Goal: Task Accomplishment & Management: Complete application form

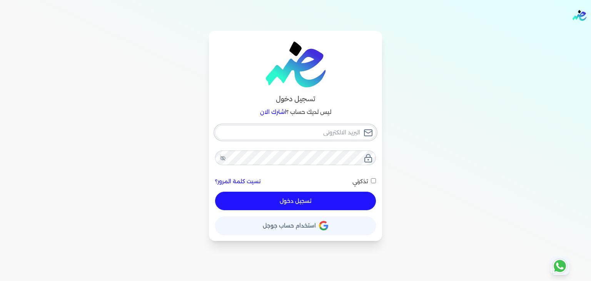
type input "[EMAIL_ADDRESS][DOMAIN_NAME]"
click at [355, 202] on button "تسجيل دخول" at bounding box center [295, 201] width 161 height 18
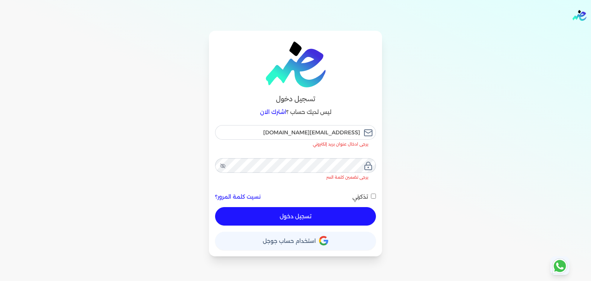
checkbox input "false"
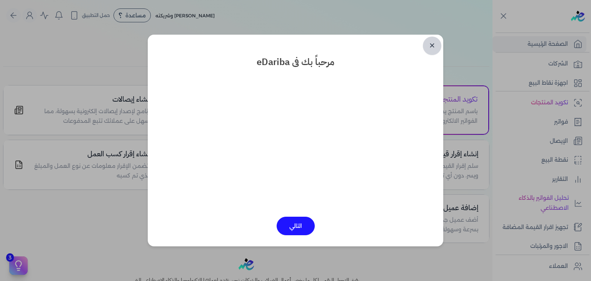
click at [430, 48] on link "✕" at bounding box center [432, 46] width 18 height 18
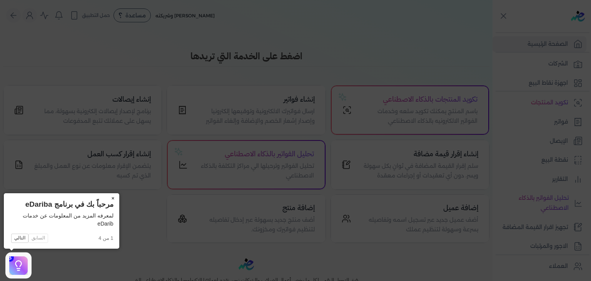
click at [112, 198] on button "×" at bounding box center [113, 198] width 12 height 11
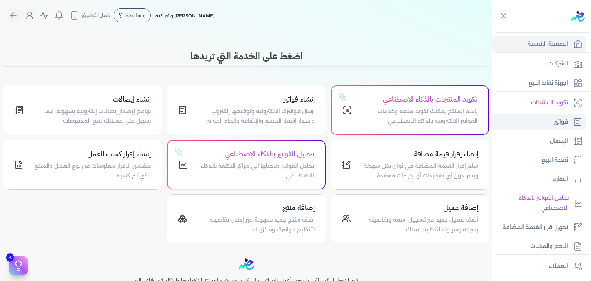
click at [555, 122] on p "فواتير" at bounding box center [561, 122] width 14 height 10
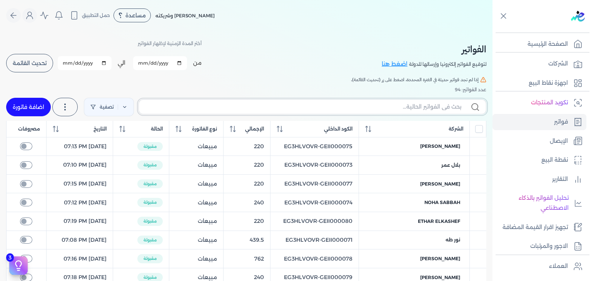
click at [433, 110] on input "text" at bounding box center [303, 107] width 316 height 8
click at [433, 109] on input "text" at bounding box center [303, 107] width 316 height 8
paste input "EG3HLVOVR-GEII000080"
type input "EG3HLVOVR-GEII000080"
checkbox input "false"
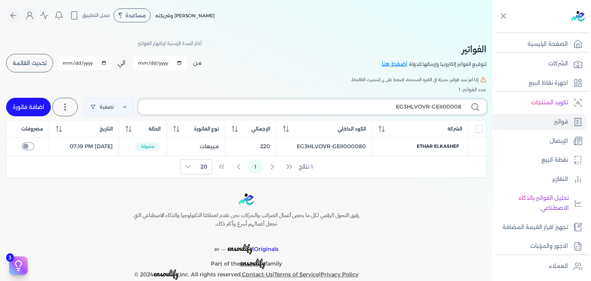
type input "EG3HLVOVR-GEII000081"
checkbox input "false"
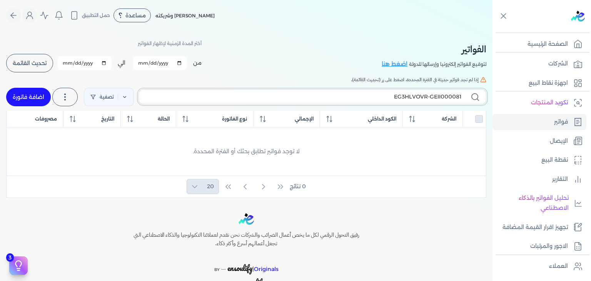
click at [462, 97] on label "EG3HLVOVR-GEII000081" at bounding box center [313, 96] width 348 height 15
type input "EG3HLVOVR-GEII000080"
checkbox input "false"
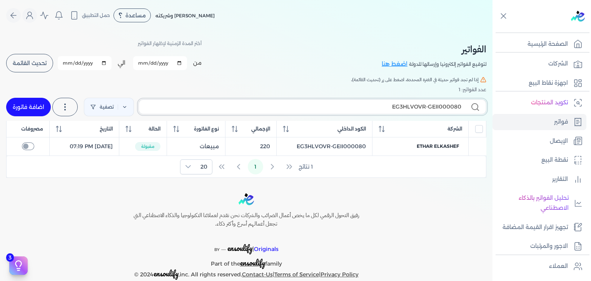
type input "EG3HLVOVR-GEII000080"
click at [36, 104] on link "اضافة فاتورة" at bounding box center [28, 107] width 45 height 18
select select "EGP"
select select "B"
select select "EGS"
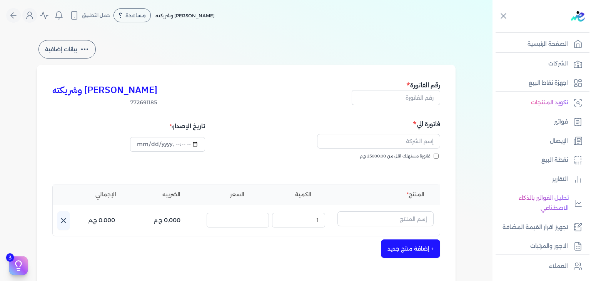
click at [407, 106] on div "رقم الفاتورة" at bounding box center [396, 93] width 88 height 27
click at [407, 103] on input "text" at bounding box center [396, 97] width 88 height 15
paste input "EG3HLVOVR-GEII000081"
type input "EG3HLVOVR-GEII000081"
click at [439, 156] on input "فاتورة مستهلك اقل من 25000.00 ج.م" at bounding box center [436, 156] width 5 height 5
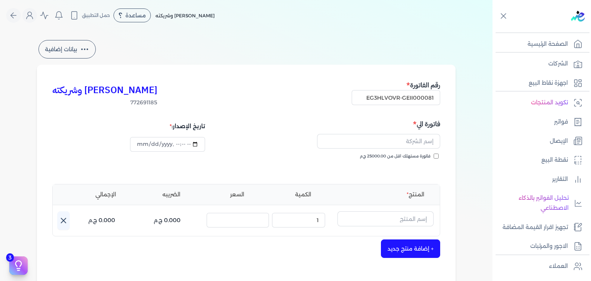
checkbox input "true"
click at [139, 146] on input "datetime-local" at bounding box center [167, 144] width 75 height 15
type input "2025-09-07T05:25:09"
click at [408, 140] on input "text" at bounding box center [378, 141] width 123 height 15
paste input "مواهب رحمه"
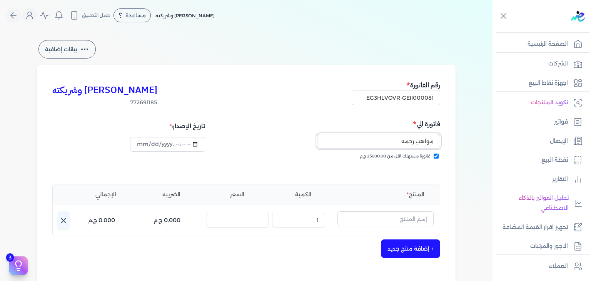
type input "مواهب رحمه"
click at [420, 219] on input "text" at bounding box center [385, 218] width 96 height 15
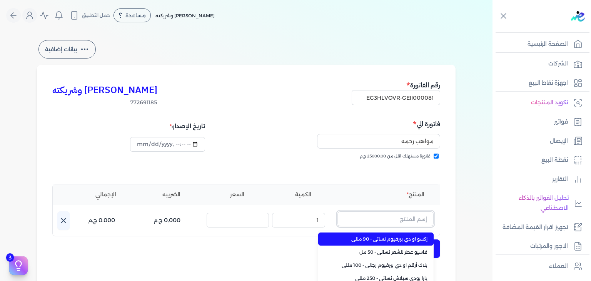
paste input "فاسيو او دي بيرفيوم نسائي - 100 مللي"
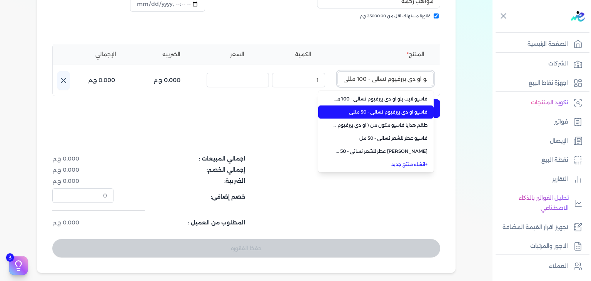
scroll to position [192, 0]
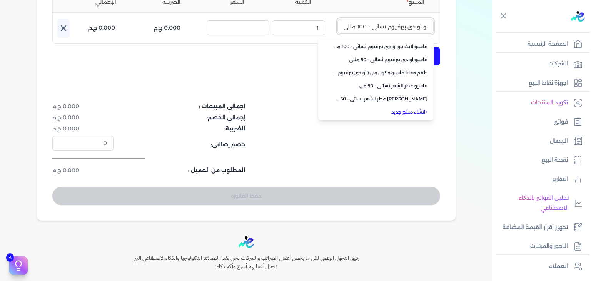
type input "فاسيو او دي بيرفيوم نسائي - 100 مللي"
click at [411, 110] on link "+ انشاء منتج جديد" at bounding box center [381, 111] width 94 height 7
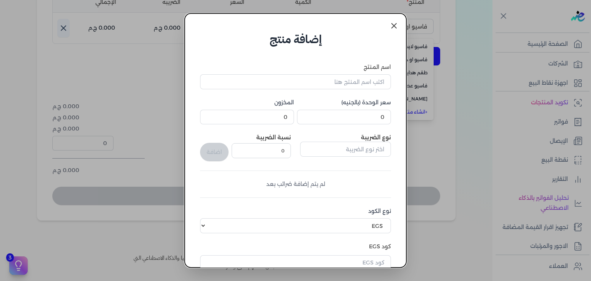
scroll to position [118, 0]
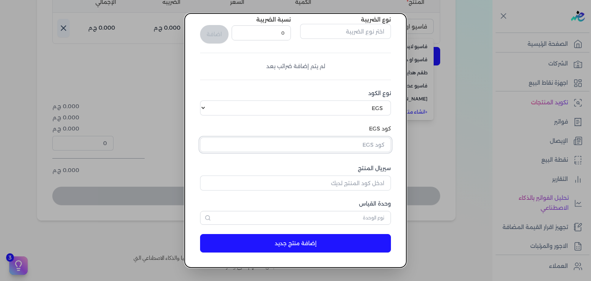
click at [352, 145] on input "text" at bounding box center [295, 144] width 191 height 15
paste input "EG-772691185-EPCF-E-EDP-W-100-12"
type input "EG-772691185-EPCF-E-EDP-W-100-12"
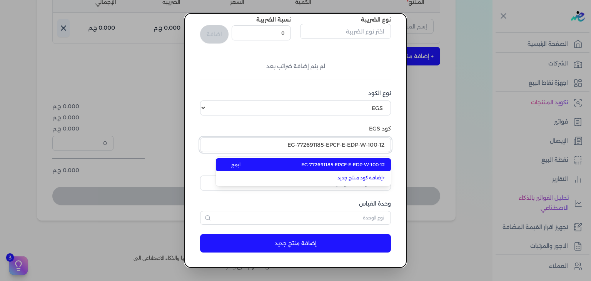
type input "EG-772691185-EPCF-E-EDP-W-100-12"
click at [345, 164] on span "EG-772691185-EPCF-E-EDP-W-100-12" at bounding box center [342, 164] width 83 height 7
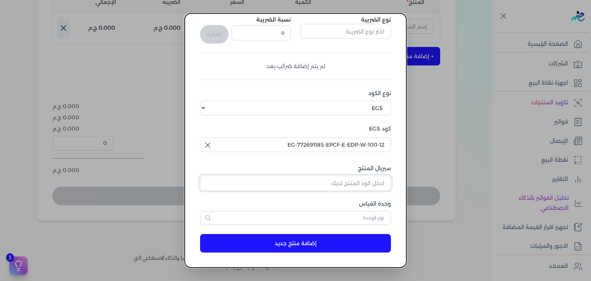
click at [372, 180] on input "سيريال المنتج" at bounding box center [295, 182] width 191 height 15
paste input "Z48180FCB6E336BE322E5Z-1"
type input "Z48180FCB6E336BE322E5Z-1"
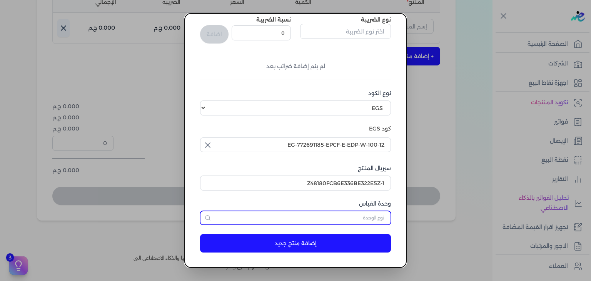
click at [379, 219] on input "text" at bounding box center [295, 218] width 191 height 14
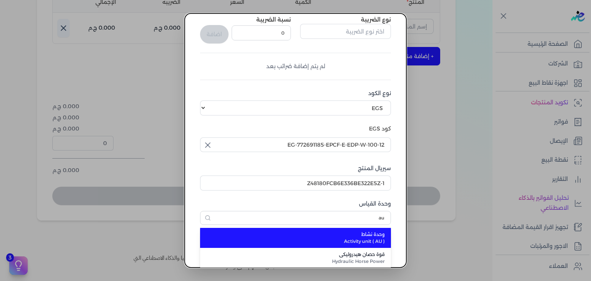
click at [370, 239] on span "Activity unit ( AU )" at bounding box center [299, 241] width 169 height 7
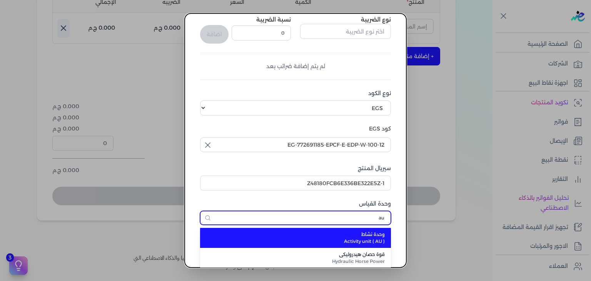
type input "وحدة نشاط"
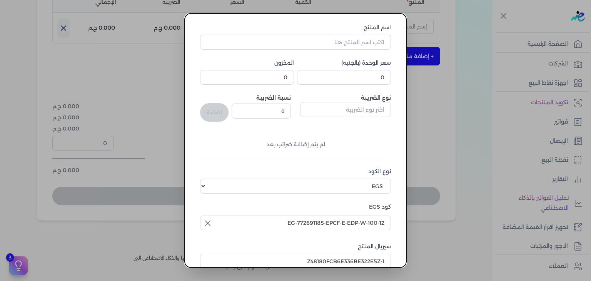
scroll to position [0, 0]
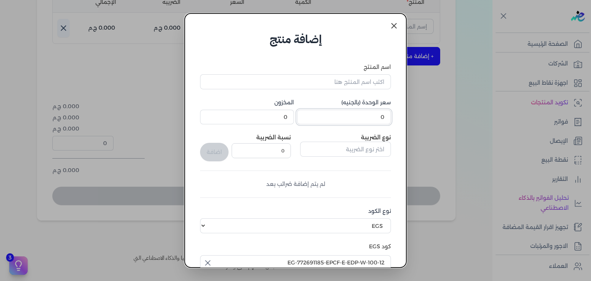
click at [371, 114] on input "0" at bounding box center [344, 117] width 94 height 15
type input "723"
drag, startPoint x: 369, startPoint y: 81, endPoint x: 371, endPoint y: 89, distance: 8.7
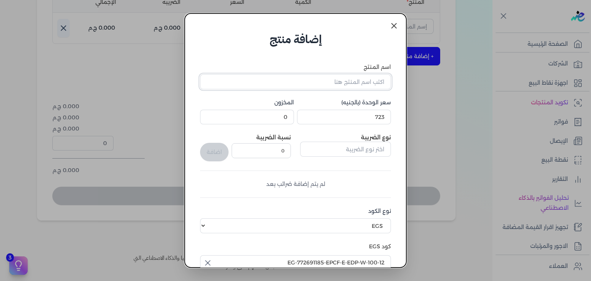
click at [369, 81] on input "اسم المنتج" at bounding box center [295, 81] width 191 height 15
paste input "فاسيو او دي بيرفيوم نسائي - 100 مللي"
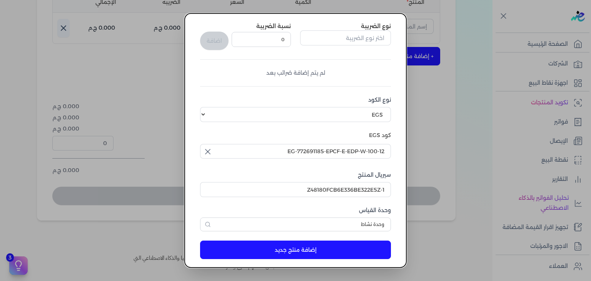
scroll to position [118, 0]
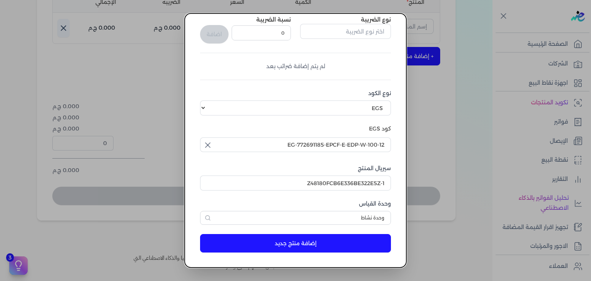
type input "فاسيو او دي بيرفيوم نسائي - 100 مللي"
click at [334, 242] on button "إضافة منتج جديد" at bounding box center [295, 243] width 191 height 18
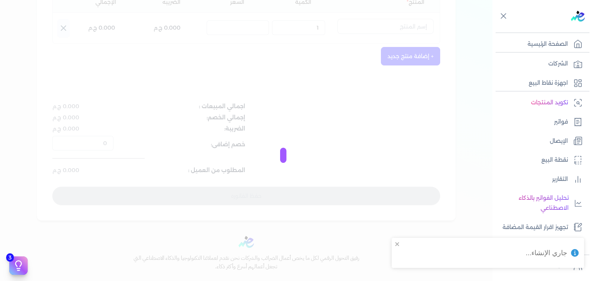
select select "EGS"
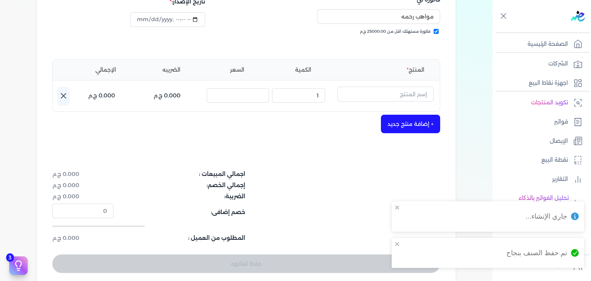
scroll to position [115, 0]
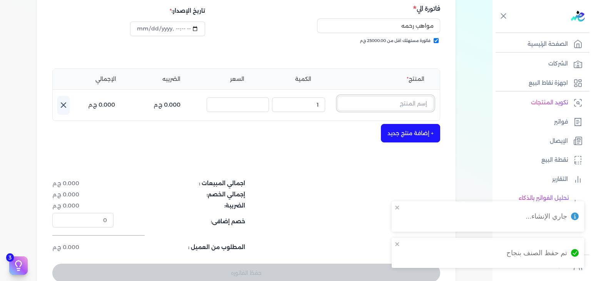
click at [413, 99] on input "text" at bounding box center [385, 103] width 96 height 15
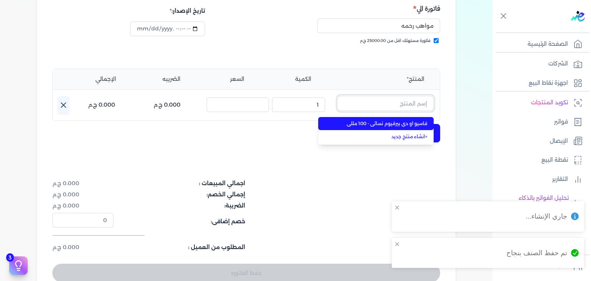
paste input "فاسيو او دي بيرفيوم نسائي - 100 مللي"
type input "فاسيو او دي بيرفيوم نسائي - 100 مللي"
click at [413, 123] on span "فاسيو او دي بيرفيوم نسائي - 100 مللي" at bounding box center [381, 123] width 94 height 7
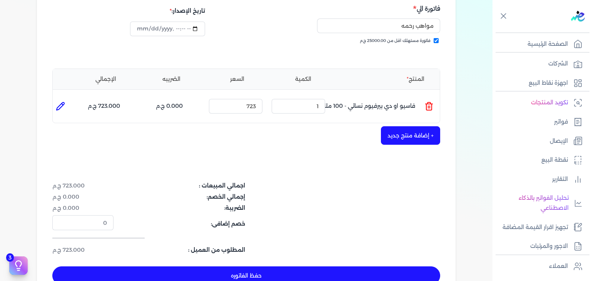
scroll to position [231, 0]
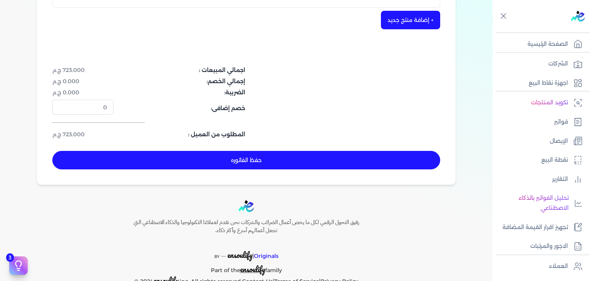
click at [330, 160] on button "حفظ الفاتوره" at bounding box center [246, 160] width 388 height 18
type input "[DATE]"
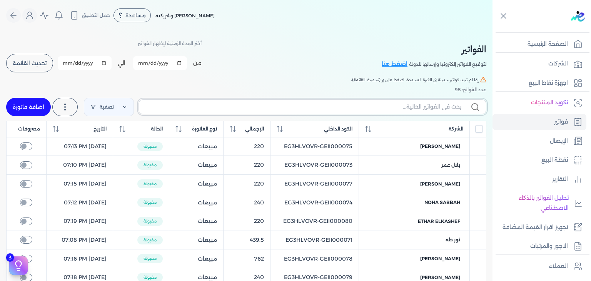
click at [430, 108] on input "text" at bounding box center [303, 107] width 316 height 8
paste input "EG3HLVOVR-GEII000081"
type input "EG3HLVOVR-GEII000081"
checkbox input "false"
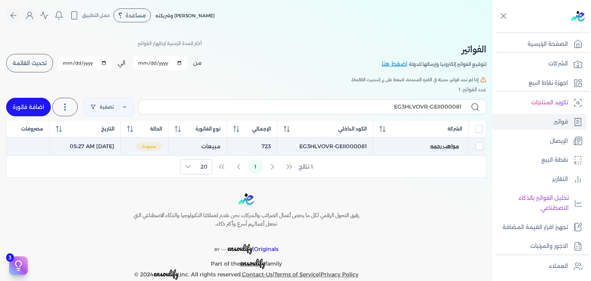
click at [446, 145] on span "مواهب رحمه" at bounding box center [444, 146] width 29 height 7
select select "EGP"
select select "B"
select select "EGS"
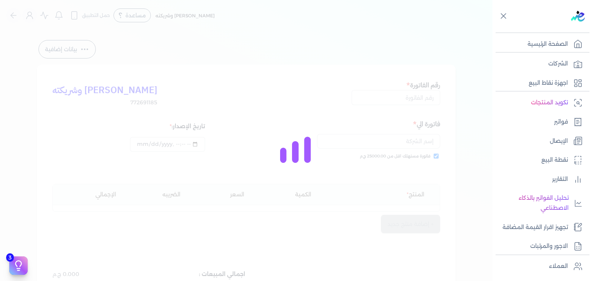
type input "EG3HLVOVR-GEII000081"
checkbox input "true"
type input "2025-09-07T05:27:08"
type input "[DATE]"
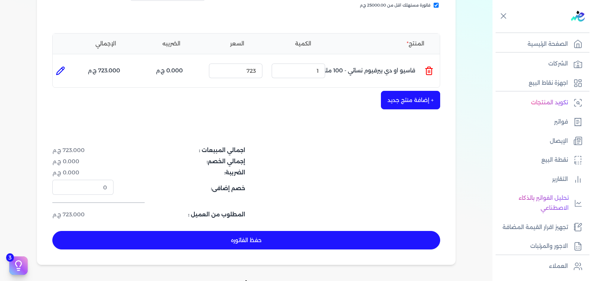
scroll to position [154, 0]
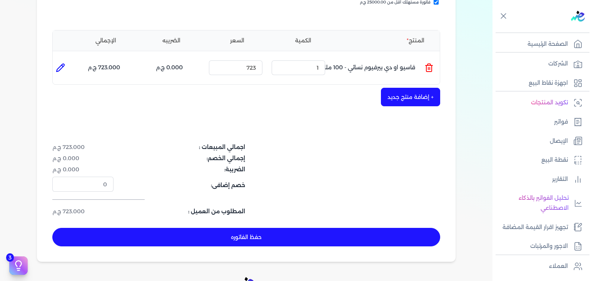
click at [329, 234] on button "حفظ الفاتوره" at bounding box center [246, 237] width 388 height 18
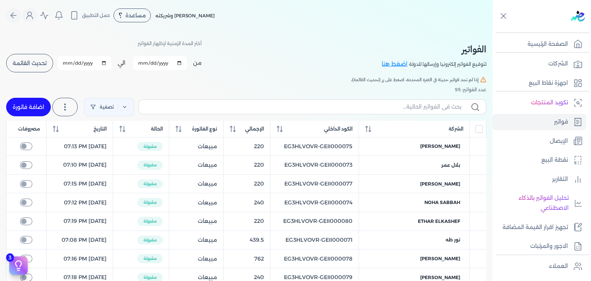
click at [31, 110] on link "اضافة فاتورة" at bounding box center [28, 107] width 45 height 18
select select "EGP"
select select "B"
select select "EGS"
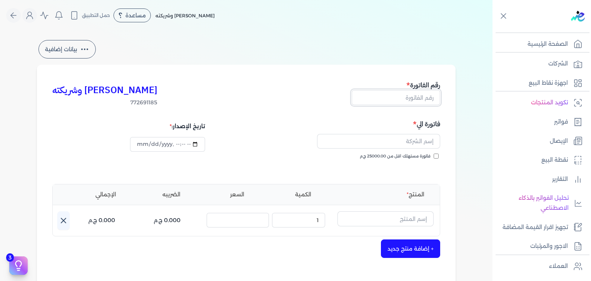
click at [409, 103] on input "text" at bounding box center [396, 97] width 88 height 15
paste input "EG3HLVOVR-GEII000082"
type input "EG3HLVOVR-GEII000082"
click at [435, 155] on input "فاتورة مستهلك اقل من 25000.00 ج.م" at bounding box center [436, 156] width 5 height 5
checkbox input "true"
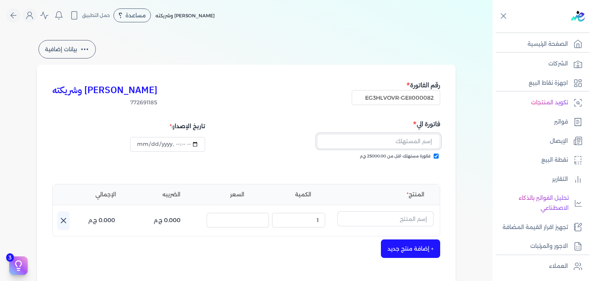
click at [420, 144] on input "text" at bounding box center [378, 141] width 123 height 15
paste input "[PERSON_NAME]"
type input "[PERSON_NAME]"
click at [142, 144] on input "datetime-local" at bounding box center [167, 144] width 75 height 15
type input "2025-09-08T05:28"
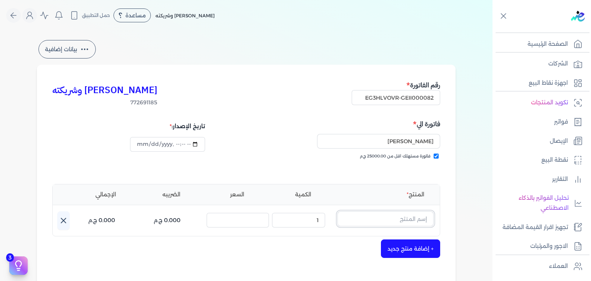
click at [400, 217] on input "text" at bounding box center [385, 218] width 96 height 15
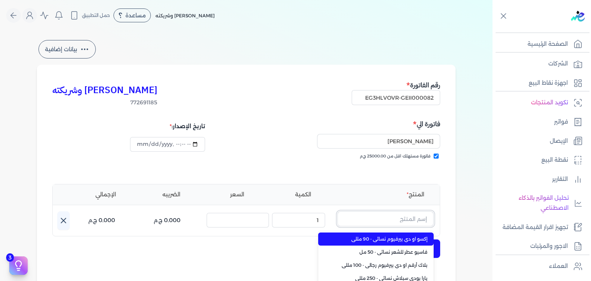
paste input "[PERSON_NAME]"
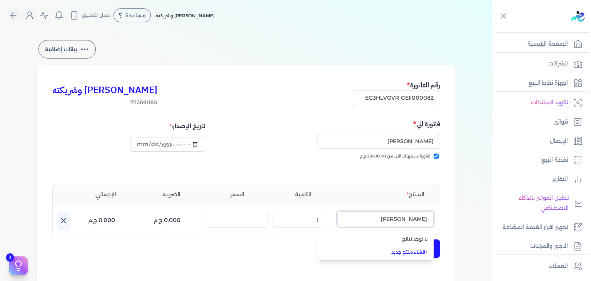
type input "[PERSON_NAME]"
paste input "يارا بودي سبلاش نسائي - 250 مللي"
type input "يارا بودي سبلاش نسائي - 250 مللي"
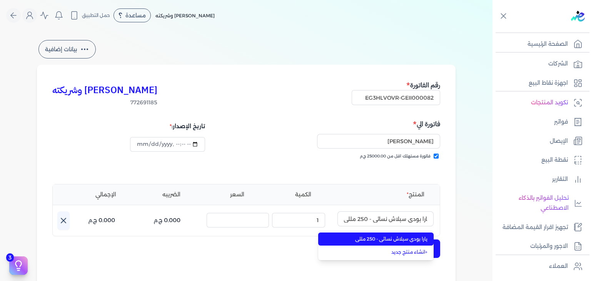
click at [402, 239] on span "يارا بودي سبلاش نسائي - 250 مللي" at bounding box center [381, 238] width 94 height 7
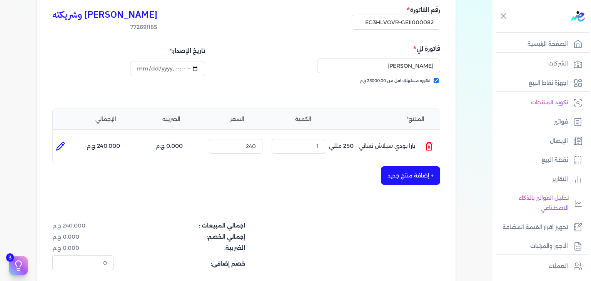
scroll to position [154, 0]
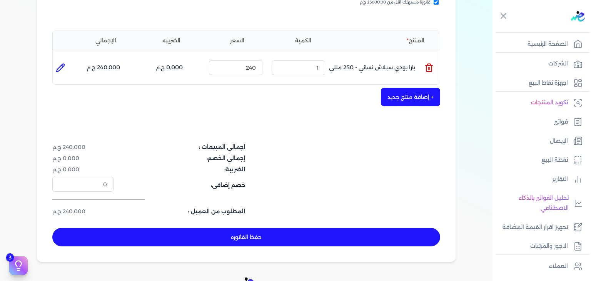
click at [326, 242] on button "حفظ الفاتوره" at bounding box center [246, 237] width 388 height 18
type input "[DATE]"
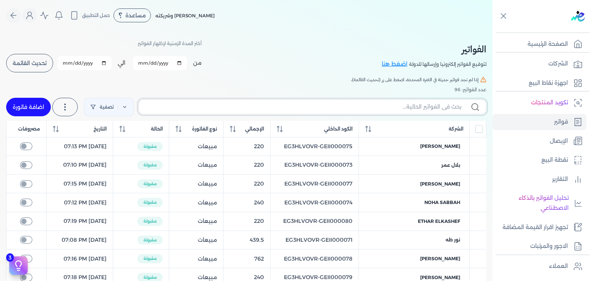
click at [400, 105] on input "text" at bounding box center [303, 107] width 316 height 8
paste input "EG3HLVOVR-GEII000082"
type input "EG3HLVOVR-GEII000082"
checkbox input "false"
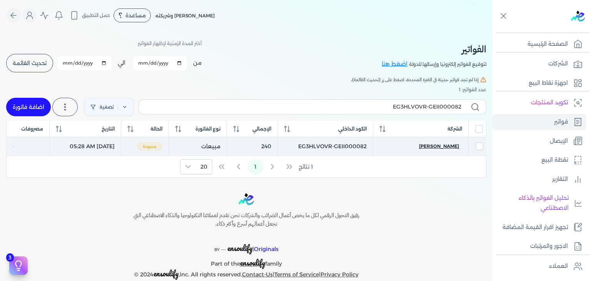
click at [436, 145] on span "[PERSON_NAME]" at bounding box center [439, 146] width 40 height 7
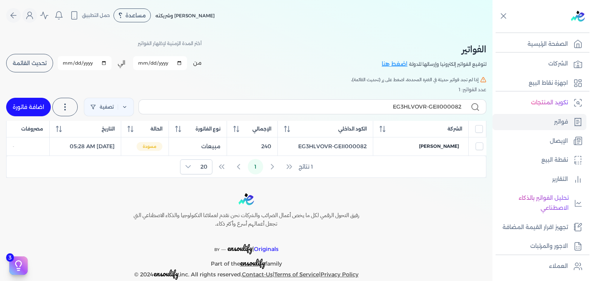
select select "EGP"
select select "B"
select select "EGS"
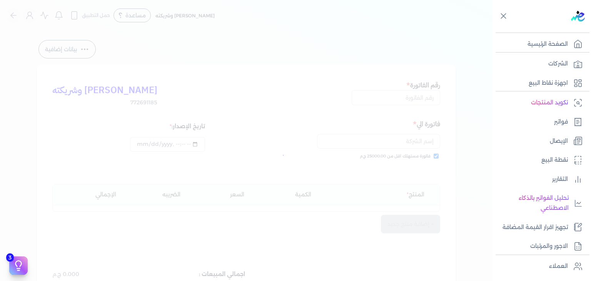
type input "EG3HLVOVR-GEII000082"
checkbox input "true"
type input "2025-09-08T05:28:41"
type input "[DATE]"
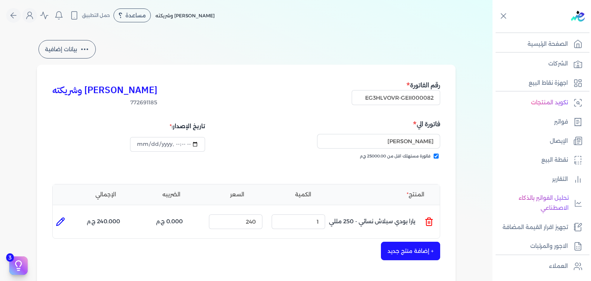
scroll to position [231, 0]
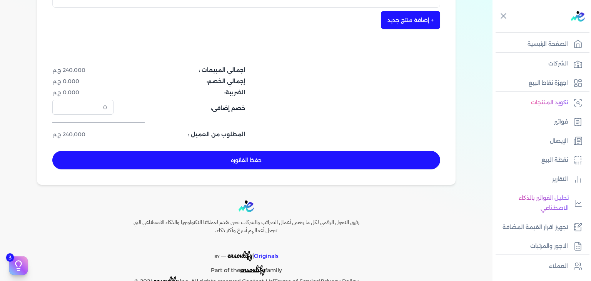
click at [346, 171] on div "كريم محمود ابراهيم الدقلة وشريكته 772691185 رقم الفاتورة EG3HLVOVR-GEII000082 ف…" at bounding box center [246, 9] width 419 height 351
click at [350, 159] on button "حفظ الفاتوره" at bounding box center [246, 160] width 388 height 18
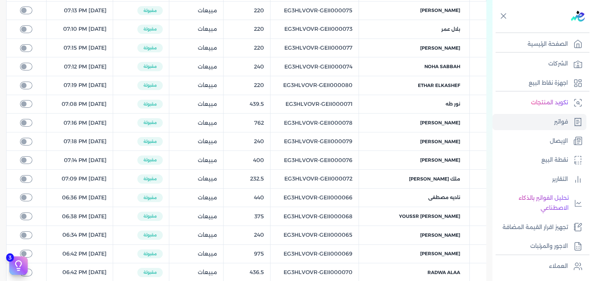
scroll to position [108, 0]
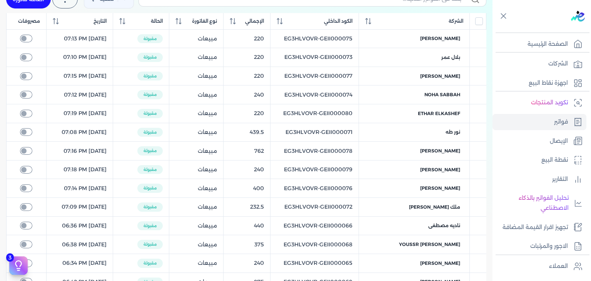
select select "EGP"
select select "B"
select select "EGS"
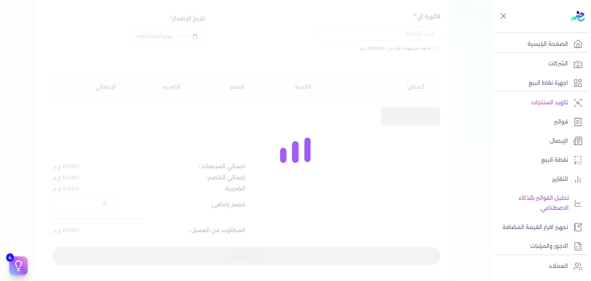
scroll to position [115, 0]
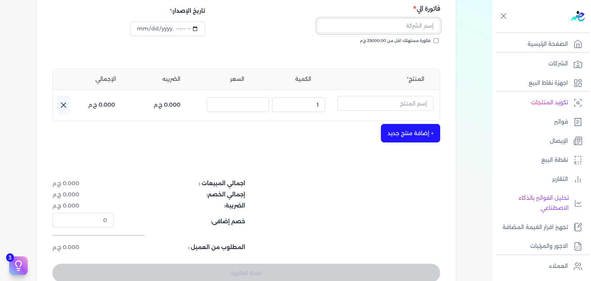
click at [425, 27] on input "text" at bounding box center [378, 25] width 123 height 15
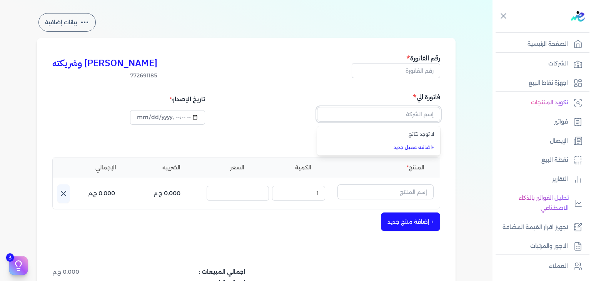
scroll to position [0, 0]
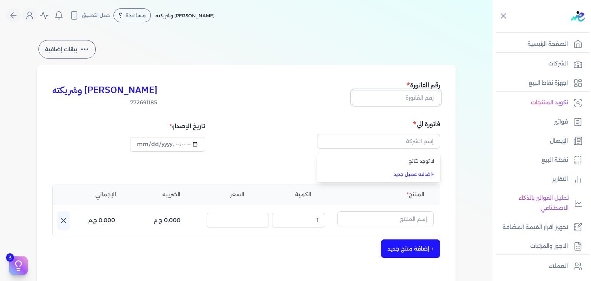
click at [424, 93] on input "text" at bounding box center [396, 97] width 88 height 15
paste input "EG3HLVOVR-GEII000083"
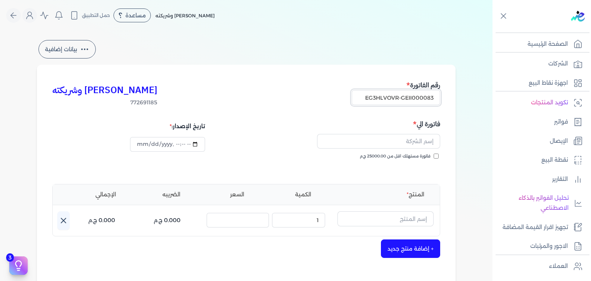
type input "EG3HLVOVR-GEII000083"
click at [438, 157] on input "فاتورة مستهلك اقل من 25000.00 ج.م" at bounding box center [436, 156] width 5 height 5
checkbox input "true"
click at [420, 141] on input "text" at bounding box center [378, 141] width 123 height 15
paste input "[PERSON_NAME]"
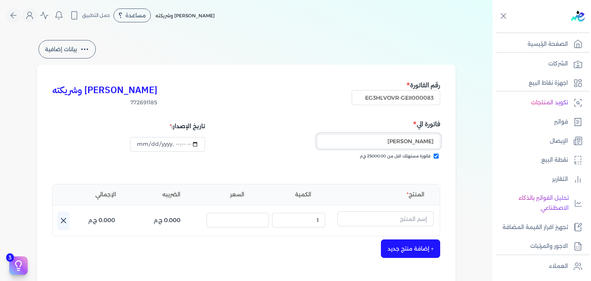
type input "[PERSON_NAME]"
type input "2025-09-08T05:29:17"
click at [406, 220] on input "text" at bounding box center [385, 218] width 96 height 15
paste input "بلاك اكس اكس او دي بيرفيوم رجالي - 100 مللي"
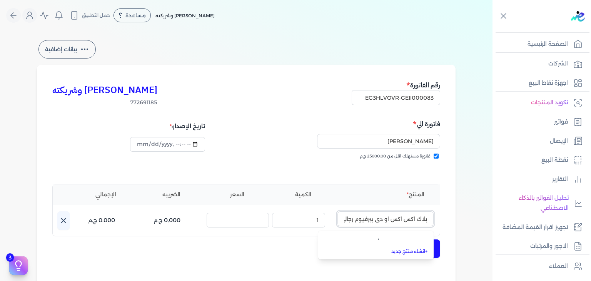
scroll to position [0, -32]
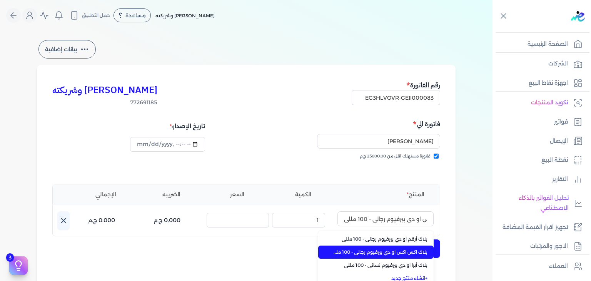
click at [406, 250] on span "بلاك اكس اكس او دي بيرفيوم رجالي - 100 مللي" at bounding box center [381, 252] width 94 height 7
type input "بلاك اكس اكس او دي بيرفيوم رجالي - 100 مللي"
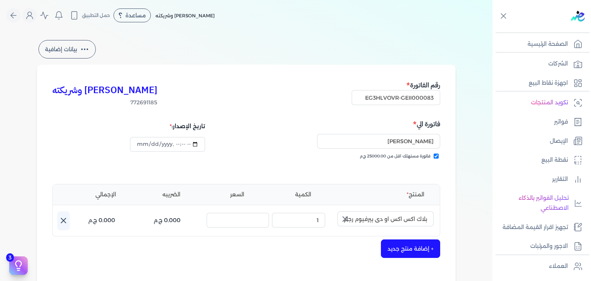
click at [347, 213] on button "button" at bounding box center [344, 218] width 14 height 15
click at [391, 216] on input "text" at bounding box center [385, 218] width 96 height 15
paste input "لاك اكس اكس او دي بيرفيوم رجالي - 100 مللي"
type input "لاك اكس اكس او دي بيرفيوم رجالي - 100 مللي"
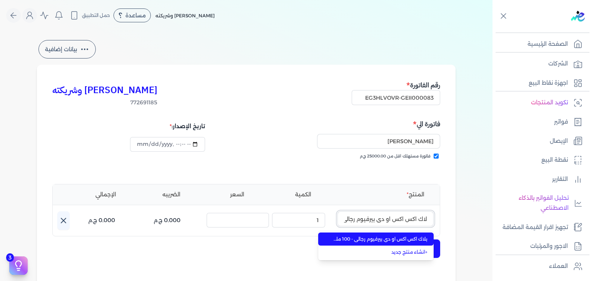
scroll to position [0, -29]
click at [403, 236] on span "بلاك اكس اكس او دي بيرفيوم رجالي - 100 مللي" at bounding box center [381, 238] width 94 height 7
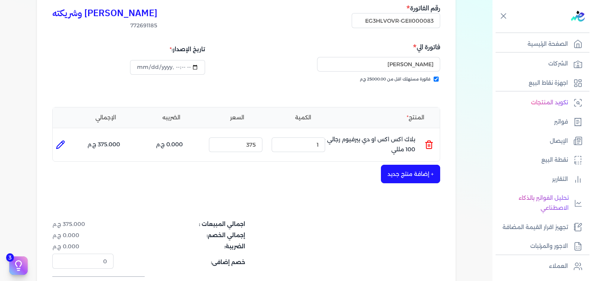
scroll to position [251, 0]
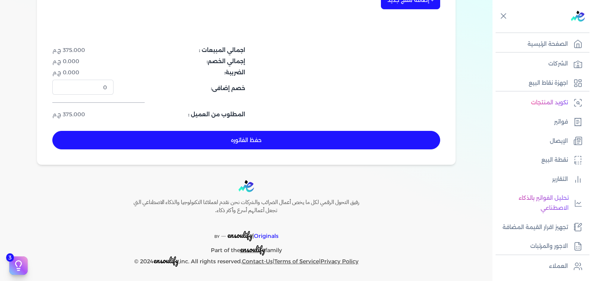
click at [335, 145] on button "حفظ الفاتوره" at bounding box center [246, 140] width 388 height 18
type input "[DATE]"
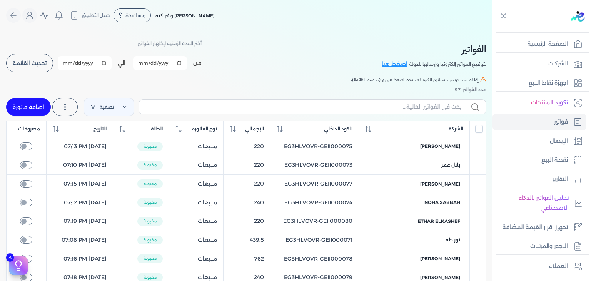
click at [393, 100] on label at bounding box center [313, 106] width 348 height 15
click at [393, 103] on input "text" at bounding box center [303, 107] width 316 height 8
click at [394, 107] on input "text" at bounding box center [303, 107] width 316 height 8
paste input "EG3HLVOVR-GEII000083"
type input "EG3HLVOVR-GEII000083"
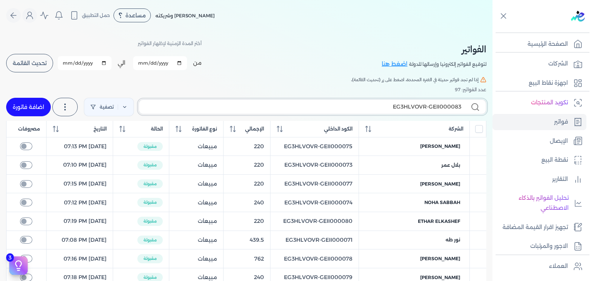
checkbox input "false"
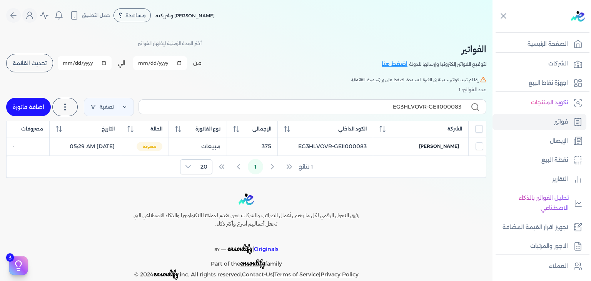
click at [440, 146] on span "[PERSON_NAME]" at bounding box center [439, 146] width 40 height 7
select select "EGP"
select select "B"
select select "EGS"
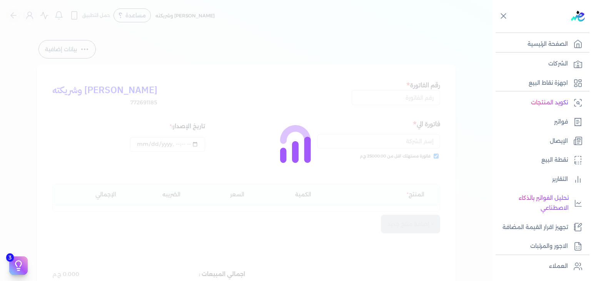
type input "EG3HLVOVR-GEII000083"
checkbox input "true"
type input "2025-09-08T05:29:46"
type input "[DATE]"
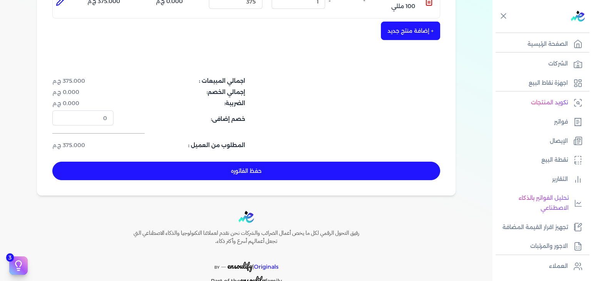
scroll to position [231, 0]
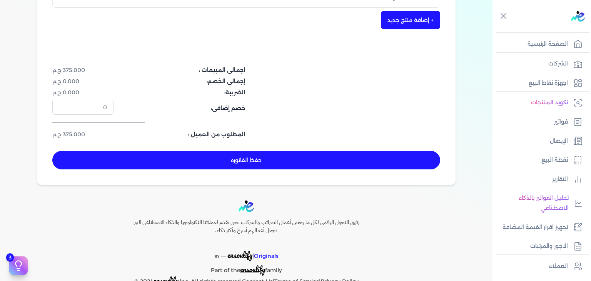
click at [316, 154] on button "حفظ الفاتوره" at bounding box center [246, 160] width 388 height 18
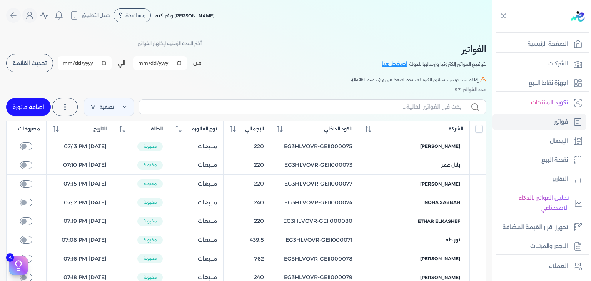
click at [32, 113] on link "اضافة فاتورة" at bounding box center [28, 107] width 45 height 18
select select "EGP"
select select "B"
select select "EGS"
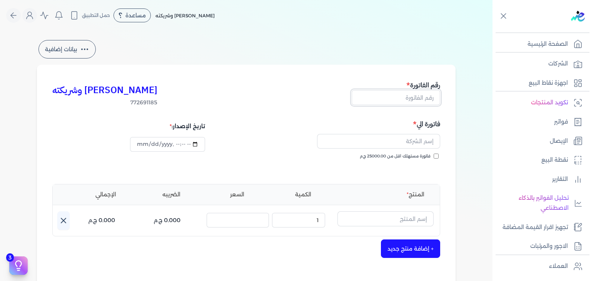
click at [425, 98] on input "text" at bounding box center [396, 97] width 88 height 15
paste input "EG3HLVOVR-GEII000084"
type input "EG3HLVOVR-GEII000084"
click at [437, 155] on input "فاتورة مستهلك اقل من 25000.00 ج.م" at bounding box center [436, 156] width 5 height 5
checkbox input "true"
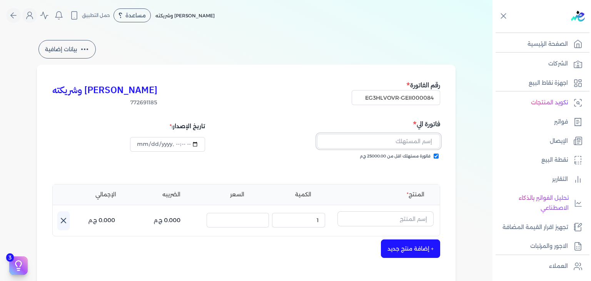
click at [394, 143] on input "text" at bounding box center [378, 141] width 123 height 15
paste input "[PERSON_NAME]"
type input "[PERSON_NAME]"
click at [396, 214] on input "text" at bounding box center [385, 218] width 96 height 15
paste input "خمرة رذاذ عطري منعش نسائي - 250 مللي"
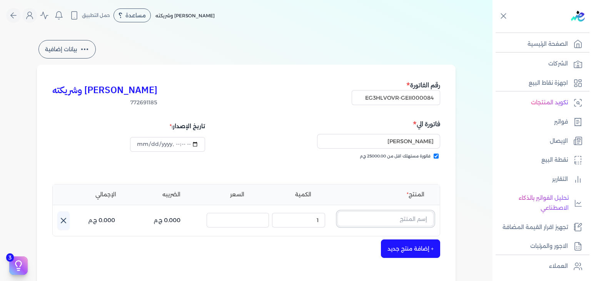
type input "خمرة رذاذ عطري منعش نسائي - 250 مللي"
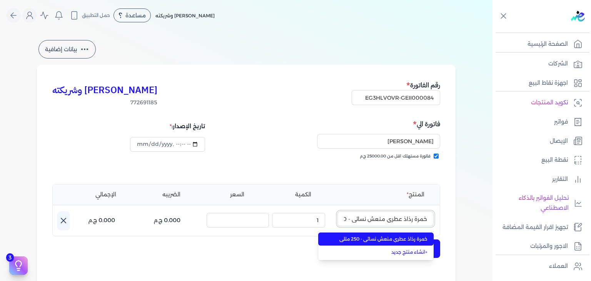
scroll to position [0, -20]
click at [395, 236] on span "خمرة رذاذ عطري منعش نسائي - 250 مللي" at bounding box center [381, 238] width 94 height 7
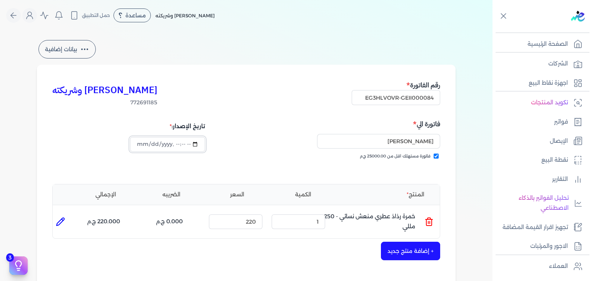
click at [142, 144] on input "datetime-local" at bounding box center [167, 144] width 75 height 15
type input "2025-09-08T05:30:20"
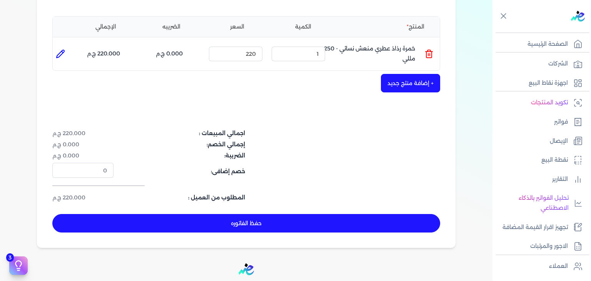
scroll to position [192, 0]
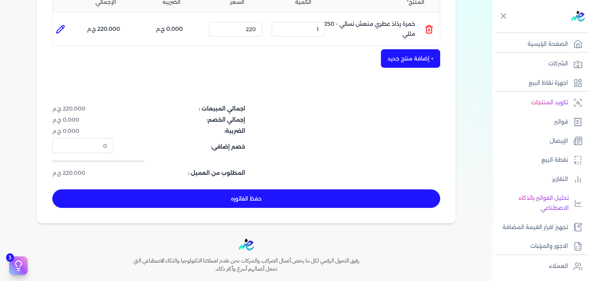
click at [247, 196] on button "حفظ الفاتوره" at bounding box center [246, 198] width 388 height 18
type input "[DATE]"
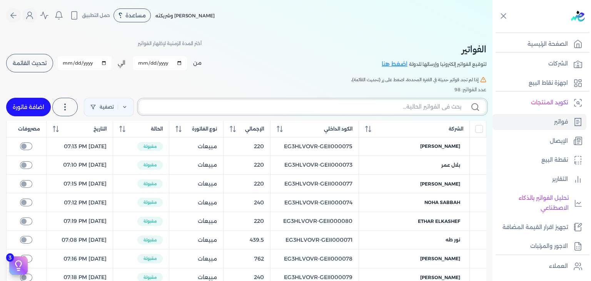
click at [381, 106] on input "text" at bounding box center [303, 107] width 316 height 8
paste input "EG3HLVOVR-GEII000084"
type input "EG3HLVOVR-GEII000084"
checkbox input "false"
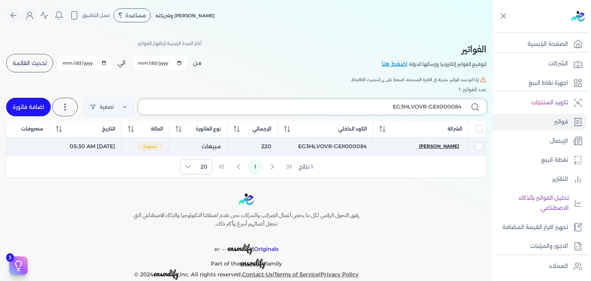
type input "EG3HLVOVR-GEII000084"
click at [432, 148] on span "[PERSON_NAME]" at bounding box center [439, 146] width 40 height 7
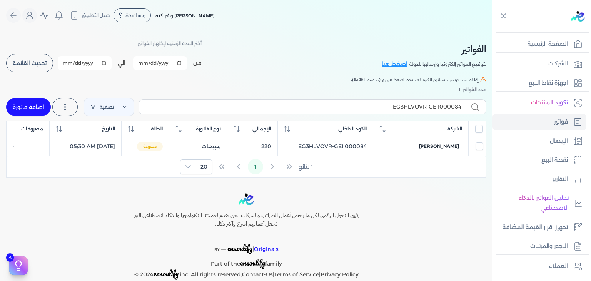
select select "EGP"
select select "B"
select select "EGS"
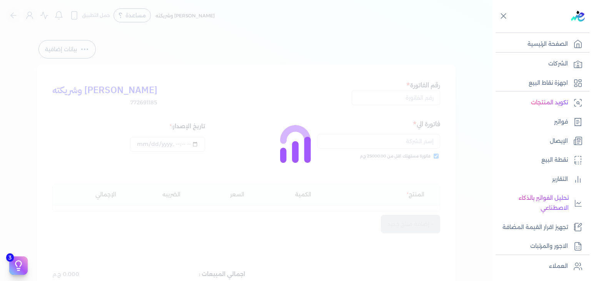
type input "EG3HLVOVR-GEII000084"
checkbox input "true"
type input "2025-09-08T05:30:38"
type input "[DATE]"
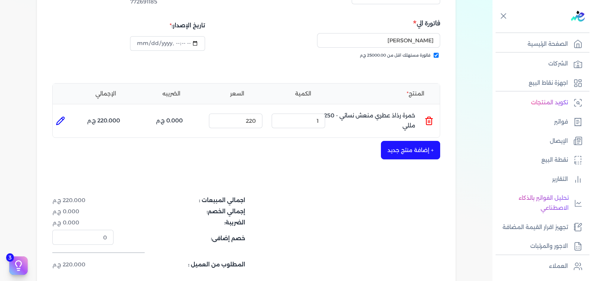
scroll to position [154, 0]
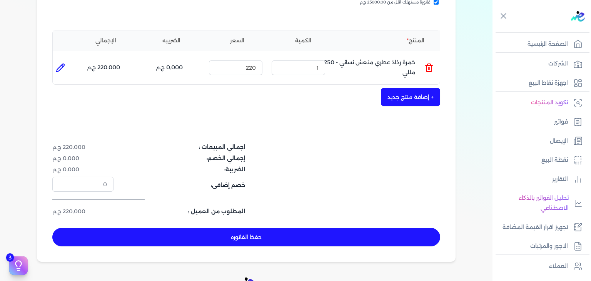
click at [337, 237] on button "حفظ الفاتوره" at bounding box center [246, 237] width 388 height 18
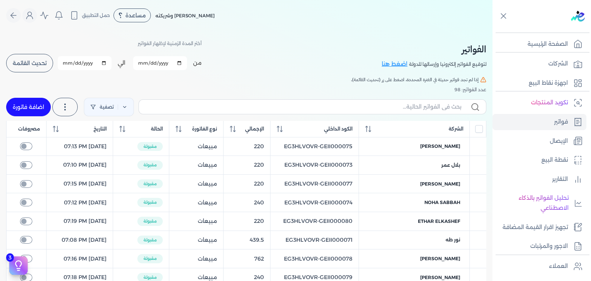
click at [38, 100] on link "اضافة فاتورة" at bounding box center [28, 107] width 45 height 18
select select "EGP"
select select "B"
select select "EGS"
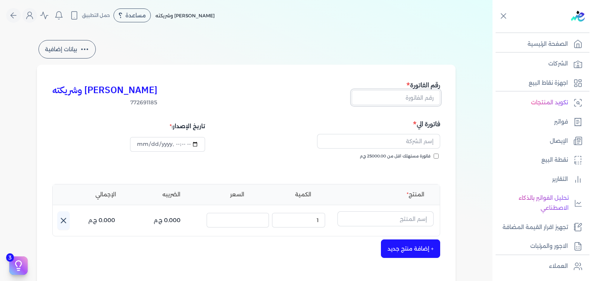
click at [403, 97] on input "text" at bounding box center [396, 97] width 88 height 15
paste input "EG3HLVOVR-GEII000085"
type input "EG3HLVOVR-GEII000085"
click at [437, 155] on input "فاتورة مستهلك اقل من 25000.00 ج.م" at bounding box center [436, 156] width 5 height 5
checkbox input "true"
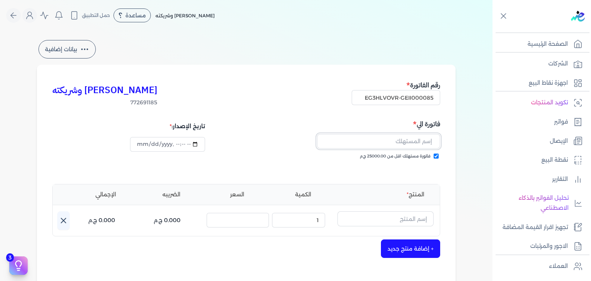
click at [421, 138] on input "text" at bounding box center [378, 141] width 123 height 15
paste input "[PERSON_NAME]"
type input "[PERSON_NAME]"
click at [138, 144] on input "datetime-local" at bounding box center [167, 144] width 75 height 15
type input "2025-09-08T05:31:20"
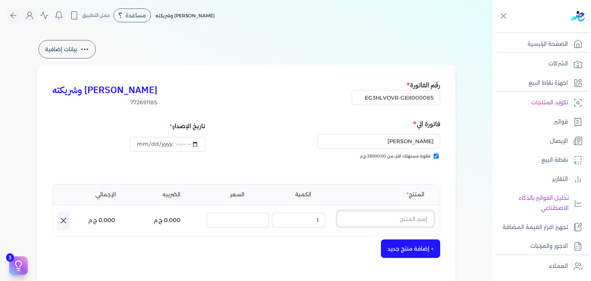
click at [402, 216] on input "text" at bounding box center [385, 218] width 96 height 15
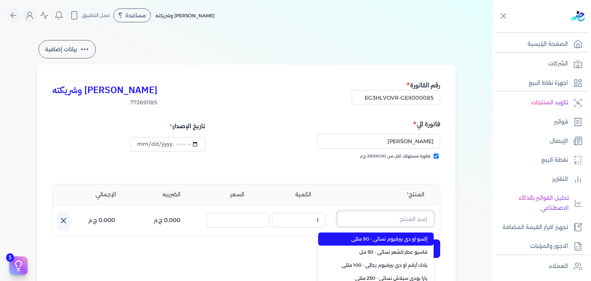
paste input "بلاك أبرا او دي بيرفيوم نسائي - 100 مللي"
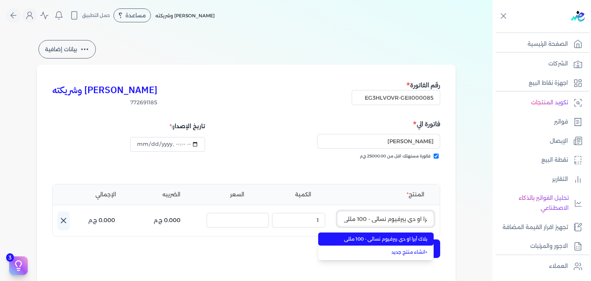
type input "بلاك أبرا او دي بيرفيوم نسائي - 100 مللي"
click at [389, 238] on span "بلاك أبرا او دي بيرفيوم نسائي - 100 مللي" at bounding box center [381, 238] width 94 height 7
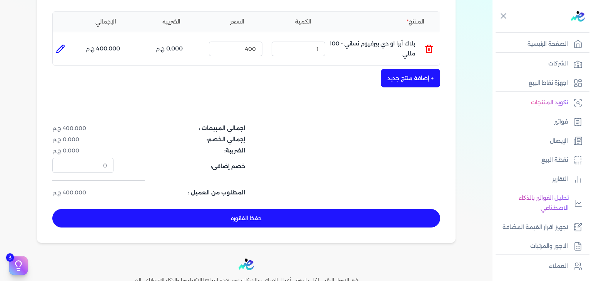
scroll to position [231, 0]
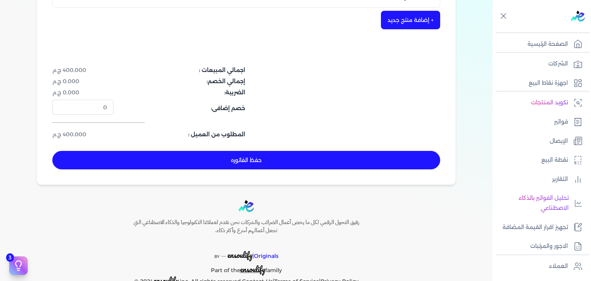
click at [321, 162] on button "حفظ الفاتوره" at bounding box center [246, 160] width 388 height 18
type input "[DATE]"
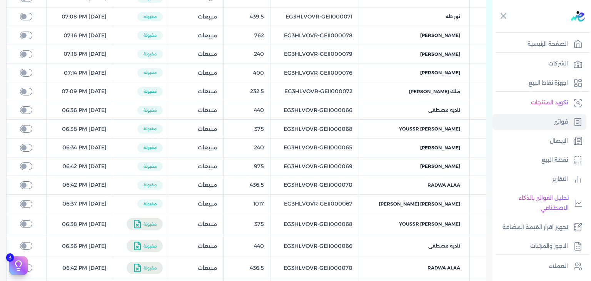
scroll to position [31, 0]
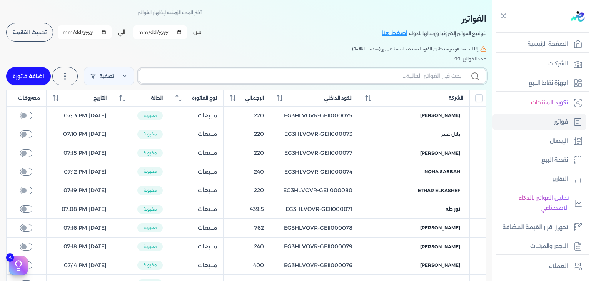
click at [424, 78] on input "text" at bounding box center [303, 76] width 316 height 8
paste input "EG3HLVOVR-GEII000085"
type input "EG3HLVOVR-GEII000085"
checkbox input "false"
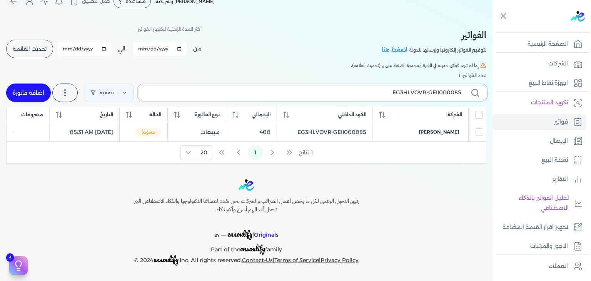
scroll to position [13, 0]
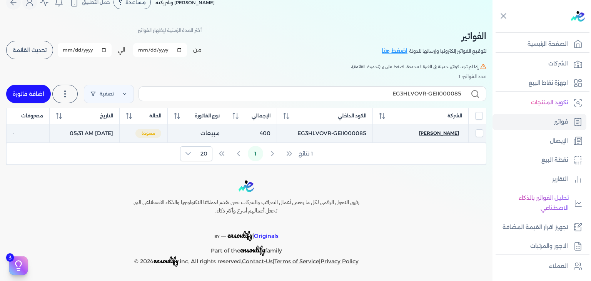
click at [440, 131] on span "[PERSON_NAME]" at bounding box center [439, 133] width 40 height 7
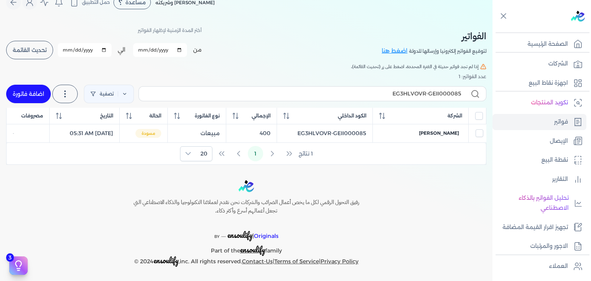
select select "EGP"
select select "B"
select select "EGS"
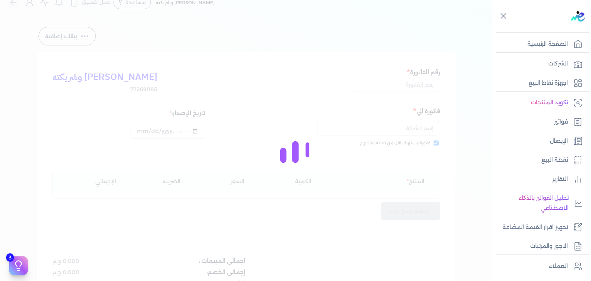
type input "EG3HLVOVR-GEII000085"
checkbox input "true"
type input "2025-09-08T05:31:39"
type input "[DATE]"
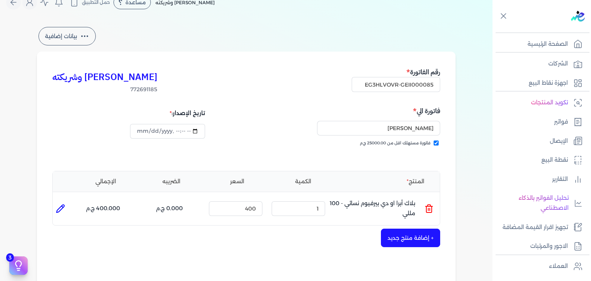
scroll to position [205, 0]
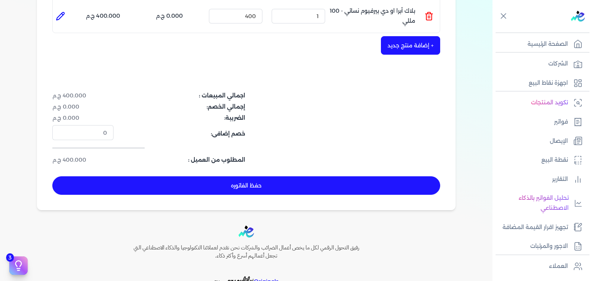
click at [305, 194] on div "كريم محمود ابراهيم الدقلة وشريكته 772691185 رقم الفاتورة EG3HLVOVR-GEII000085 ف…" at bounding box center [246, 34] width 419 height 351
click at [305, 194] on div "حفظ الفاتوره" at bounding box center [246, 185] width 388 height 18
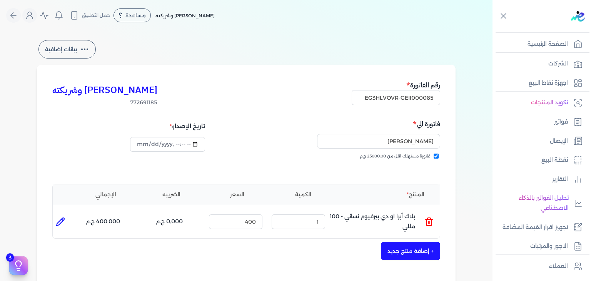
scroll to position [251, 0]
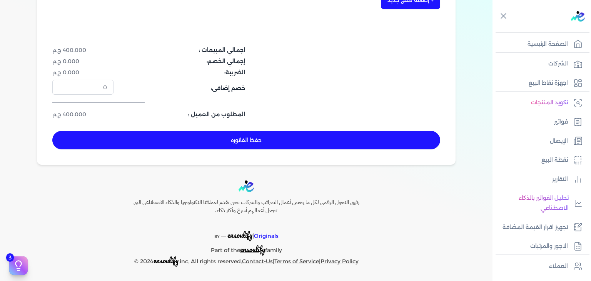
click at [300, 134] on button "حفظ الفاتوره" at bounding box center [246, 140] width 388 height 18
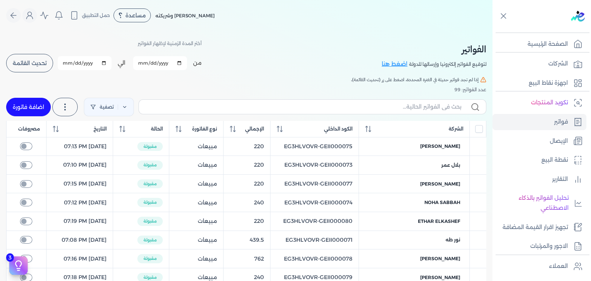
click at [32, 107] on link "اضافة فاتورة" at bounding box center [28, 107] width 45 height 18
select select "EGP"
select select "B"
select select "EGS"
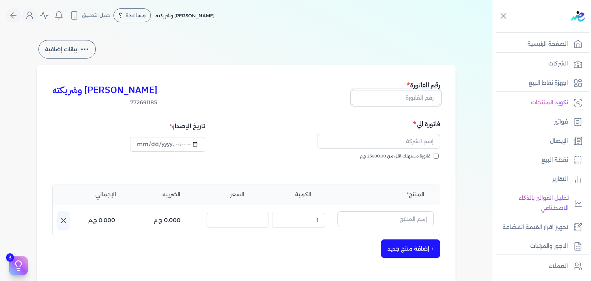
click at [420, 98] on input "text" at bounding box center [396, 97] width 88 height 15
paste input "EG3HLVOVR-GEII000086"
type input "EG3HLVOVR-GEII000086"
click at [437, 159] on label "فاتورة مستهلك اقل من 25000.00 ج.م" at bounding box center [399, 156] width 79 height 6
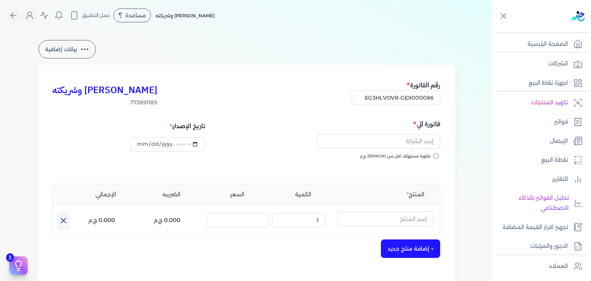
click at [437, 159] on input "فاتورة مستهلك اقل من 25000.00 ج.م" at bounding box center [436, 156] width 5 height 5
checkbox input "true"
click at [409, 144] on input "text" at bounding box center [378, 141] width 123 height 15
paste input "[PERSON_NAME]"
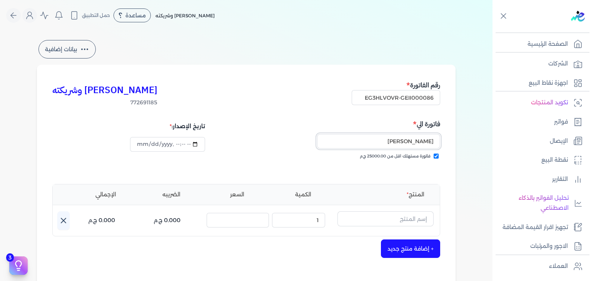
type input "[PERSON_NAME]"
click at [142, 144] on input "datetime-local" at bounding box center [167, 144] width 75 height 15
type input "2025-09-08T05:32:24"
click at [377, 215] on input "text" at bounding box center [385, 218] width 96 height 15
paste input "كلمبا او دي بيرفيوم نسائي - 100 مللي"
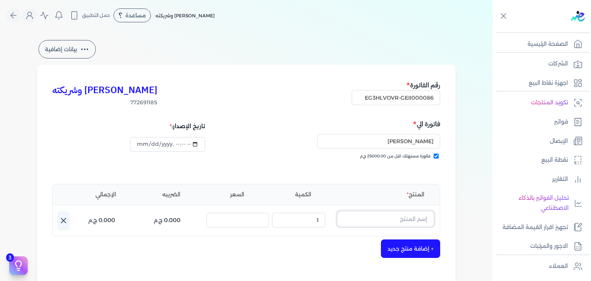
type input "كلمبا او دي بيرفيوم نسائي - 100 مللي"
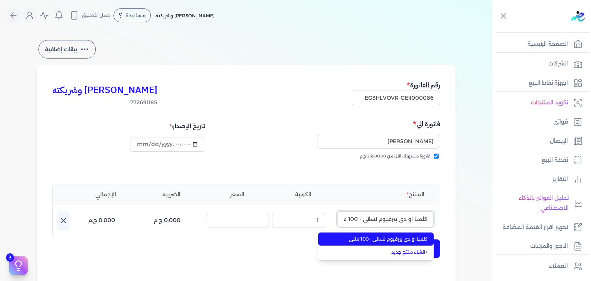
scroll to position [0, -9]
click at [411, 240] on span "كلمبا او دي بيرفيوم نسائي - 100 مللي" at bounding box center [381, 238] width 94 height 7
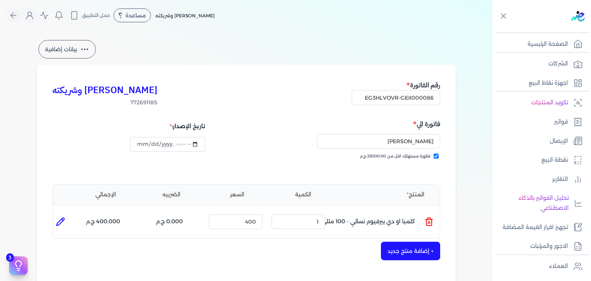
scroll to position [192, 0]
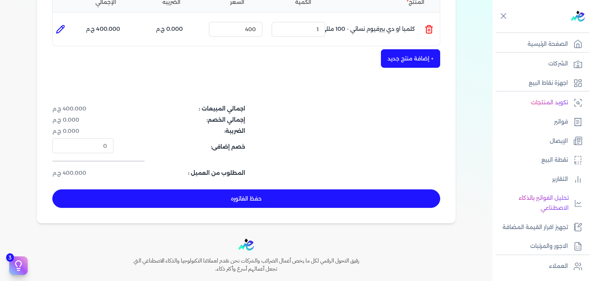
click at [335, 210] on div "كريم محمود ابراهيم الدقلة وشريكته 772691185 رقم الفاتورة EG3HLVOVR-GEII000086 ف…" at bounding box center [246, 47] width 419 height 351
drag, startPoint x: 337, startPoint y: 201, endPoint x: 363, endPoint y: 215, distance: 29.4
click at [337, 201] on button "حفظ الفاتوره" at bounding box center [246, 198] width 388 height 18
type input "[DATE]"
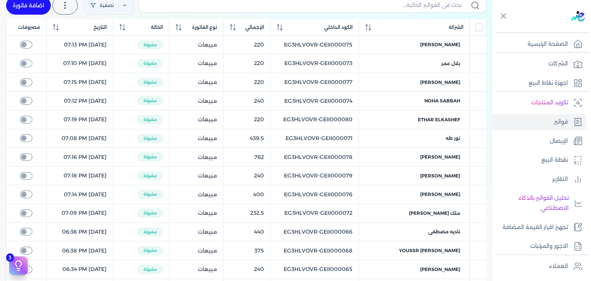
scroll to position [69, 0]
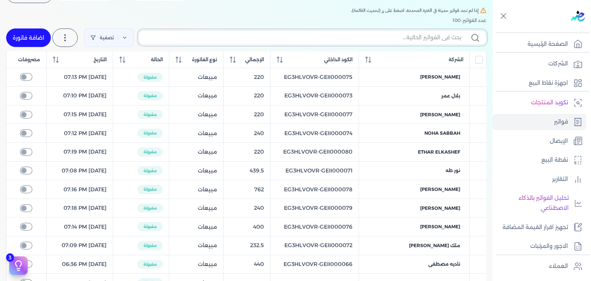
click at [365, 40] on input "text" at bounding box center [303, 37] width 316 height 8
paste input "EG3HLVOVR-GEII000086"
type input "EG3HLVOVR-GEII000086"
checkbox input "false"
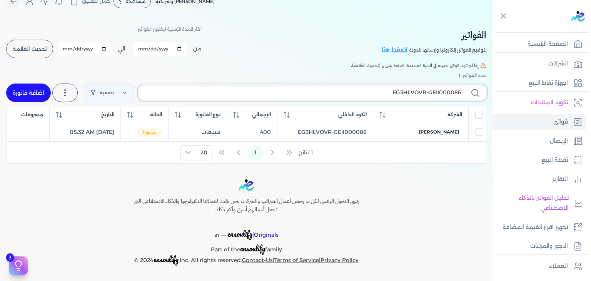
scroll to position [13, 0]
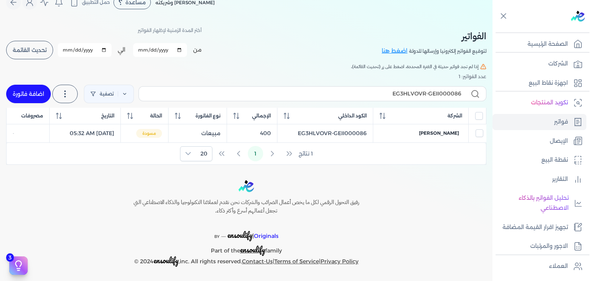
click at [425, 131] on span "[PERSON_NAME]" at bounding box center [439, 133] width 40 height 7
select select "EGP"
select select "B"
select select "EGS"
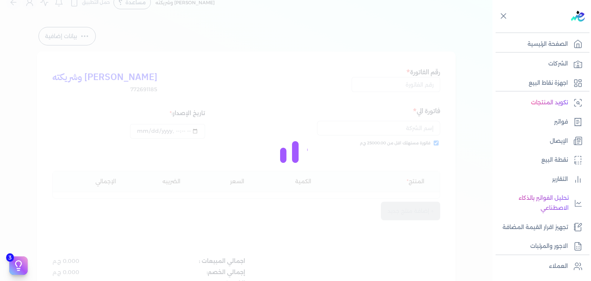
type input "EG3HLVOVR-GEII000086"
checkbox input "true"
type input "2025-09-08T05:32:42"
type input "[DATE]"
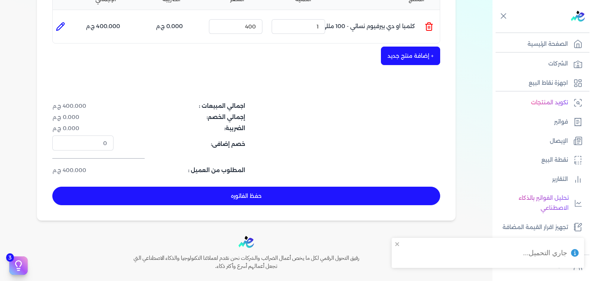
scroll to position [205, 0]
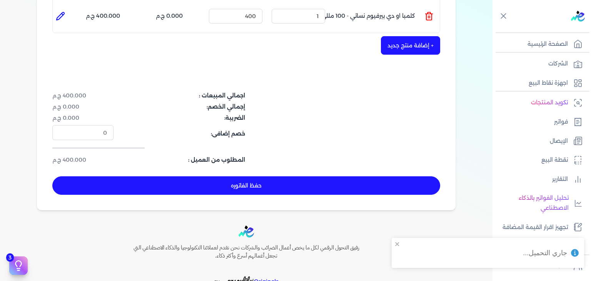
click at [318, 180] on button "حفظ الفاتوره" at bounding box center [246, 185] width 388 height 18
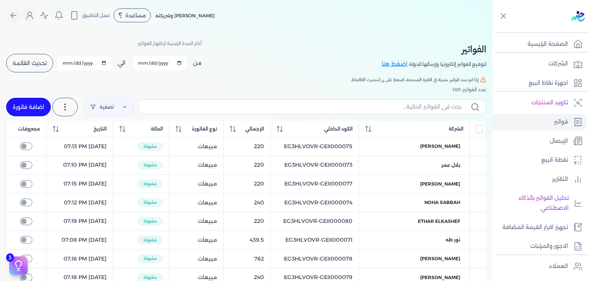
click at [28, 106] on link "اضافة فاتورة" at bounding box center [28, 107] width 45 height 18
select select "EGP"
select select "B"
select select "EGS"
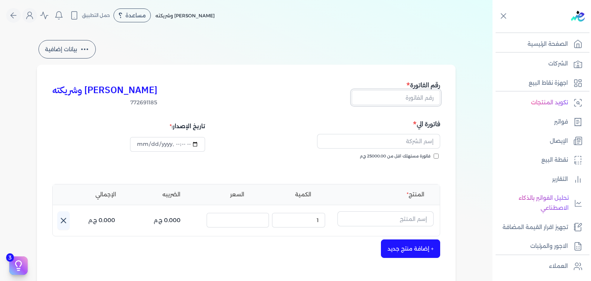
click at [419, 94] on input "text" at bounding box center [396, 97] width 88 height 15
paste input "EG3HLVOVR-GEII000087"
type input "EG3HLVOVR-GEII000087"
click at [438, 157] on input "فاتورة مستهلك اقل من 25000.00 ج.م" at bounding box center [436, 156] width 5 height 5
checkbox input "true"
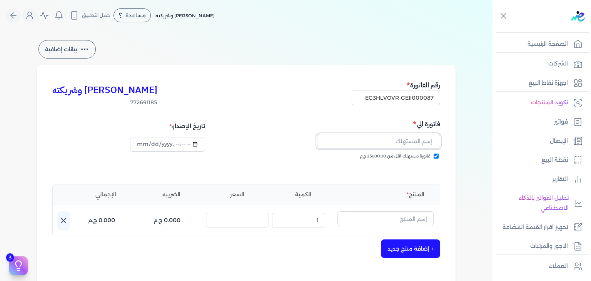
drag, startPoint x: 417, startPoint y: 140, endPoint x: 407, endPoint y: 157, distance: 20.5
click at [417, 140] on input "text" at bounding box center [378, 141] width 123 height 15
paste input "[PERSON_NAME]"
type input "[PERSON_NAME]"
click at [144, 145] on input "datetime-local" at bounding box center [167, 144] width 75 height 15
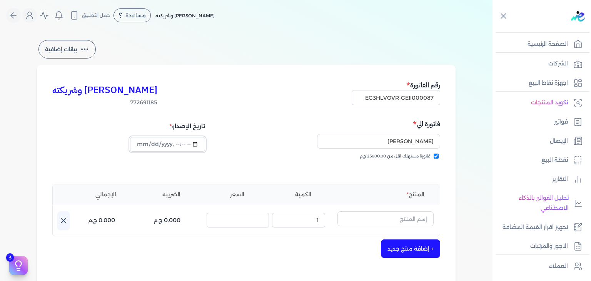
type input "2025-09-08T05:33:36"
paste input "لاك أرقم او دي بيرفيوم رجالي - 100 مللي"
click at [414, 222] on input "text" at bounding box center [385, 218] width 96 height 15
type input "لاك أرقم او دي بيرفيوم رجالي - 100 مللي"
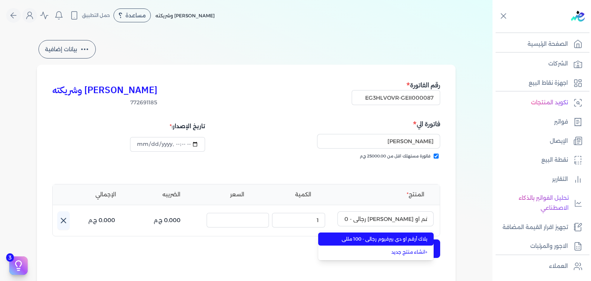
click at [384, 240] on span "بلاك أرقم او دي بيرفيوم رجالي - 100 مللي" at bounding box center [381, 238] width 94 height 7
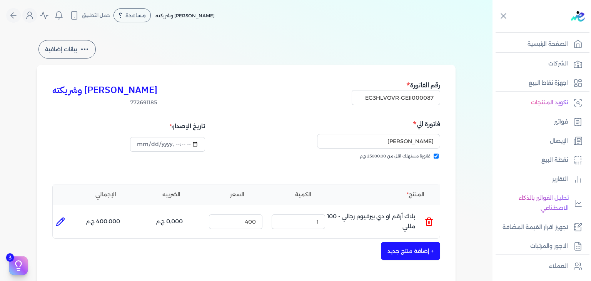
scroll to position [115, 0]
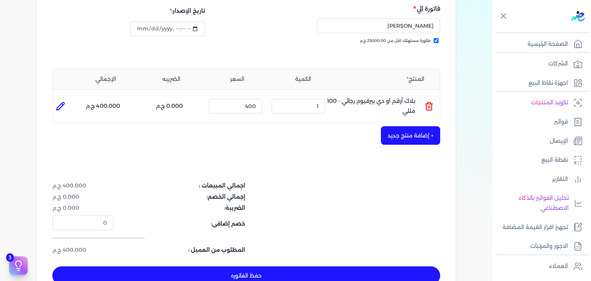
click at [339, 277] on button "حفظ الفاتوره" at bounding box center [246, 275] width 388 height 18
type input "[DATE]"
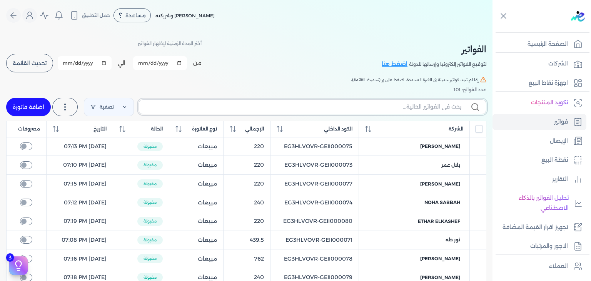
click at [388, 105] on input "text" at bounding box center [303, 107] width 316 height 8
paste input "EG3HLVOVR-GEII000087"
type input "EG3HLVOVR-GEII000087"
checkbox input "false"
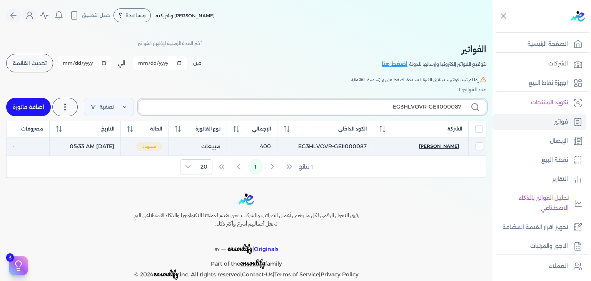
type input "EG3HLVOVR-GEII000087"
click at [440, 145] on span "[PERSON_NAME]" at bounding box center [439, 146] width 40 height 7
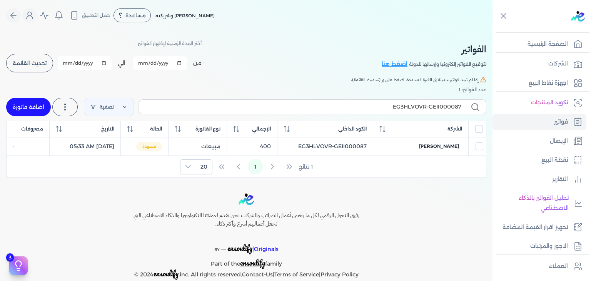
select select "EGP"
select select "B"
select select "EGS"
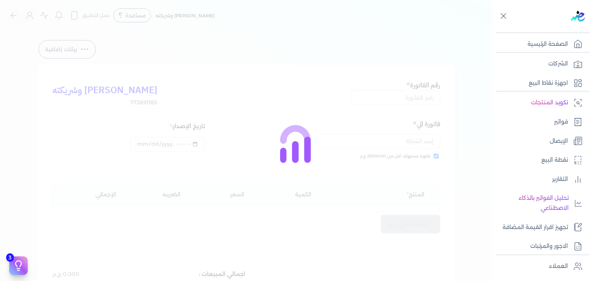
type input "EG3HLVOVR-GEII000087"
checkbox input "true"
type input "2025-09-08T05:33:54"
type input "[DATE]"
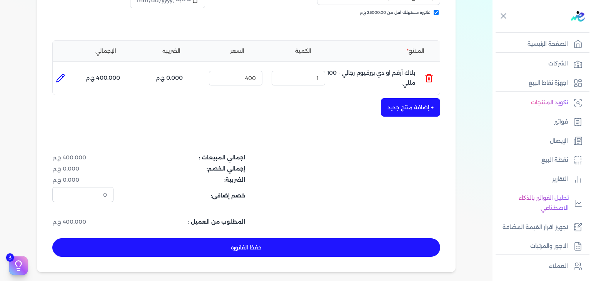
scroll to position [192, 0]
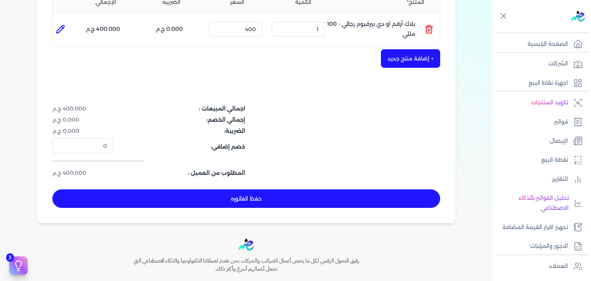
click at [322, 199] on button "حفظ الفاتوره" at bounding box center [246, 198] width 388 height 18
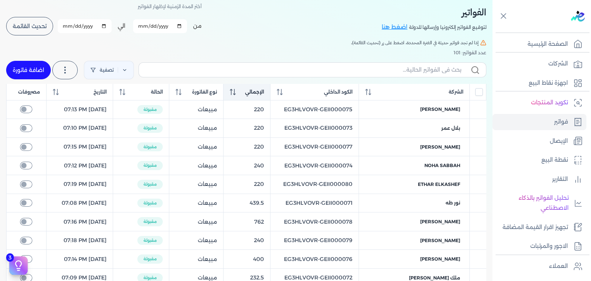
scroll to position [31, 0]
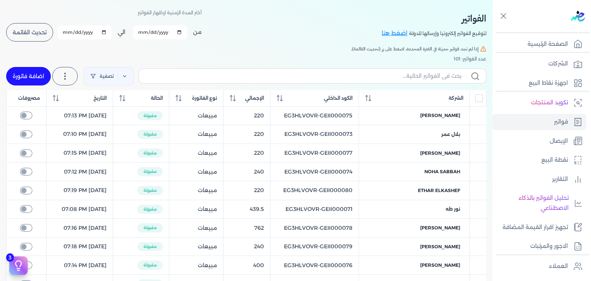
click at [43, 74] on link "اضافة فاتورة" at bounding box center [28, 76] width 45 height 18
select select "EGP"
select select "B"
select select "EGS"
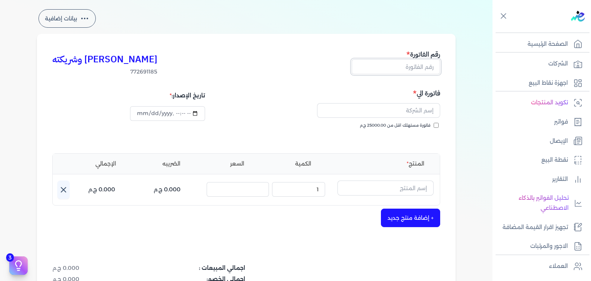
click at [430, 68] on input "text" at bounding box center [396, 66] width 88 height 15
paste input "EG3HLVOVR-GEII000088"
type input "EG3HLVOVR-GEII000088"
click at [437, 125] on input "فاتورة مستهلك اقل من 25000.00 ج.م" at bounding box center [436, 125] width 5 height 5
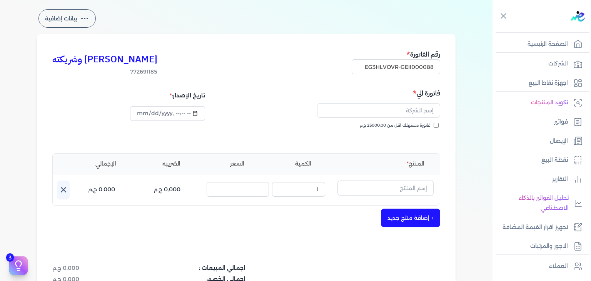
checkbox input "true"
drag, startPoint x: 415, startPoint y: 110, endPoint x: 415, endPoint y: 117, distance: 6.9
click at [415, 110] on input "text" at bounding box center [378, 110] width 123 height 15
paste input "[PERSON_NAME]"
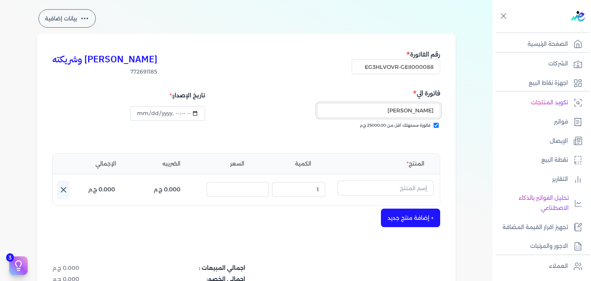
type input "[PERSON_NAME]"
type input "2025-09-08T05:34:27"
click at [399, 184] on input "text" at bounding box center [385, 187] width 96 height 15
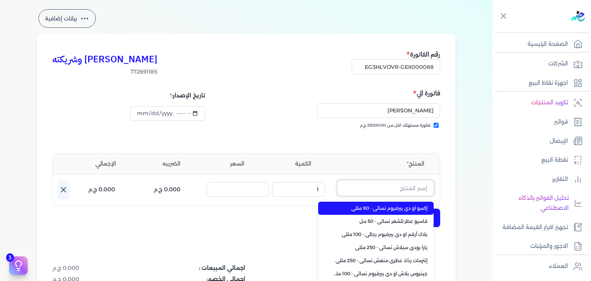
paste input "بلاك أرقم او دي بيرفيوم رجالي - 100 ملل"
type input "بلاك أرقم او دي بيرفيوم رجالي - 100 ملل"
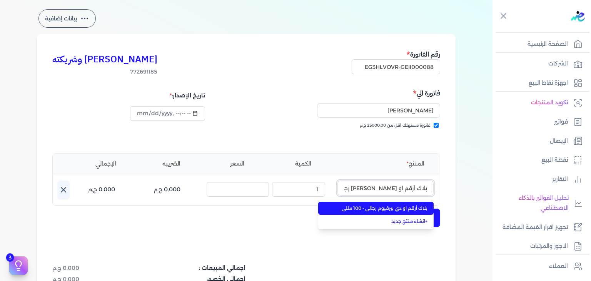
scroll to position [0, -14]
click at [399, 210] on span "بلاك أرقم او دي بيرفيوم رجالي - 100 مللي" at bounding box center [381, 208] width 94 height 7
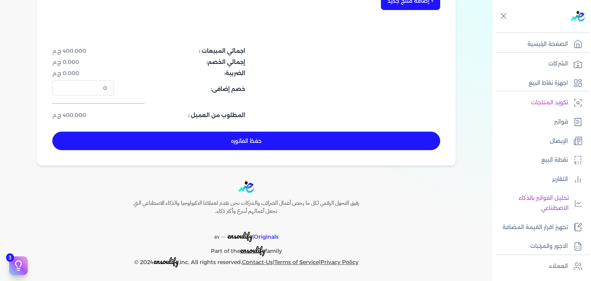
scroll to position [251, 0]
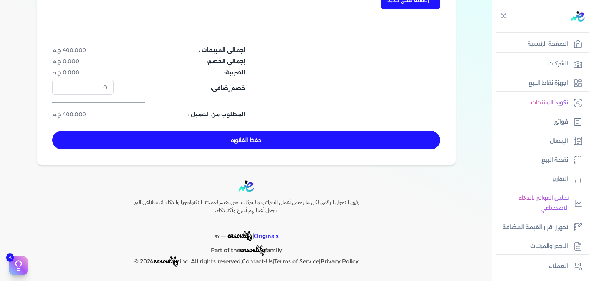
click at [309, 145] on button "حفظ الفاتوره" at bounding box center [246, 140] width 388 height 18
type input "[DATE]"
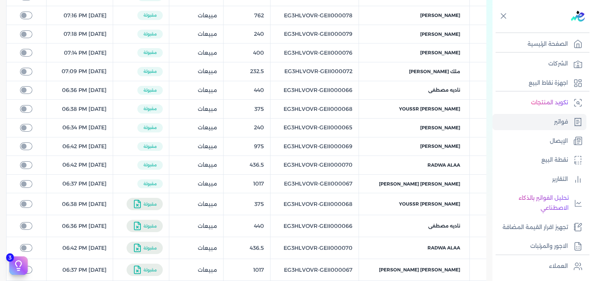
scroll to position [51, 0]
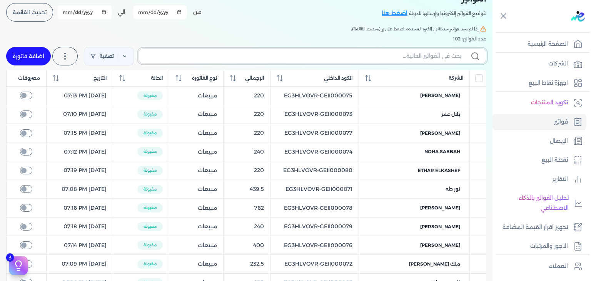
click at [431, 59] on input "text" at bounding box center [303, 56] width 316 height 8
paste input "EG3HLVOVR-GEII000088"
type input "EG3HLVOVR-GEII000088"
checkbox input "false"
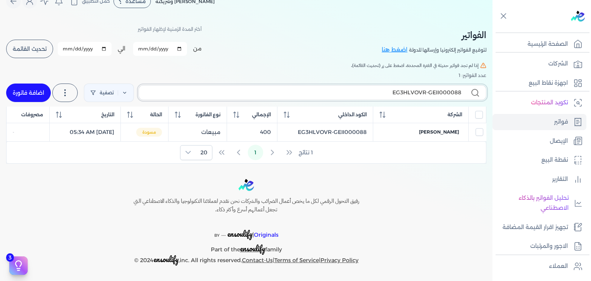
scroll to position [13, 0]
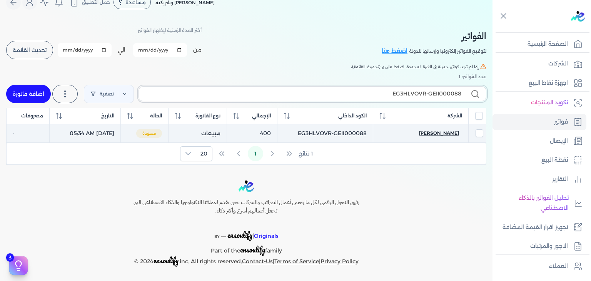
type input "EG3HLVOVR-GEII000088"
click at [441, 134] on span "[PERSON_NAME]" at bounding box center [439, 133] width 40 height 7
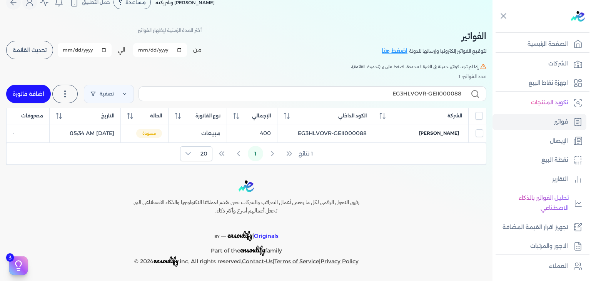
select select "EGP"
select select "B"
select select "EGS"
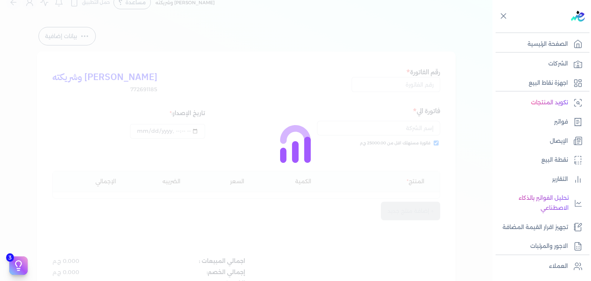
type input "EG3HLVOVR-GEII000088"
checkbox input "true"
type input "2025-09-08T05:34:44"
type input "[DATE]"
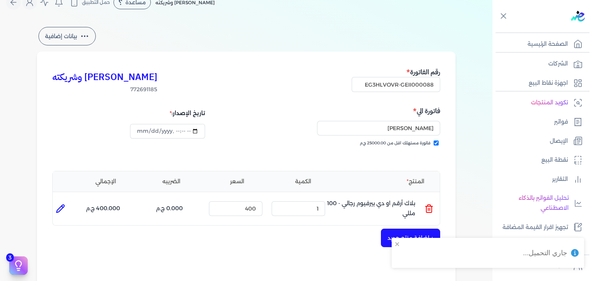
scroll to position [244, 0]
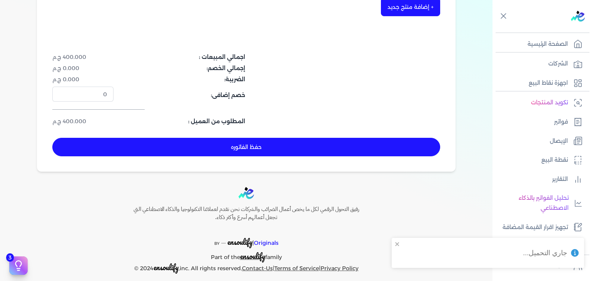
drag, startPoint x: 312, startPoint y: 150, endPoint x: 348, endPoint y: 157, distance: 36.4
click at [313, 150] on button "حفظ الفاتوره" at bounding box center [246, 147] width 388 height 18
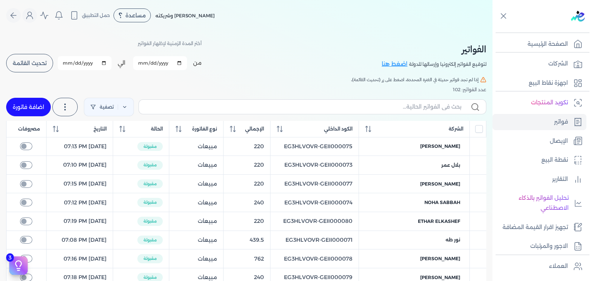
click at [31, 106] on link "اضافة فاتورة" at bounding box center [28, 107] width 45 height 18
select select "EGP"
select select "B"
select select "EGS"
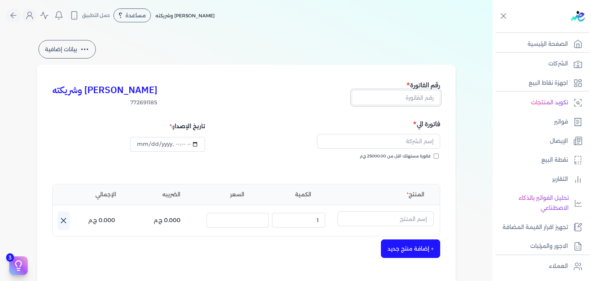
click at [423, 93] on input "text" at bounding box center [396, 97] width 88 height 15
paste input "EG3HLVOVR-GEII000089"
type input "EG3HLVOVR-GEII000089"
click at [437, 156] on input "فاتورة مستهلك اقل من 25000.00 ج.م" at bounding box center [436, 156] width 5 height 5
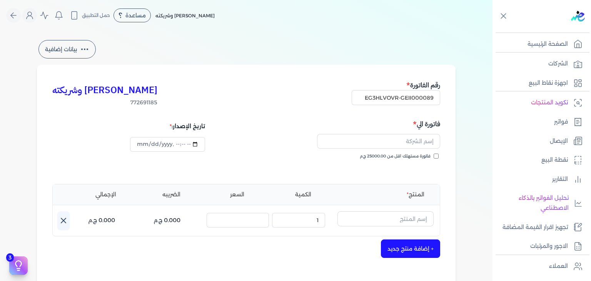
checkbox input "true"
click at [142, 142] on input "datetime-local" at bounding box center [167, 144] width 75 height 15
type input "2025-09-08T05:35:18"
click at [412, 146] on input "text" at bounding box center [378, 141] width 123 height 15
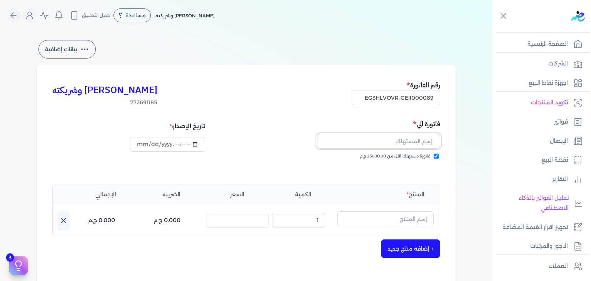
paste input "[DEMOGRAPHIC_DATA] راشد"
type input "[DEMOGRAPHIC_DATA] راشد"
click at [406, 224] on input "text" at bounding box center [385, 218] width 96 height 15
paste input "سنشوال او دي بيرفيوم نسائي - 100 مللي"
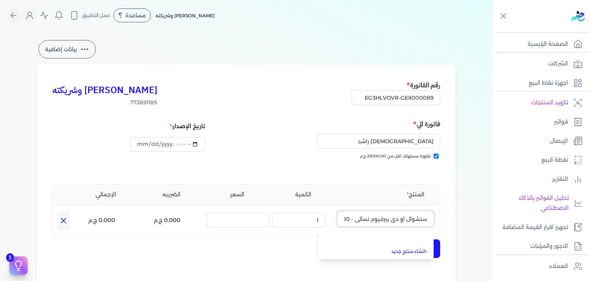
scroll to position [0, -17]
type input "سنشوال او دي بيرفيوم نسائي - 100 مللي"
click at [415, 253] on link "+ انشاء منتج جديد" at bounding box center [381, 252] width 94 height 7
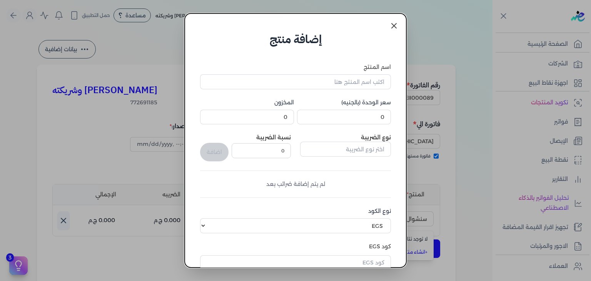
scroll to position [118, 0]
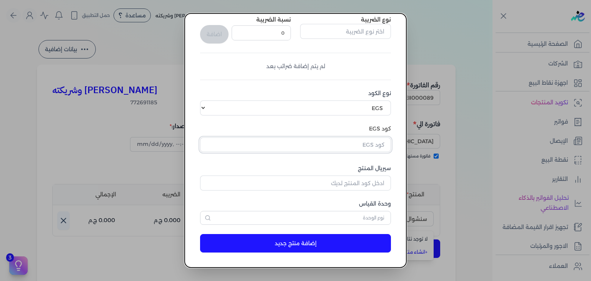
click at [372, 147] on input "text" at bounding box center [295, 144] width 191 height 15
paste input "EG-772691185-BBF-EDP-W-100-2"
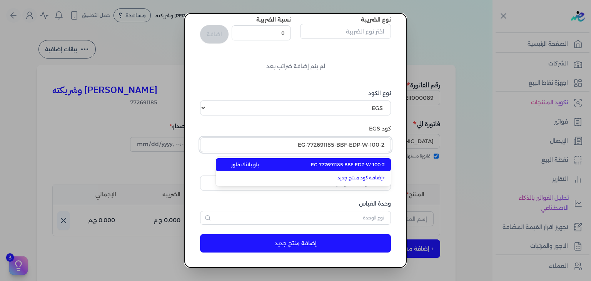
type input "EG-772691185-BBF-EDP-W-100-2"
click at [366, 164] on span "EG-772691185-BBF-EDP-W-100-2" at bounding box center [348, 164] width 74 height 7
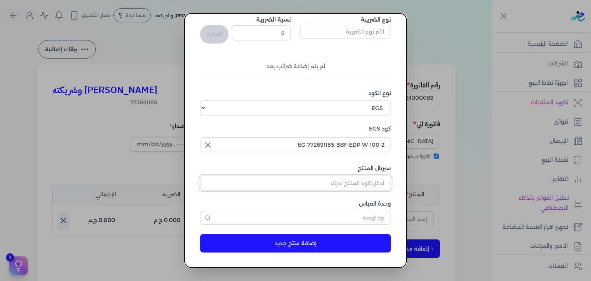
click at [371, 181] on input "سيريال المنتج" at bounding box center [295, 182] width 191 height 15
paste input "Z47F34029ECC0F4D5C5B6Z-1"
type input "Z47F34029ECC0F4D5C5B6Z-1"
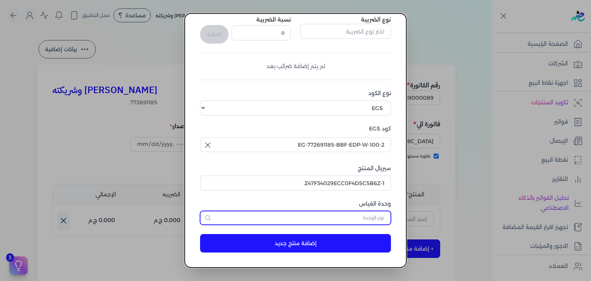
click at [372, 217] on input "text" at bounding box center [295, 218] width 191 height 14
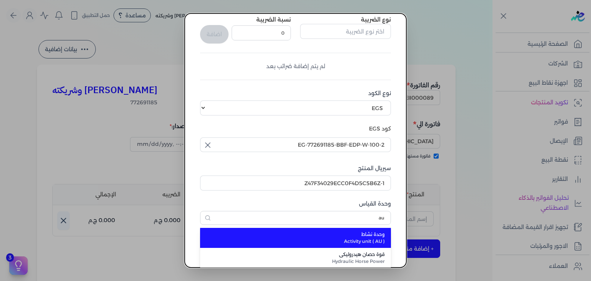
click at [362, 232] on span "وحدة نشاط" at bounding box center [299, 234] width 169 height 7
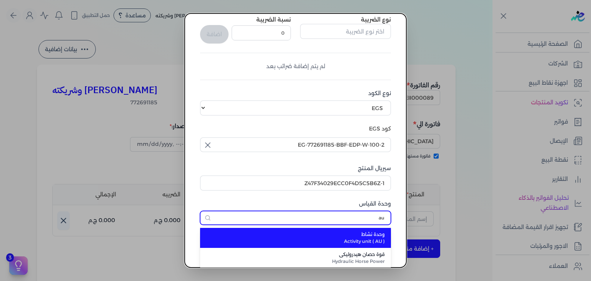
type input "وحدة نشاط"
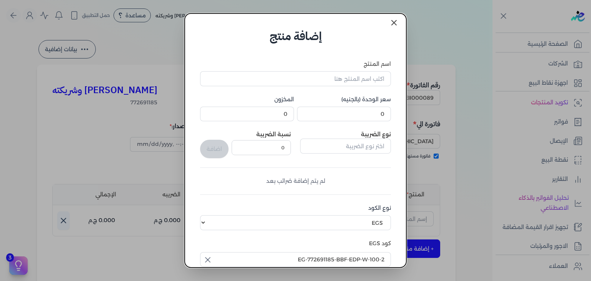
scroll to position [2, 0]
click at [367, 82] on input "اسم المنتج" at bounding box center [295, 79] width 191 height 15
paste input "سنشوال او دي بيرفيوم نسائي - 100 مللي"
type input "سنشوال او دي بيرفيوم نسائي - 100 مللي"
click at [374, 113] on input "0" at bounding box center [344, 114] width 94 height 15
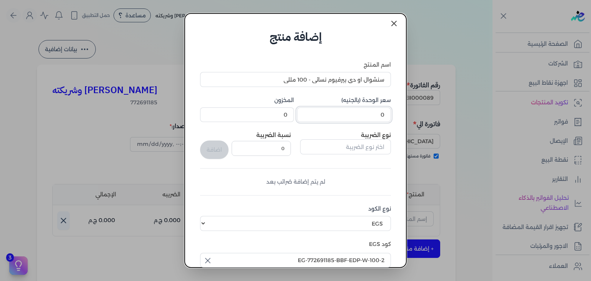
click at [374, 113] on input "0" at bounding box center [344, 114] width 94 height 15
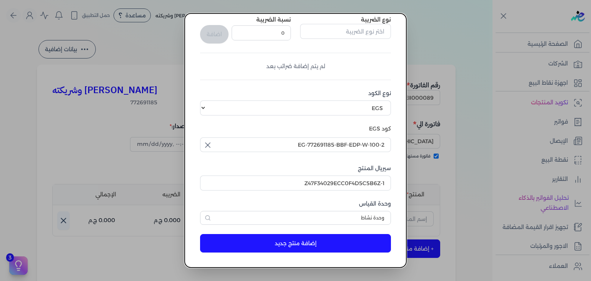
type input "375"
click at [294, 239] on button "إضافة منتج جديد" at bounding box center [295, 243] width 191 height 18
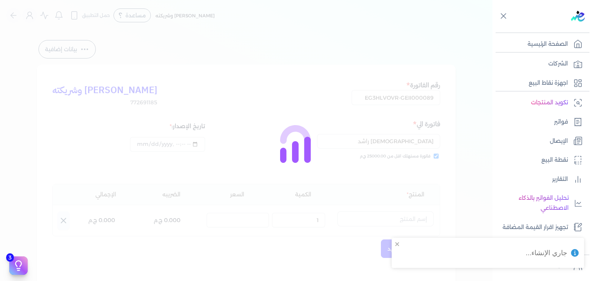
select select "EGS"
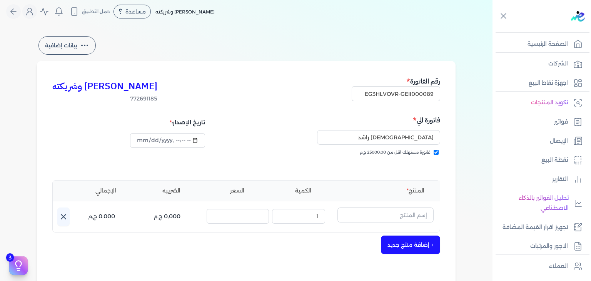
scroll to position [0, 0]
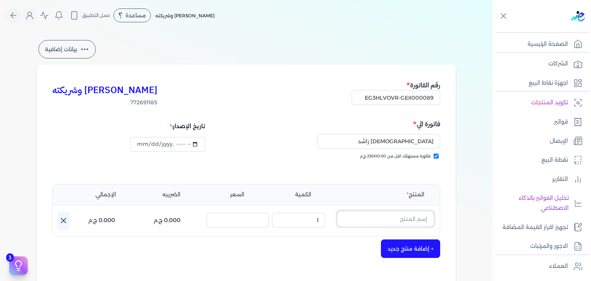
click at [406, 214] on input "text" at bounding box center [385, 218] width 96 height 15
paste input "سنشوال او دي بيرفيوم نسائي - 100 مللي"
type input "سنشوال او دي بيرفيوم نسائي - 100 مللي"
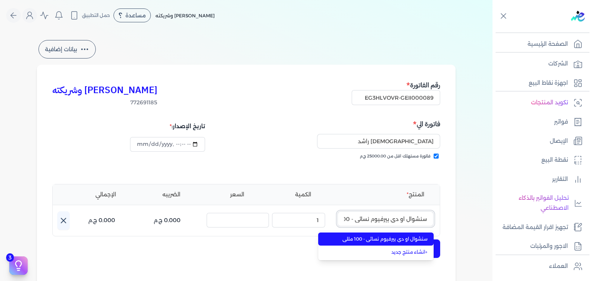
scroll to position [0, -17]
click at [405, 239] on span "سنشوال او دي بيرفيوم نسائي - 100 مللي" at bounding box center [381, 238] width 94 height 7
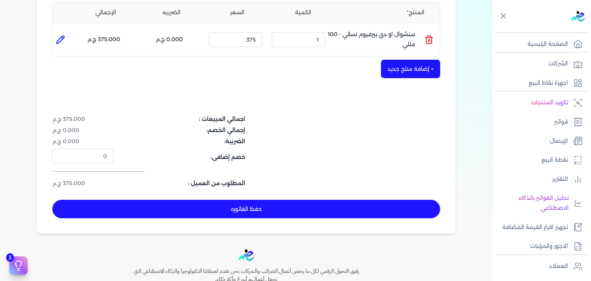
scroll to position [192, 0]
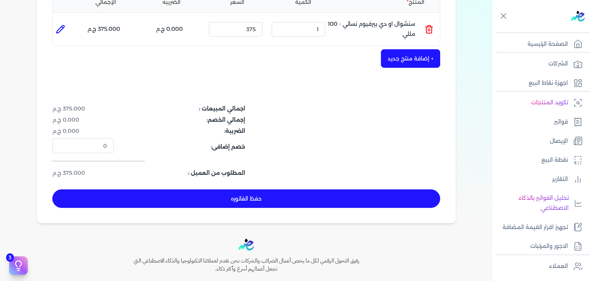
click at [328, 199] on button "حفظ الفاتوره" at bounding box center [246, 198] width 388 height 18
type input "[DATE]"
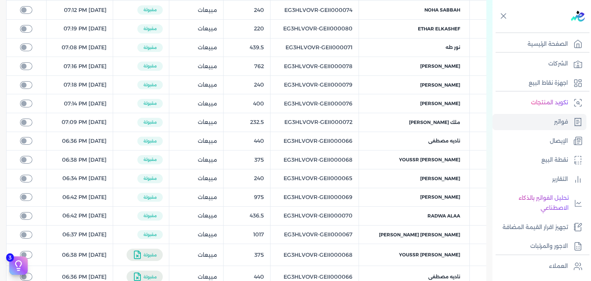
scroll to position [31, 0]
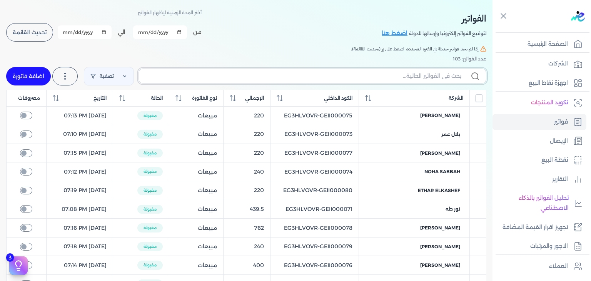
click at [382, 73] on input "text" at bounding box center [303, 76] width 316 height 8
paste input "EG3HLVOVR-GEII000089"
type input "EG3HLVOVR-GEII000089"
checkbox input "false"
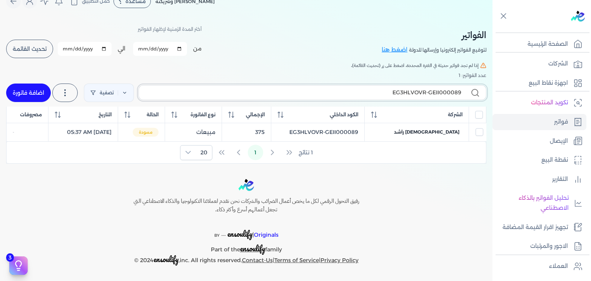
scroll to position [13, 0]
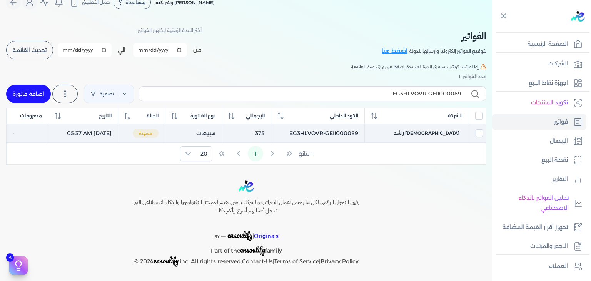
click at [454, 134] on span "[DEMOGRAPHIC_DATA] راشد" at bounding box center [426, 133] width 65 height 7
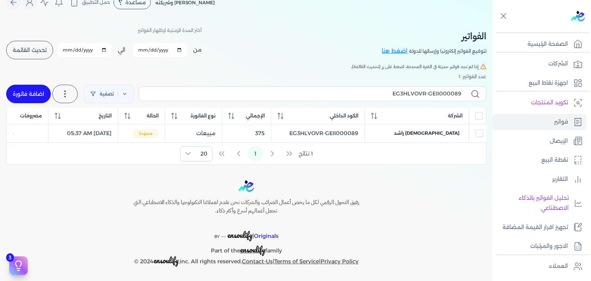
select select "EGP"
select select "B"
select select "EGS"
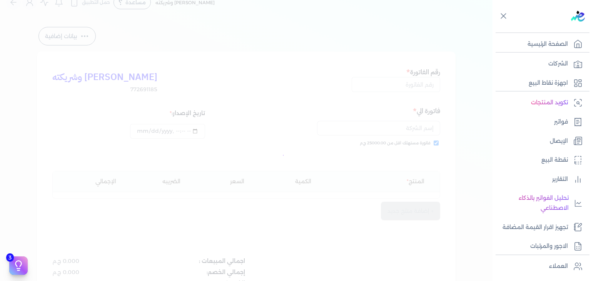
type input "EG3HLVOVR-GEII000089"
checkbox input "true"
type input "2025-09-08T05:37:12"
type input "[DATE]"
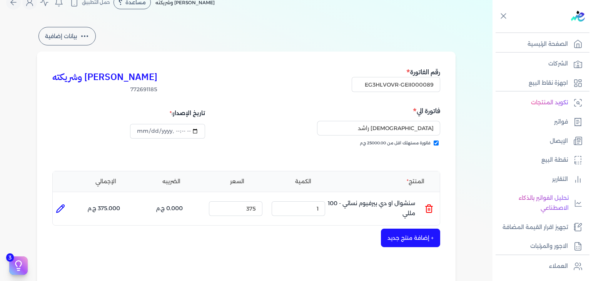
scroll to position [244, 0]
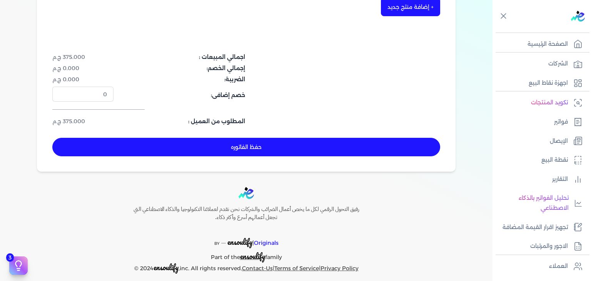
click at [339, 146] on button "حفظ الفاتوره" at bounding box center [246, 147] width 388 height 18
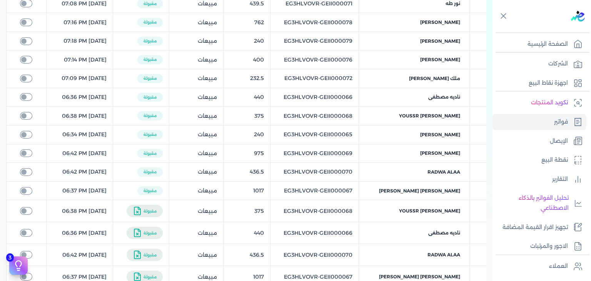
scroll to position [44, 0]
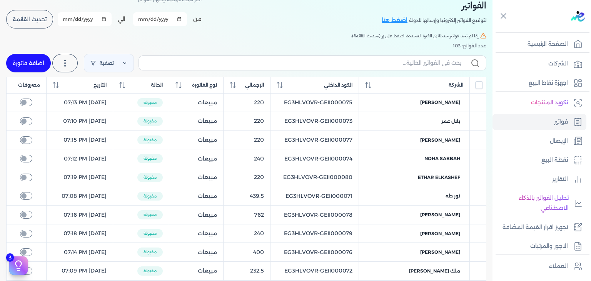
drag, startPoint x: 44, startPoint y: 62, endPoint x: 414, endPoint y: 70, distance: 369.8
click at [44, 62] on link "اضافة فاتورة" at bounding box center [28, 63] width 45 height 18
select select "EGP"
select select "B"
select select "EGS"
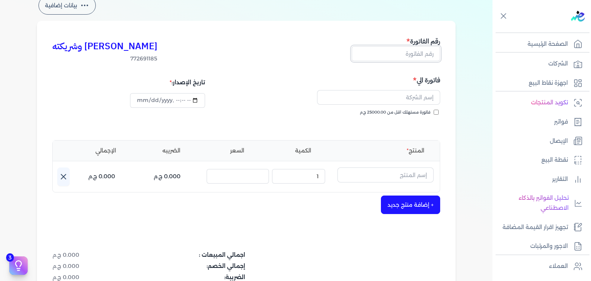
click at [416, 58] on input "text" at bounding box center [396, 53] width 88 height 15
paste input "EG3HLVOVR-GEII000090"
type input "EG3HLVOVR-GEII000090"
click at [437, 111] on input "فاتورة مستهلك اقل من 25000.00 ج.م" at bounding box center [436, 112] width 5 height 5
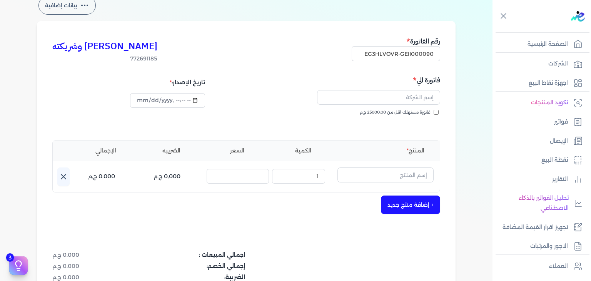
checkbox input "true"
click at [140, 100] on input "datetime-local" at bounding box center [167, 100] width 75 height 15
type input "2025-09-08T05:37:44"
click at [386, 94] on input "text" at bounding box center [378, 97] width 123 height 15
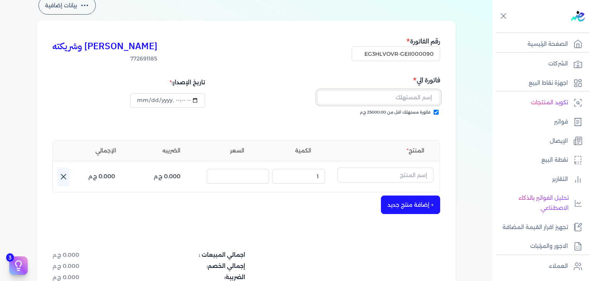
paste input "[PERSON_NAME]"
type input "[PERSON_NAME]"
click at [411, 180] on input "text" at bounding box center [385, 174] width 96 height 15
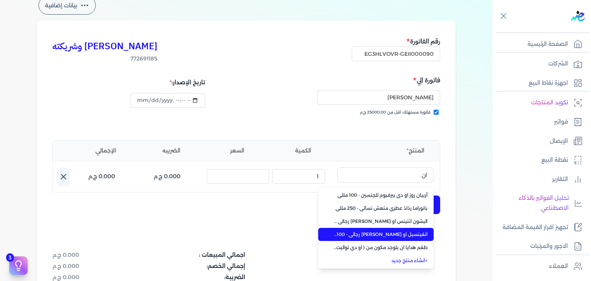
click at [416, 233] on span "انفينسبل او [PERSON_NAME] رجالي - 100 مللي" at bounding box center [381, 234] width 94 height 7
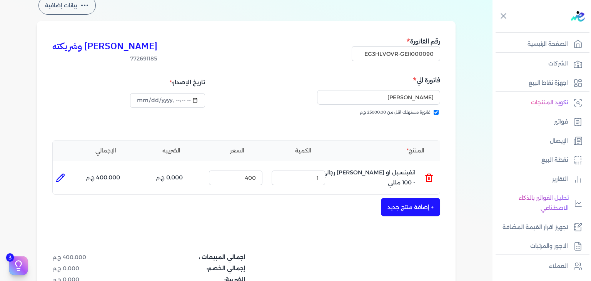
scroll to position [236, 0]
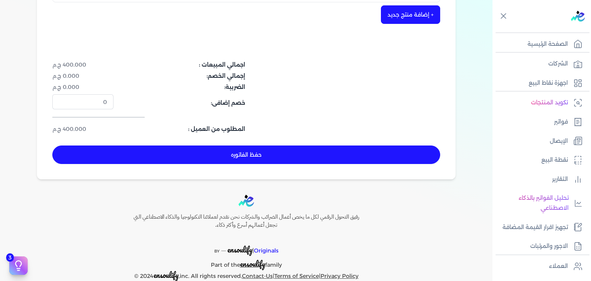
click at [340, 162] on button "حفظ الفاتوره" at bounding box center [246, 154] width 388 height 18
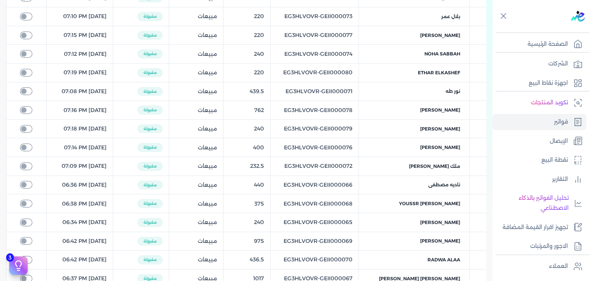
scroll to position [36, 0]
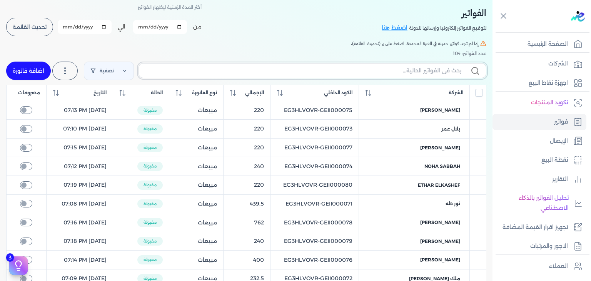
click at [334, 70] on input "text" at bounding box center [303, 71] width 316 height 8
paste input "EG3HLVOVR-GEII000090"
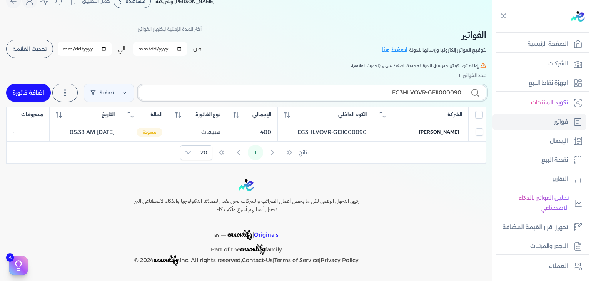
scroll to position [13, 0]
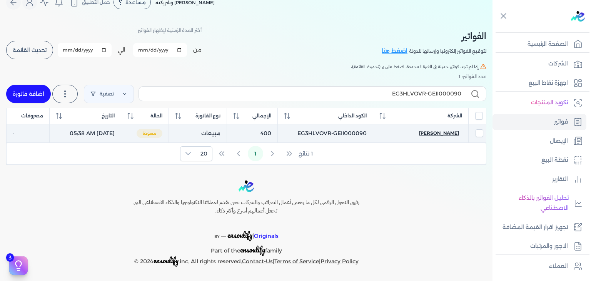
click at [442, 134] on span "[PERSON_NAME]" at bounding box center [439, 133] width 40 height 7
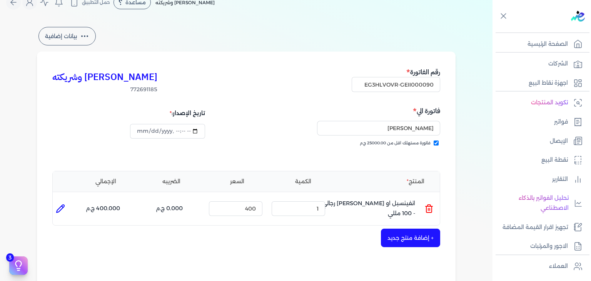
scroll to position [167, 0]
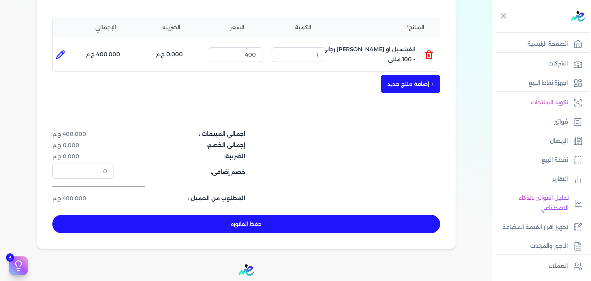
click at [297, 221] on button "حفظ الفاتوره" at bounding box center [246, 224] width 388 height 18
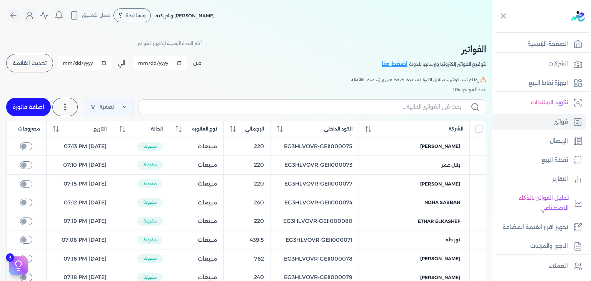
drag, startPoint x: 37, startPoint y: 68, endPoint x: 111, endPoint y: 83, distance: 75.0
click at [37, 68] on button "تحديث القائمة" at bounding box center [29, 63] width 47 height 18
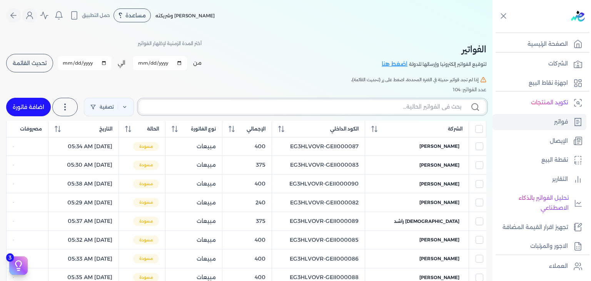
click at [432, 105] on input "text" at bounding box center [303, 107] width 316 height 8
paste input "EG3HLVOVR-GEII000090"
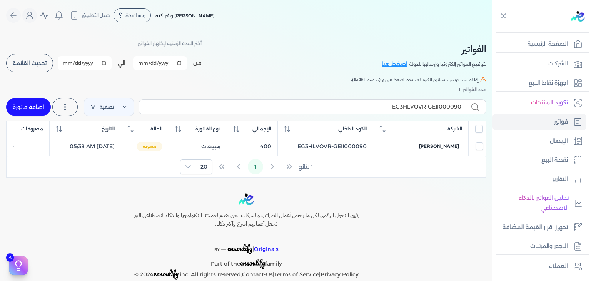
click at [32, 111] on link "اضافة فاتورة" at bounding box center [28, 107] width 45 height 18
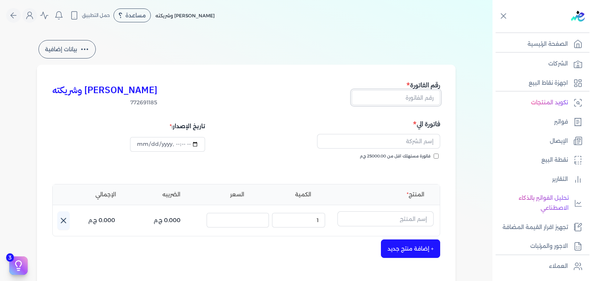
click at [426, 99] on input "text" at bounding box center [396, 97] width 88 height 15
paste input "EG3HLVOVR-GEII000091"
click at [434, 157] on label "فاتورة مستهلك اقل من 25000.00 ج.م" at bounding box center [399, 156] width 79 height 6
click at [434, 157] on input "فاتورة مستهلك اقل من 25000.00 ج.م" at bounding box center [436, 156] width 5 height 5
click at [392, 139] on input "text" at bounding box center [378, 141] width 123 height 15
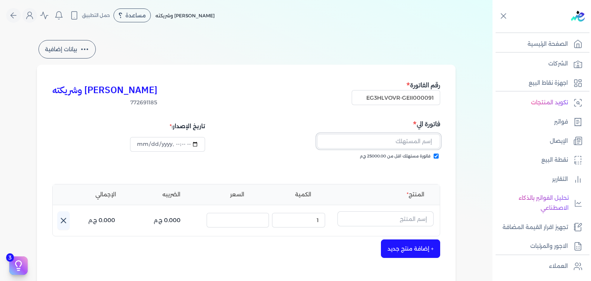
paste input "amr wageeh"
click at [418, 214] on input "text" at bounding box center [385, 218] width 96 height 15
paste input "طقم هدايا ليجند مكون من ( او دي تواليت 100مللي - سبراي بيرفيوم 200مللي) رجالي"
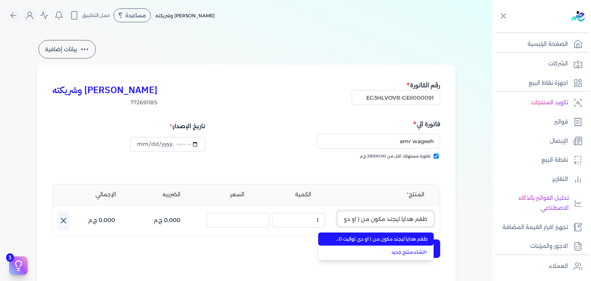
scroll to position [0, -120]
click at [409, 237] on span "طقم هدايا ليجند مكون من ( او دي تواليت 100مللي - سبراي بيرفيوم 200مللي) رجالي" at bounding box center [381, 238] width 94 height 7
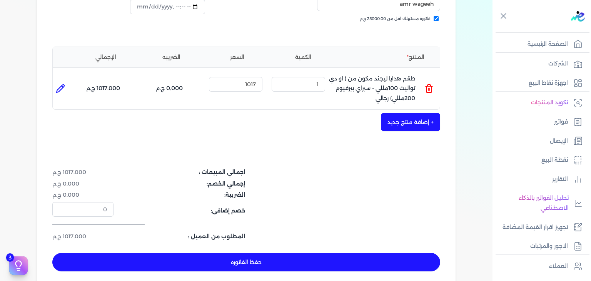
scroll to position [192, 0]
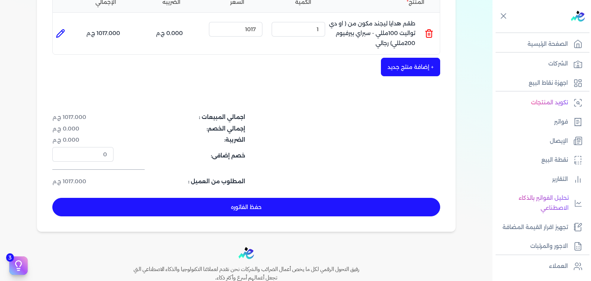
drag, startPoint x: 300, startPoint y: 204, endPoint x: 381, endPoint y: 227, distance: 84.0
click at [303, 205] on button "حفظ الفاتوره" at bounding box center [246, 207] width 388 height 18
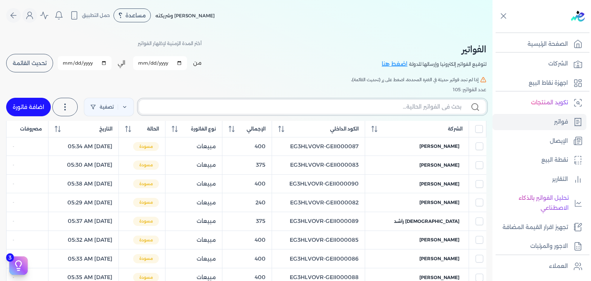
click at [426, 107] on input "text" at bounding box center [303, 107] width 316 height 8
paste input "EG3HLVOVR-GEII000091"
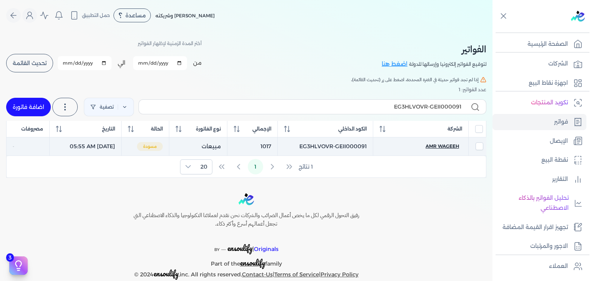
click at [450, 147] on span "amr wageeh" at bounding box center [442, 146] width 33 height 7
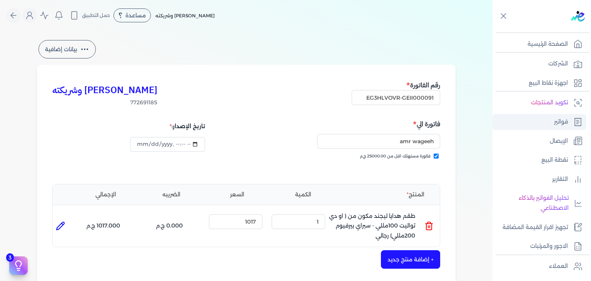
click at [552, 128] on link "فواتير" at bounding box center [539, 122] width 94 height 16
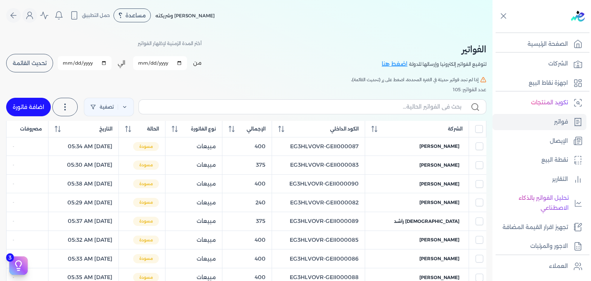
click at [40, 102] on link "اضافة فاتورة" at bounding box center [28, 107] width 45 height 18
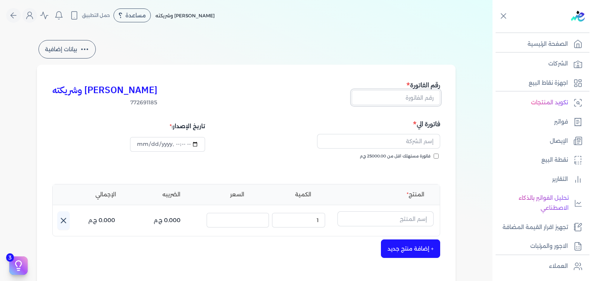
click at [416, 97] on input "text" at bounding box center [396, 97] width 88 height 15
paste input "EG3HLVOVR-GEII000092"
click at [437, 157] on input "فاتورة مستهلك اقل من 25000.00 ج.م" at bounding box center [436, 156] width 5 height 5
click at [409, 146] on input "text" at bounding box center [378, 141] width 123 height 15
paste input "[PERSON_NAME]"
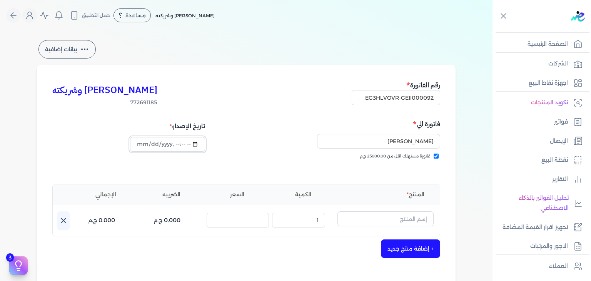
click at [145, 144] on input "datetime-local" at bounding box center [167, 144] width 75 height 15
click at [411, 226] on button "button" at bounding box center [385, 220] width 96 height 18
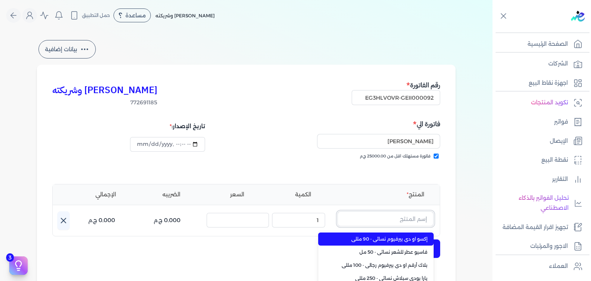
click at [411, 220] on input "text" at bounding box center [385, 218] width 96 height 15
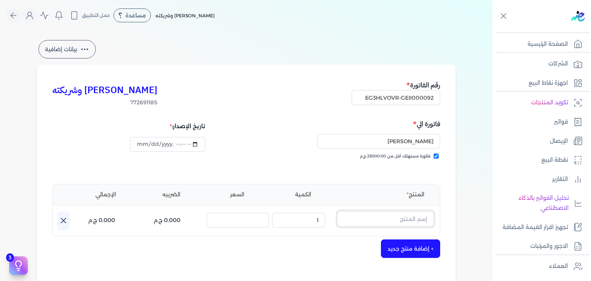
paste input "أبيض مسك الطهارة بودي سبلاش نسائي - 250 مللي"
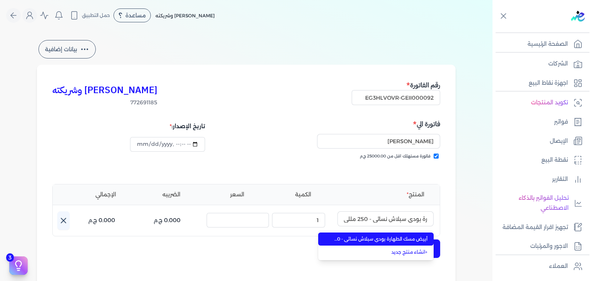
click at [398, 236] on span "أبيض مسك الطهارة بودي سبلاش نسائي - 250 مللي" at bounding box center [381, 238] width 94 height 7
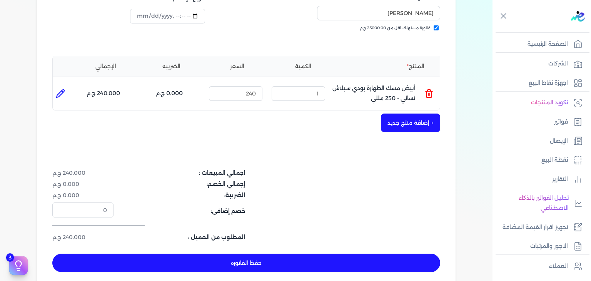
scroll to position [154, 0]
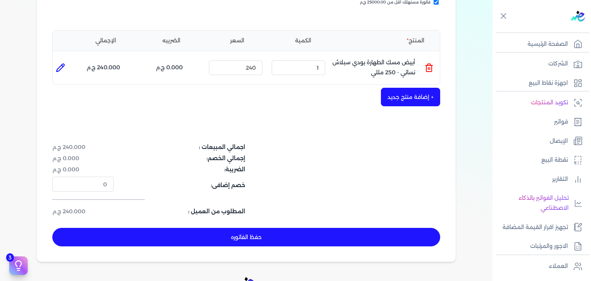
click at [312, 234] on button "حفظ الفاتوره" at bounding box center [246, 237] width 388 height 18
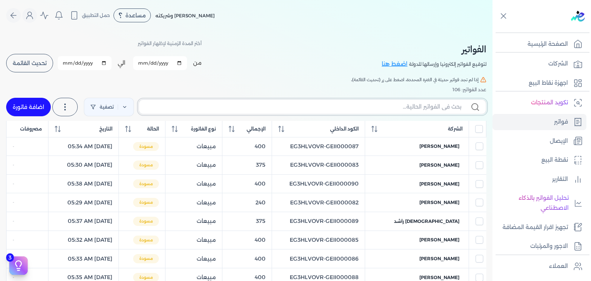
click at [420, 105] on input "text" at bounding box center [303, 107] width 316 height 8
paste input "EG3HLVOVR-GEII000092"
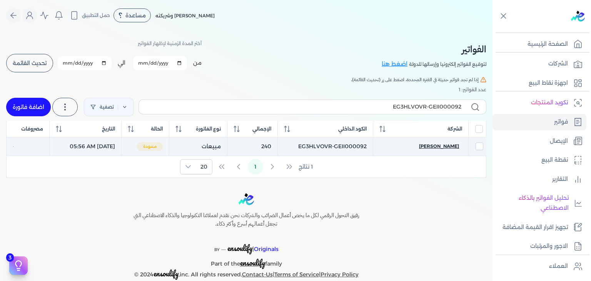
click at [444, 148] on span "[PERSON_NAME]" at bounding box center [439, 146] width 40 height 7
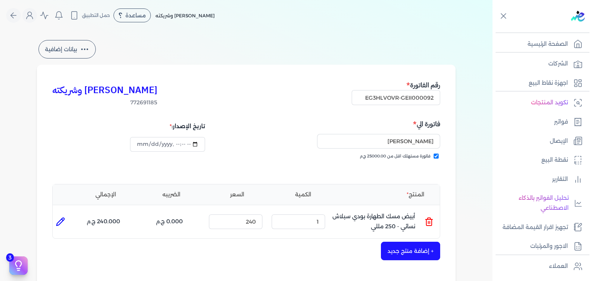
scroll to position [231, 0]
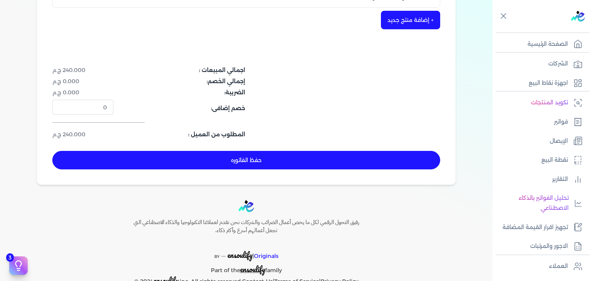
click at [332, 162] on button "حفظ الفاتوره" at bounding box center [246, 160] width 388 height 18
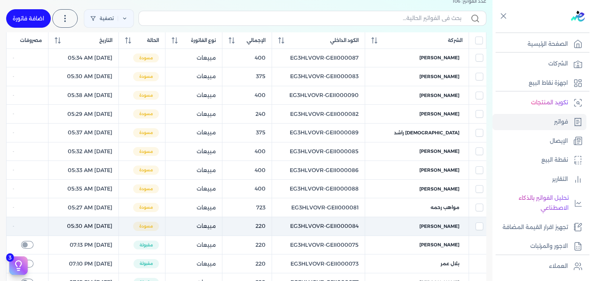
scroll to position [69, 0]
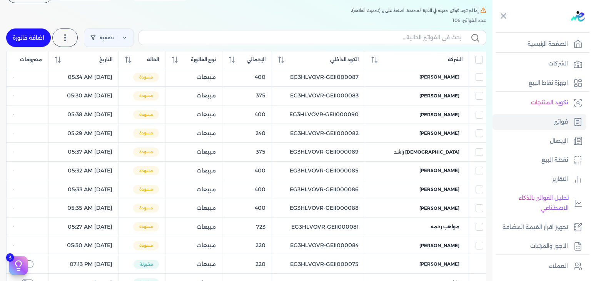
click at [38, 36] on link "اضافة فاتورة" at bounding box center [28, 37] width 45 height 18
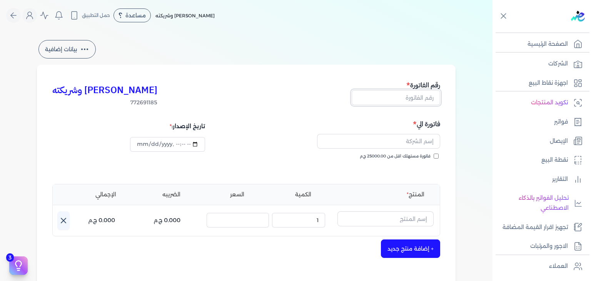
click at [425, 92] on input "text" at bounding box center [396, 97] width 88 height 15
paste input "EG3HLVOVR-GEII000093"
click at [437, 156] on input "فاتورة مستهلك اقل من 25000.00 ج.م" at bounding box center [436, 156] width 5 height 5
click at [145, 144] on input "datetime-local" at bounding box center [167, 144] width 75 height 15
click at [403, 218] on input "text" at bounding box center [385, 218] width 96 height 15
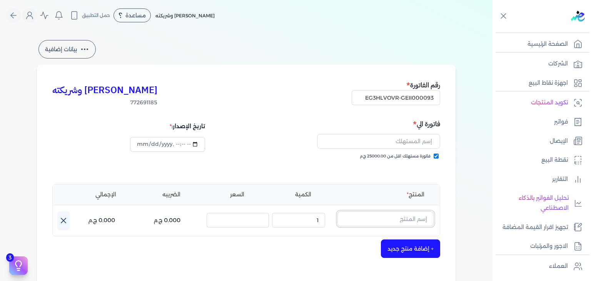
paste input "باكارات روج 540 رذاذ عطري منعش نسائي - 250 مللي"
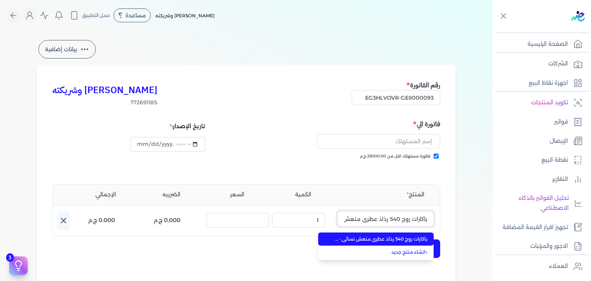
scroll to position [0, -45]
click at [395, 239] on span "باكارات روج 540 رذاذ عطري منعش نسائي - 250 مللي" at bounding box center [381, 238] width 94 height 7
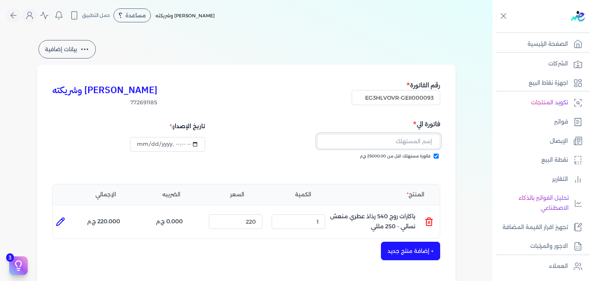
click at [388, 140] on input "text" at bounding box center [378, 141] width 123 height 15
paste input "[PERSON_NAME]"
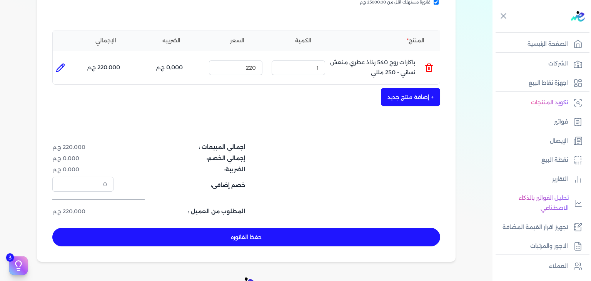
click at [317, 234] on button "حفظ الفاتوره" at bounding box center [246, 237] width 388 height 18
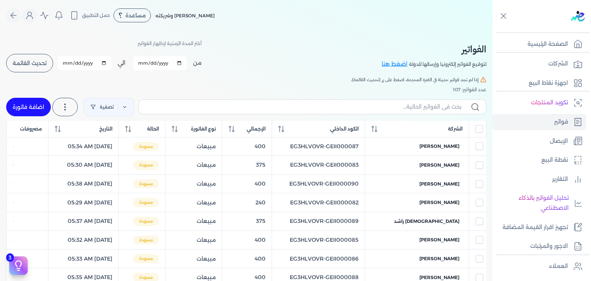
click at [396, 112] on label at bounding box center [313, 106] width 348 height 15
click at [396, 111] on input "text" at bounding box center [303, 107] width 316 height 8
click at [396, 110] on input "text" at bounding box center [303, 107] width 316 height 8
paste input "EG3HLVOVR-GEII000093"
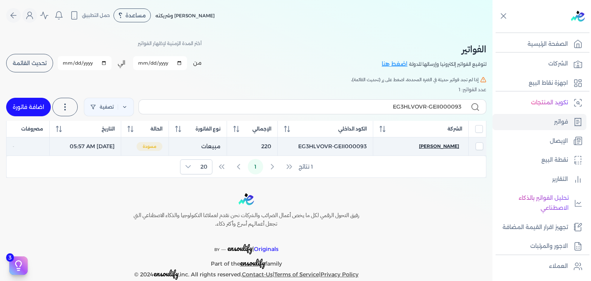
click at [447, 145] on span "[PERSON_NAME]" at bounding box center [439, 146] width 40 height 7
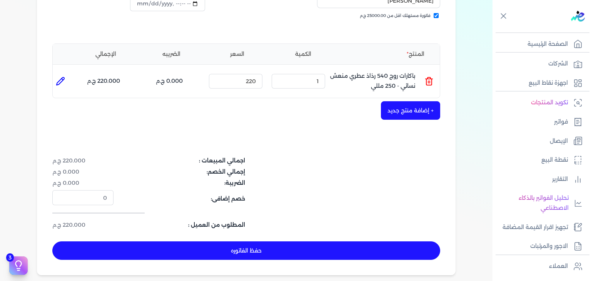
scroll to position [192, 0]
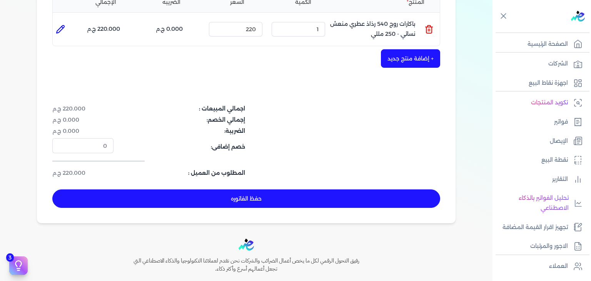
drag, startPoint x: 284, startPoint y: 202, endPoint x: 310, endPoint y: 150, distance: 58.5
click at [284, 202] on button "حفظ الفاتوره" at bounding box center [246, 198] width 388 height 18
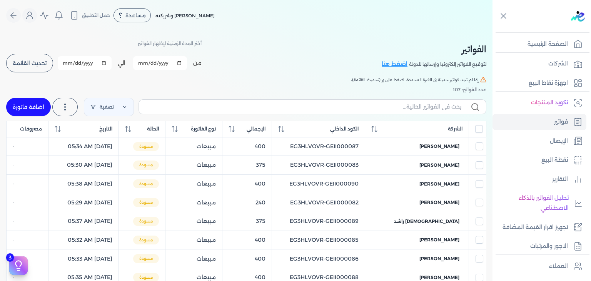
click at [32, 111] on link "اضافة فاتورة" at bounding box center [28, 107] width 45 height 18
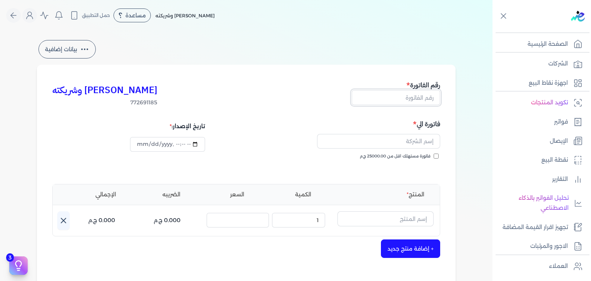
click at [400, 100] on input "text" at bounding box center [396, 97] width 88 height 15
paste input "EG3HLVOVR-GEII000094"
click at [438, 157] on input "فاتورة مستهلك اقل من 25000.00 ج.م" at bounding box center [436, 156] width 5 height 5
click at [139, 145] on input "datetime-local" at bounding box center [167, 144] width 75 height 15
click at [399, 144] on input "text" at bounding box center [378, 141] width 123 height 15
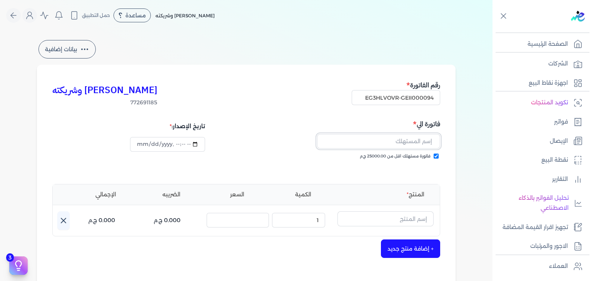
paste input "مروه [PERSON_NAME]"
click at [398, 217] on input "text" at bounding box center [385, 218] width 96 height 15
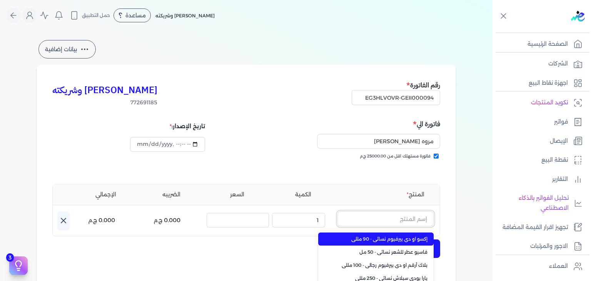
paste input "خمرة رذاذ عطري منعش نسائي - 250 مللي"
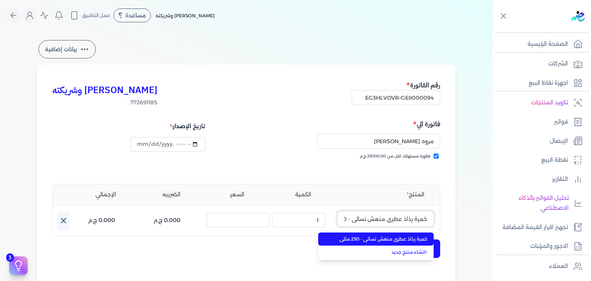
scroll to position [0, -20]
click at [385, 237] on span "خمرة رذاذ عطري منعش نسائي - 250 مللي" at bounding box center [381, 238] width 94 height 7
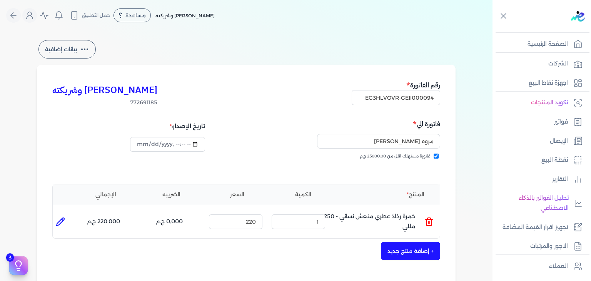
scroll to position [154, 0]
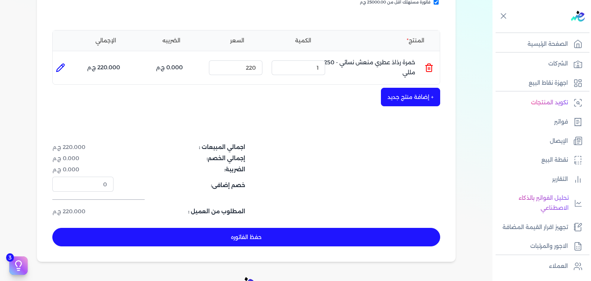
click at [315, 236] on button "حفظ الفاتوره" at bounding box center [246, 237] width 388 height 18
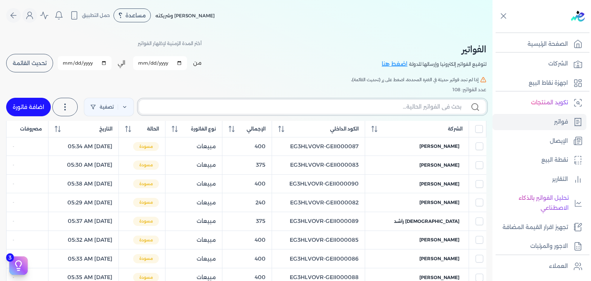
click at [376, 108] on input "text" at bounding box center [303, 107] width 316 height 8
paste input "EG3HLVOVR-GEII000094"
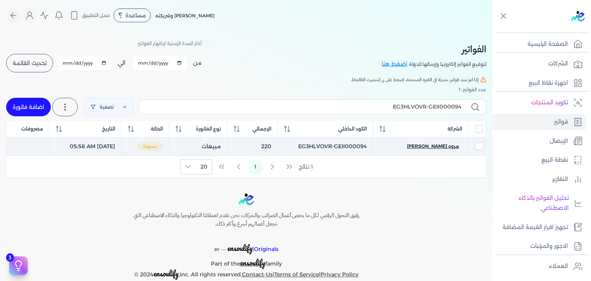
click at [435, 146] on span "مروه [PERSON_NAME]" at bounding box center [433, 146] width 52 height 7
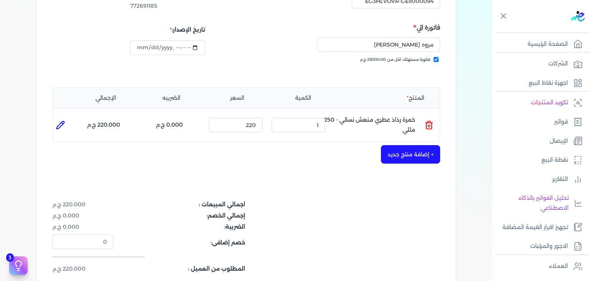
scroll to position [231, 0]
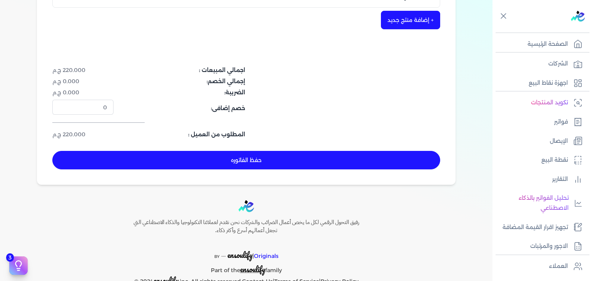
drag, startPoint x: 300, startPoint y: 167, endPoint x: 332, endPoint y: 172, distance: 32.8
click at [300, 166] on button "حفظ الفاتوره" at bounding box center [246, 160] width 388 height 18
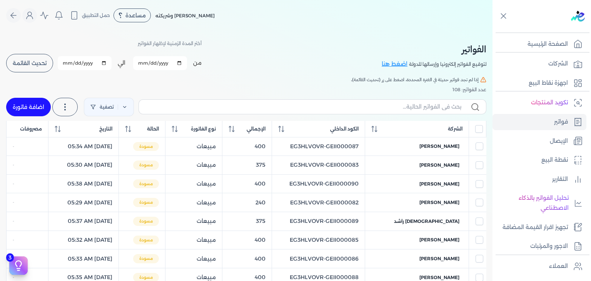
drag, startPoint x: 42, startPoint y: 109, endPoint x: 351, endPoint y: 88, distance: 310.1
click at [42, 110] on link "اضافة فاتورة" at bounding box center [28, 107] width 45 height 18
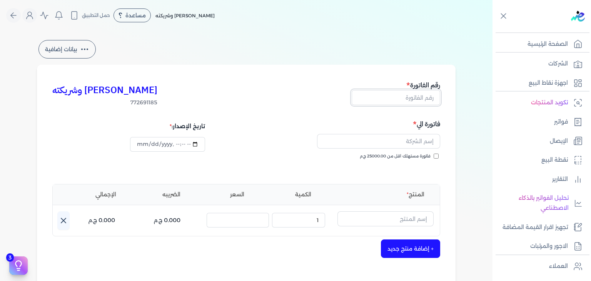
click at [422, 91] on input "text" at bounding box center [396, 97] width 88 height 15
paste input "EG3HLVOVR-GEII000095"
click at [437, 156] on input "فاتورة مستهلك اقل من 25000.00 ج.م" at bounding box center [436, 156] width 5 height 5
click at [141, 144] on input "datetime-local" at bounding box center [167, 144] width 75 height 15
click at [404, 144] on input "text" at bounding box center [378, 141] width 123 height 15
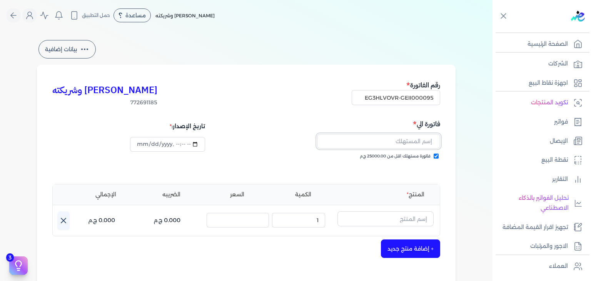
paste input "nada alhosein"
click at [404, 216] on input "text" at bounding box center [385, 218] width 96 height 15
paste input "ارا رذاذ عطري منعش نسائي - 250 مللي"
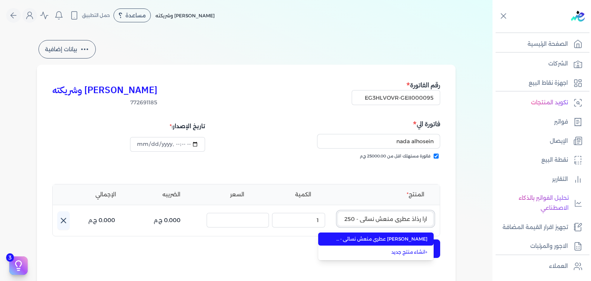
scroll to position [0, -12]
click at [403, 237] on span "[PERSON_NAME] عطري منعش نسائي - 250 مللي" at bounding box center [381, 238] width 94 height 7
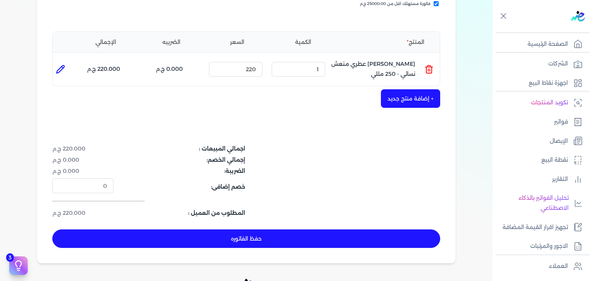
scroll to position [154, 0]
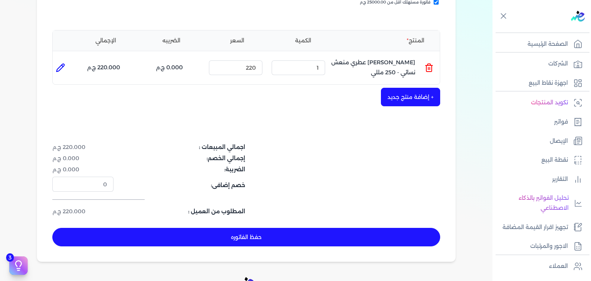
drag, startPoint x: 340, startPoint y: 229, endPoint x: 364, endPoint y: 235, distance: 24.7
click at [341, 229] on button "حفظ الفاتوره" at bounding box center [246, 237] width 388 height 18
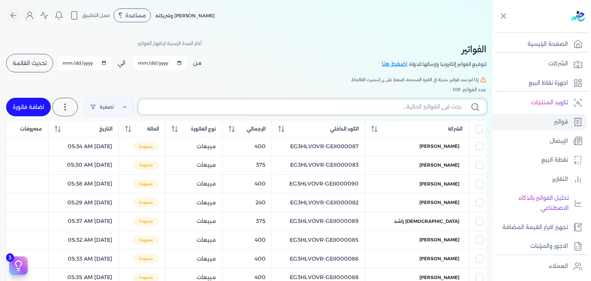
click at [368, 107] on input "text" at bounding box center [303, 107] width 316 height 8
paste input "EG3HLVOVR-GEII000095"
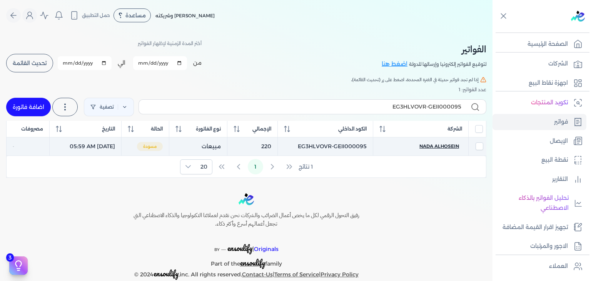
click at [441, 145] on span "nada alhosein" at bounding box center [439, 146] width 40 height 7
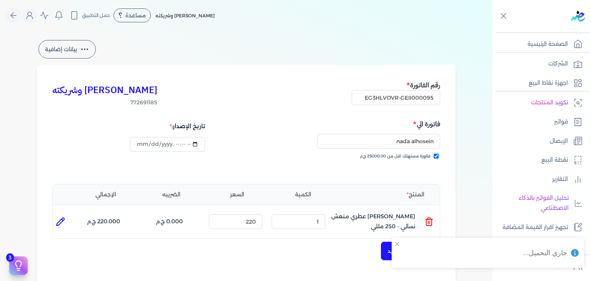
scroll to position [192, 0]
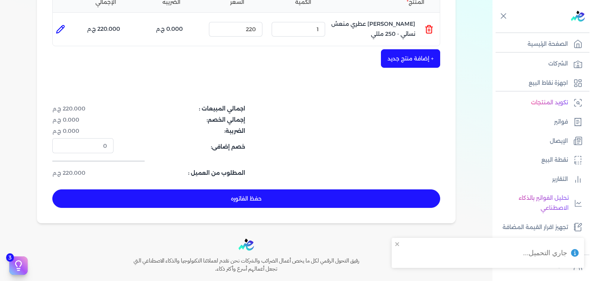
click at [300, 197] on button "حفظ الفاتوره" at bounding box center [246, 198] width 388 height 18
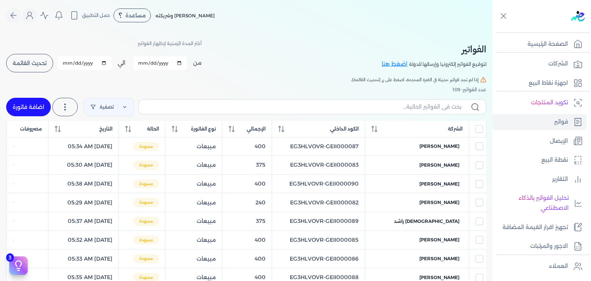
click at [29, 110] on link "اضافة فاتورة" at bounding box center [28, 107] width 45 height 18
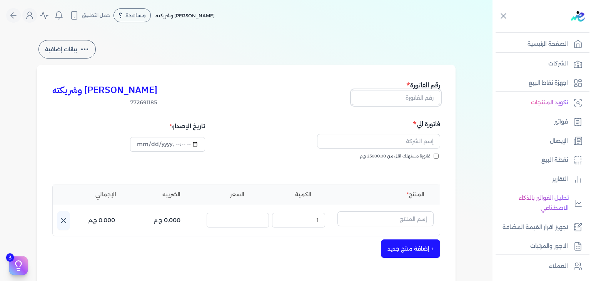
click at [414, 98] on input "text" at bounding box center [396, 97] width 88 height 15
paste input "EG3HLVOVR-GEII000096"
click at [437, 157] on input "فاتورة مستهلك اقل من 25000.00 ج.م" at bounding box center [436, 156] width 5 height 5
click at [142, 145] on input "datetime-local" at bounding box center [167, 144] width 75 height 15
click at [418, 139] on input "text" at bounding box center [378, 141] width 123 height 15
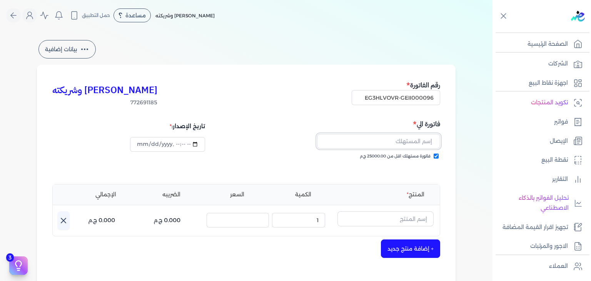
paste input "radwa alaa"
click at [410, 216] on input "text" at bounding box center [385, 218] width 96 height 15
paste input "فاسيو انتنس او دي بيرفيوم نسائي - 100 مللي"
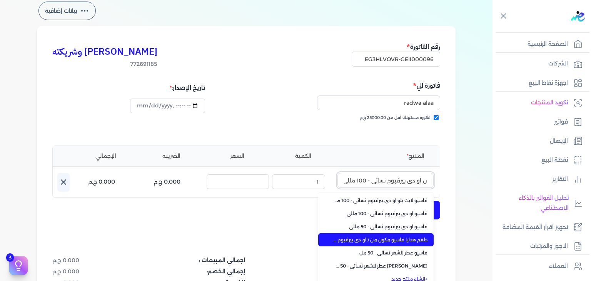
scroll to position [2, 0]
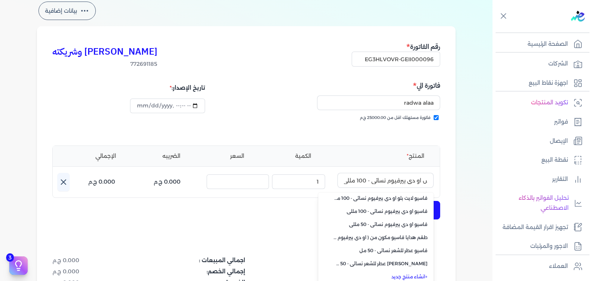
click at [419, 276] on link "+ انشاء منتج جديد" at bounding box center [381, 276] width 94 height 7
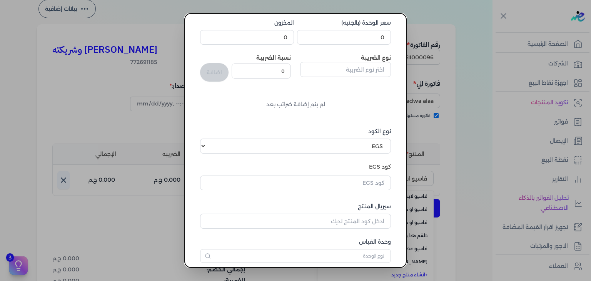
scroll to position [118, 0]
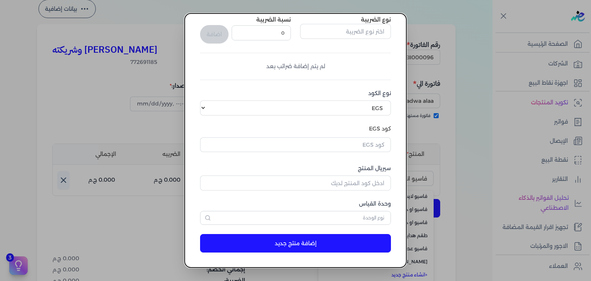
click at [372, 153] on button "button" at bounding box center [295, 146] width 191 height 18
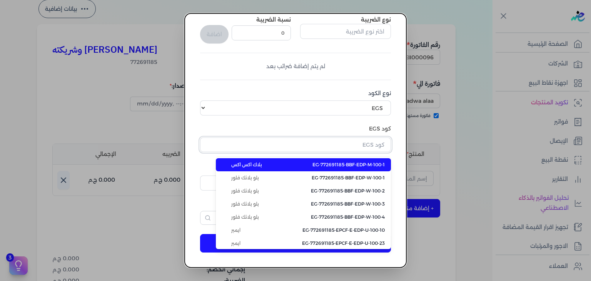
click at [372, 150] on input "text" at bounding box center [295, 144] width 191 height 15
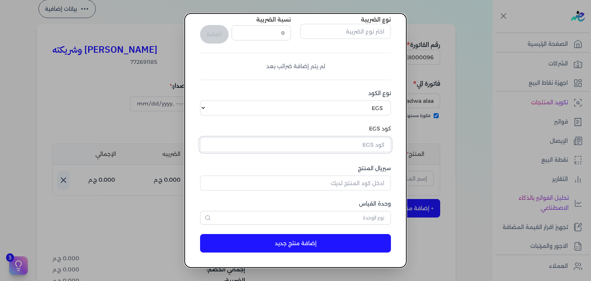
paste input "EG-772691185-EPCF-E-EDP-W-100-14"
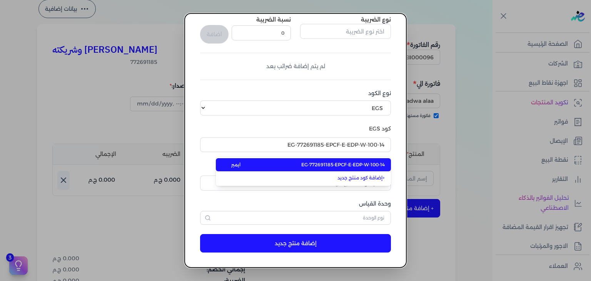
click at [372, 162] on span "EG-772691185-EPCF-E-EDP-W-100-14" at bounding box center [342, 164] width 83 height 7
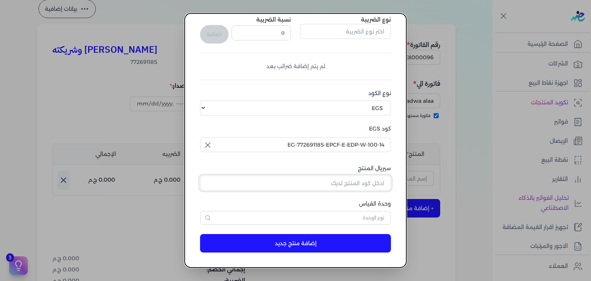
click at [375, 188] on input "سيريال المنتج" at bounding box center [295, 182] width 191 height 15
paste input "ZC25D6C7DA71F260CC4F2Z-1"
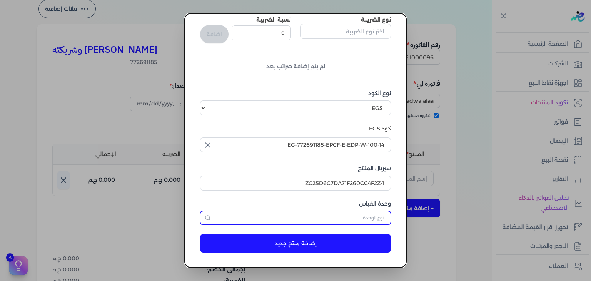
click at [373, 219] on input "text" at bounding box center [295, 218] width 191 height 14
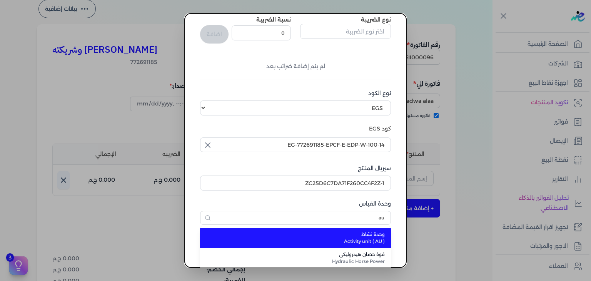
click at [360, 234] on span "وحدة نشاط" at bounding box center [299, 234] width 169 height 7
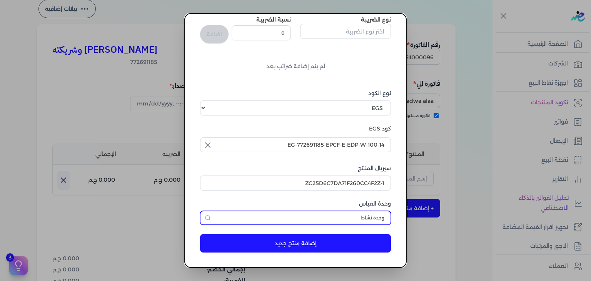
scroll to position [0, 0]
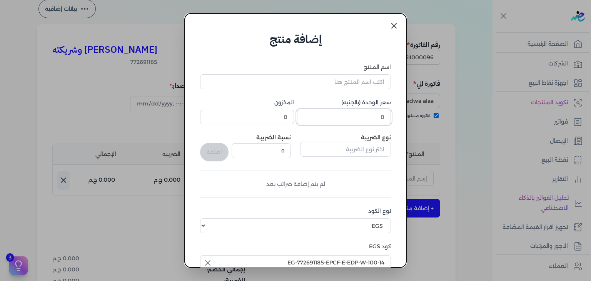
click at [359, 120] on input "0" at bounding box center [344, 117] width 94 height 15
click at [365, 77] on input "اسم المنتج" at bounding box center [295, 81] width 191 height 15
paste input "فاسيو انتنس او دي بيرفيوم نسائي - 100 مللي"
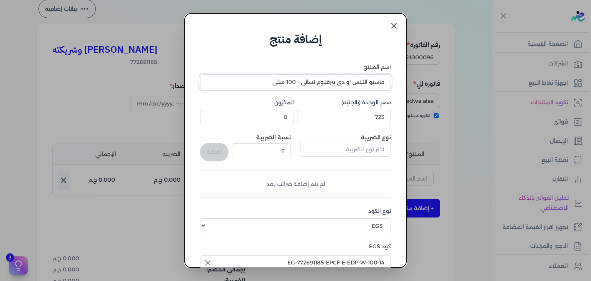
scroll to position [118, 0]
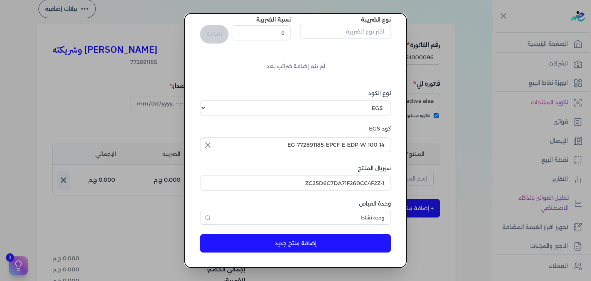
click at [285, 246] on button "إضافة منتج جديد" at bounding box center [295, 243] width 191 height 18
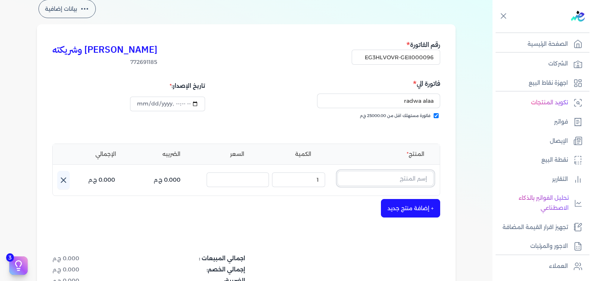
click at [388, 175] on input "text" at bounding box center [385, 178] width 96 height 15
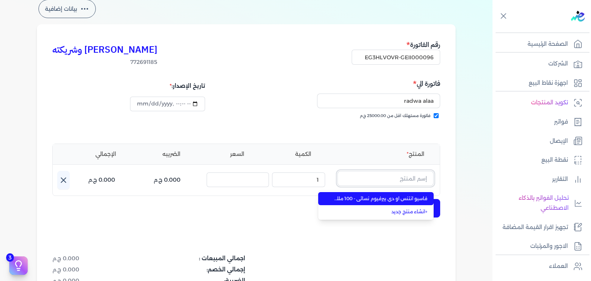
paste input "فاسيو انتنس او دي بيرفيوم نسائي - 100 مللي"
click at [382, 197] on span "فاسيو انتنس او دي بيرفيوم نسائي - 100 مللي" at bounding box center [381, 198] width 94 height 7
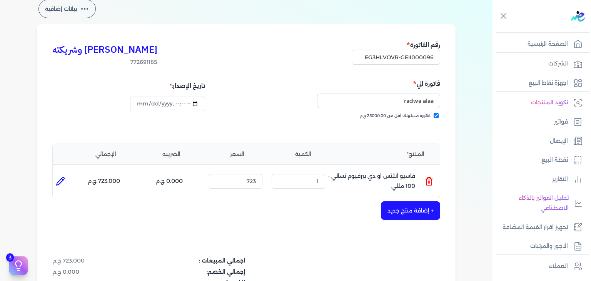
scroll to position [251, 0]
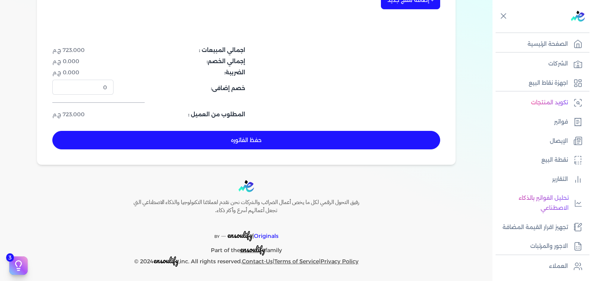
click at [313, 143] on button "حفظ الفاتوره" at bounding box center [246, 140] width 388 height 18
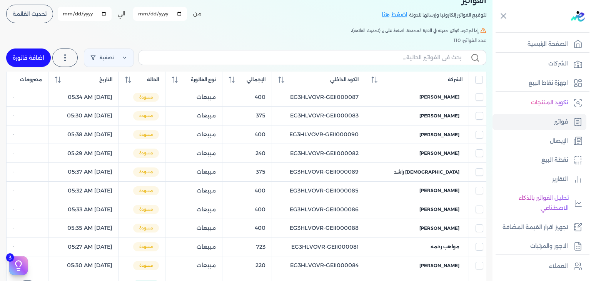
scroll to position [12, 0]
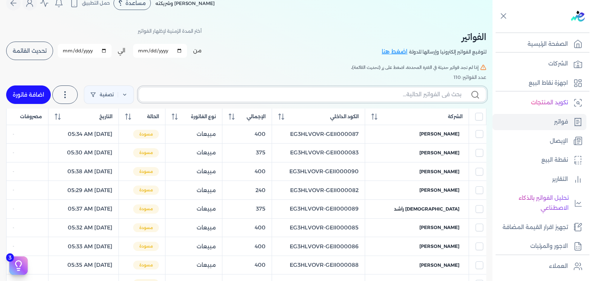
click at [402, 97] on input "text" at bounding box center [303, 94] width 316 height 8
paste input "EG3HLVOVR-GEII000096"
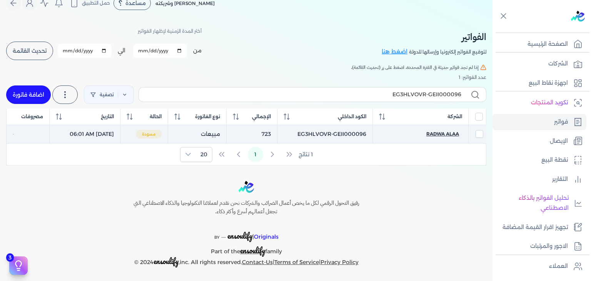
click at [447, 135] on span "radwa alaa" at bounding box center [442, 133] width 33 height 7
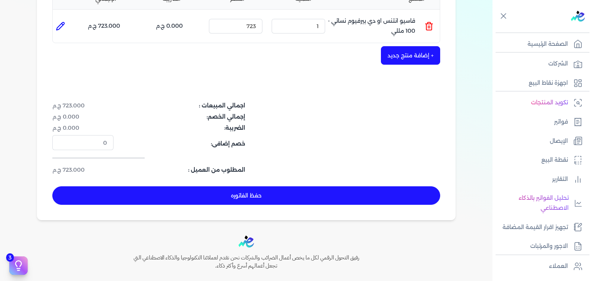
scroll to position [231, 0]
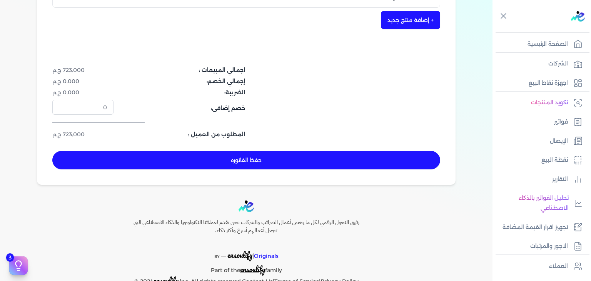
click at [328, 151] on div "حفظ الفاتوره" at bounding box center [246, 160] width 388 height 18
click at [282, 160] on button "حفظ الفاتوره" at bounding box center [246, 160] width 388 height 18
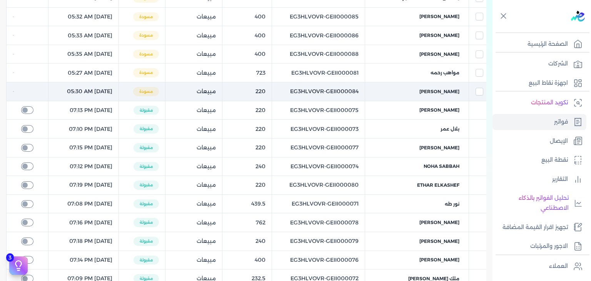
scroll to position [31, 0]
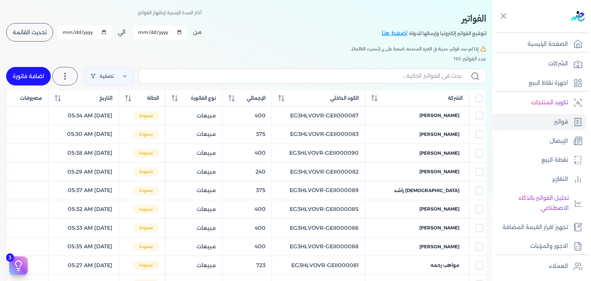
drag, startPoint x: 18, startPoint y: 77, endPoint x: 493, endPoint y: 39, distance: 475.9
click at [19, 76] on link "اضافة فاتورة" at bounding box center [28, 76] width 45 height 18
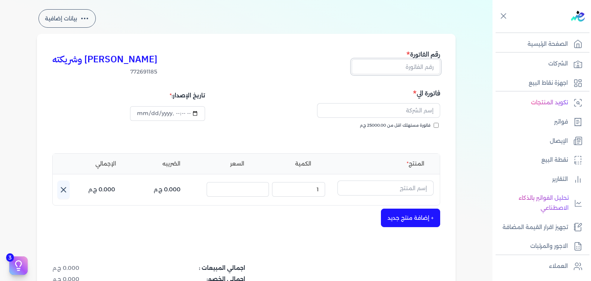
click at [421, 63] on input "text" at bounding box center [396, 66] width 88 height 15
paste input "EG3HLVOVR-GEII000097"
click at [437, 127] on input "فاتورة مستهلك اقل من 25000.00 ج.م" at bounding box center [436, 125] width 5 height 5
click at [140, 112] on input "datetime-local" at bounding box center [167, 113] width 75 height 15
click at [382, 115] on input "text" at bounding box center [378, 110] width 123 height 15
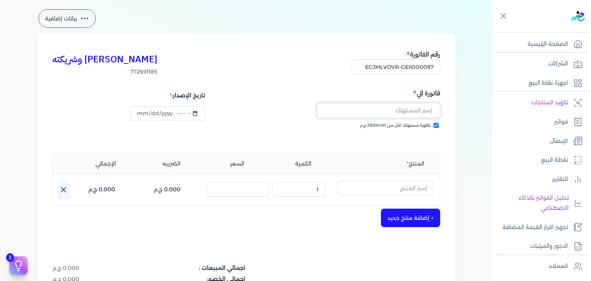
paste input "[PERSON_NAME]"
click at [401, 186] on input "text" at bounding box center [385, 187] width 96 height 15
paste input "كورال او دي بيرفيوم نسائي - 95 مللي"
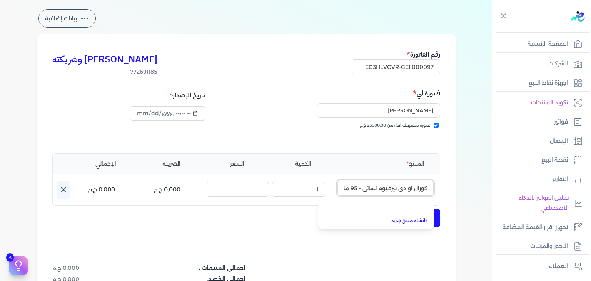
scroll to position [0, -6]
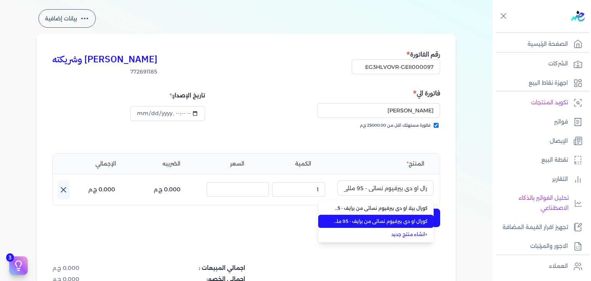
click at [394, 221] on span "كورال او دي بيرفيوم نسائي من برايف - 95 مللي" at bounding box center [381, 221] width 94 height 7
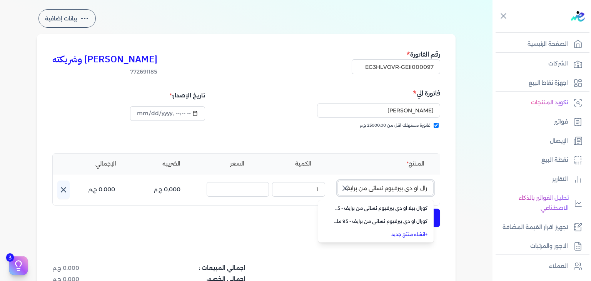
scroll to position [0, 0]
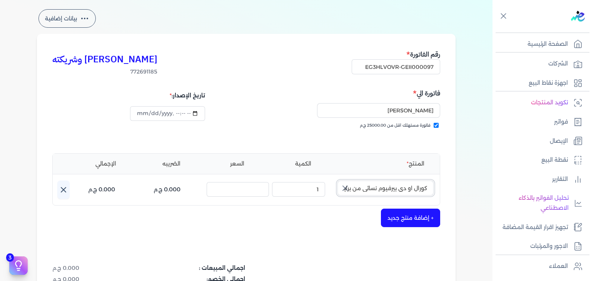
click at [393, 191] on input "كورال او دي بيرفيوم نسائي من برايف - 95 مللي" at bounding box center [385, 187] width 96 height 15
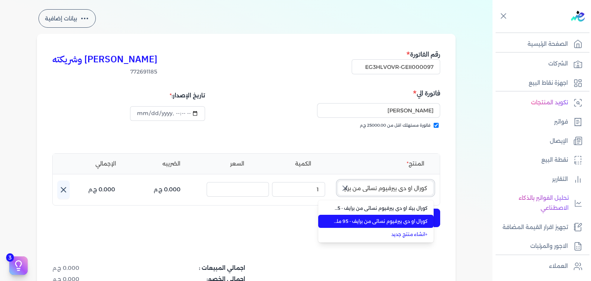
paste input "text"
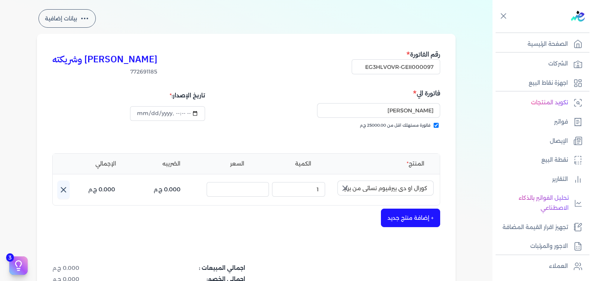
click at [347, 187] on icon "button" at bounding box center [345, 188] width 5 height 5
click at [363, 187] on input "text" at bounding box center [385, 187] width 96 height 15
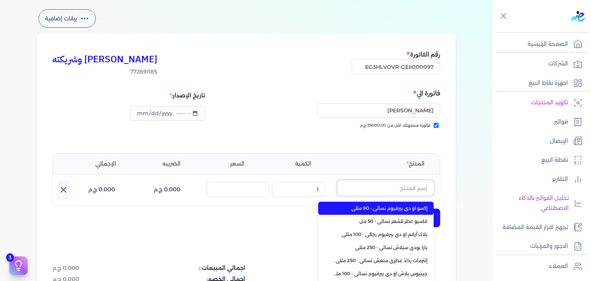
paste input "كورال او دي بيرفيوم نسائي - 95 مللي"
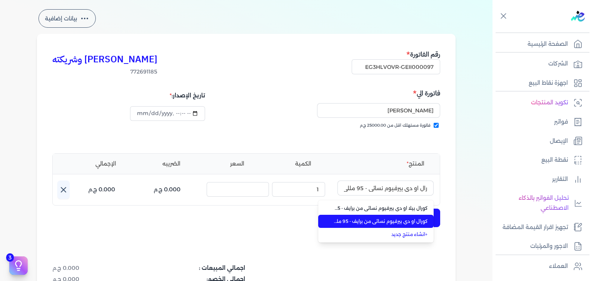
click at [397, 224] on span "كورال او دي بيرفيوم نسائي من برايف - 95 مللي" at bounding box center [381, 221] width 94 height 7
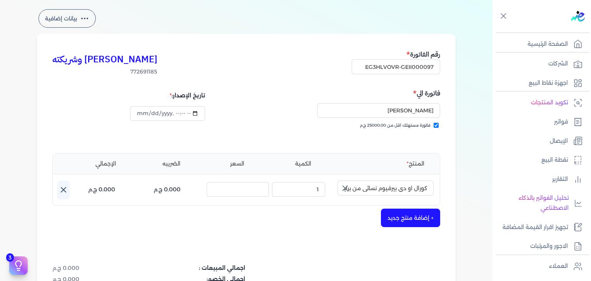
click at [345, 187] on icon "button" at bounding box center [344, 188] width 9 height 9
click at [411, 189] on input "text" at bounding box center [385, 187] width 96 height 15
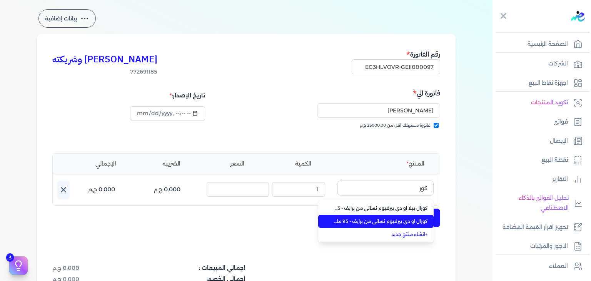
click at [402, 223] on span "كورال او دي بيرفيوم نسائي من برايف - 95 مللي" at bounding box center [381, 221] width 94 height 7
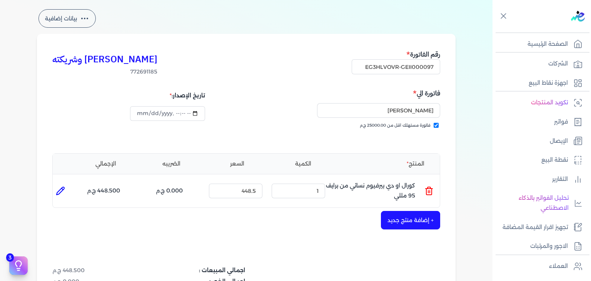
scroll to position [223, 0]
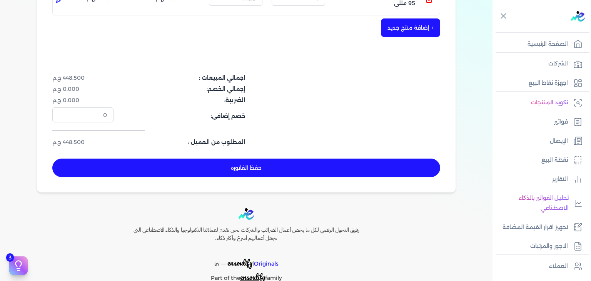
click at [282, 171] on button "حفظ الفاتوره" at bounding box center [246, 168] width 388 height 18
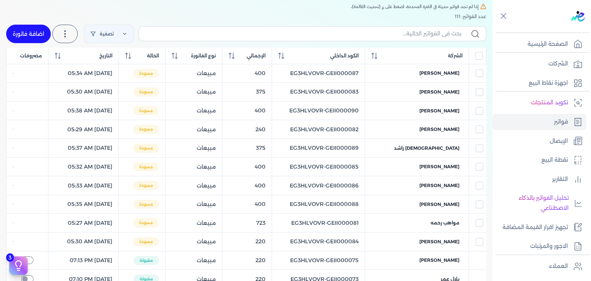
scroll to position [23, 0]
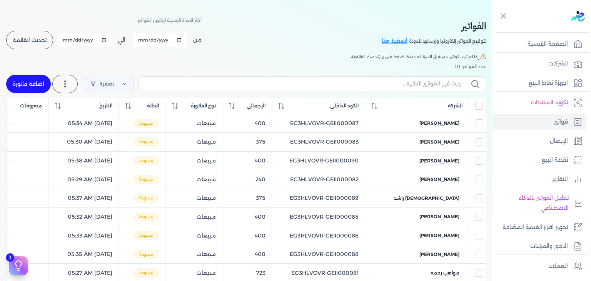
click at [394, 78] on label at bounding box center [313, 83] width 348 height 15
click at [394, 80] on input "text" at bounding box center [303, 84] width 316 height 8
paste input "EG3HLVOVR-GEII000097"
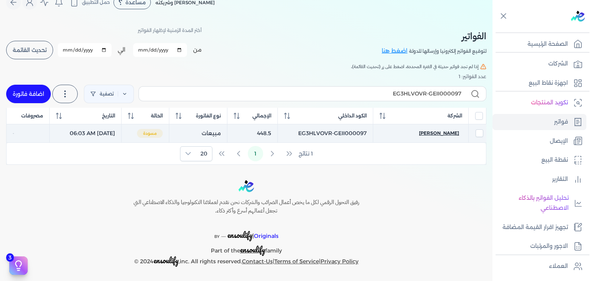
click at [451, 131] on span "[PERSON_NAME]" at bounding box center [439, 133] width 40 height 7
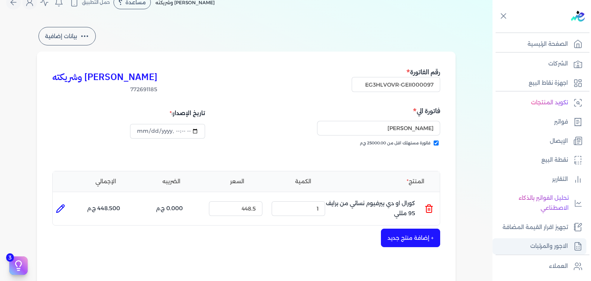
scroll to position [134, 0]
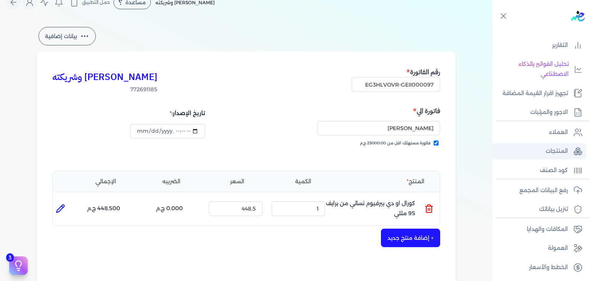
click at [551, 148] on p "المنتجات" at bounding box center [557, 151] width 22 height 10
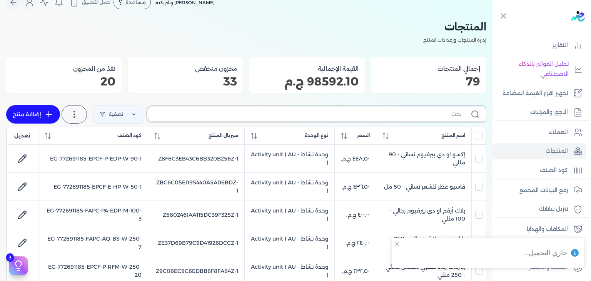
click at [415, 118] on input "text" at bounding box center [307, 114] width 307 height 8
paste input "كورال او دي بيرفيوم نسائي - 95 مللي"
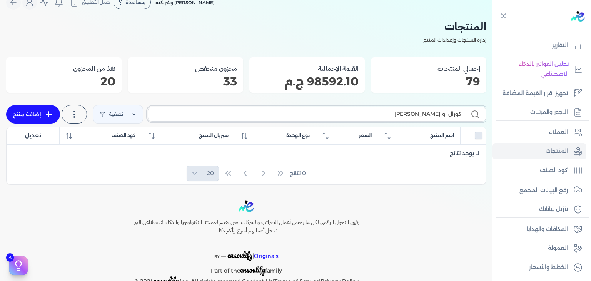
drag, startPoint x: 446, startPoint y: 110, endPoint x: 194, endPoint y: 84, distance: 254.2
click at [194, 84] on div "المنتجات إدارة المنتجات وإعدادات المنتج إجمالي المنتجات 79 القيمة الإجمالية 985…" at bounding box center [246, 101] width 480 height 167
click at [536, 151] on link "المنتجات" at bounding box center [539, 151] width 94 height 16
click at [543, 168] on p "كود الصنف" at bounding box center [554, 170] width 28 height 10
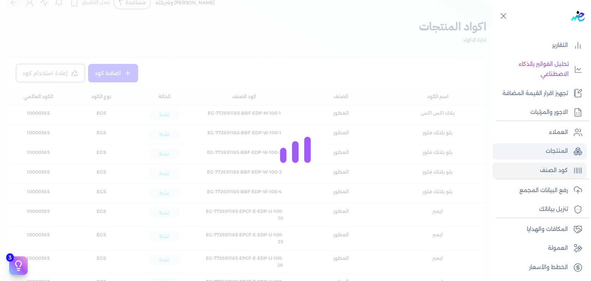
click at [544, 153] on link "المنتجات" at bounding box center [539, 151] width 94 height 16
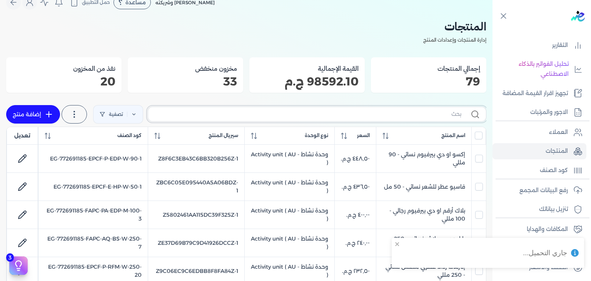
click at [454, 116] on input "text" at bounding box center [307, 114] width 307 height 8
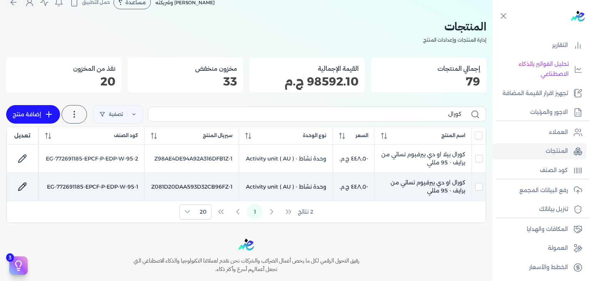
click at [26, 184] on icon at bounding box center [22, 186] width 9 height 9
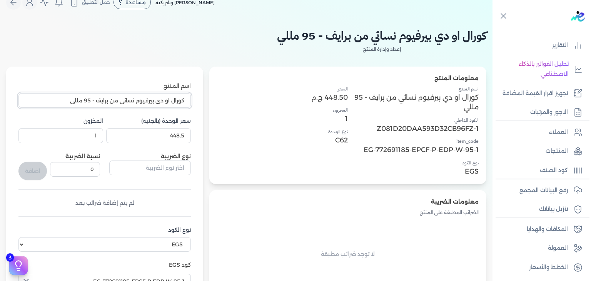
click at [159, 103] on input "كورال او دي بيرفيوم نسائي من برايف - 95 مللي" at bounding box center [104, 100] width 172 height 15
paste input "text"
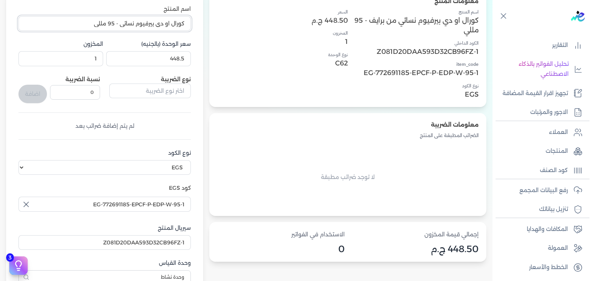
scroll to position [244, 0]
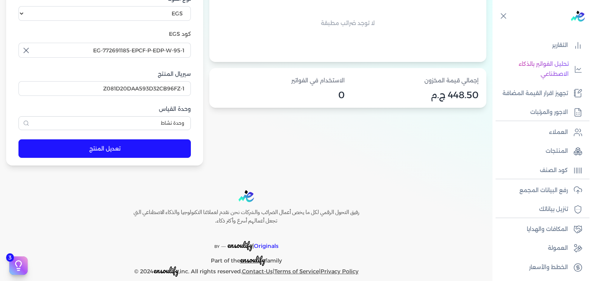
click at [148, 153] on button "تعديل المنتج" at bounding box center [104, 148] width 172 height 18
click at [151, 150] on button "تعديل المنتج" at bounding box center [104, 148] width 172 height 18
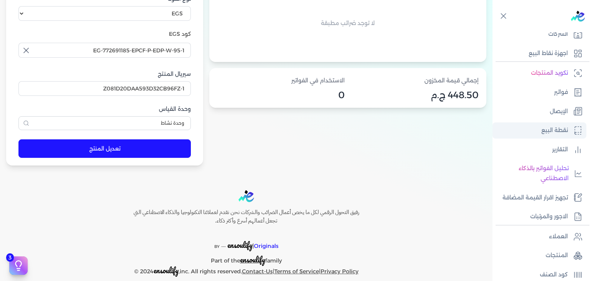
scroll to position [18, 0]
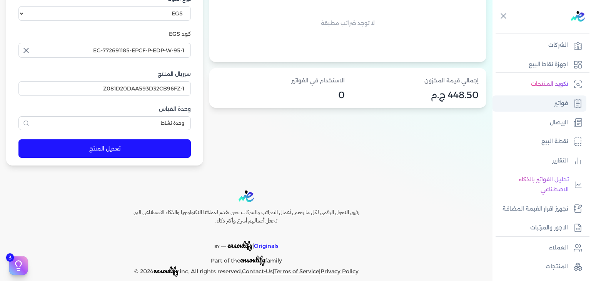
click at [560, 110] on link "فواتير" at bounding box center [539, 103] width 94 height 16
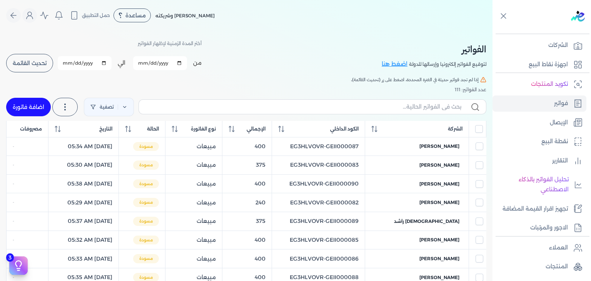
click at [28, 109] on link "اضافة فاتورة" at bounding box center [28, 107] width 45 height 18
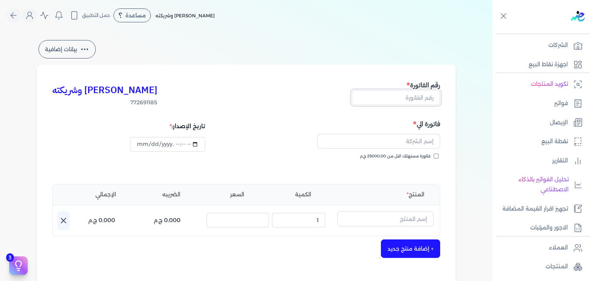
click at [409, 98] on input "text" at bounding box center [396, 97] width 88 height 15
paste input "EG3HLVOVR-GEII000097"
click at [439, 155] on input "فاتورة مستهلك اقل من 25000.00 ج.م" at bounding box center [436, 156] width 5 height 5
click at [406, 142] on input "text" at bounding box center [378, 141] width 123 height 15
paste input "[PERSON_NAME]"
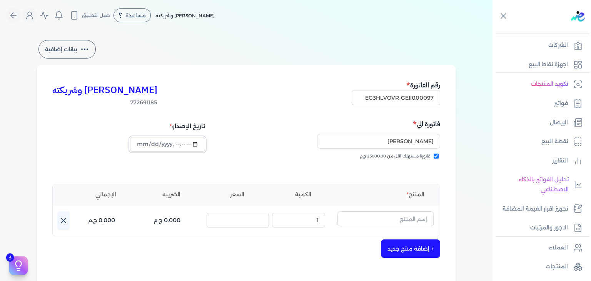
click at [142, 142] on input "datetime-local" at bounding box center [167, 144] width 75 height 15
click at [387, 216] on input "text" at bounding box center [385, 218] width 96 height 15
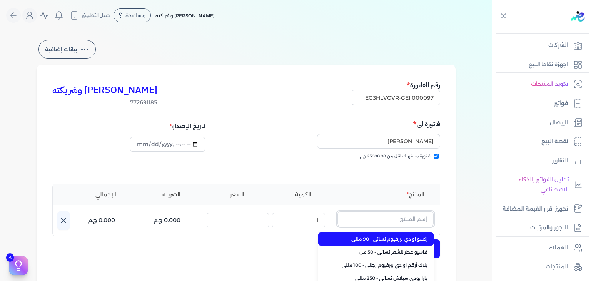
paste input "كورال او دي بيرفيوم نسائي - 95 مللي"
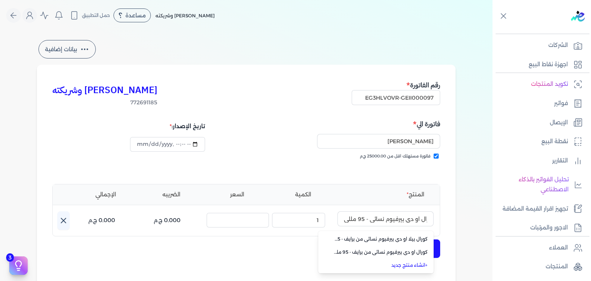
click at [468, 214] on div "بيانات إضافية كريم محمود ابراهيم الدقلة وشريكته 772691185 رقم الفاتورة EG3HLVOV…" at bounding box center [246, 225] width 443 height 374
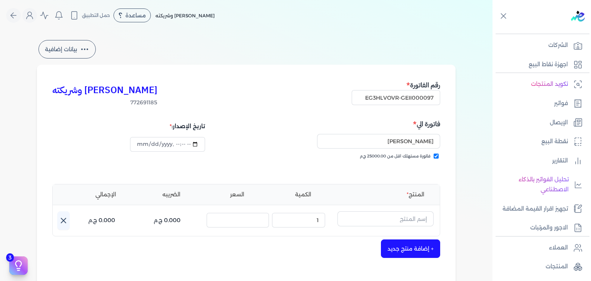
scroll to position [0, 0]
click at [400, 214] on input "text" at bounding box center [385, 218] width 96 height 15
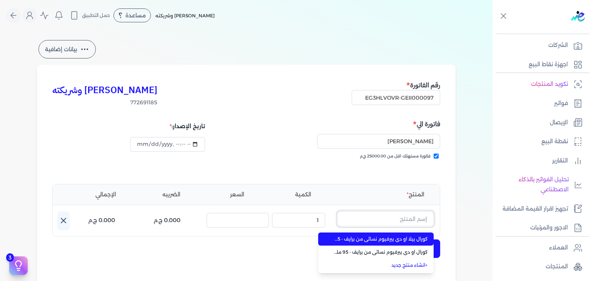
paste input "كورال او دي بيرفيوم نسائي - 95 مللي"
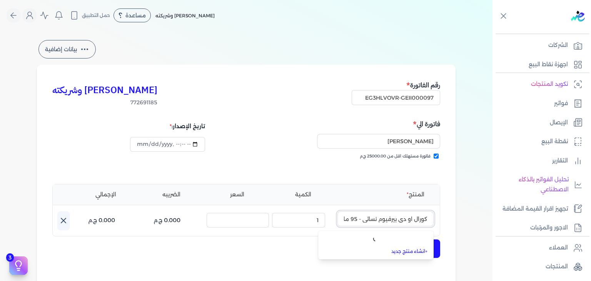
scroll to position [0, -8]
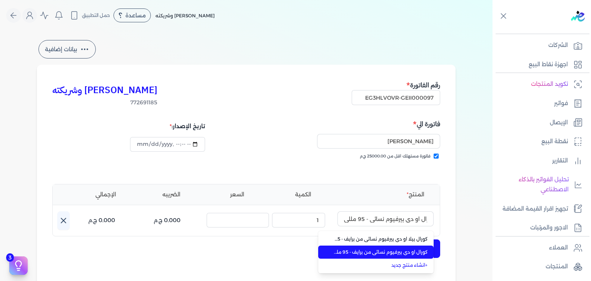
click at [386, 253] on span "كورال او دي بيرفيوم نسائي من برايف - 95 مللي" at bounding box center [381, 252] width 94 height 7
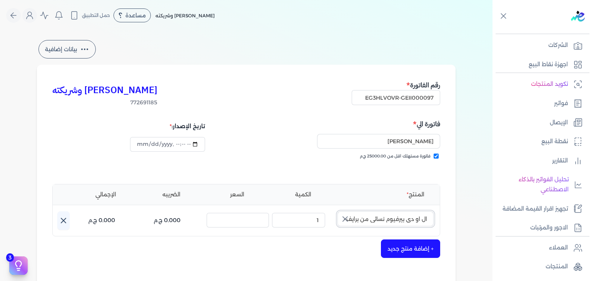
scroll to position [0, 0]
click at [366, 222] on input "كورال او دي بيرفيوم نسائي من برايف - 95 مللي" at bounding box center [385, 218] width 96 height 15
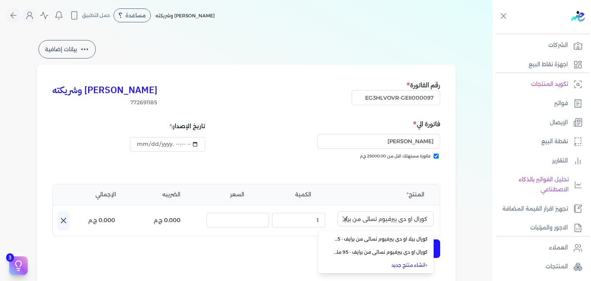
click at [459, 222] on div "بيانات إضافية كريم محمود ابراهيم الدقلة وشريكته 772691185 رقم الفاتورة EG3HLVOV…" at bounding box center [246, 225] width 443 height 374
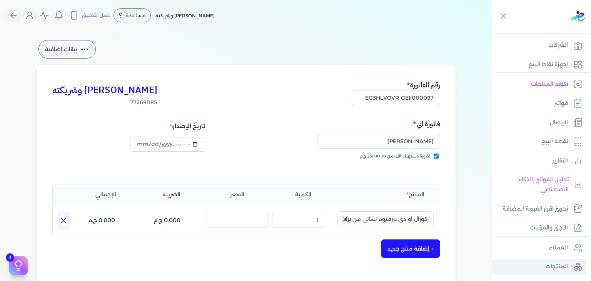
click at [552, 264] on p "المنتجات" at bounding box center [557, 267] width 22 height 10
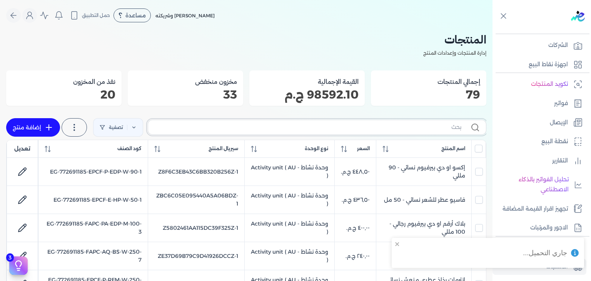
click at [372, 130] on input "text" at bounding box center [307, 127] width 307 height 8
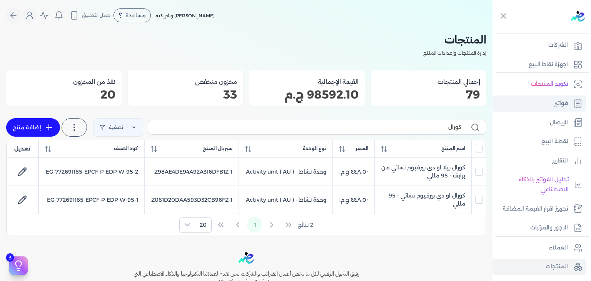
click at [551, 107] on link "فواتير" at bounding box center [539, 103] width 94 height 16
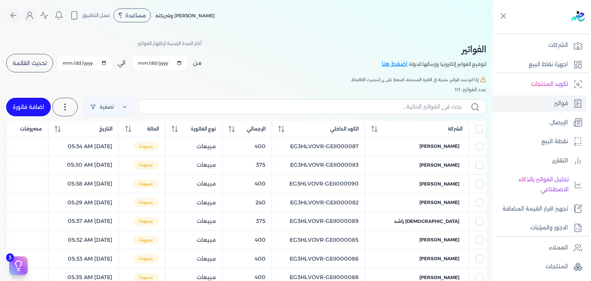
click at [29, 99] on link "اضافة فاتورة" at bounding box center [28, 107] width 45 height 18
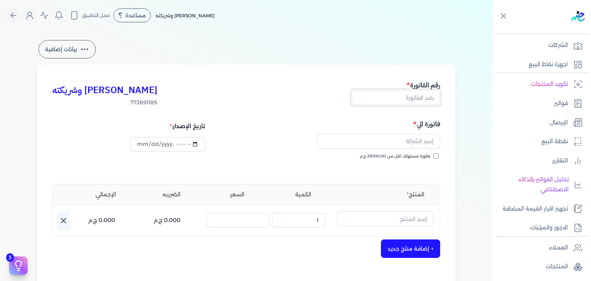
click at [422, 101] on input "text" at bounding box center [396, 97] width 88 height 15
paste input "كورال او دي بيرفيوم نسائي - 95 مللي"
click at [420, 99] on input "كورال او دي بيرفيوم نسائي - 95 مللي" at bounding box center [396, 97] width 88 height 15
paste input "EG3HLVOVR-GEII000097"
click at [436, 156] on input "فاتورة مستهلك اقل من 25000.00 ج.م" at bounding box center [436, 156] width 5 height 5
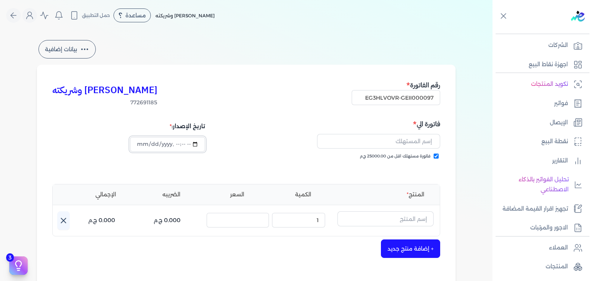
click at [142, 144] on input "datetime-local" at bounding box center [167, 144] width 75 height 15
click at [392, 142] on input "text" at bounding box center [378, 141] width 123 height 15
paste input "[PERSON_NAME]"
click at [382, 217] on input "text" at bounding box center [385, 218] width 96 height 15
paste input "كورال او دي بيرفيوم نسائي - 95 مللي"
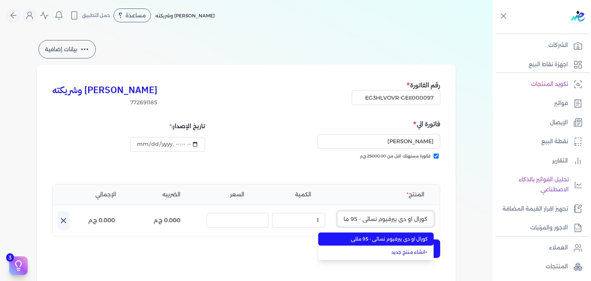
scroll to position [0, -6]
click at [396, 242] on li "كورال او دي بيرفيوم نسائي - 95 مللي" at bounding box center [375, 238] width 115 height 13
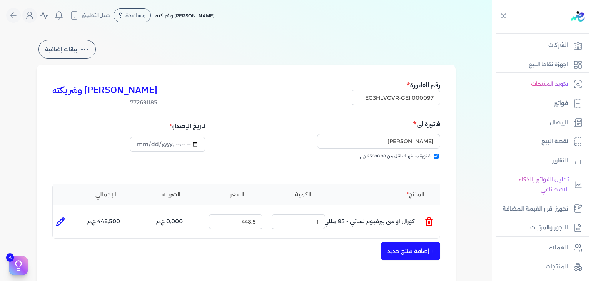
scroll to position [154, 0]
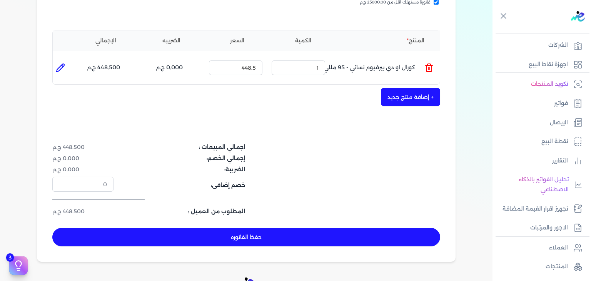
click at [315, 235] on button "حفظ الفاتوره" at bounding box center [246, 237] width 388 height 18
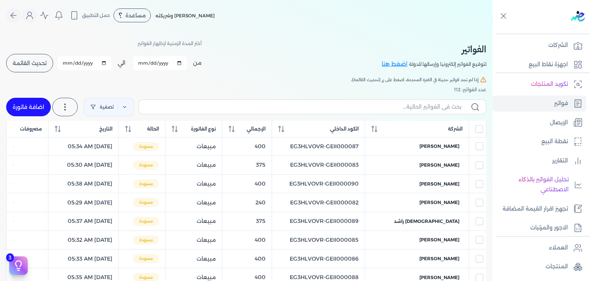
click at [391, 111] on label at bounding box center [313, 106] width 348 height 15
click at [391, 111] on input "text" at bounding box center [303, 107] width 316 height 8
paste input "EG3HLVOVR-GEII000097"
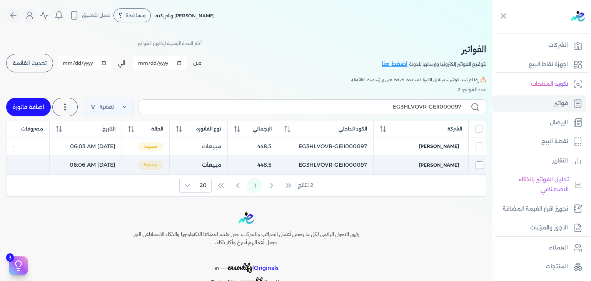
click at [478, 165] on input "checkbox" at bounding box center [480, 165] width 8 height 8
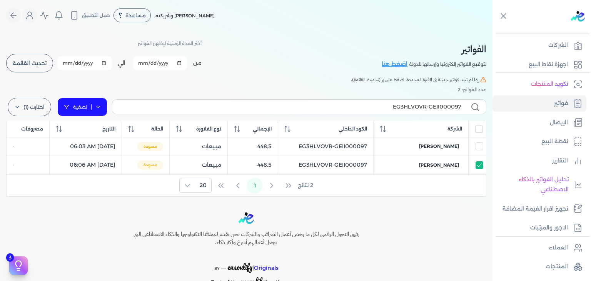
click at [65, 108] on link "تصفية" at bounding box center [82, 107] width 50 height 18
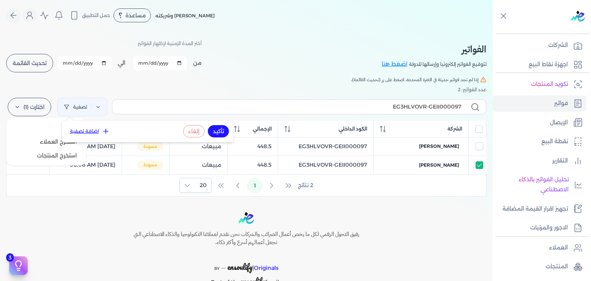
click at [48, 111] on label "اختارت (1)" at bounding box center [29, 107] width 43 height 18
click at [62, 133] on button "مسح" at bounding box center [46, 128] width 74 height 14
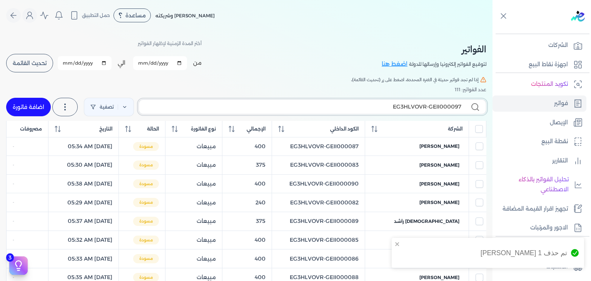
click at [419, 108] on input "EG3HLVOVR-GEII000097" at bounding box center [303, 107] width 316 height 8
click at [194, 88] on div "عدد الفواتير: 111" at bounding box center [246, 89] width 480 height 7
click at [419, 103] on input "EG3HLVOVR-GEII000097" at bounding box center [303, 107] width 316 height 8
click at [451, 109] on input "EG3HLVOVR-GEII000097" at bounding box center [303, 107] width 316 height 8
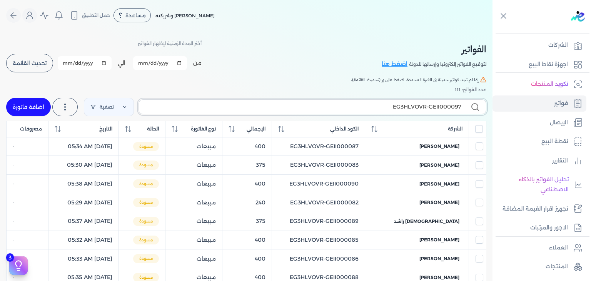
click at [451, 109] on input "EG3HLVOVR-GEII000097" at bounding box center [303, 107] width 316 height 8
click at [18, 64] on span "تحديث القائمة" at bounding box center [30, 62] width 34 height 5
click at [270, 111] on label at bounding box center [313, 106] width 348 height 15
click at [270, 111] on input "text" at bounding box center [303, 107] width 316 height 8
paste input "EG3HLVOVR-GEII000097"
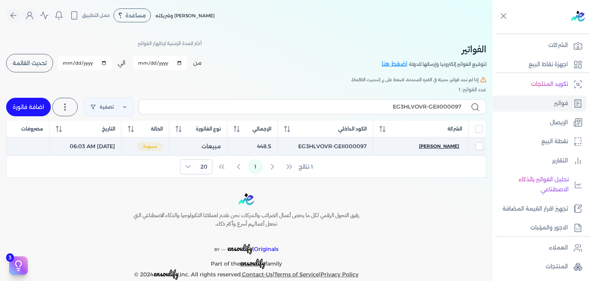
click at [447, 143] on span "[PERSON_NAME]" at bounding box center [439, 146] width 40 height 7
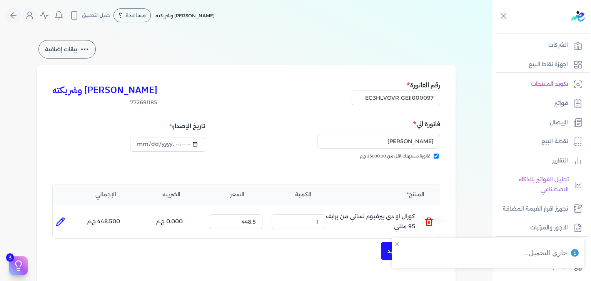
click at [431, 220] on icon at bounding box center [428, 221] width 9 height 9
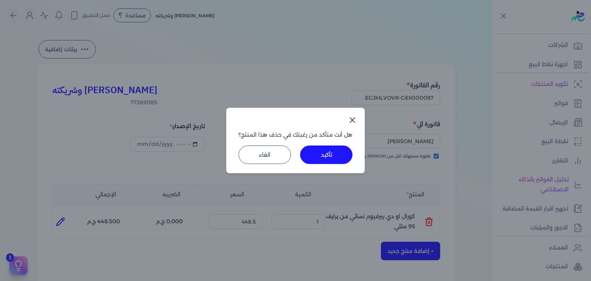
click at [335, 158] on button "تأكيد" at bounding box center [326, 154] width 52 height 18
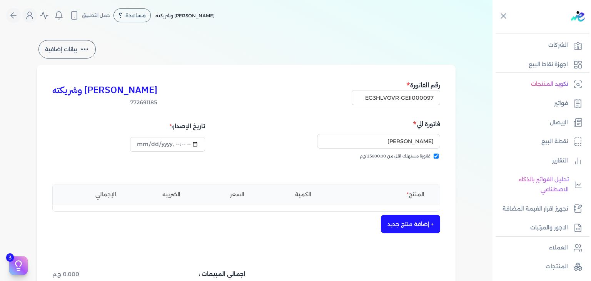
click at [415, 219] on button "+ إضافة منتج جديد" at bounding box center [410, 224] width 59 height 18
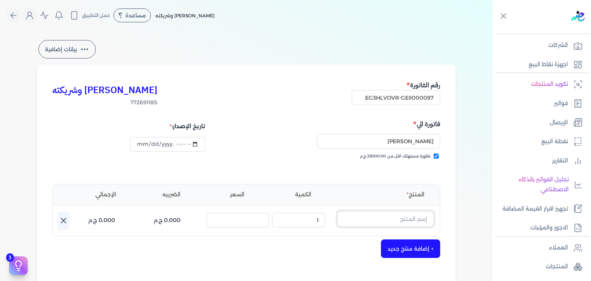
click at [409, 216] on input "text" at bounding box center [385, 218] width 96 height 15
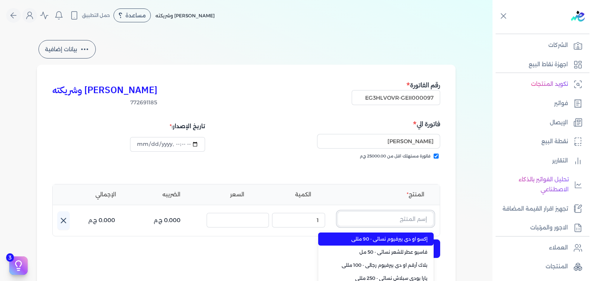
paste input "كورال او دي بيرفيوم نسائي - 95 مللي"
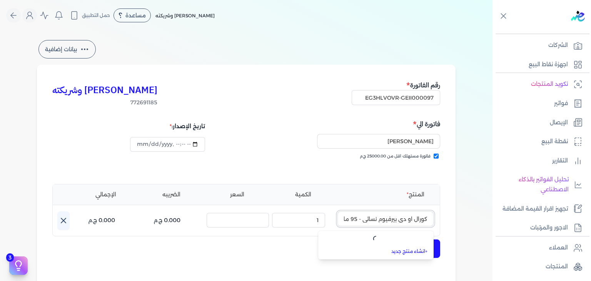
scroll to position [0, -8]
click at [417, 219] on input "كورال او دي بيرفيوم نسائي - 95 مللي" at bounding box center [385, 218] width 96 height 15
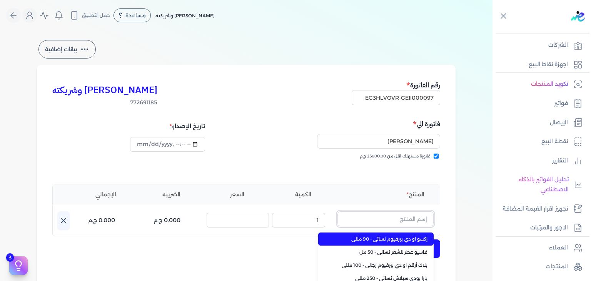
scroll to position [0, 0]
click at [445, 207] on div "كريم محمود ابراهيم الدقلة وشريكته 772691185 رقم الفاتورة EG3HLVOVR-GEII000097 ف…" at bounding box center [246, 239] width 419 height 348
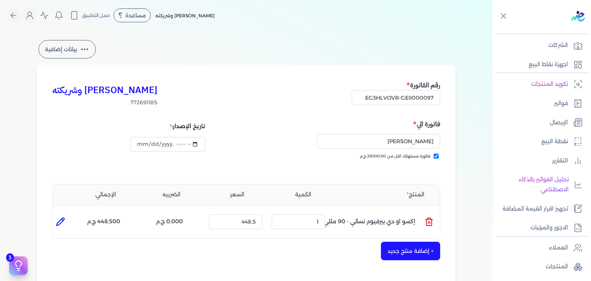
click at [431, 221] on icon at bounding box center [428, 221] width 9 height 9
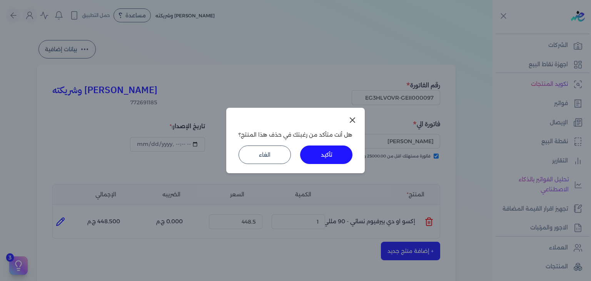
click at [332, 163] on button "تأكيد" at bounding box center [326, 154] width 52 height 18
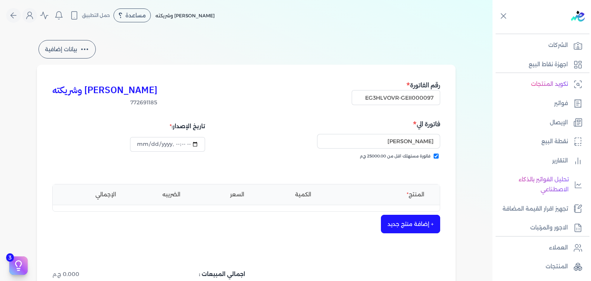
click at [426, 225] on button "+ إضافة منتج جديد" at bounding box center [410, 224] width 59 height 18
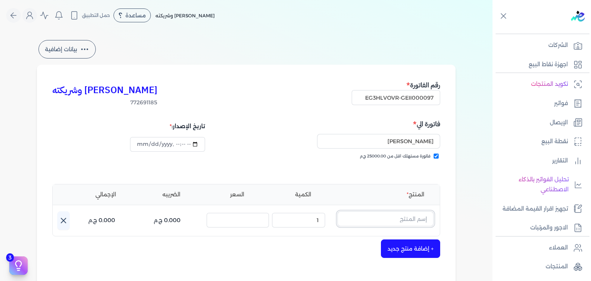
click at [423, 222] on input "text" at bounding box center [385, 218] width 96 height 15
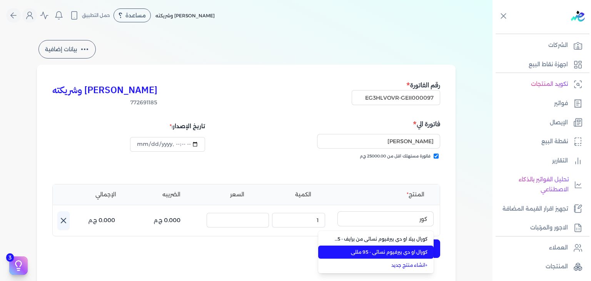
click at [396, 248] on li "كورال او دي بيرفيوم نسائي - 95 مللي" at bounding box center [375, 251] width 115 height 13
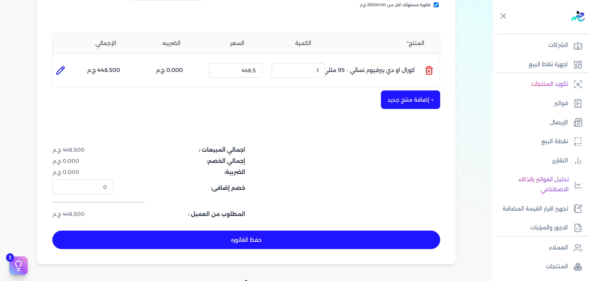
scroll to position [154, 0]
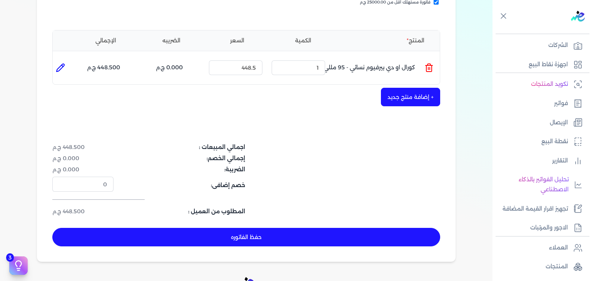
click at [325, 238] on button "حفظ الفاتوره" at bounding box center [246, 237] width 388 height 18
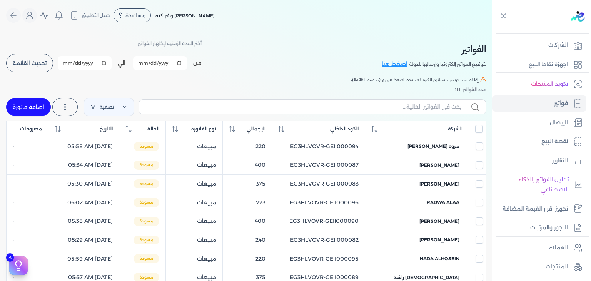
click at [439, 111] on label at bounding box center [313, 106] width 348 height 15
click at [439, 111] on input "text" at bounding box center [303, 107] width 316 height 8
paste input "EG3HLVOVR-GEII000097"
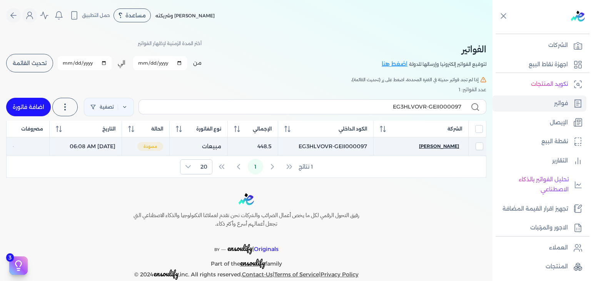
click at [436, 144] on span "[PERSON_NAME]" at bounding box center [439, 146] width 40 height 7
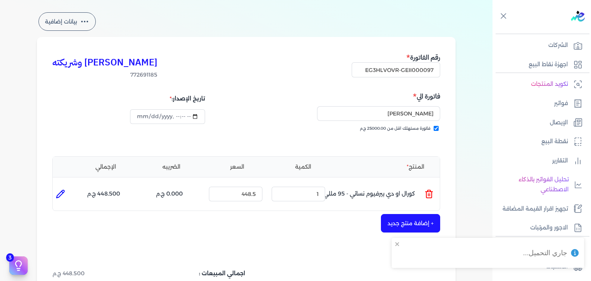
scroll to position [154, 0]
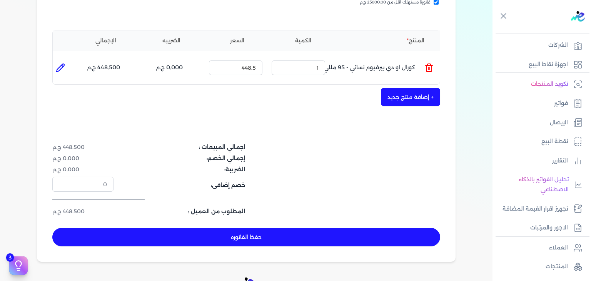
click at [317, 237] on button "حفظ الفاتوره" at bounding box center [246, 237] width 388 height 18
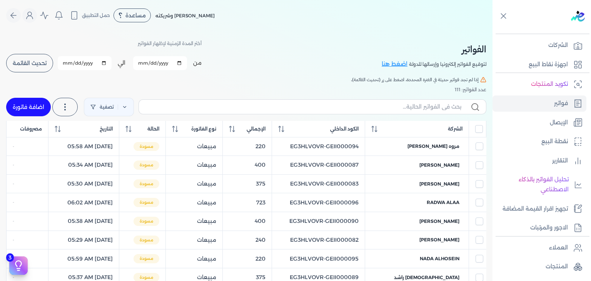
click at [35, 106] on link "اضافة فاتورة" at bounding box center [28, 107] width 45 height 18
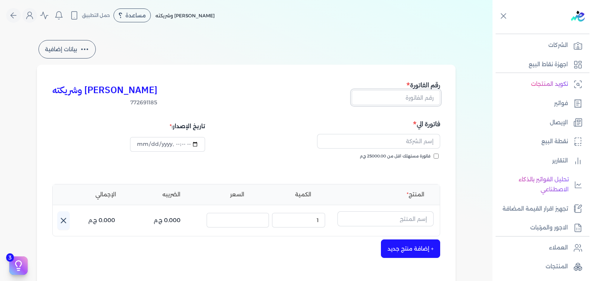
click at [425, 99] on input "text" at bounding box center [396, 97] width 88 height 15
paste input "EG3HLVOVR-GEII000098"
click at [437, 158] on input "فاتورة مستهلك اقل من 25000.00 ج.م" at bounding box center [436, 156] width 5 height 5
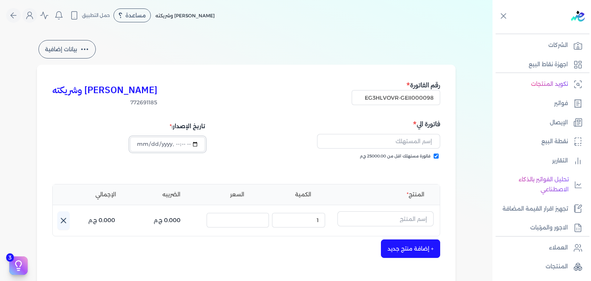
click at [139, 145] on input "datetime-local" at bounding box center [167, 144] width 75 height 15
click at [401, 146] on input "text" at bounding box center [378, 141] width 123 height 15
paste
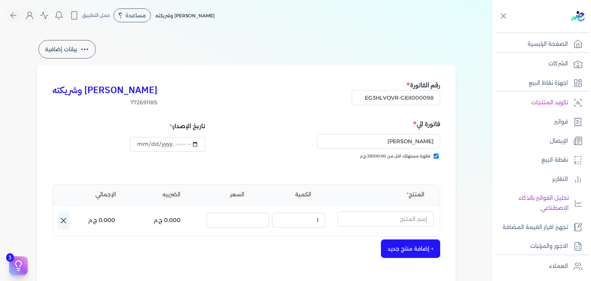
select select "EGP"
select select "B"
select select "EGS"
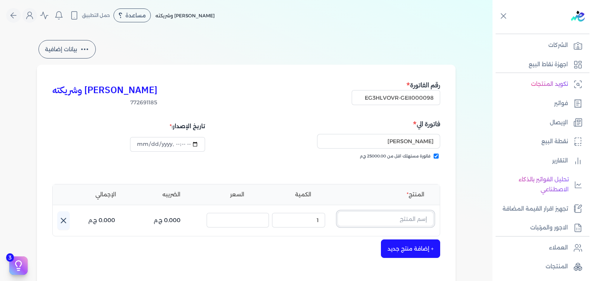
click at [413, 218] on input "text" at bounding box center [385, 218] width 96 height 15
paste input "ليكسبريس رذاذ عطري منعش نسائي - 250 مللي"
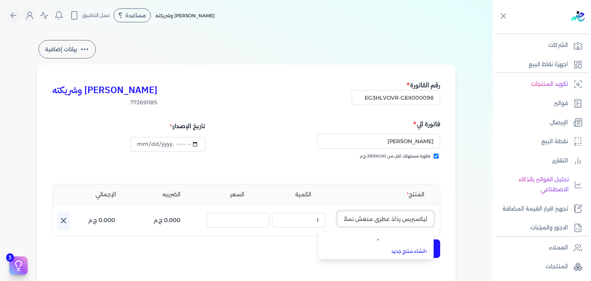
scroll to position [0, -34]
type input "ليكسبريس رذاذ عطري منعش نسائي - 250 مللي"
click at [408, 251] on link "+ انشاء منتج جديد" at bounding box center [381, 252] width 94 height 7
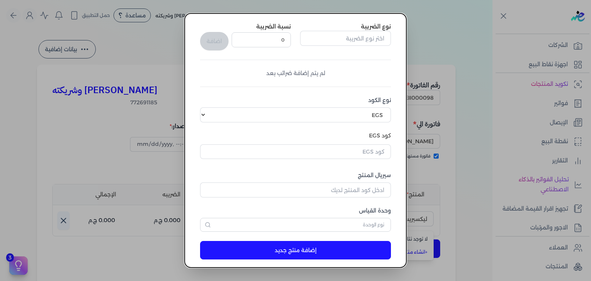
scroll to position [118, 0]
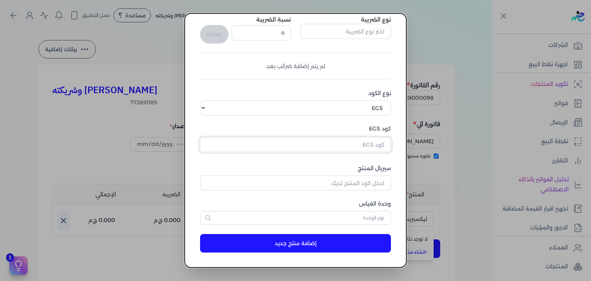
click at [379, 142] on input "text" at bounding box center [295, 144] width 191 height 15
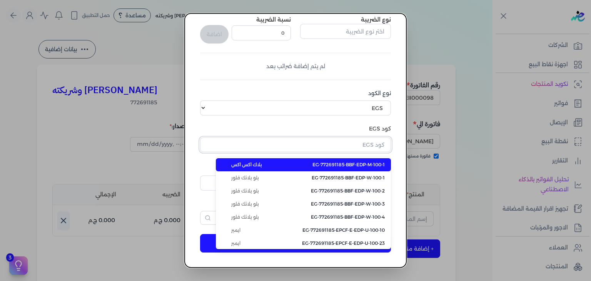
paste input "EG-772691185-EPCF-P-RFM-W-250-6"
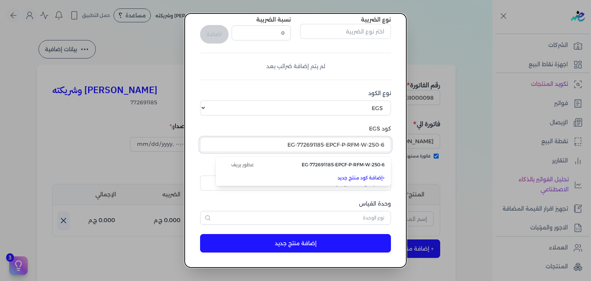
type input "EG-772691185-EPCF-P-RFM-W-250-6"
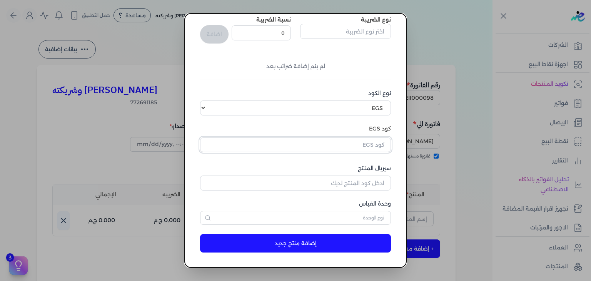
paste input "Z78731A9C036082D6B3F3Z-1"
type input "Z78731A9C036082D6B3F3Z-1"
click at [394, 160] on form "اسم المنتج سعر الوحدة (بالجنيه) 0 المخزون 0 نوع الضريبة نسبة الضريبة 0 اضافة لم…" at bounding box center [295, 95] width 206 height 330
click at [382, 178] on input "سيريال المنتج" at bounding box center [295, 182] width 191 height 15
paste input "Z78731A9C036082D6B3F3Z-1"
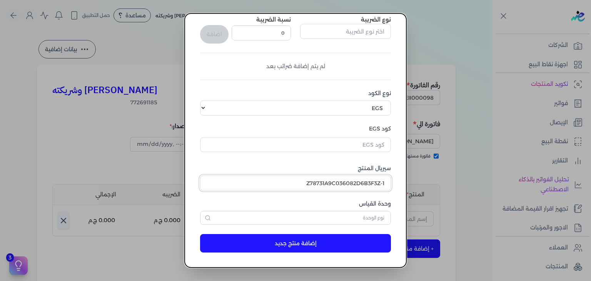
type input "Z78731A9C036082D6B3F3Z-1"
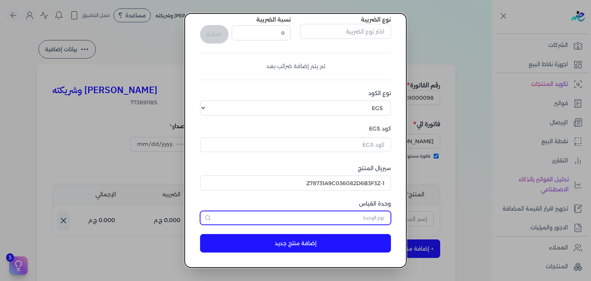
click at [380, 221] on input "text" at bounding box center [295, 218] width 191 height 14
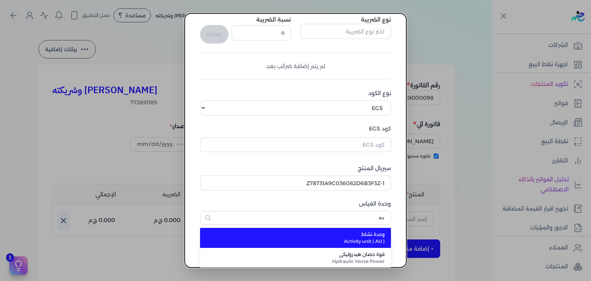
click at [371, 235] on span "وحدة نشاط" at bounding box center [299, 234] width 169 height 7
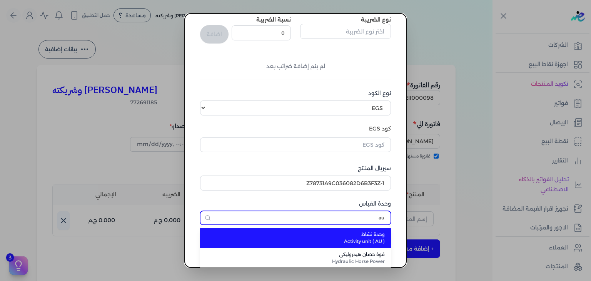
type input "وحدة نشاط"
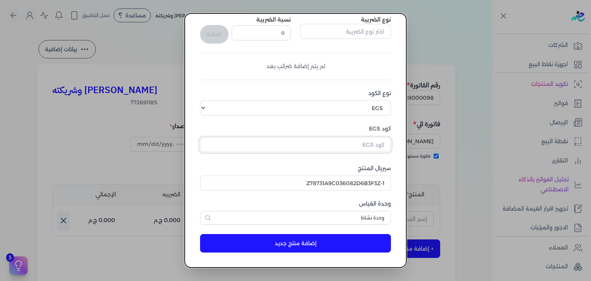
click at [384, 148] on input "text" at bounding box center [295, 144] width 191 height 15
paste input "EG-772691185-EPCF-P-RFM-W-250-6"
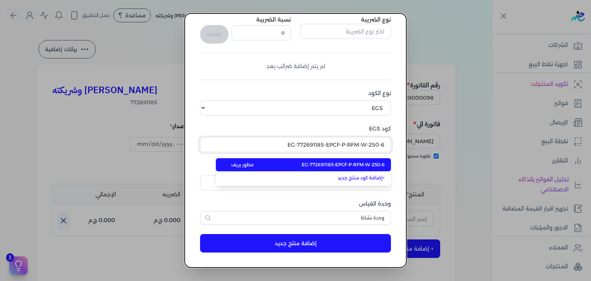
type input "EG-772691185-EPCF-P-RFM-W-250-6"
click at [354, 165] on span "EG-772691185-EPCF-P-RFM-W-250-6" at bounding box center [343, 164] width 83 height 7
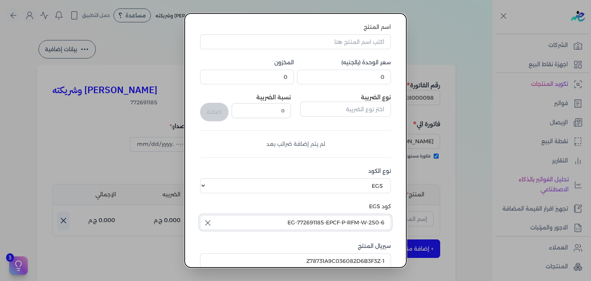
scroll to position [0, 0]
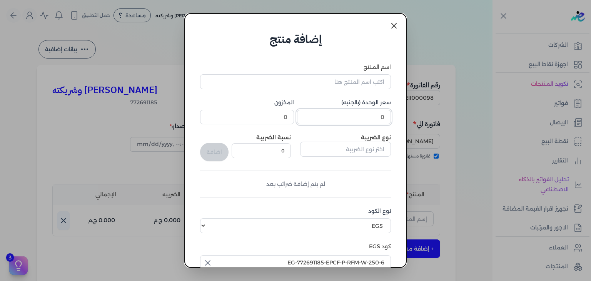
click at [361, 118] on input "0" at bounding box center [344, 117] width 94 height 15
type input "232.5"
click at [366, 80] on input "اسم المنتج" at bounding box center [295, 81] width 191 height 15
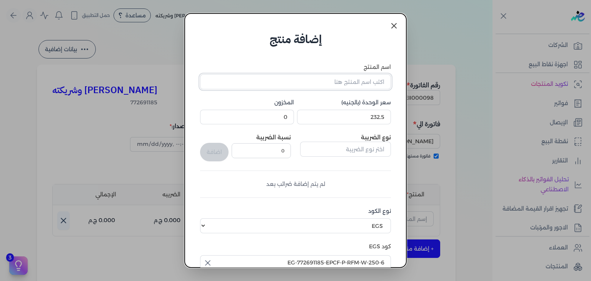
paste input "ليكسبريس رذاذ عطري منعش نسائي - 250 مللي"
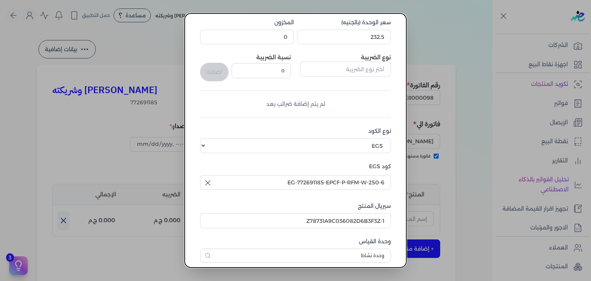
scroll to position [118, 0]
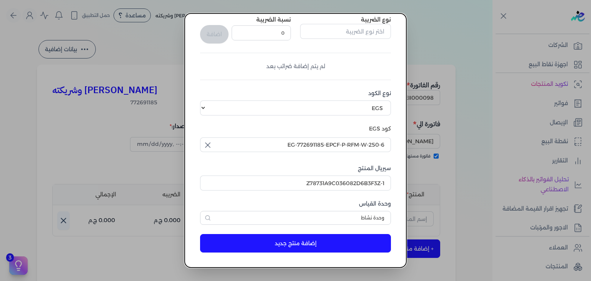
type input "ليكسبريس رذاذ عطري منعش نسائي - 250 مللي"
click at [303, 245] on button "إضافة منتج جديد" at bounding box center [295, 243] width 191 height 18
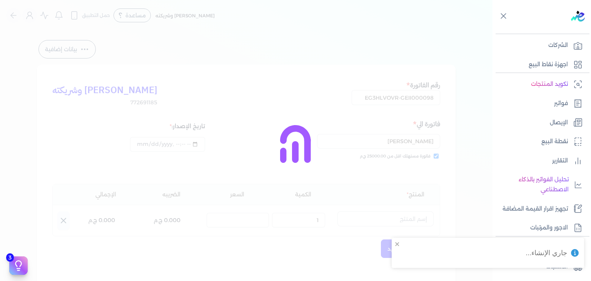
select select "EGS"
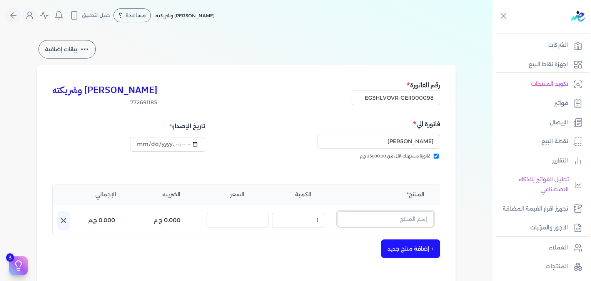
paste input "ليكسبريس رذاذ عطري منعش نسائي - 250 مللي"
type input "ليكسبريس رذاذ عطري منعش نسائي - 250 مللي"
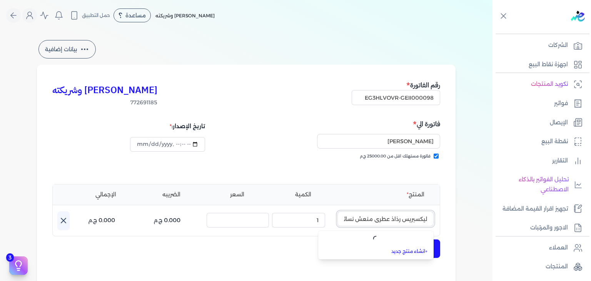
scroll to position [0, -34]
click at [399, 217] on input "ليكسبريس رذاذ عطري منعش نسائي - 250 مللي" at bounding box center [385, 218] width 96 height 15
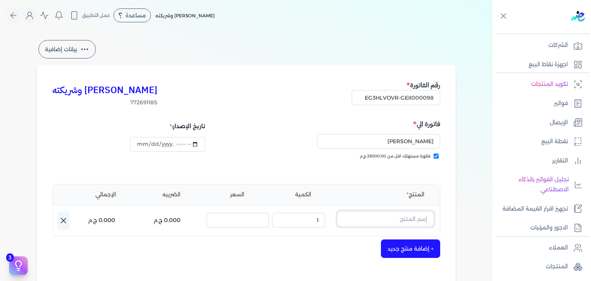
scroll to position [0, 0]
click at [399, 217] on input "text" at bounding box center [385, 218] width 96 height 15
drag, startPoint x: 365, startPoint y: 213, endPoint x: 380, endPoint y: 214, distance: 14.7
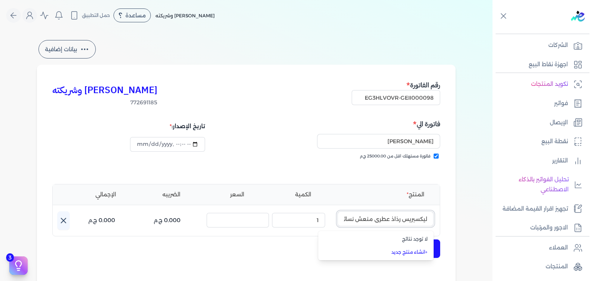
click at [372, 213] on input "ليكسبريس رذاذ عطري منعش نسائي - 250 مللي" at bounding box center [385, 218] width 96 height 15
click at [446, 208] on div "[PERSON_NAME] وشريكته 772691185 رقم الفاتورة EG3HLVOVR-GEII000098 فاتورة الي [P…" at bounding box center [246, 239] width 419 height 348
click at [403, 221] on input "ليكسبريس رذاذ عطري منعش نسائي - 250 مللي" at bounding box center [385, 218] width 96 height 15
type input "ليكسبريس رذاذ عطري منعش نسائي - 250 مللي"
click at [403, 221] on input "ليكسبريس رذاذ عطري منعش نسائي - 250 مللي" at bounding box center [385, 218] width 96 height 15
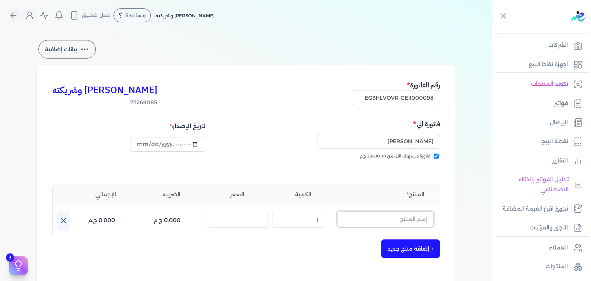
click at [403, 221] on input "text" at bounding box center [385, 218] width 96 height 15
click at [385, 220] on input "text" at bounding box center [385, 218] width 96 height 15
paste input "ليكسبريس رذاذ عطري منعش نسائي - 250 مللي"
type input "ليكسبريس رذاذ عطري منعش نسائي - 250 مللي"
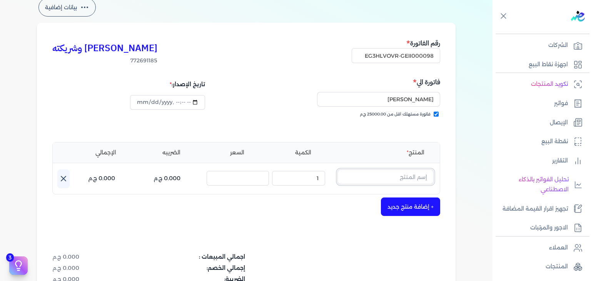
paste input "ليكسبريس رذاذ عطري منعش نسائي - 250 مللي"
type input "ليكسبريس رذاذ عطري منعش نسائي - 250 مللي"
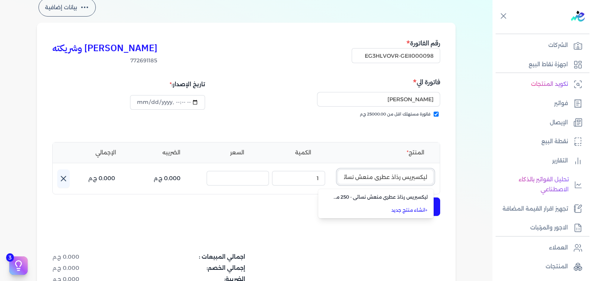
scroll to position [0, -32]
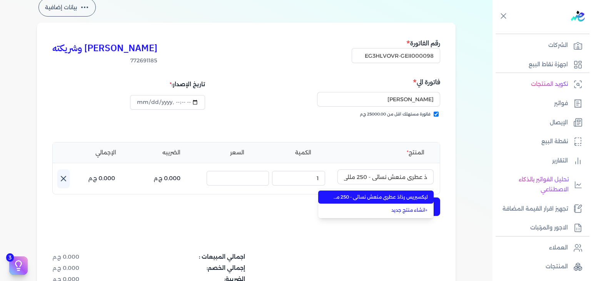
click at [407, 194] on span "ليكسبريس رذاذ عطري منعش نسائي - 250 مللي" at bounding box center [381, 197] width 94 height 7
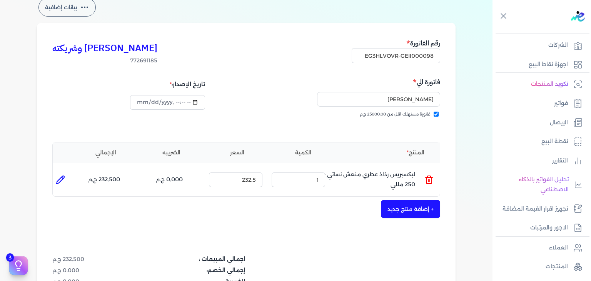
scroll to position [234, 0]
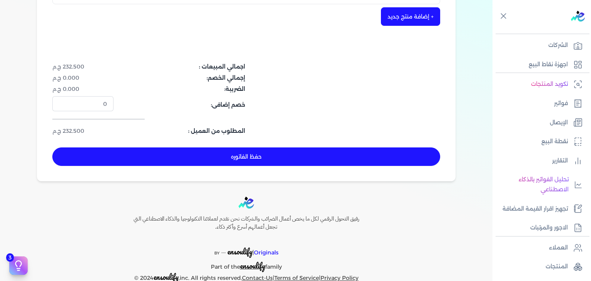
click at [300, 156] on button "حفظ الفاتوره" at bounding box center [246, 156] width 388 height 18
type input "[DATE]"
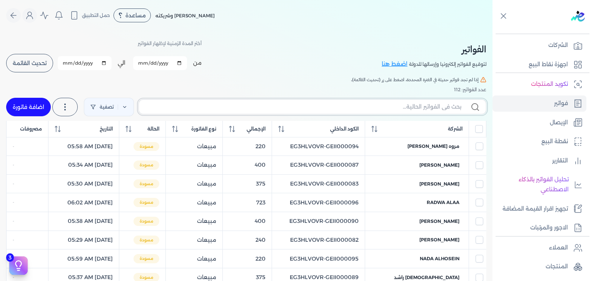
click at [432, 110] on input "text" at bounding box center [303, 107] width 316 height 8
paste input "EG3HLVOVR-GEII000098"
type input "EG3HLVOVR-GEII000098"
checkbox input "false"
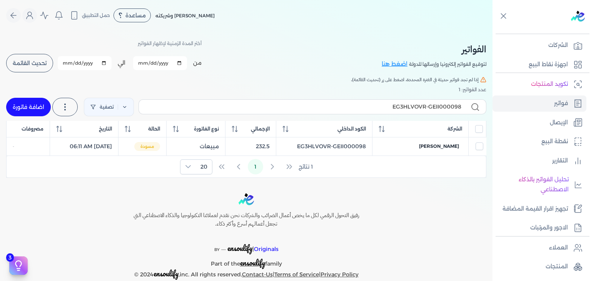
drag, startPoint x: 436, startPoint y: 147, endPoint x: 436, endPoint y: 151, distance: 4.2
click at [436, 147] on span "[PERSON_NAME]" at bounding box center [439, 146] width 40 height 7
select select "EGP"
select select "B"
select select "EGS"
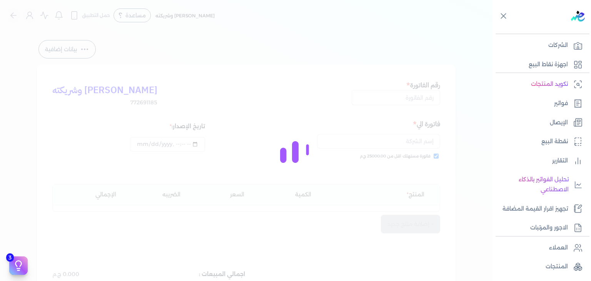
type input "EG3HLVOVR-GEII000098"
checkbox input "true"
type input "[DATE]T06:11:06"
type input "[DATE]"
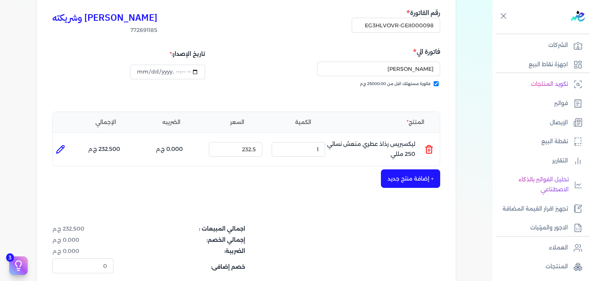
scroll to position [154, 0]
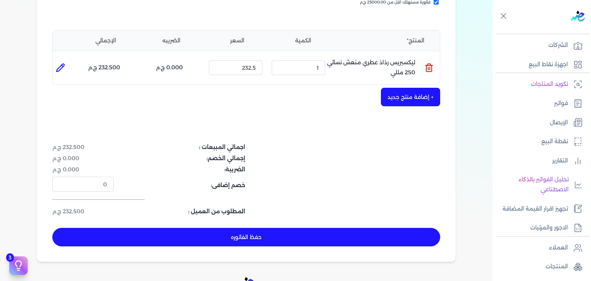
click at [343, 233] on button "حفظ الفاتوره" at bounding box center [246, 237] width 388 height 18
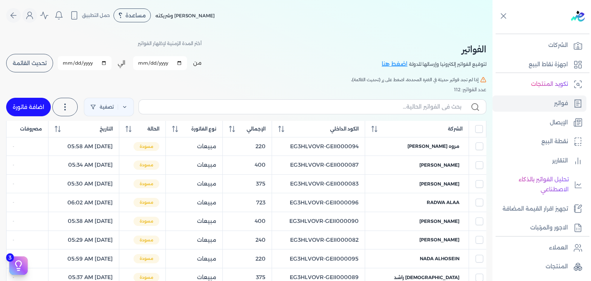
click at [40, 61] on span "تحديث القائمة" at bounding box center [30, 62] width 34 height 5
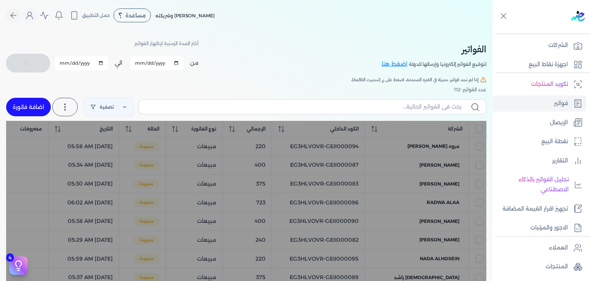
checkbox input "false"
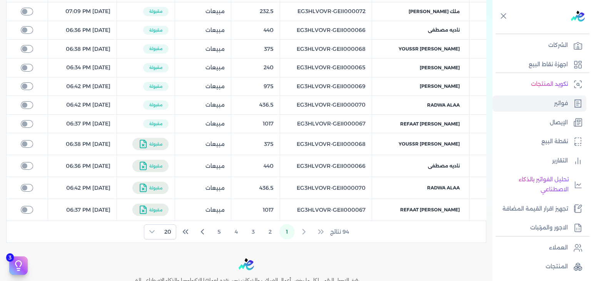
scroll to position [342, 0]
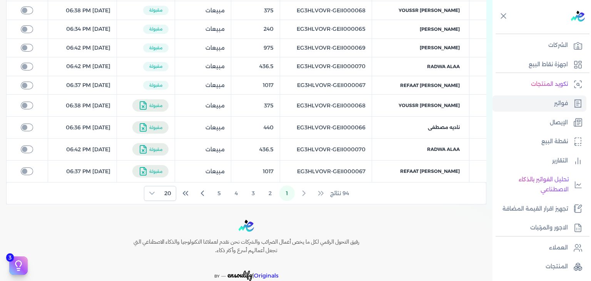
click at [178, 194] on div "94 نتائج 1 2 3 4 5 20" at bounding box center [246, 193] width 479 height 22
click at [167, 193] on span "20" at bounding box center [168, 193] width 16 height 14
click at [169, 242] on span "100" at bounding box center [166, 239] width 10 height 8
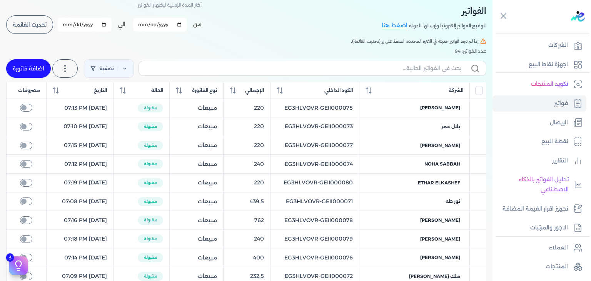
scroll to position [0, 0]
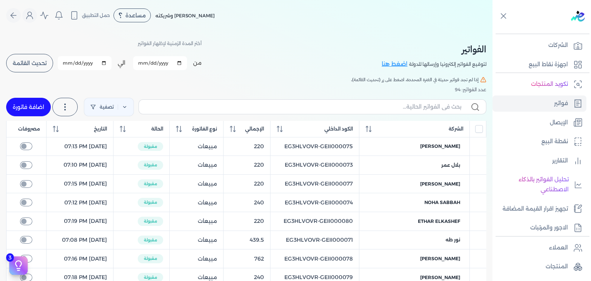
click at [37, 105] on link "اضافة فاتورة" at bounding box center [28, 107] width 45 height 18
select select "EGP"
select select "B"
select select "EGS"
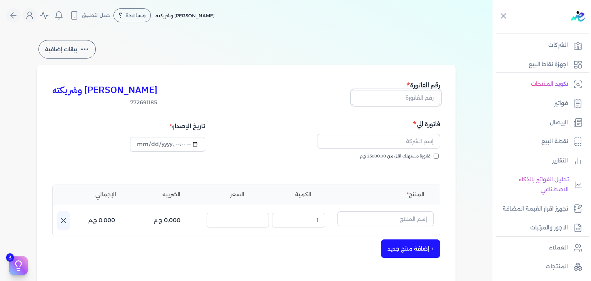
click at [420, 101] on input "text" at bounding box center [396, 97] width 88 height 15
paste input "EG3HLVOVR-GEII000099"
type input "EG3HLVOVR-GEII000099"
click at [438, 154] on input "فاتورة مستهلك اقل من 25000.00 ج.م" at bounding box center [436, 156] width 5 height 5
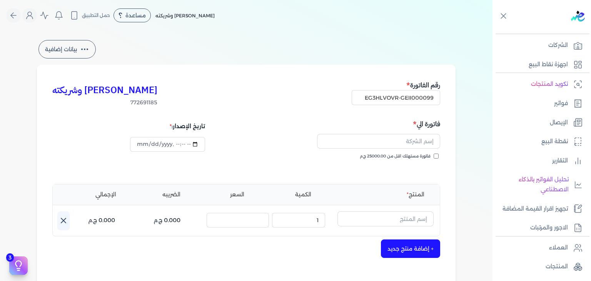
checkbox input "true"
click at [396, 144] on input "text" at bounding box center [378, 141] width 123 height 15
paste input "بلال عمر"
type input "بلال عمر"
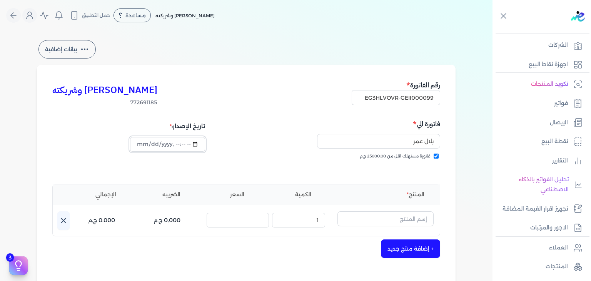
click at [141, 139] on input "datetime-local" at bounding box center [167, 144] width 75 height 15
type input "[DATE]T06:25:57"
drag, startPoint x: 406, startPoint y: 221, endPoint x: 411, endPoint y: 225, distance: 5.7
click at [406, 221] on input "text" at bounding box center [385, 218] width 96 height 15
paste input "يارا بودي سبلاش نسائي - 250 مللي"
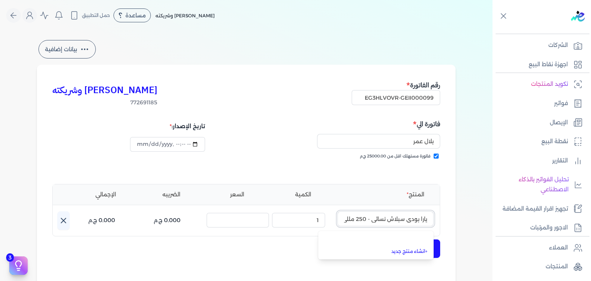
scroll to position [0, -3]
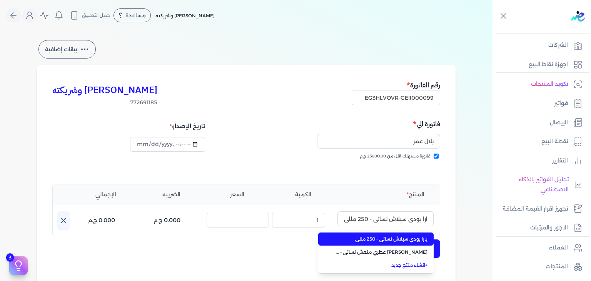
click at [406, 237] on span "يارا بودي سبلاش نسائي - 250 مللي" at bounding box center [381, 238] width 94 height 7
type input "يارا بودي سبلاش نسائي - 250 مللي"
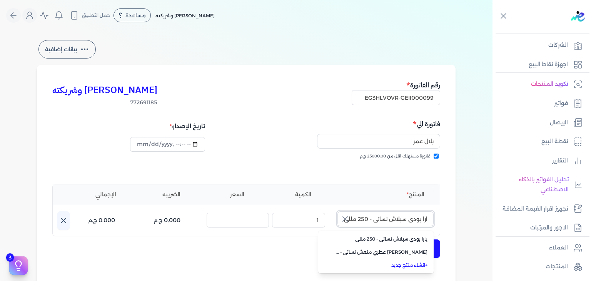
scroll to position [0, 0]
click at [412, 247] on button "+ إضافة منتج جديد" at bounding box center [410, 248] width 59 height 18
click at [416, 222] on input "يارا بودي سبلاش نسائي - 250 مللي" at bounding box center [385, 218] width 96 height 15
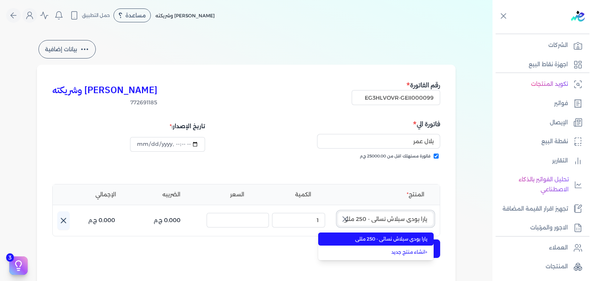
scroll to position [0, -2]
click at [411, 239] on span "يارا بودي سبلاش نسائي - 250 مللي" at bounding box center [381, 238] width 94 height 7
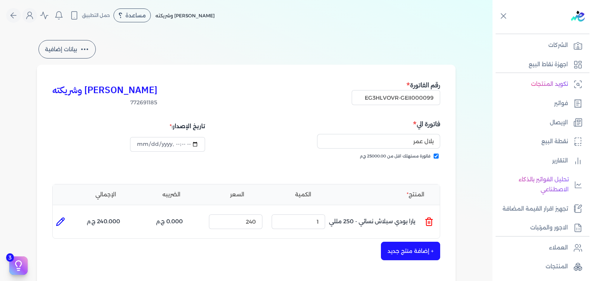
click at [411, 247] on button "+ إضافة منتج جديد" at bounding box center [410, 251] width 59 height 18
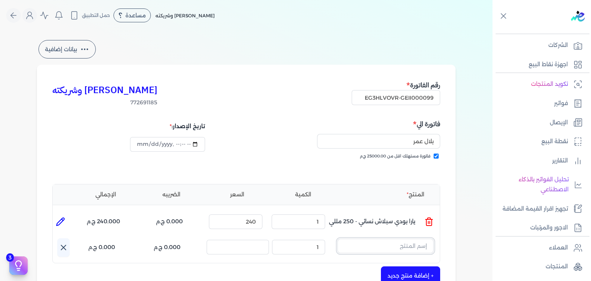
click at [411, 245] on input "text" at bounding box center [385, 246] width 96 height 15
paste input "يارا بودي سبلاش نسائي - 250 مللي"
type input "يارا بودي سبلاش نسائي - 250 مللي"
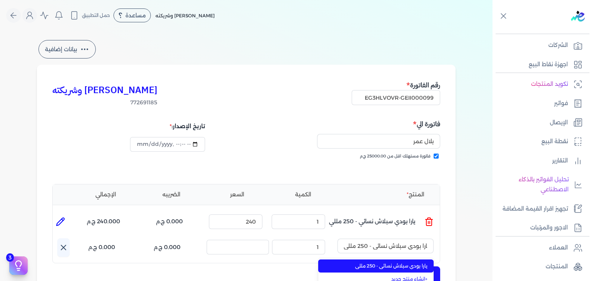
click at [406, 265] on span "يارا بودي سبلاش نسائي - 250 مللي" at bounding box center [381, 265] width 94 height 7
type input "2"
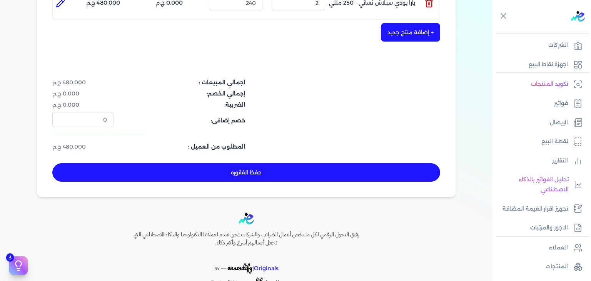
scroll to position [251, 0]
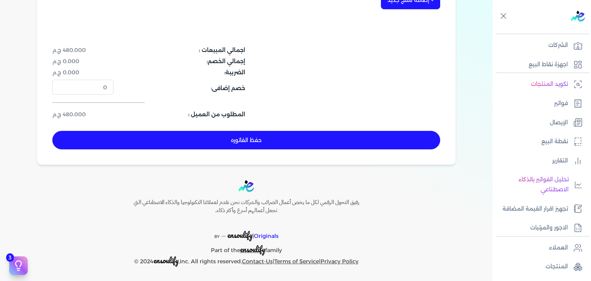
click at [321, 131] on button "حفظ الفاتوره" at bounding box center [246, 140] width 388 height 18
type input "[DATE]"
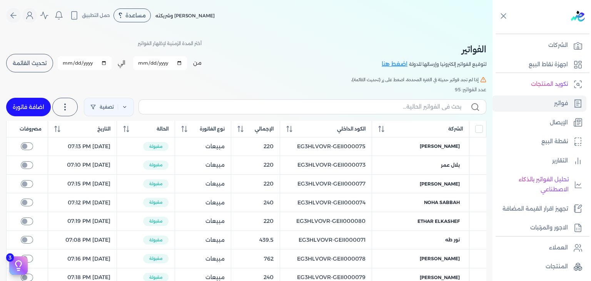
click at [395, 112] on label at bounding box center [313, 106] width 348 height 15
click at [395, 111] on input "text" at bounding box center [303, 107] width 316 height 8
click at [401, 108] on input "text" at bounding box center [303, 107] width 316 height 8
paste input "EG3HLVOVR-GEII000099"
type input "EG3HLVOVR-GEII000099"
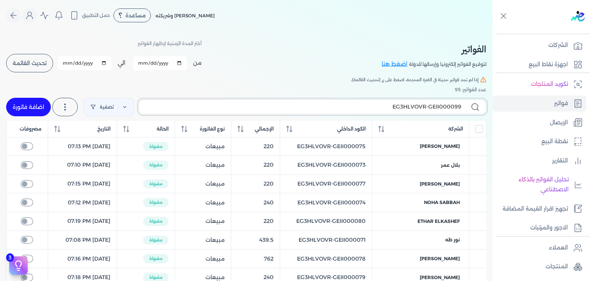
checkbox input "false"
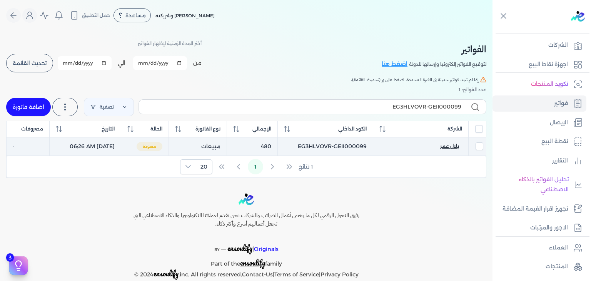
click at [459, 147] on span "بلال عمر" at bounding box center [449, 146] width 19 height 7
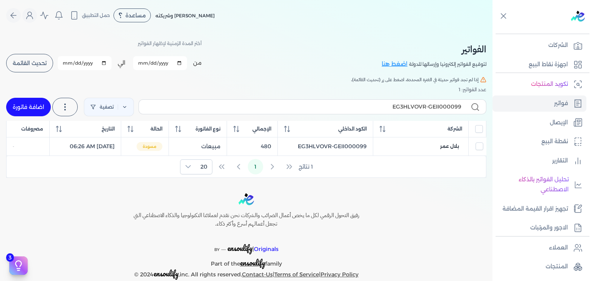
select select "EGP"
select select "B"
select select "EGS"
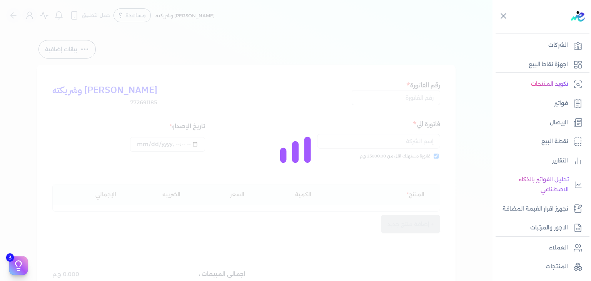
type input "EG3HLVOVR-GEII000099"
checkbox input "true"
type input "[DATE]T06:26:32"
type input "[DATE]"
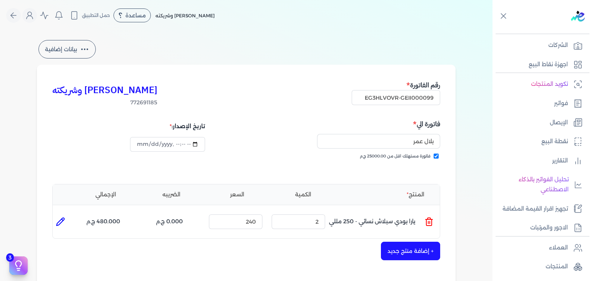
scroll to position [251, 0]
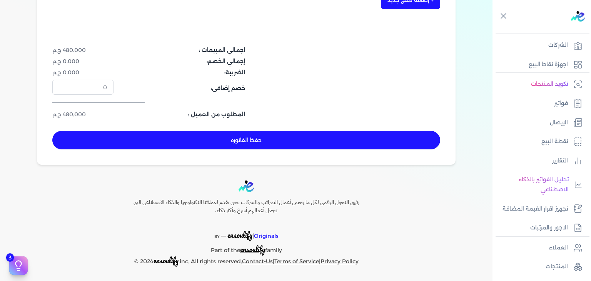
click at [325, 138] on button "حفظ الفاتوره" at bounding box center [246, 140] width 388 height 18
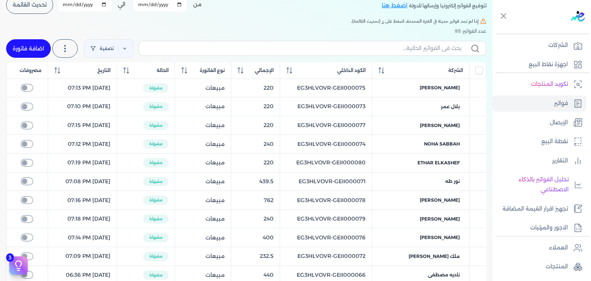
scroll to position [51, 0]
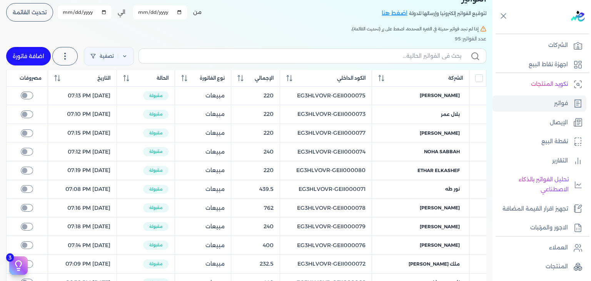
click at [37, 56] on link "اضافة فاتورة" at bounding box center [28, 56] width 45 height 18
select select "EGP"
select select "B"
select select "EGS"
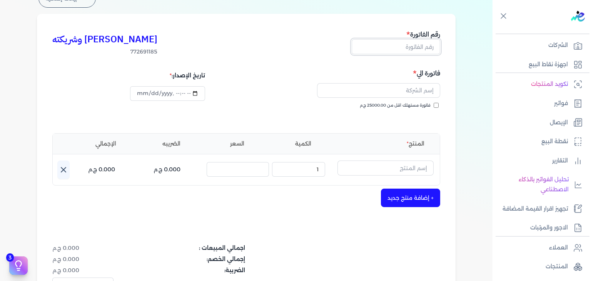
click at [429, 44] on input "text" at bounding box center [396, 46] width 88 height 15
paste input "EG3HLVOVR-GEII000100"
type input "EG3HLVOVR-GEII000100"
click at [438, 105] on input "فاتورة مستهلك اقل من 25000.00 ج.م" at bounding box center [436, 105] width 5 height 5
checkbox input "true"
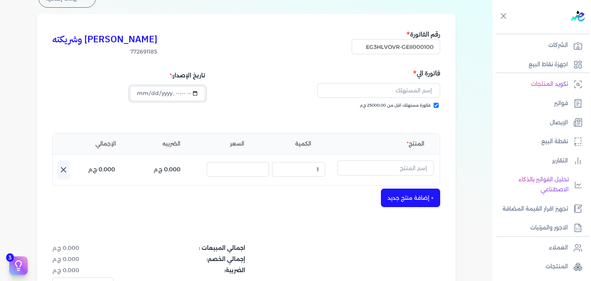
click at [142, 92] on input "datetime-local" at bounding box center [167, 93] width 75 height 15
type input "[DATE]T06:27:11"
click at [370, 93] on input "text" at bounding box center [378, 90] width 123 height 15
paste input "[PERSON_NAME]"
type input "[PERSON_NAME]"
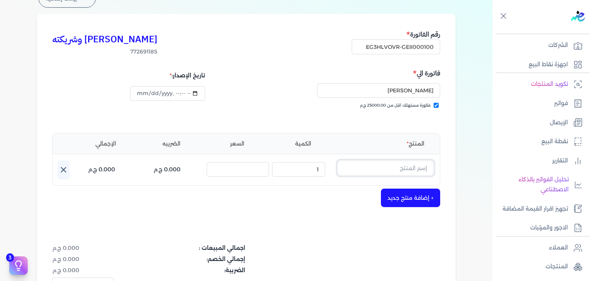
click at [391, 165] on input "text" at bounding box center [385, 167] width 96 height 15
paste input "فلاورز سيكريت بينك بلوم رذاذ عطري منعش نسائي - 250 مللي"
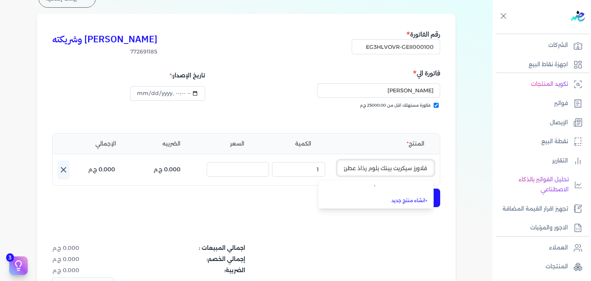
scroll to position [0, -66]
type input "فلاورز سيكريت بينك بلوم رذاذ عطري منعش نسائي - 250 مللي"
click at [411, 203] on link "+ انشاء منتج جديد" at bounding box center [381, 201] width 94 height 7
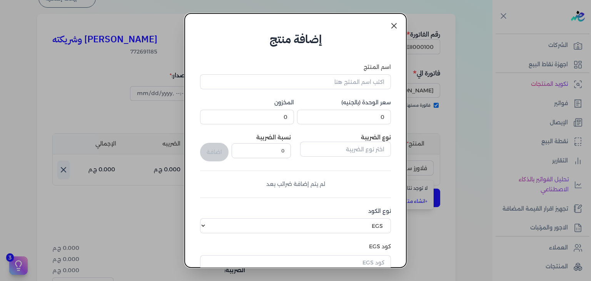
scroll to position [118, 0]
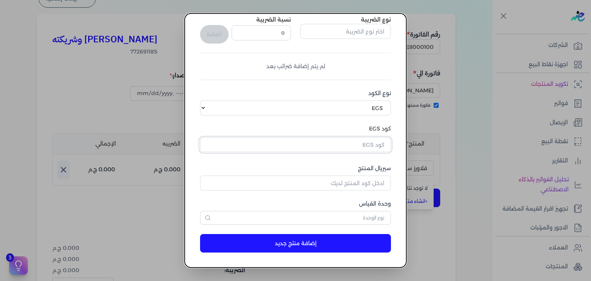
click at [373, 143] on input "text" at bounding box center [295, 144] width 191 height 15
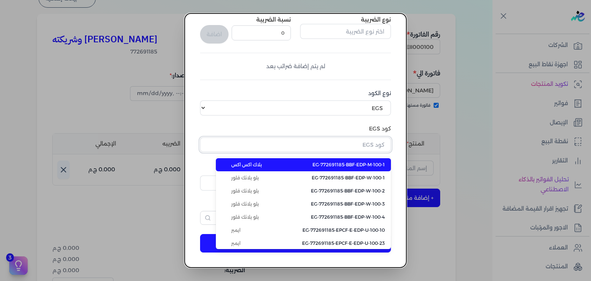
paste input "EG-772691185-EPCF-E-FS-RFM-W-250-1"
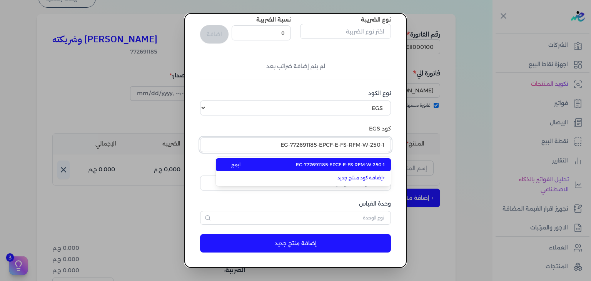
type input "EG-772691185-EPCF-E-FS-RFM-W-250-1"
click at [366, 164] on span "EG-772691185-EPCF-E-FS-RFM-W-250-1" at bounding box center [340, 164] width 89 height 7
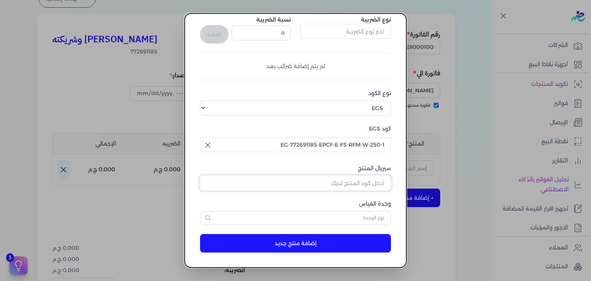
click at [373, 188] on input "سيريال المنتج" at bounding box center [295, 182] width 191 height 15
paste input "Z06974B5B0975E392AE2DZ-1"
type input "Z06974B5B0975E392AE2DZ-1"
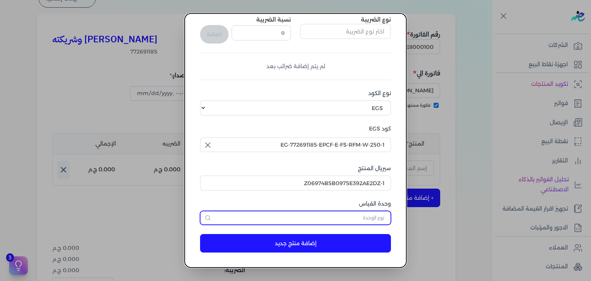
click at [381, 215] on input "text" at bounding box center [295, 218] width 191 height 14
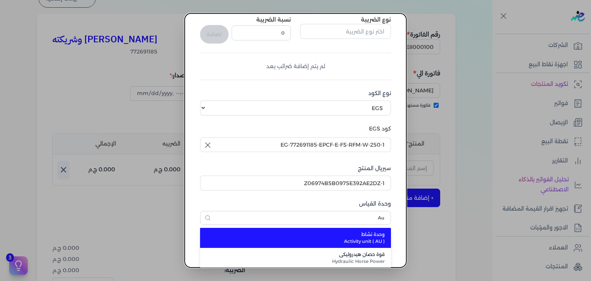
click at [365, 242] on span "Activity unit ( AU )" at bounding box center [299, 241] width 169 height 7
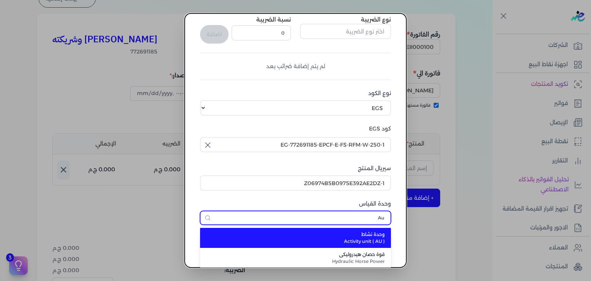
type input "وحدة نشاط"
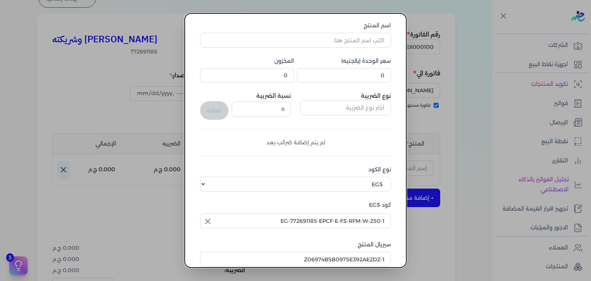
scroll to position [0, 0]
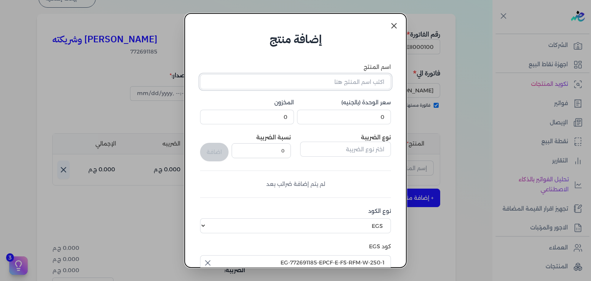
click at [372, 80] on input "اسم المنتج" at bounding box center [295, 81] width 191 height 15
paste input "فلاورز سيكريت بينك بلوم رذاذ عطري منعش نسائي - 250 مللي"
type input "فلاورز سيكريت بينك بلوم رذاذ عطري منعش نسائي - 250 مللي"
click at [376, 117] on input "0" at bounding box center [344, 117] width 94 height 15
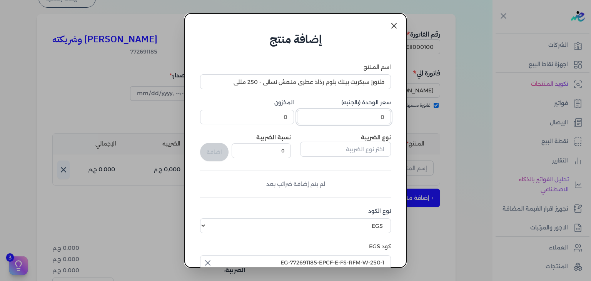
click at [376, 117] on input "0" at bounding box center [344, 117] width 94 height 15
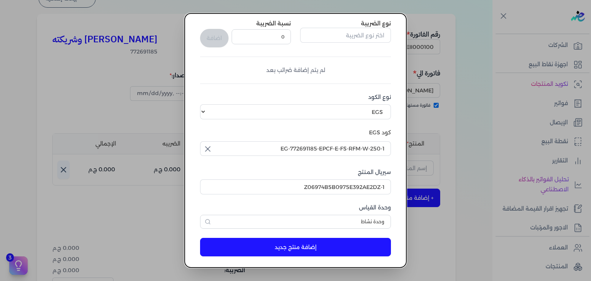
scroll to position [118, 0]
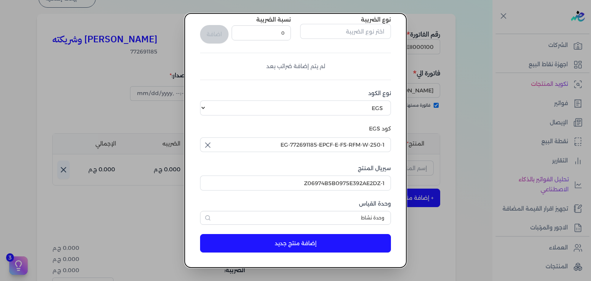
type input "285"
click at [308, 246] on button "إضافة منتج جديد" at bounding box center [295, 243] width 191 height 18
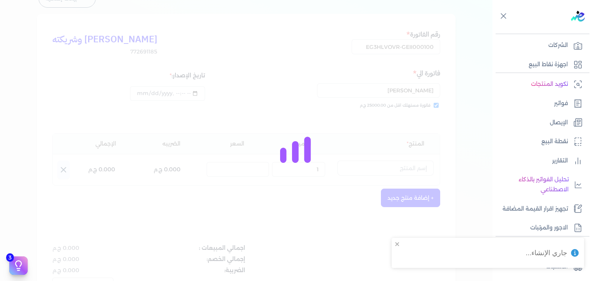
select select "EGS"
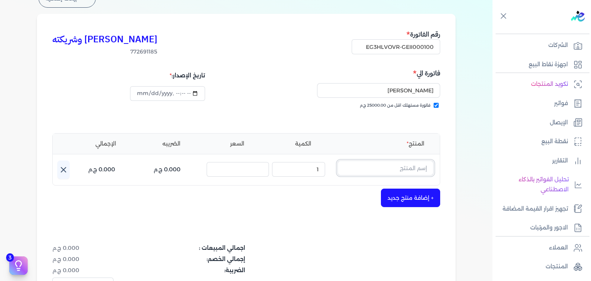
click at [394, 166] on input "text" at bounding box center [385, 167] width 96 height 15
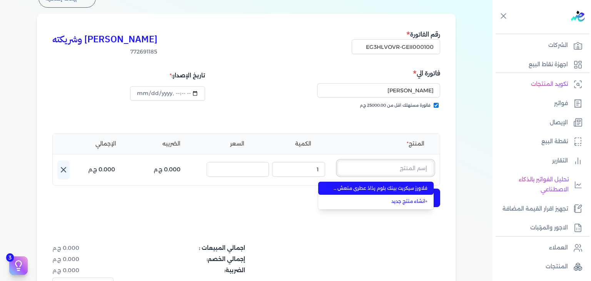
paste input "فلاورز سيكريت بينك بلوم رذاذ عطري منعش نسائي - 250 مللي"
type input "فلاورز سيكريت بينك بلوم رذاذ عطري منعش نسائي - 250 مللي"
click at [391, 185] on span "فلاورز سيكريت بينك بلوم رذاذ عطري منعش نسائي - 250 مللي" at bounding box center [381, 188] width 94 height 7
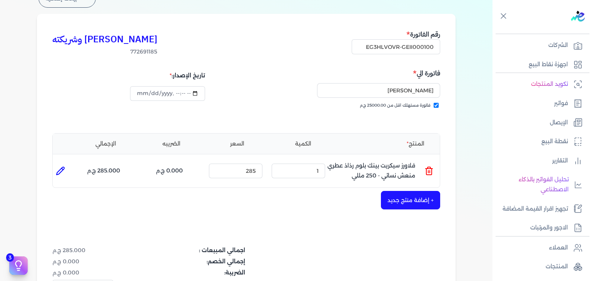
scroll to position [243, 0]
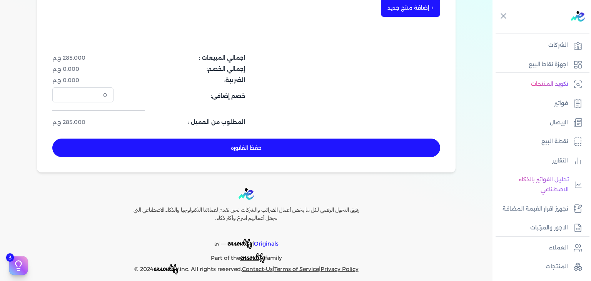
click at [348, 146] on button "حفظ الفاتوره" at bounding box center [246, 148] width 388 height 18
type input "[DATE]"
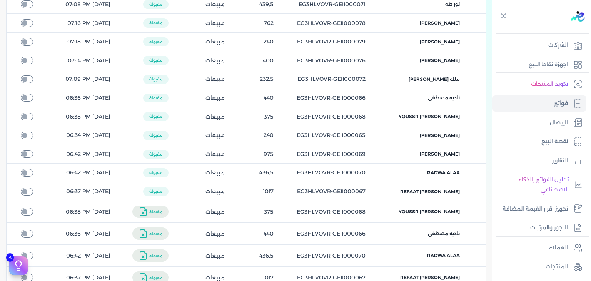
scroll to position [5, 0]
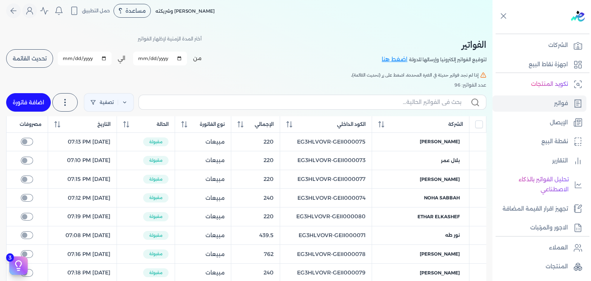
click at [409, 97] on label at bounding box center [313, 102] width 348 height 15
click at [409, 98] on input "text" at bounding box center [303, 102] width 316 height 8
paste input "EG3HLVOVR-GEII000100"
type input "EG3HLVOVR-GEII000100"
checkbox input "false"
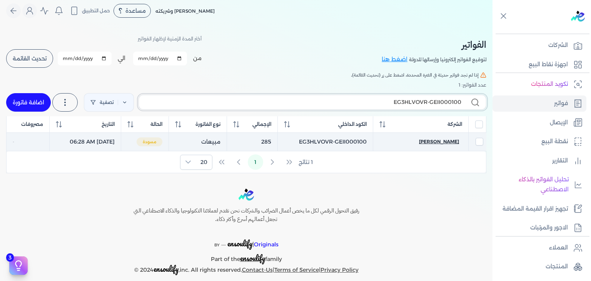
type input "EG3HLVOVR-GEII000100"
click at [445, 144] on span "[PERSON_NAME]" at bounding box center [439, 141] width 40 height 7
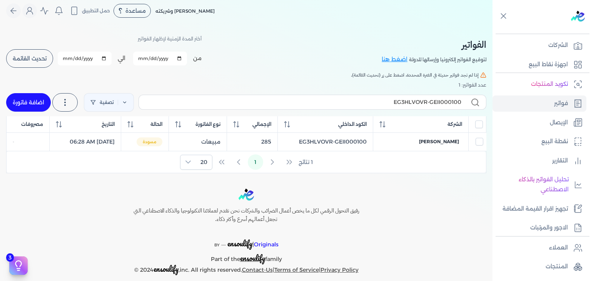
select select "EGP"
select select "B"
select select "EGS"
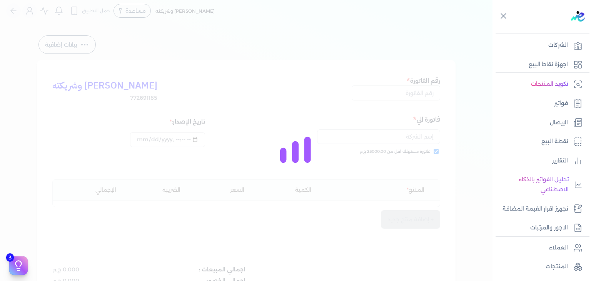
type input "EG3HLVOVR-GEII000100"
checkbox input "true"
type input "[DATE]T06:28:31"
type input "[DATE]"
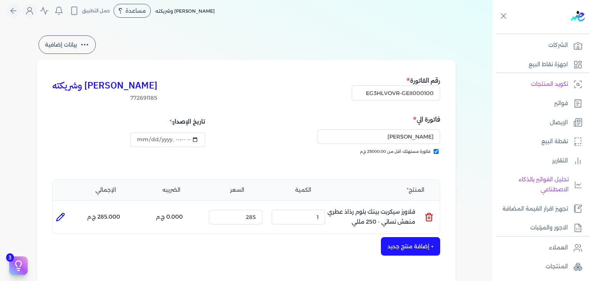
scroll to position [235, 0]
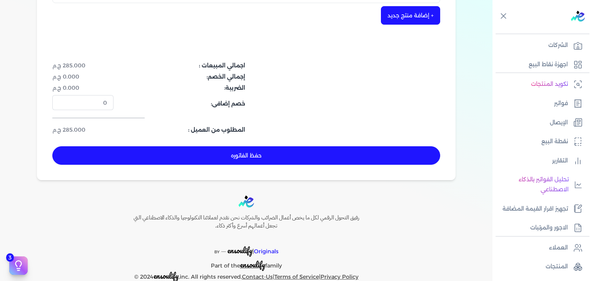
click at [330, 153] on button "حفظ الفاتوره" at bounding box center [246, 155] width 388 height 18
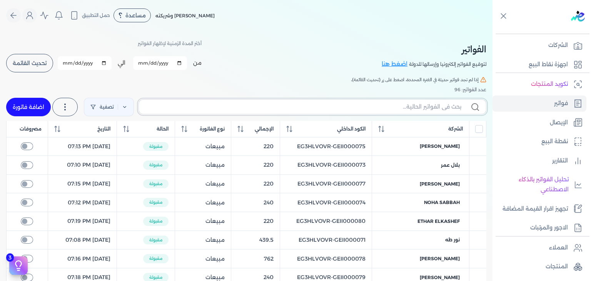
click at [422, 107] on input "text" at bounding box center [303, 107] width 316 height 8
paste input "EG3HLVOVR-GEII000101"
type input "EG3HLVOVR-GEII000101"
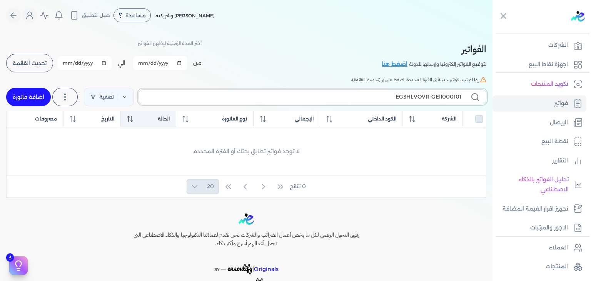
checkbox input "false"
click at [36, 100] on link "اضافة فاتورة" at bounding box center [28, 97] width 45 height 18
select select "EGP"
select select "B"
select select "EGS"
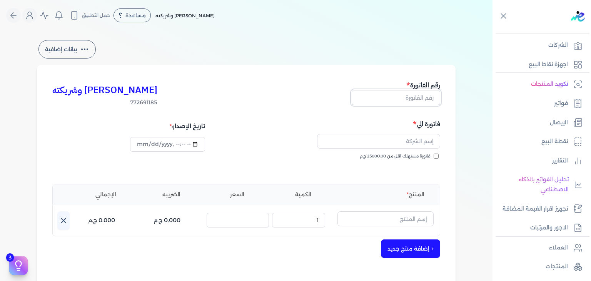
click at [416, 99] on input "text" at bounding box center [396, 97] width 88 height 15
paste input "EG3HLVOVR-GEII000101"
type input "EG3HLVOVR-GEII000101"
click at [437, 155] on input "فاتورة مستهلك اقل من 25000.00 ج.م" at bounding box center [436, 156] width 5 height 5
checkbox input "true"
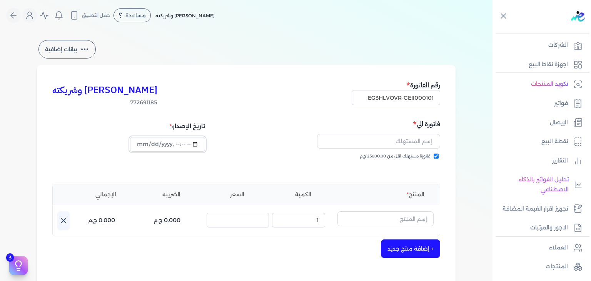
click at [143, 145] on input "datetime-local" at bounding box center [167, 144] width 75 height 15
type input "[DATE]T06:29:07"
click at [406, 214] on input "text" at bounding box center [385, 218] width 96 height 15
paste input "ليبرال او دي بيرفيوم نسائي - 100 مللي"
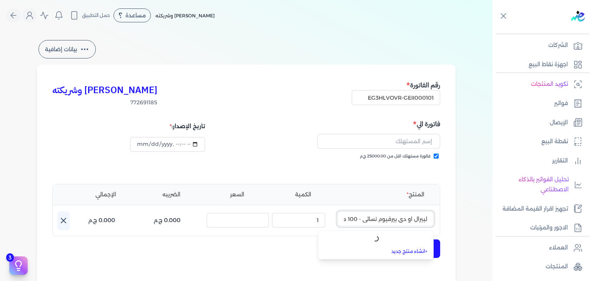
scroll to position [0, -10]
type input "ليبرال او دي بيرفيوم نسائي - 100 مللي"
click at [413, 250] on link "+ انشاء منتج جديد" at bounding box center [381, 252] width 94 height 7
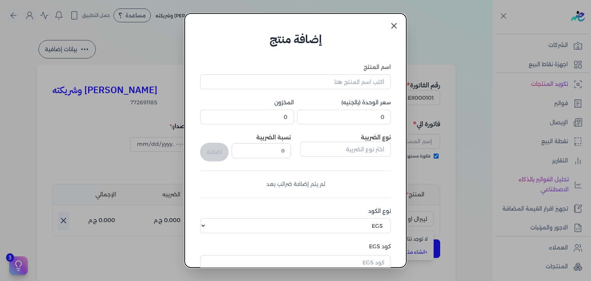
scroll to position [118, 0]
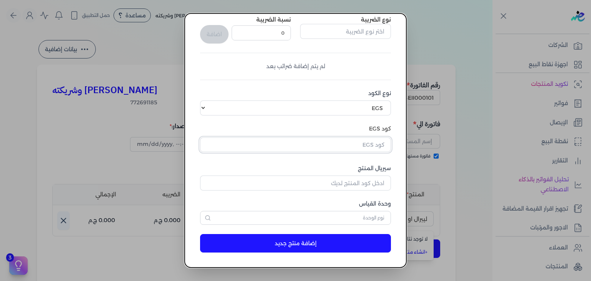
click at [364, 144] on input "text" at bounding box center [295, 144] width 191 height 15
paste input "EG-772691185-EPCF-MP-EDP-W-100-11"
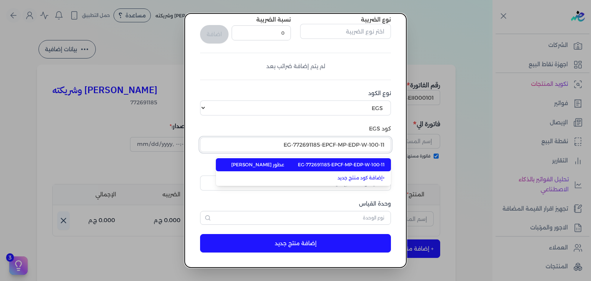
type input "EG-772691185-EPCF-MP-EDP-W-100-11"
click at [353, 164] on span "EG-772691185-EPCF-MP-EDP-W-100-11" at bounding box center [341, 164] width 87 height 7
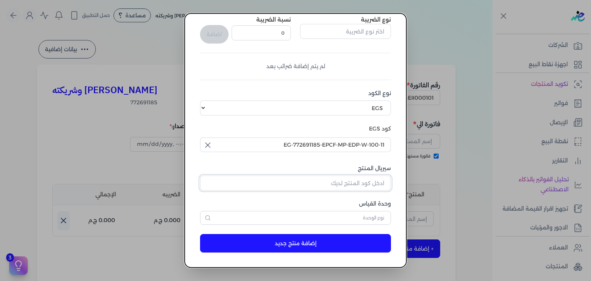
click at [383, 182] on input "سيريال المنتج" at bounding box center [295, 182] width 191 height 15
paste input "Z4D7CBE248DF3326064CFZ-1"
type input "Z4D7CBE248DF3326064CFZ-1"
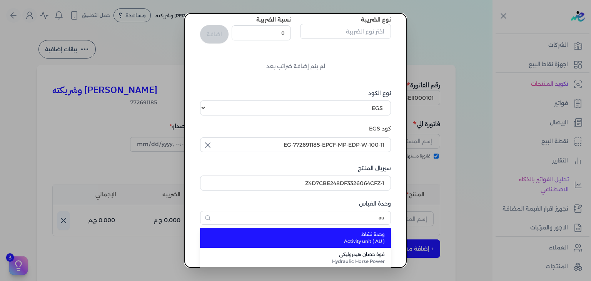
click at [364, 234] on span "وحدة نشاط" at bounding box center [299, 234] width 169 height 7
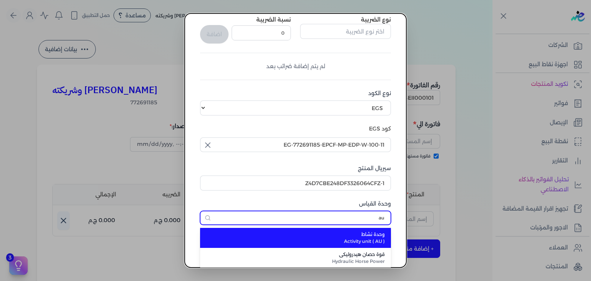
type input "وحدة نشاط"
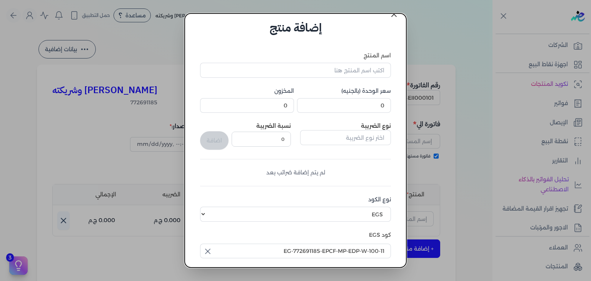
scroll to position [0, 0]
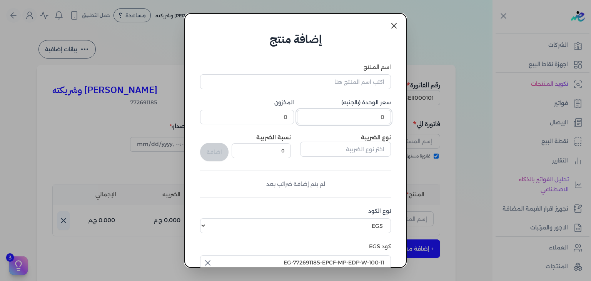
click at [372, 117] on input "0" at bounding box center [344, 117] width 94 height 15
type input "801"
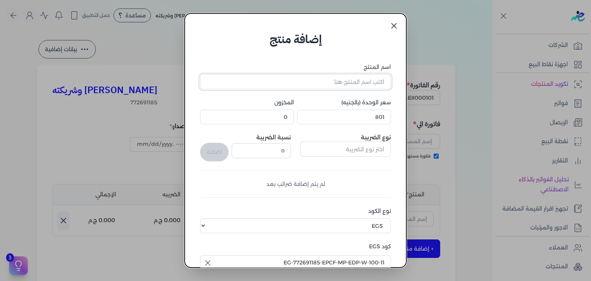
click at [292, 87] on input "اسم المنتج" at bounding box center [295, 81] width 191 height 15
paste input "ليبرال او دي بيرفيوم نسائي - 100 مللي"
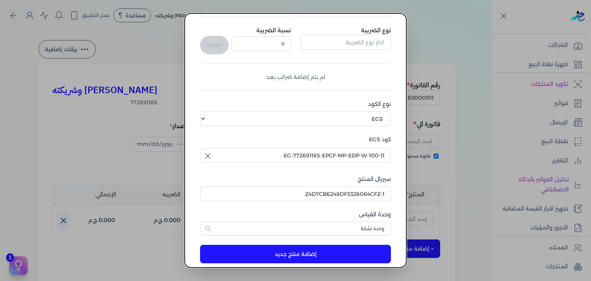
scroll to position [118, 0]
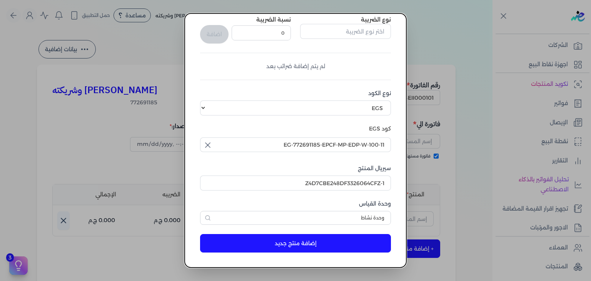
type input "ليبرال او دي بيرفيوم نسائي - 100 مللي"
click at [314, 242] on button "إضافة منتج جديد" at bounding box center [295, 243] width 191 height 18
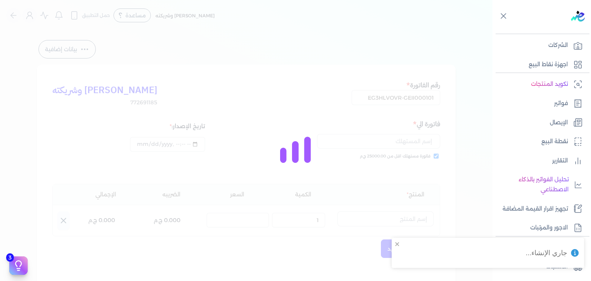
select select "EGS"
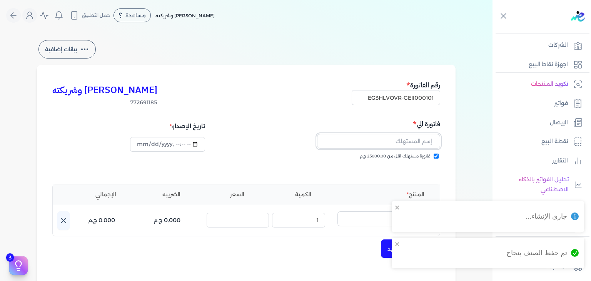
click at [406, 145] on input "text" at bounding box center [378, 141] width 123 height 15
paste input "Rania Fawzy"
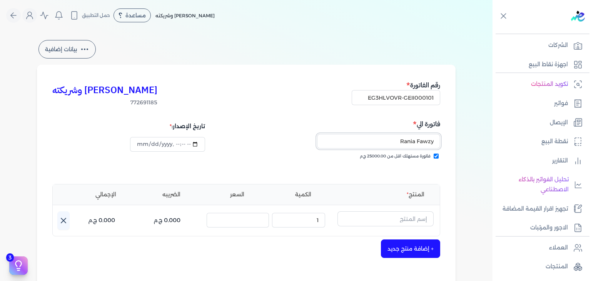
type input "Rania Fawzy"
click at [405, 215] on input "text" at bounding box center [385, 218] width 96 height 15
paste input "ليبرال او دي بيرفيوم نسائي - 100 مللي"
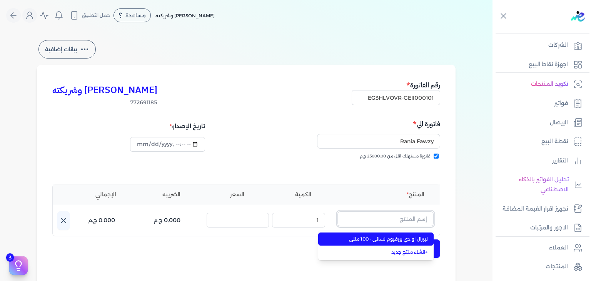
type input "ليبرال او دي بيرفيوم نسائي - 100 مللي"
click at [407, 236] on span "ليبرال او دي بيرفيوم نسائي - 100 مللي" at bounding box center [381, 238] width 94 height 7
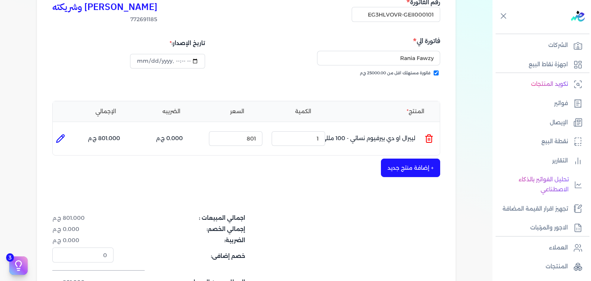
scroll to position [154, 0]
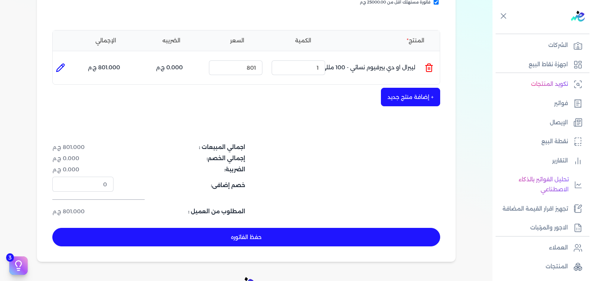
click at [365, 235] on button "حفظ الفاتوره" at bounding box center [246, 237] width 388 height 18
type input "[DATE]"
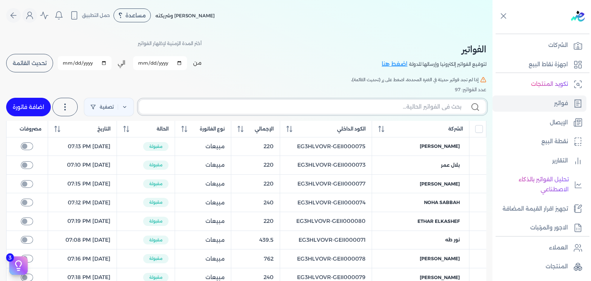
click at [363, 107] on input "text" at bounding box center [303, 107] width 316 height 8
click at [406, 111] on label at bounding box center [313, 106] width 348 height 15
click at [406, 111] on input "text" at bounding box center [303, 107] width 316 height 8
paste input "EG3HLVOVR-GEII000101"
type input "EG3HLVOVR-GEII000101"
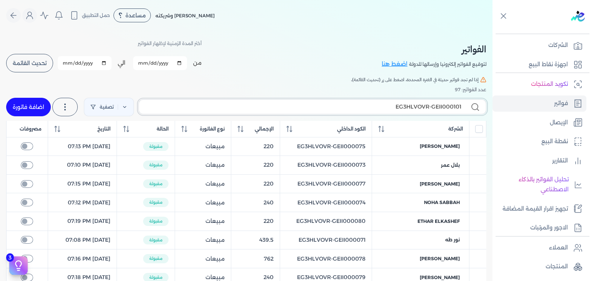
checkbox input "false"
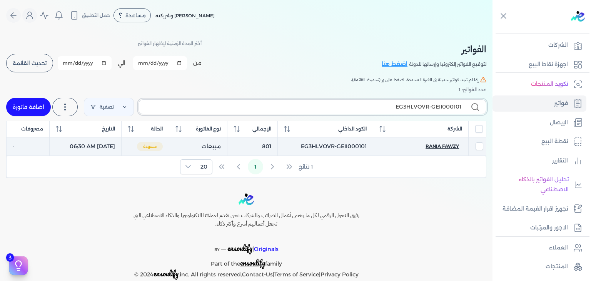
type input "EG3HLVOVR-GEII000101"
click at [441, 146] on span "Rania Fawzy" at bounding box center [442, 146] width 33 height 7
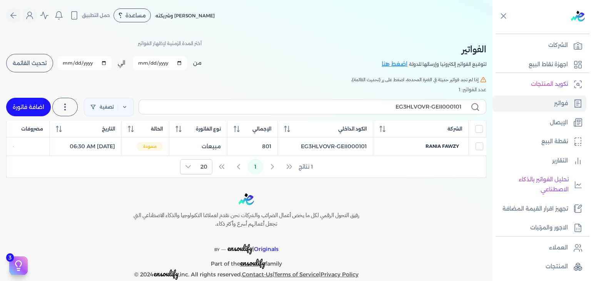
select select "EGP"
select select "B"
select select "EGS"
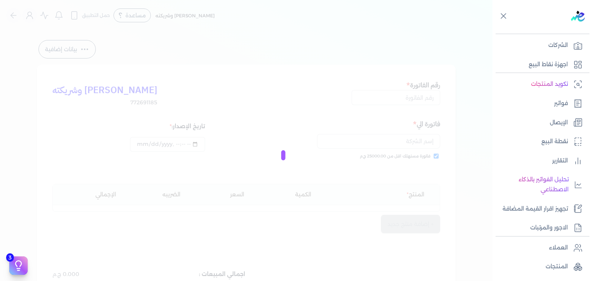
type input "EG3HLVOVR-GEII000101"
checkbox input "true"
type input "[DATE]T06:30:37"
type input "[DATE]"
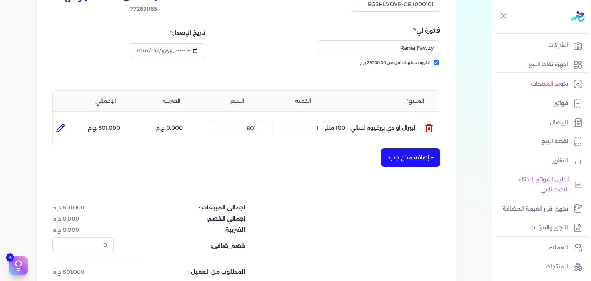
scroll to position [115, 0]
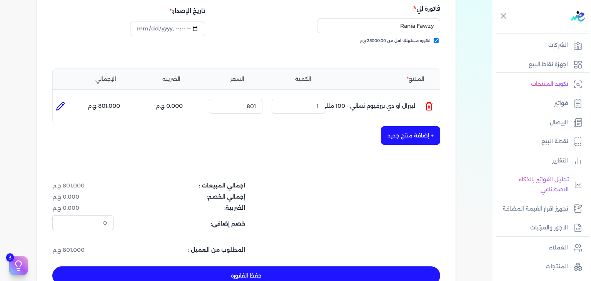
click at [369, 272] on button "حفظ الفاتوره" at bounding box center [246, 275] width 388 height 18
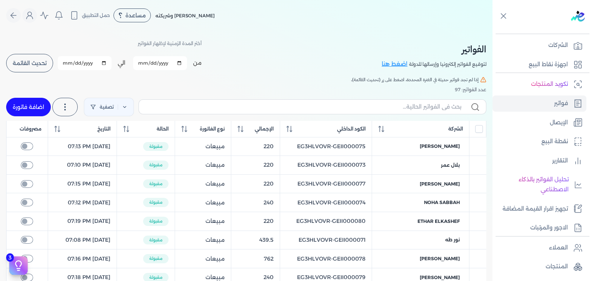
click at [37, 103] on link "اضافة فاتورة" at bounding box center [28, 107] width 45 height 18
select select "EGP"
select select "B"
select select "EGS"
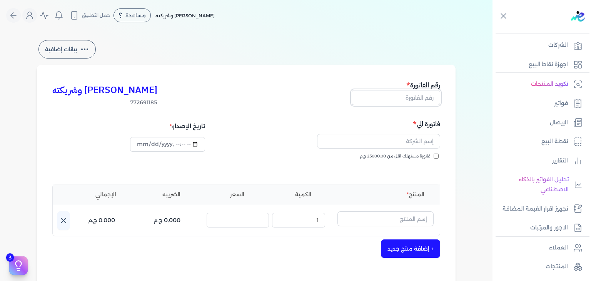
click at [423, 100] on input "text" at bounding box center [396, 97] width 88 height 15
paste input "EG3HLVOVR-GEII000102"
type input "EG3HLVOVR-GEII000102"
click at [438, 156] on input "فاتورة مستهلك اقل من 25000.00 ج.م" at bounding box center [436, 156] width 5 height 5
checkbox input "true"
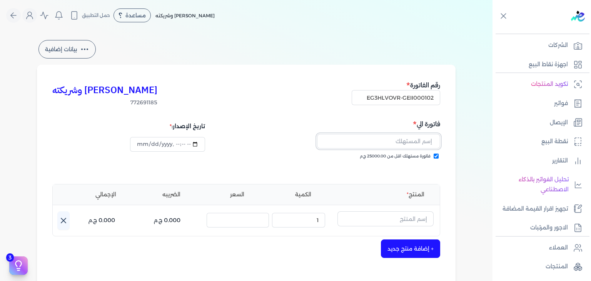
click at [402, 144] on input "text" at bounding box center [378, 141] width 123 height 15
paste input "[PERSON_NAME]"
type input "[PERSON_NAME]"
click at [137, 145] on input "datetime-local" at bounding box center [167, 144] width 75 height 15
type input "[DATE]T06:34:46"
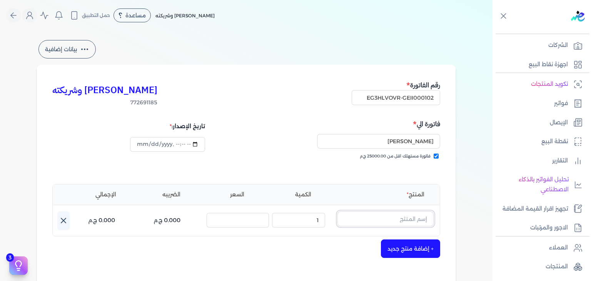
click at [407, 220] on input "text" at bounding box center [385, 218] width 96 height 15
paste input "[PERSON_NAME] عطري منعش نسائي - 250 مللي"
type input "[PERSON_NAME] عطري منعش نسائي - 250 مللي"
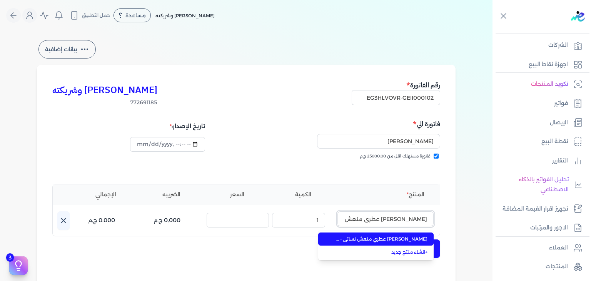
scroll to position [0, -14]
click at [405, 238] on span "[PERSON_NAME] عطري منعش نسائي - 250 مللي" at bounding box center [381, 238] width 94 height 7
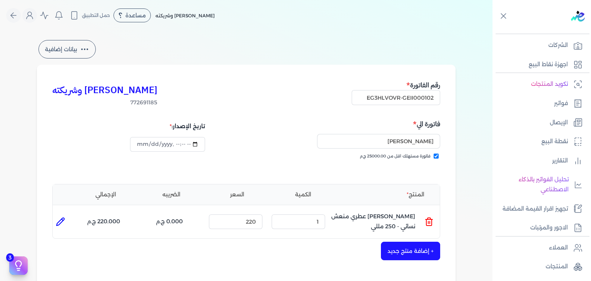
scroll to position [192, 0]
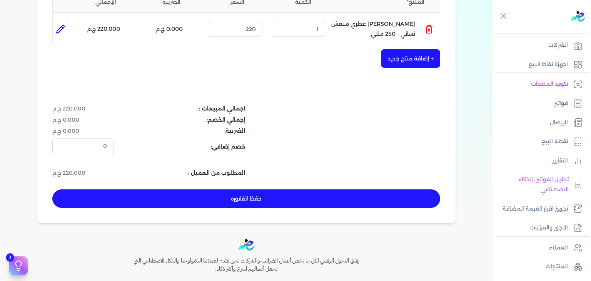
drag, startPoint x: 330, startPoint y: 190, endPoint x: 343, endPoint y: 204, distance: 18.5
click at [330, 190] on button "حفظ الفاتوره" at bounding box center [246, 198] width 388 height 18
type input "[DATE]"
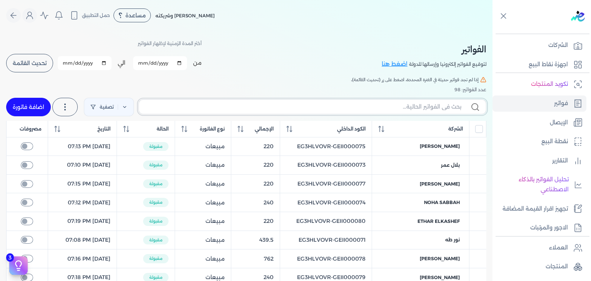
click at [380, 108] on input "text" at bounding box center [303, 107] width 316 height 8
paste input "EG3HLVOVR-GEII000102"
type input "EG3HLVOVR-GEII000102"
checkbox input "false"
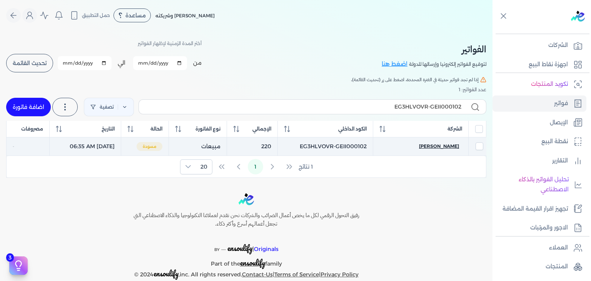
click at [432, 145] on span "[PERSON_NAME]" at bounding box center [439, 146] width 40 height 7
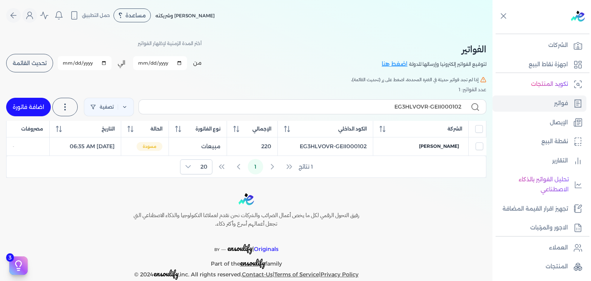
select select "EGP"
select select "B"
select select "EGS"
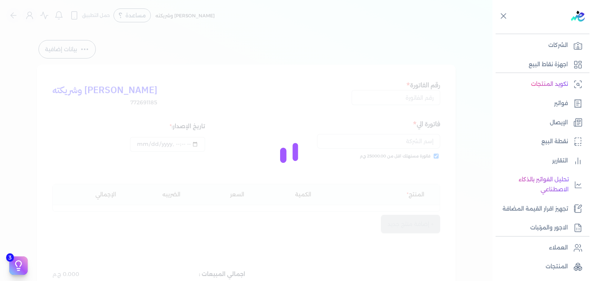
type input "EG3HLVOVR-GEII000102"
checkbox input "true"
type input "[DATE]T06:35:04"
type input "[DATE]"
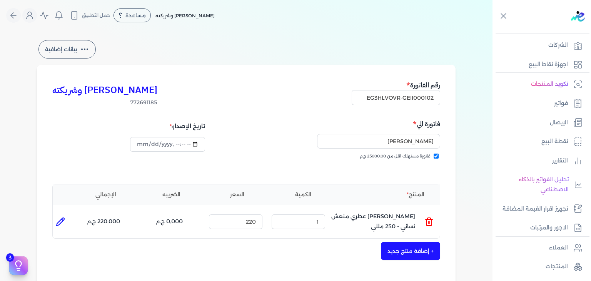
scroll to position [154, 0]
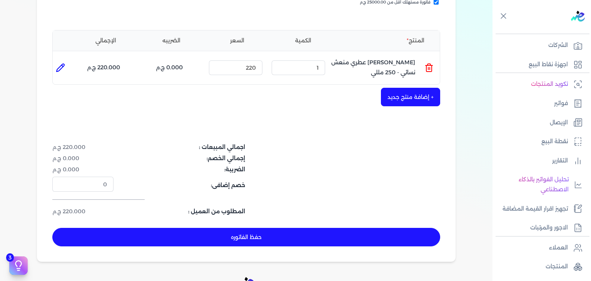
click at [276, 238] on button "حفظ الفاتوره" at bounding box center [246, 237] width 388 height 18
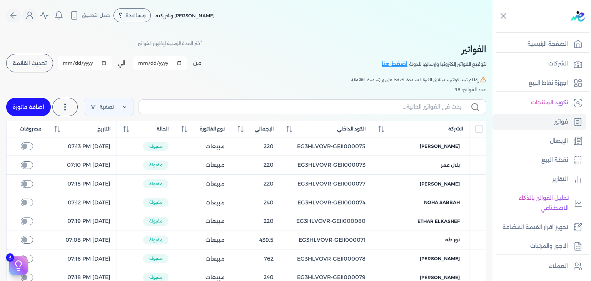
click at [391, 112] on label at bounding box center [313, 106] width 348 height 15
click at [391, 111] on input "text" at bounding box center [303, 107] width 316 height 8
paste input "[PERSON_NAME] عطري منعش نسائي - 250 مللي"
type input "[PERSON_NAME] عطري منعش نسائي - 250 مللي"
checkbox input "false"
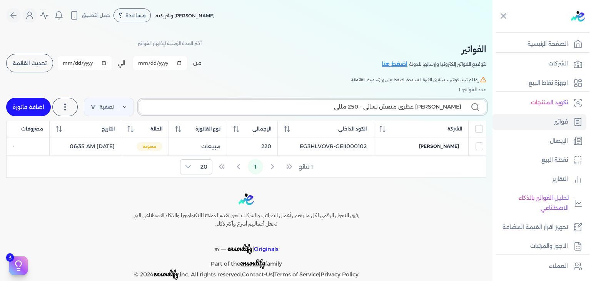
type input "[PERSON_NAME] عطري منعش نسائي - 250 مللي"
click at [35, 106] on link "اضافة فاتورة" at bounding box center [28, 107] width 45 height 18
select select "EGP"
select select "B"
select select "EGS"
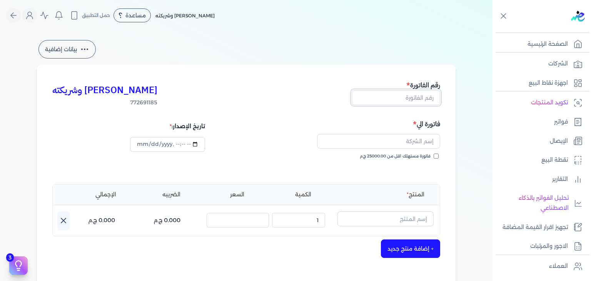
click at [432, 97] on input "text" at bounding box center [396, 97] width 88 height 15
paste input "EG3HLVOVR-GEII000103"
type input "EG3HLVOVR-GEII000103"
click at [440, 155] on div "فاتورة الي فاتورة مستهلك اقل من 25000.00 ج.م" at bounding box center [345, 146] width 192 height 55
click at [438, 156] on input "فاتورة مستهلك اقل من 25000.00 ج.م" at bounding box center [436, 156] width 5 height 5
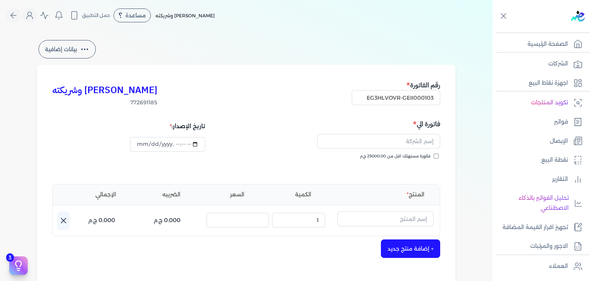
checkbox input "true"
click at [144, 145] on input "datetime-local" at bounding box center [167, 144] width 75 height 15
type input "[DATE]T06:35:43"
click at [373, 138] on input "text" at bounding box center [378, 141] width 123 height 15
paste input "Hager [PERSON_NAME]"
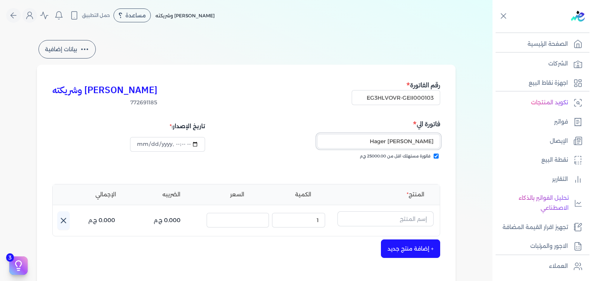
type input "Hager [PERSON_NAME]"
click at [415, 218] on input "text" at bounding box center [385, 218] width 96 height 15
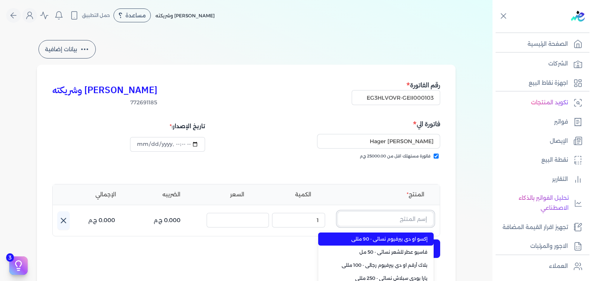
paste input "فلاورت بلوسوم رذاذ عطري منعش نسائي - 250 مللي"
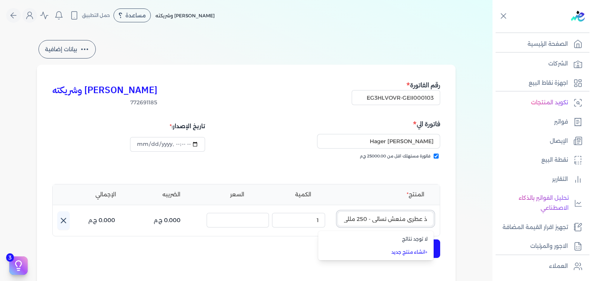
type input "فلاورت بلوسوم رذاذ عطري منعش نسائي - 250 مللي"
click at [417, 247] on li "+ انشاء منتج جديد" at bounding box center [375, 251] width 115 height 13
click at [414, 219] on input "text" at bounding box center [385, 218] width 96 height 15
paste input "EPCF-P-RFM-W-250-5"
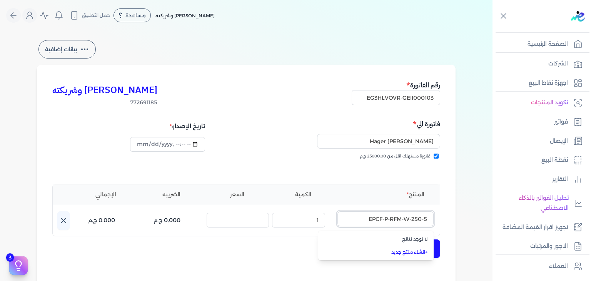
type input "EPCF-P-RFM-W-250-5"
paste input "فلاورت بلوسوم رذاذ عطري منعش نسائي - 250 مللي"
type input "فلاورت بلوسوم رذاذ عطري منعش نسائي - 250 مللي"
click at [422, 253] on link "+ انشاء منتج جديد" at bounding box center [381, 252] width 94 height 7
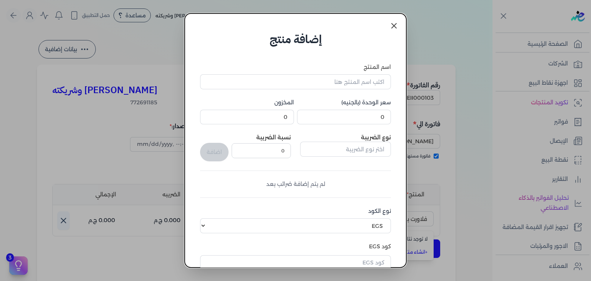
scroll to position [118, 0]
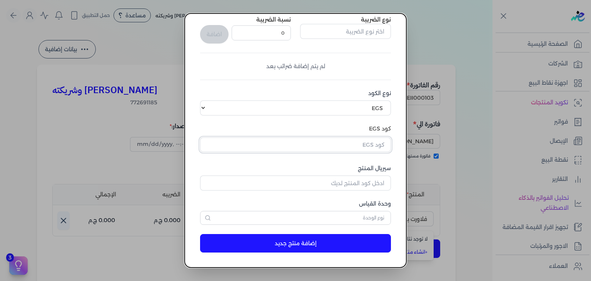
click at [376, 151] on input "text" at bounding box center [295, 144] width 191 height 15
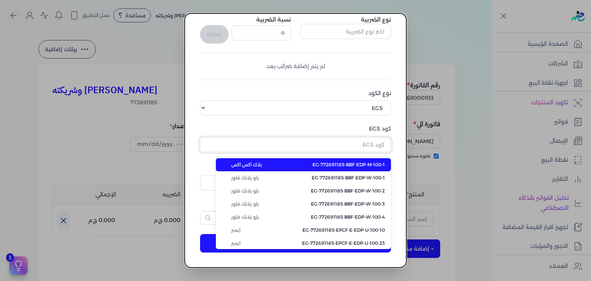
paste input "EG-772691185-EPCF-P-RFM-W-250-5"
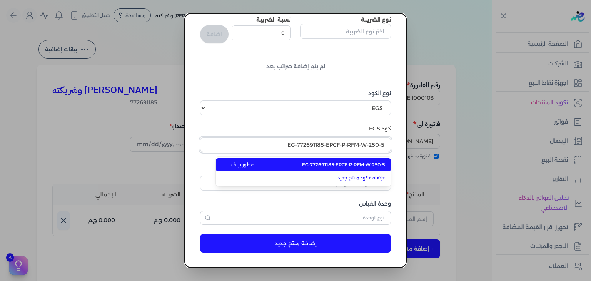
type input "EG-772691185-EPCF-P-RFM-W-250-5"
click at [372, 164] on span "EG-772691185-EPCF-P-RFM-W-250-5" at bounding box center [343, 164] width 83 height 7
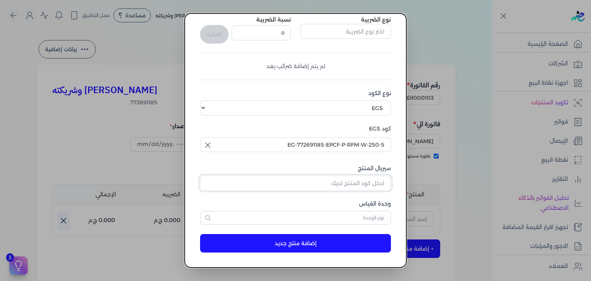
click at [345, 185] on input "سيريال المنتج" at bounding box center [295, 182] width 191 height 15
paste input "Z03C9127DC9E68074A77AZ-1"
type input "Z03C9127DC9E68074A77AZ-1"
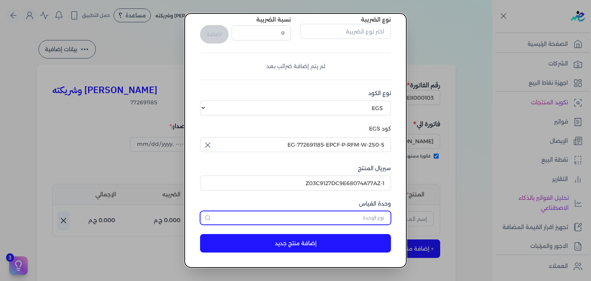
click at [368, 218] on input "text" at bounding box center [295, 218] width 191 height 14
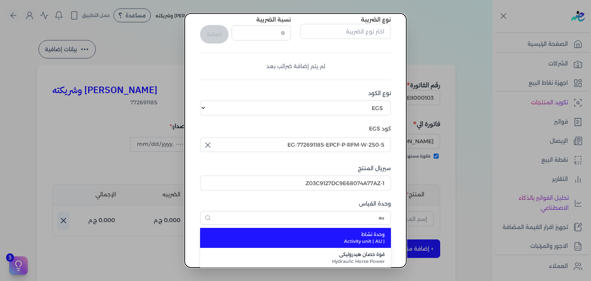
click at [356, 236] on span "وحدة نشاط" at bounding box center [299, 234] width 169 height 7
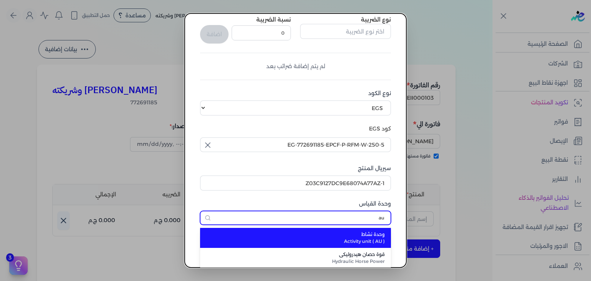
type input "وحدة نشاط"
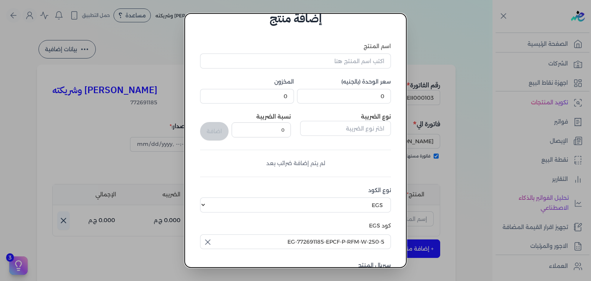
scroll to position [0, 0]
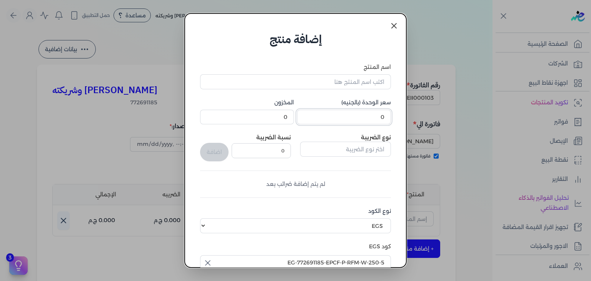
click at [368, 116] on input "0" at bounding box center [344, 117] width 94 height 15
type input "232.5"
click at [337, 73] on div "اسم المنتج" at bounding box center [295, 76] width 191 height 26
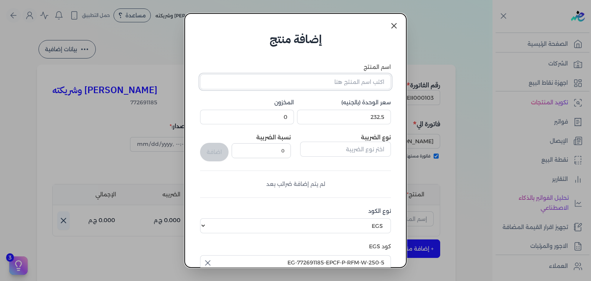
click at [337, 78] on input "اسم المنتج" at bounding box center [295, 81] width 191 height 15
paste input "فلاورت بلوسوم رذاذ عطري منعش نسائي - 250 مللي"
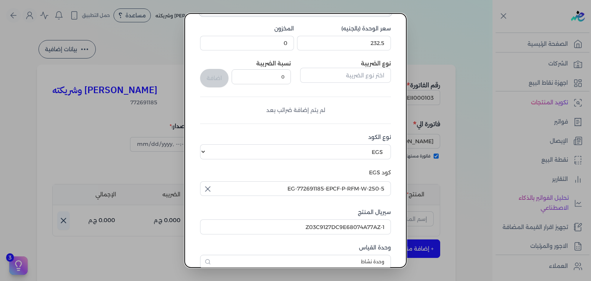
scroll to position [118, 0]
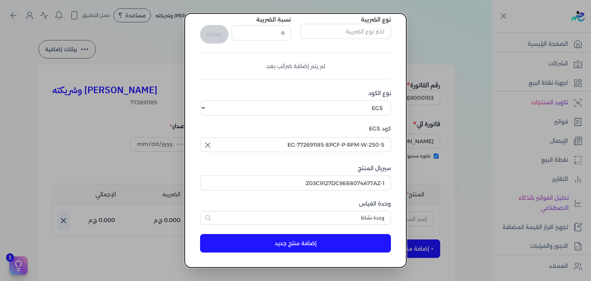
type input "فلاورت بلوسوم رذاذ عطري منعش نسائي - 250 مللي"
click at [337, 248] on button "إضافة منتج جديد" at bounding box center [295, 243] width 191 height 18
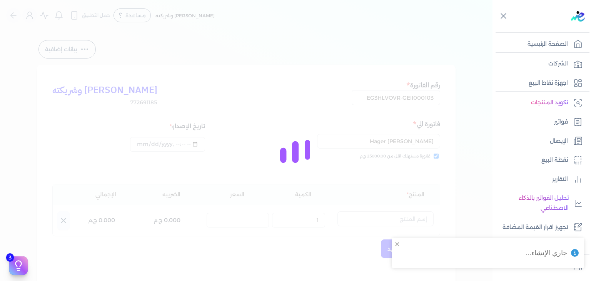
select select "EGS"
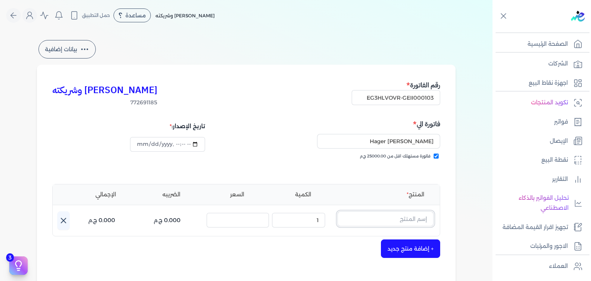
click at [418, 219] on input "text" at bounding box center [385, 218] width 96 height 15
paste input "فلاورت بلوسوم رذاذ عطري منعش نسائي - 250 مللي"
type input "فلاورت بلوسوم رذاذ عطري منعش نسائي - 250 مللي"
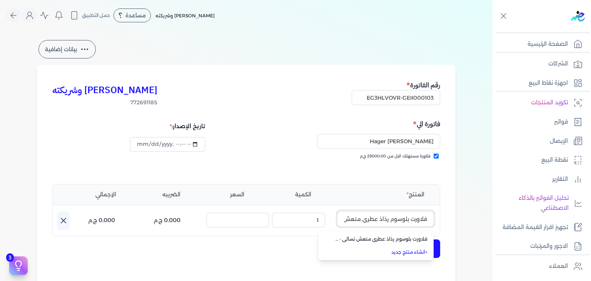
scroll to position [0, -45]
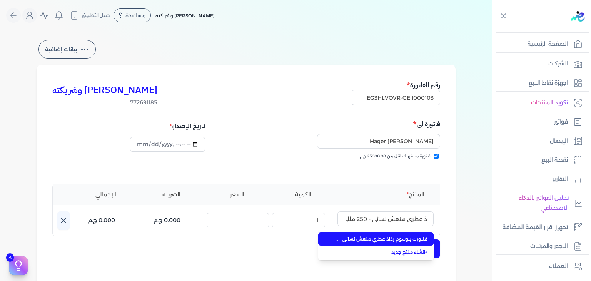
click at [417, 239] on span "فلاورت بلوسوم رذاذ عطري منعش نسائي - 250 مللي" at bounding box center [381, 238] width 94 height 7
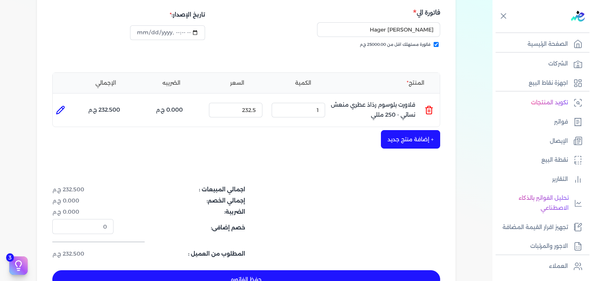
scroll to position [115, 0]
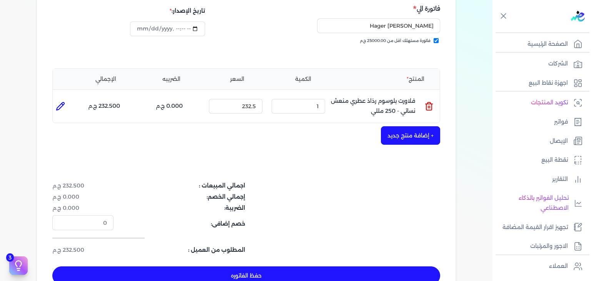
click at [367, 274] on button "حفظ الفاتوره" at bounding box center [246, 275] width 388 height 18
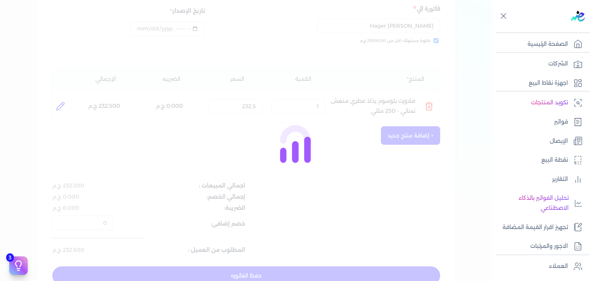
type input "[DATE]"
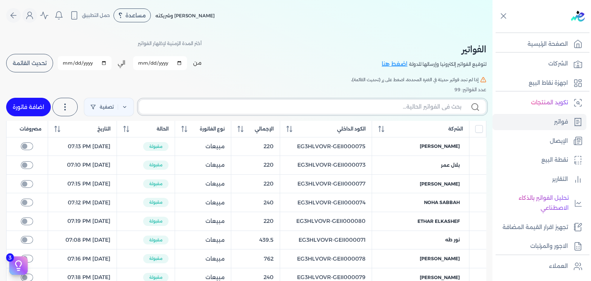
click at [415, 110] on input "text" at bounding box center [303, 107] width 316 height 8
paste input "EG3HLVOVR-GEII000103"
type input "EG3HLVOVR-GEII000103"
checkbox input "false"
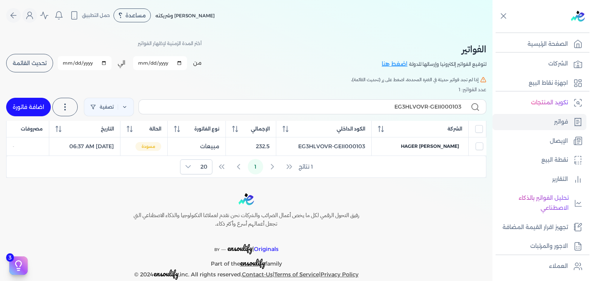
click at [448, 145] on span "Hager [PERSON_NAME]" at bounding box center [430, 146] width 58 height 7
select select "EGP"
select select "B"
select select "EGS"
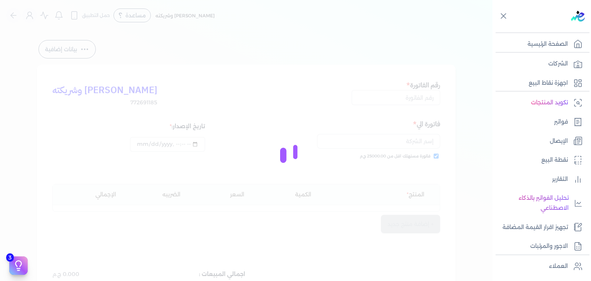
type input "EG3HLVOVR-GEII000103"
checkbox input "true"
type input "[DATE]T06:37:43"
type input "[DATE]"
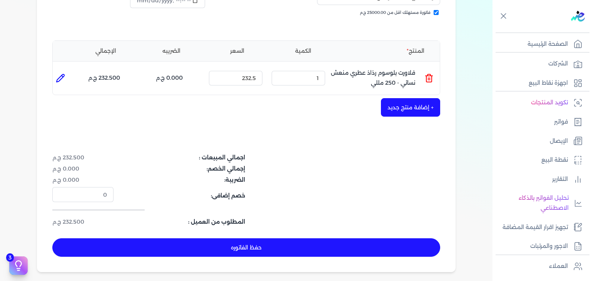
scroll to position [154, 0]
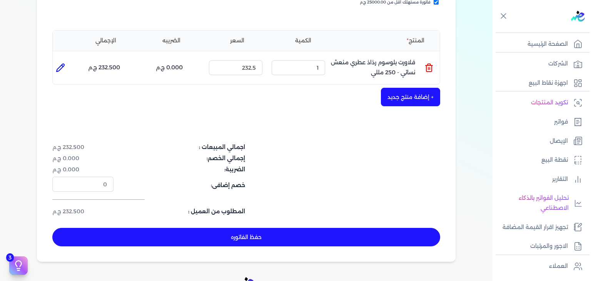
click at [350, 229] on button "حفظ الفاتوره" at bounding box center [246, 237] width 388 height 18
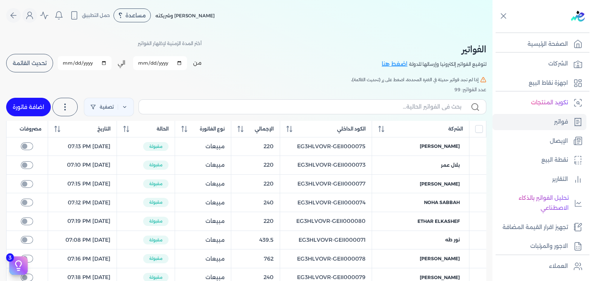
click at [36, 106] on link "اضافة فاتورة" at bounding box center [28, 107] width 45 height 18
select select "EGP"
select select "B"
select select "EGS"
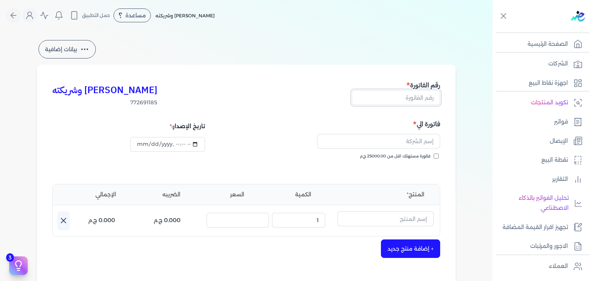
click at [431, 101] on input "text" at bounding box center [396, 97] width 88 height 15
paste input "EG3HLVOVR-GEII000104"
type input "EG3HLVOVR-GEII000104"
click at [436, 154] on input "فاتورة مستهلك اقل من 25000.00 ج.م" at bounding box center [436, 156] width 5 height 5
checkbox input "true"
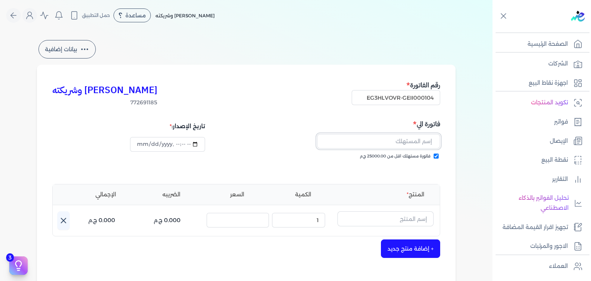
click at [405, 142] on input "text" at bounding box center [378, 141] width 123 height 15
paste input "وصال بريمه"
type input "وصال بريمه"
click at [142, 144] on input "datetime-local" at bounding box center [167, 144] width 75 height 15
type input "[DATE]T06:38:18"
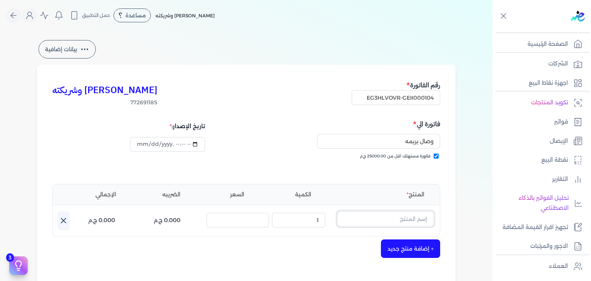
click at [413, 217] on input "text" at bounding box center [385, 218] width 96 height 15
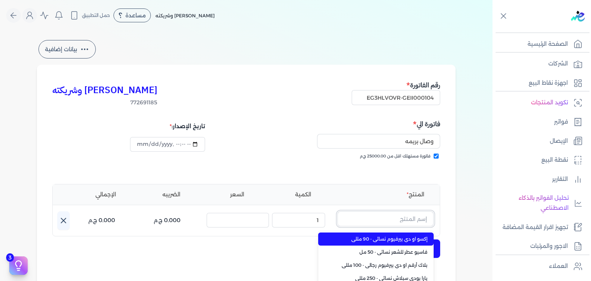
paste input "[PERSON_NAME] عطري منعش نسائي - 250 مللي"
type input "[PERSON_NAME] عطري منعش نسائي - 250 مللي"
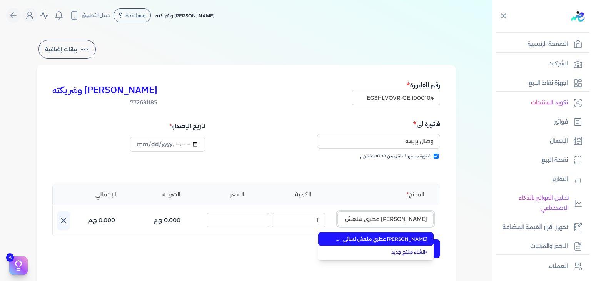
scroll to position [0, -14]
click at [417, 242] on span "[PERSON_NAME] عطري منعش نسائي - 250 مللي" at bounding box center [381, 238] width 94 height 7
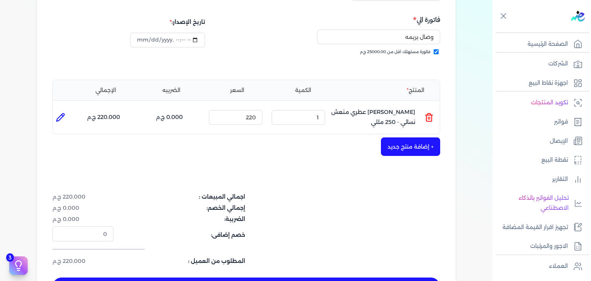
scroll to position [154, 0]
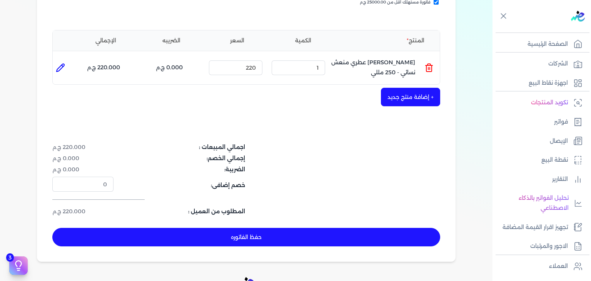
click at [340, 237] on button "حفظ الفاتوره" at bounding box center [246, 237] width 388 height 18
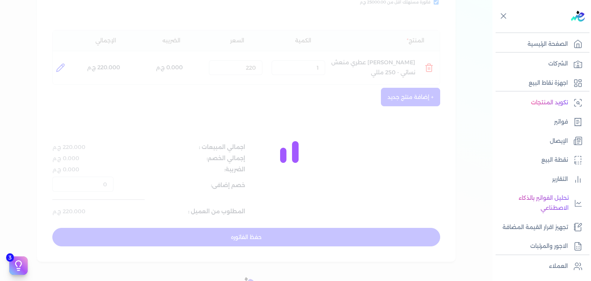
type input "[DATE]"
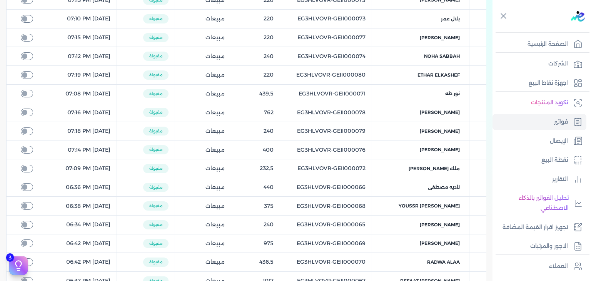
scroll to position [80, 0]
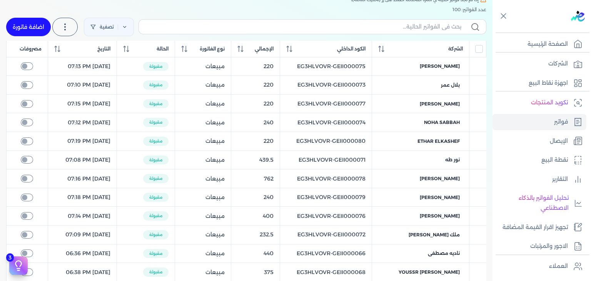
click at [415, 70] on div "الفواتير لتوقيع الفواتير إلكترونيا وإرسالها للدولة اضغط هنا أختر المدة الزمنية …" at bounding box center [246, 208] width 492 height 515
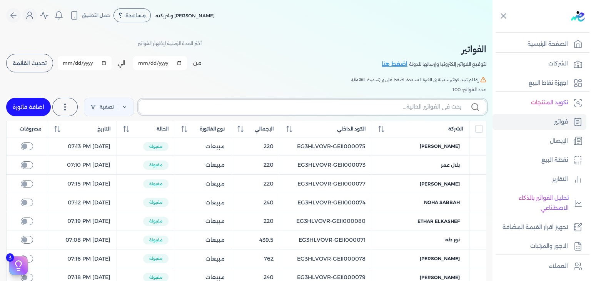
click at [406, 107] on input "text" at bounding box center [303, 107] width 316 height 8
paste input "EG3HLVOVR-GEII000104"
type input "EG3HLVOVR-GEII000104"
checkbox input "false"
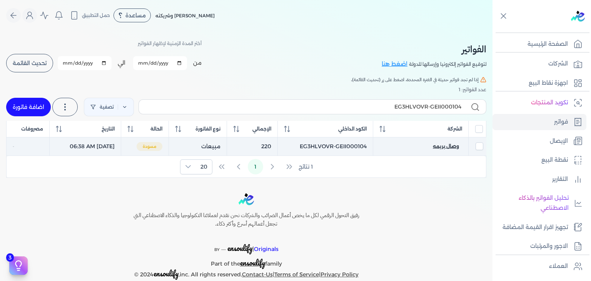
click at [448, 147] on span "وصال بريمه" at bounding box center [446, 146] width 26 height 7
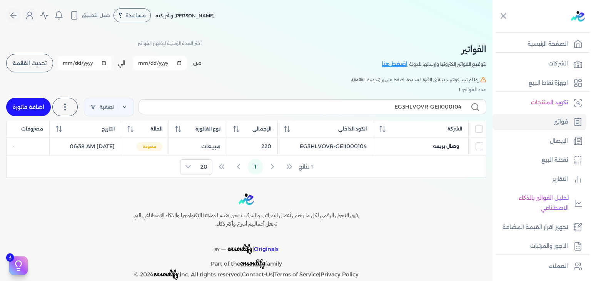
select select "EGP"
select select "B"
select select "EGS"
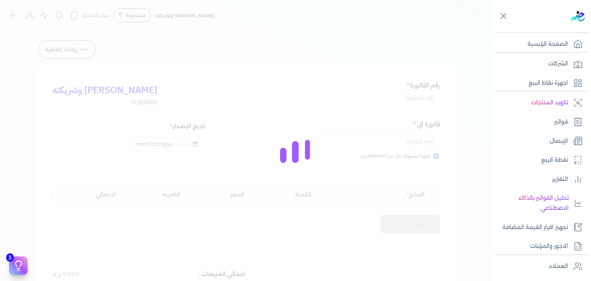
type input "EG3HLVOVR-GEII000104"
checkbox input "true"
type input "[DATE]T06:38:38"
type input "[DATE]"
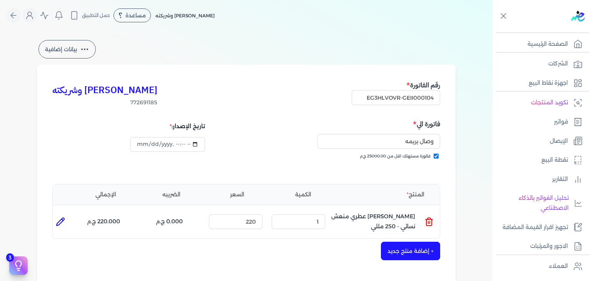
scroll to position [251, 0]
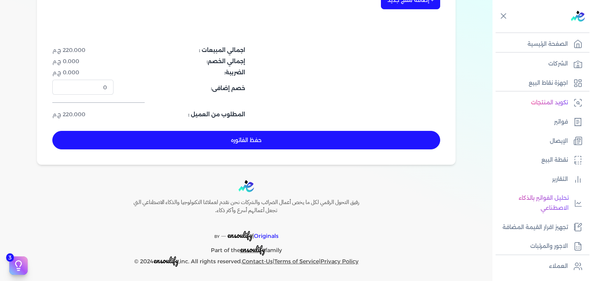
click at [282, 145] on button "حفظ الفاتوره" at bounding box center [246, 140] width 388 height 18
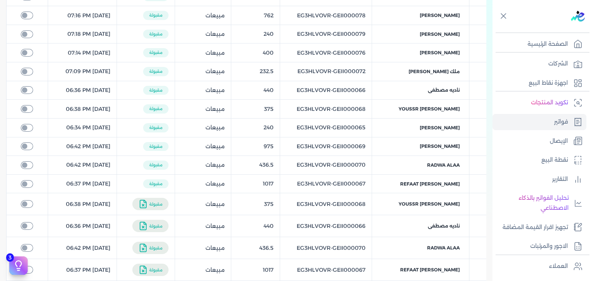
scroll to position [51, 0]
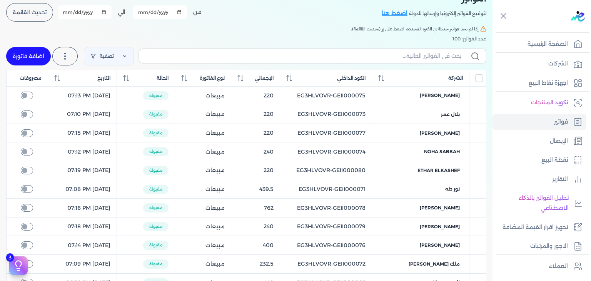
drag, startPoint x: 34, startPoint y: 54, endPoint x: 486, endPoint y: 43, distance: 451.8
click at [35, 54] on link "اضافة فاتورة" at bounding box center [28, 56] width 45 height 18
select select "EGP"
select select "B"
select select "EGS"
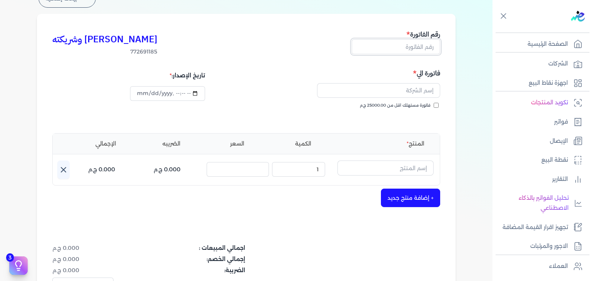
click at [419, 45] on input "text" at bounding box center [396, 46] width 88 height 15
paste input "EG3HLVOVR-GEII000105"
type input "EG3HLVOVR-GEII000105"
click at [437, 106] on input "فاتورة مستهلك اقل من 25000.00 ج.م" at bounding box center [436, 105] width 5 height 5
checkbox input "true"
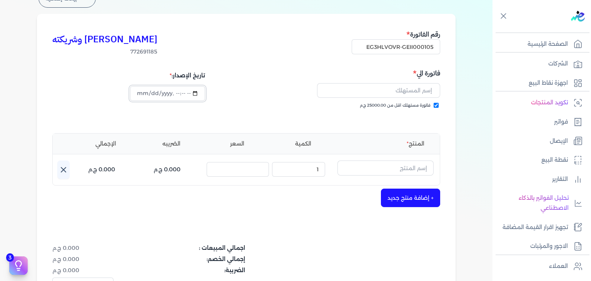
click at [140, 95] on input "datetime-local" at bounding box center [167, 93] width 75 height 15
type input "[DATE]T06:39:16"
click at [406, 88] on input "text" at bounding box center [378, 90] width 123 height 15
paste input "[PERSON_NAME]"
type input "[PERSON_NAME]"
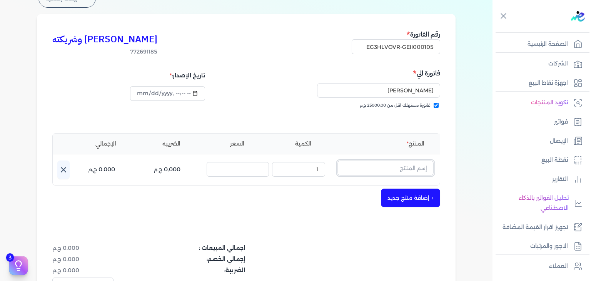
click at [415, 168] on input "text" at bounding box center [385, 167] width 96 height 15
paste input "كلمات او [PERSON_NAME] للجنسين - 100 مللي"
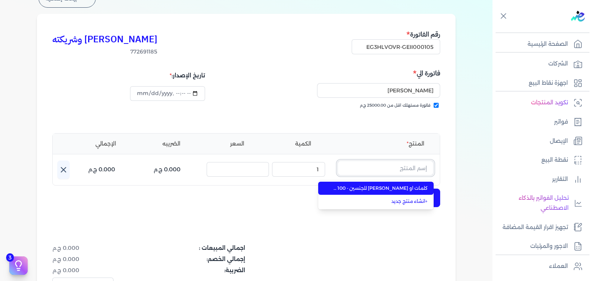
type input "كلمات او [PERSON_NAME] للجنسين - 100 مللي"
click at [399, 190] on span "كلمات او [PERSON_NAME] للجنسين - 100 مللي" at bounding box center [381, 188] width 94 height 7
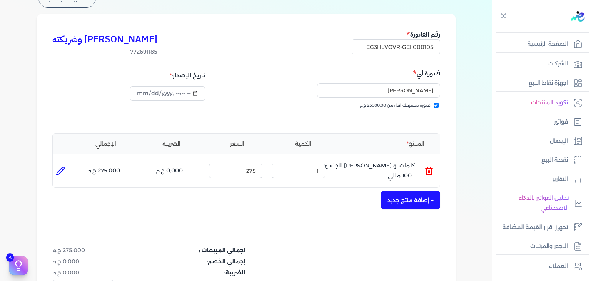
scroll to position [243, 0]
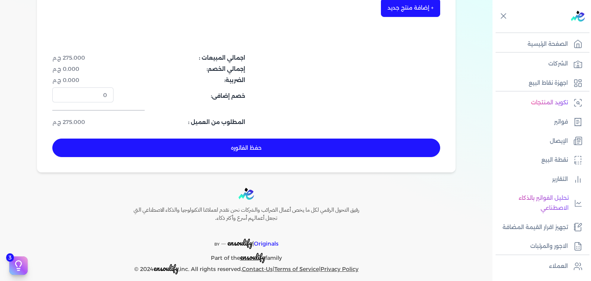
click at [335, 155] on button "حفظ الفاتوره" at bounding box center [246, 148] width 388 height 18
type input "[DATE]"
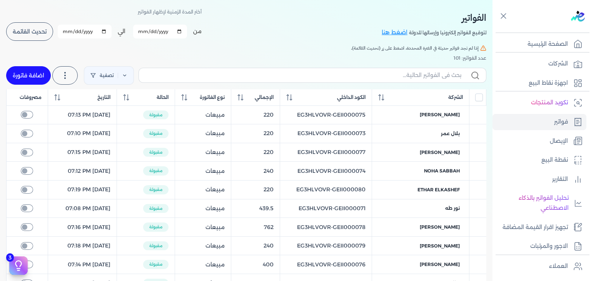
scroll to position [5, 0]
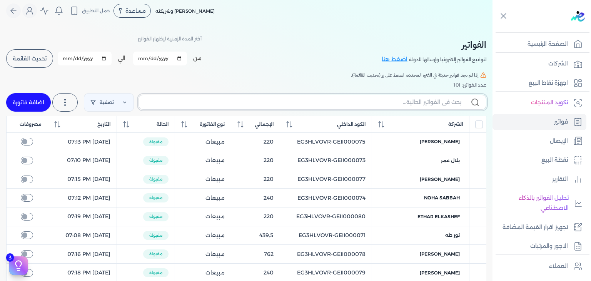
click at [392, 100] on input "text" at bounding box center [303, 102] width 316 height 8
paste input "EG3HLVOVR-GEII000105"
type input "EG3HLVOVR-GEII000105"
checkbox input "false"
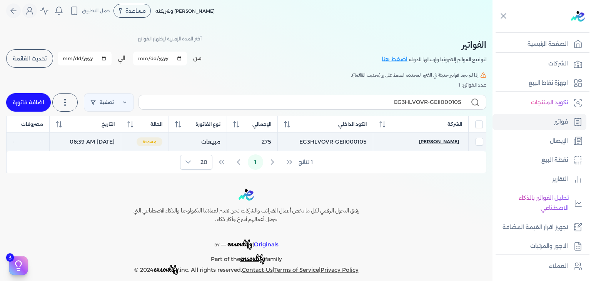
click at [439, 141] on span "[PERSON_NAME]" at bounding box center [439, 141] width 40 height 7
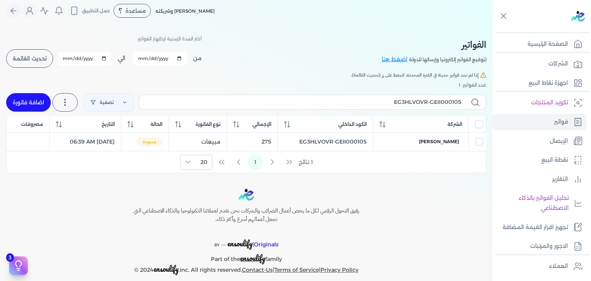
select select "EGP"
select select "B"
select select "EGS"
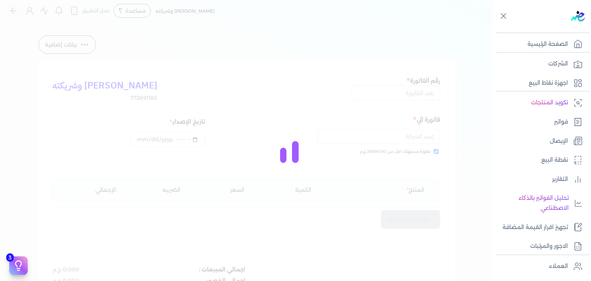
type input "EG3HLVOVR-GEII000105"
checkbox input "true"
type input "[DATE]T06:39:32"
type input "[DATE]"
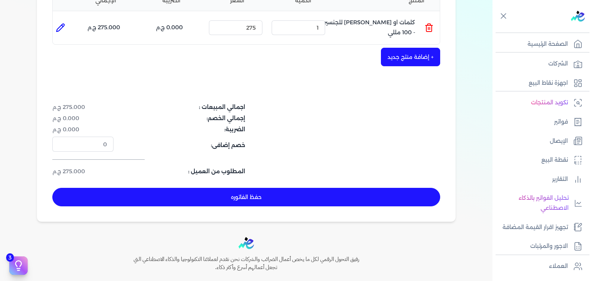
scroll to position [197, 0]
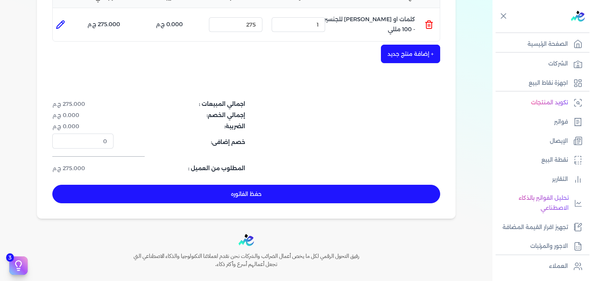
click at [299, 191] on button "حفظ الفاتوره" at bounding box center [246, 194] width 388 height 18
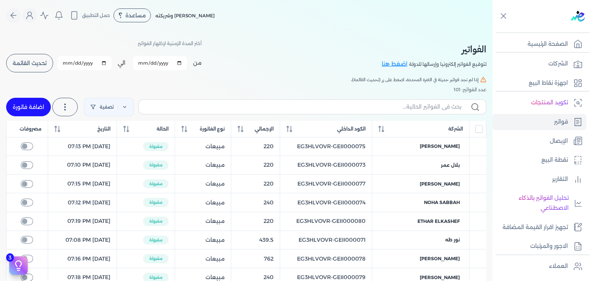
click at [23, 105] on link "اضافة فاتورة" at bounding box center [28, 107] width 45 height 18
select select "EGP"
select select "B"
select select "EGS"
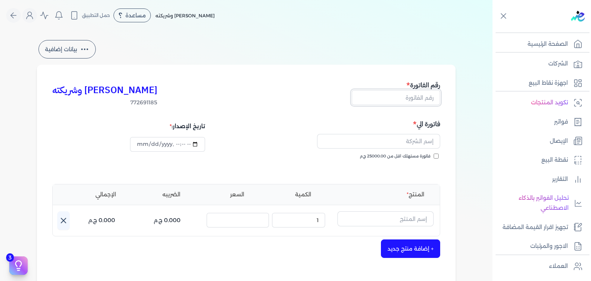
click at [416, 97] on input "text" at bounding box center [396, 97] width 88 height 15
paste input "EG3HLVOVR-GEII000106"
type input "EG3HLVOVR-GEII000106"
click at [436, 157] on input "فاتورة مستهلك اقل من 25000.00 ج.م" at bounding box center [436, 156] width 5 height 5
checkbox input "true"
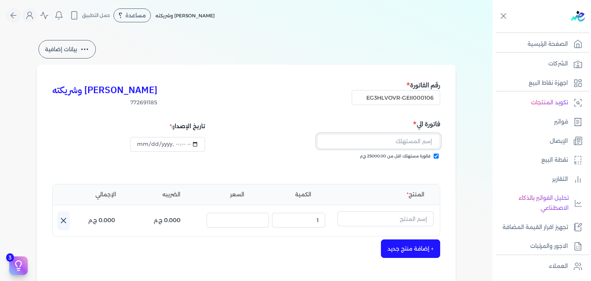
click at [397, 145] on input "text" at bounding box center [378, 141] width 123 height 15
paste input "[PERSON_NAME]"
type input "[PERSON_NAME]"
click at [141, 144] on input "datetime-local" at bounding box center [167, 144] width 75 height 15
type input "[DATE]T06:40:04"
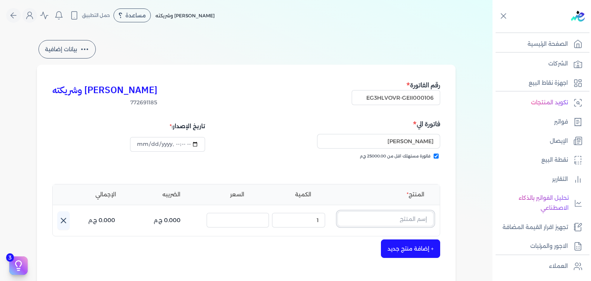
click at [412, 217] on input "text" at bounding box center [385, 218] width 96 height 15
paste input "سي او دي بيرفيوم نسائي - 100 مللي"
type input "سي او دي بيرفيوم نسائي - 100 مللي"
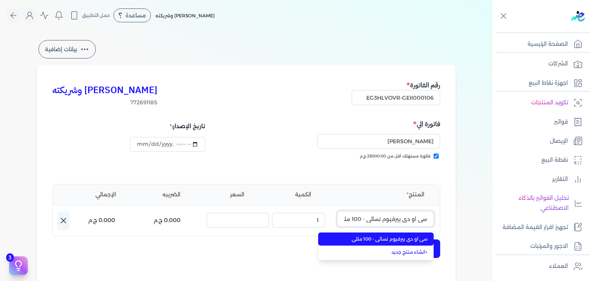
scroll to position [0, -5]
click at [401, 238] on span "سي او دي بيرفيوم نسائي - 100 مللي" at bounding box center [381, 238] width 94 height 7
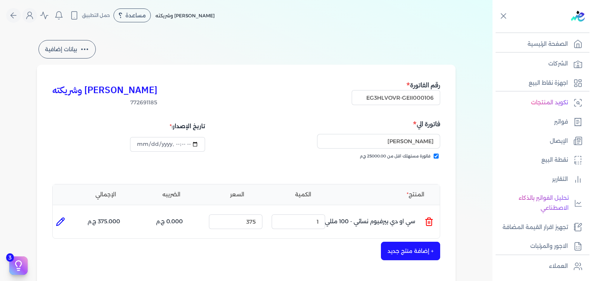
click at [409, 254] on button "+ إضافة منتج جديد" at bounding box center [410, 251] width 59 height 18
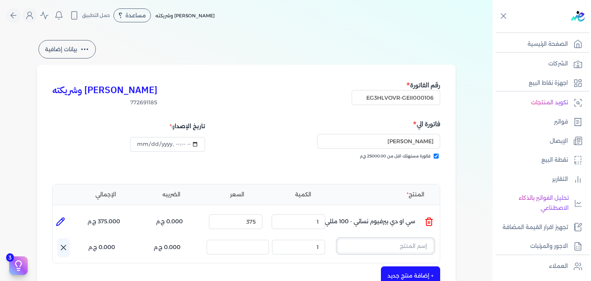
click at [410, 245] on input "text" at bounding box center [385, 246] width 96 height 15
paste input "سي او دي بيرفيوم نسائي - 100 مللي"
type input "سي او دي بيرفيوم نسائي - 100 مللي"
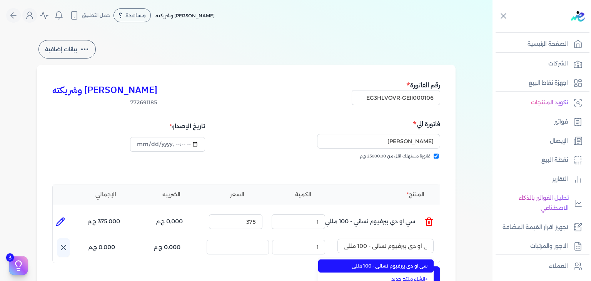
click at [406, 267] on span "سي او دي بيرفيوم نسائي - 100 مللي" at bounding box center [381, 265] width 94 height 7
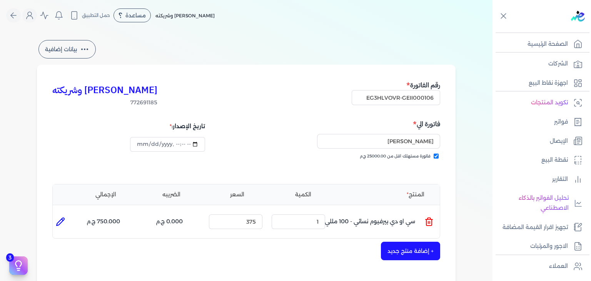
type input "2"
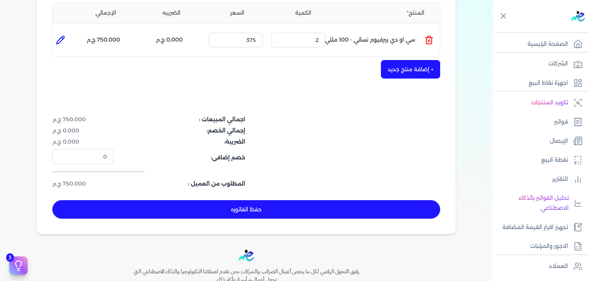
scroll to position [192, 0]
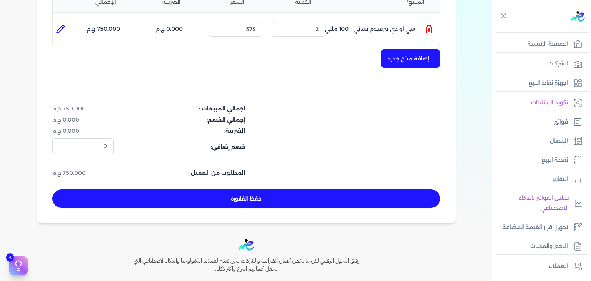
click at [282, 202] on button "حفظ الفاتوره" at bounding box center [246, 198] width 388 height 18
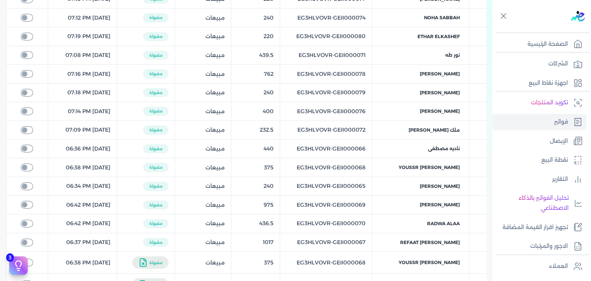
scroll to position [31, 0]
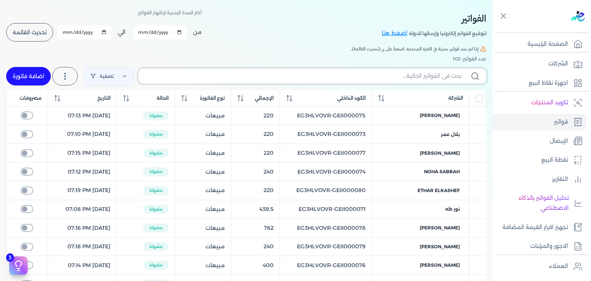
click at [364, 77] on input "text" at bounding box center [303, 76] width 316 height 8
paste input "EG3HLVOVR-GEII000106"
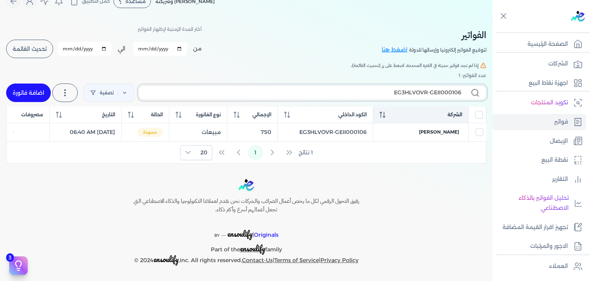
scroll to position [13, 0]
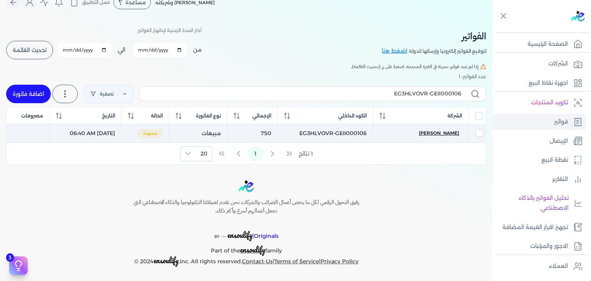
click at [443, 132] on span "[PERSON_NAME]" at bounding box center [439, 133] width 40 height 7
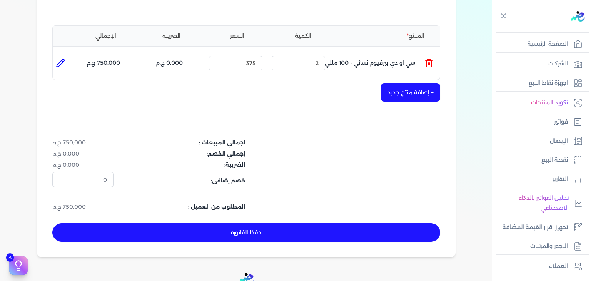
scroll to position [167, 0]
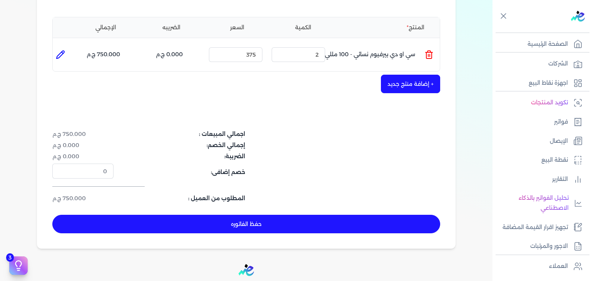
click at [277, 225] on button "حفظ الفاتوره" at bounding box center [246, 224] width 388 height 18
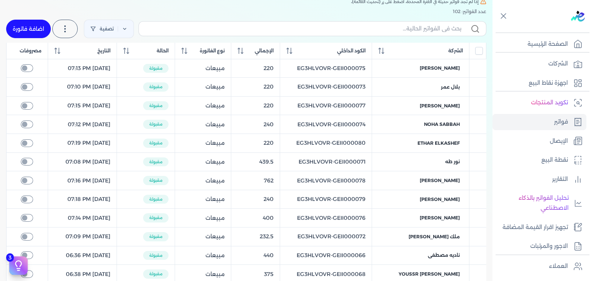
scroll to position [5, 0]
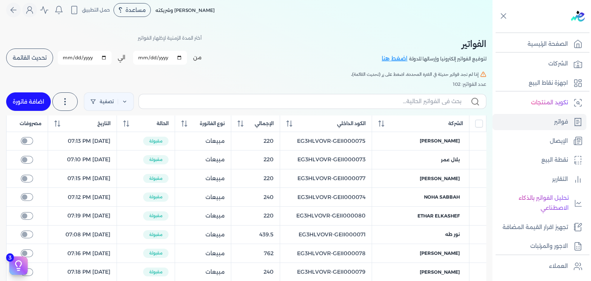
click at [38, 104] on link "اضافة فاتورة" at bounding box center [28, 101] width 45 height 18
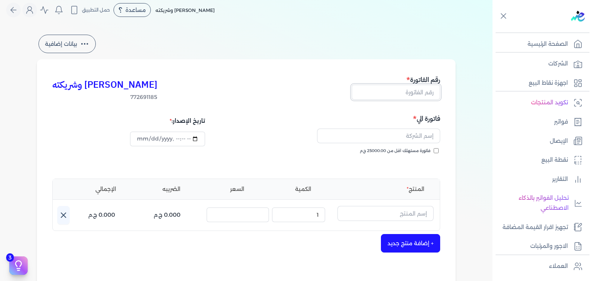
click at [422, 91] on input "text" at bounding box center [396, 92] width 88 height 15
paste input "EG3HLVOVR-GEII000107"
click at [439, 150] on input "فاتورة مستهلك اقل من 25000.00 ج.م" at bounding box center [436, 150] width 5 height 5
click at [390, 141] on input "text" at bounding box center [378, 136] width 123 height 15
paste input "Khaled Elgabry"
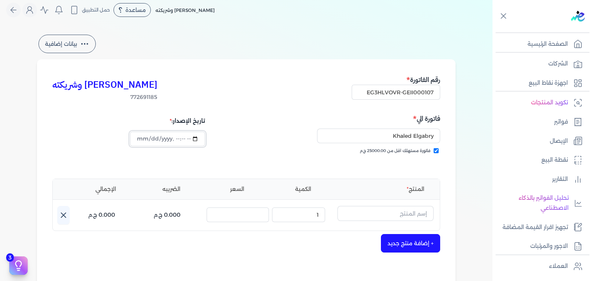
click at [143, 139] on input "datetime-local" at bounding box center [167, 139] width 75 height 15
click at [417, 212] on input "text" at bounding box center [385, 213] width 96 height 15
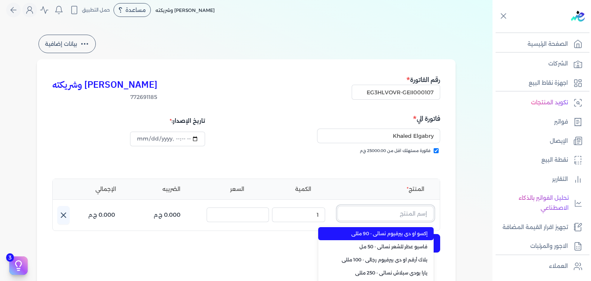
paste input "ذي بلاك 92 او دي بيرفيوم للجنسين - 100 مللي"
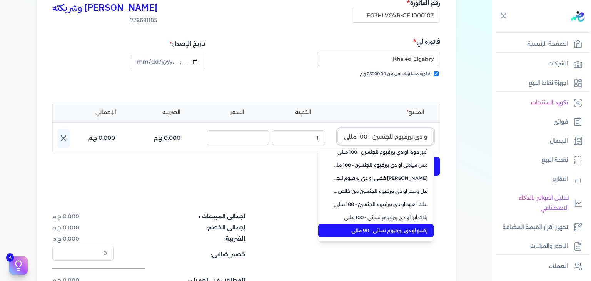
scroll to position [185, 0]
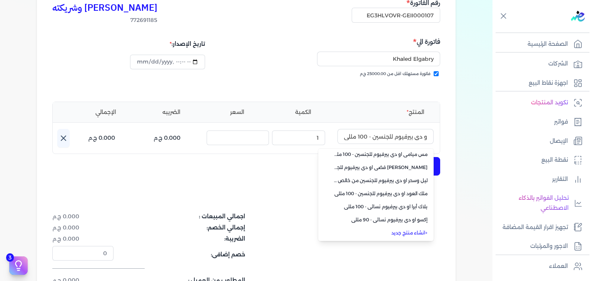
click at [417, 230] on link "+ انشاء منتج جديد" at bounding box center [381, 232] width 94 height 7
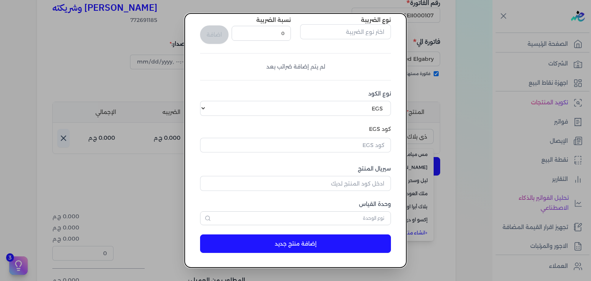
scroll to position [118, 0]
click at [374, 151] on input "text" at bounding box center [295, 144] width 191 height 15
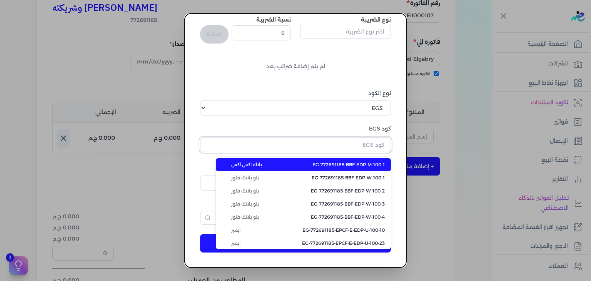
paste input "EG-772691185-FAPC-PA-EDP-M-100-3"
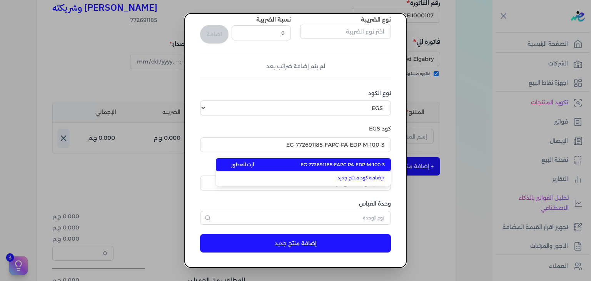
click at [369, 164] on span "EG-772691185-FAPC-PA-EDP-M-100-3" at bounding box center [342, 164] width 84 height 7
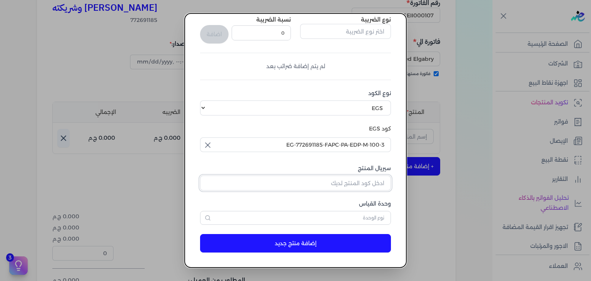
click at [382, 180] on input "سيريال المنتج" at bounding box center [295, 182] width 191 height 15
paste input "Z5802461AA115DC39F325Z-1"
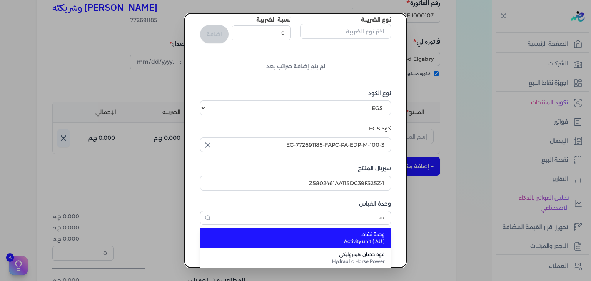
click at [365, 242] on span "Activity unit ( AU )" at bounding box center [299, 241] width 169 height 7
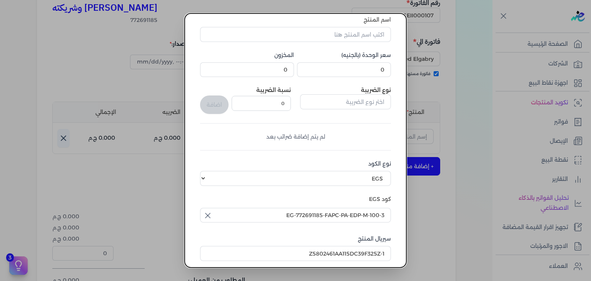
scroll to position [2, 0]
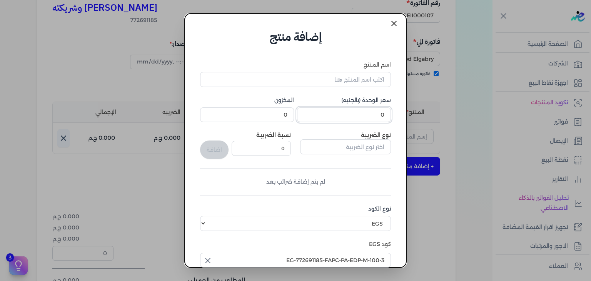
click at [352, 120] on input "0" at bounding box center [344, 114] width 94 height 15
click at [374, 116] on input "400" at bounding box center [344, 114] width 94 height 15
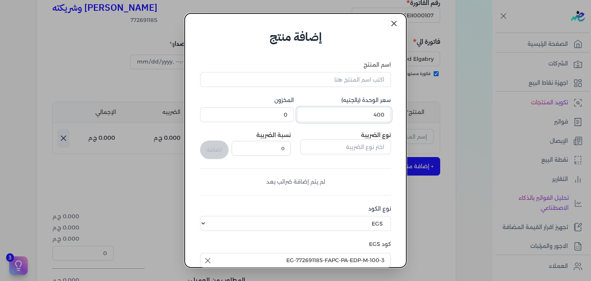
click at [374, 116] on input "400" at bounding box center [344, 114] width 94 height 15
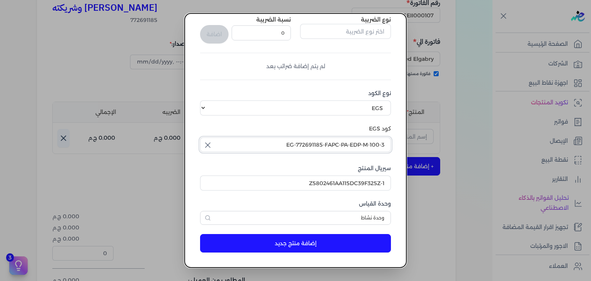
click at [364, 151] on input "EG-772691185-FAPC-PA-EDP-M-100-3" at bounding box center [295, 144] width 191 height 15
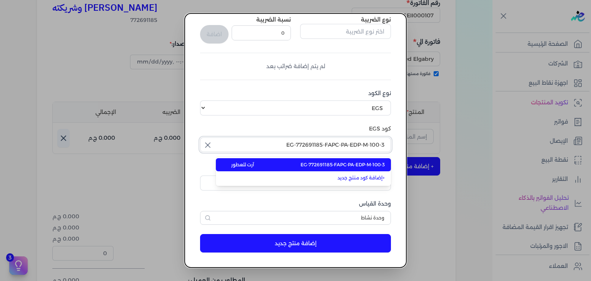
paste input "EPCF-E-EDP-U-100-29"
click at [367, 162] on span "EG-772691185-EPCF-E-EDP-U-100-29" at bounding box center [343, 164] width 83 height 7
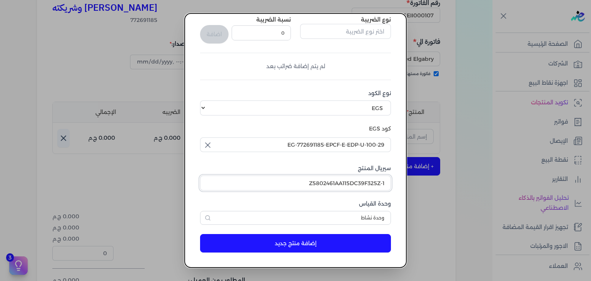
click at [378, 184] on input "Z5802461AA115DC39F325Z-1" at bounding box center [295, 182] width 191 height 15
paste input "4772631865FC84E6EFFB"
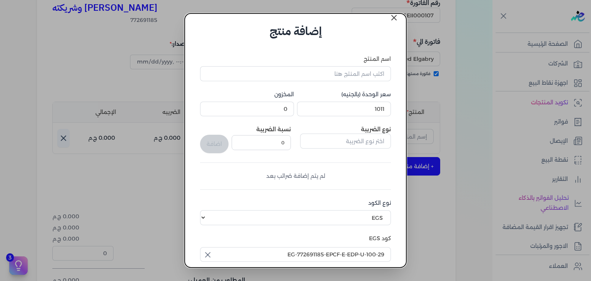
scroll to position [2, 0]
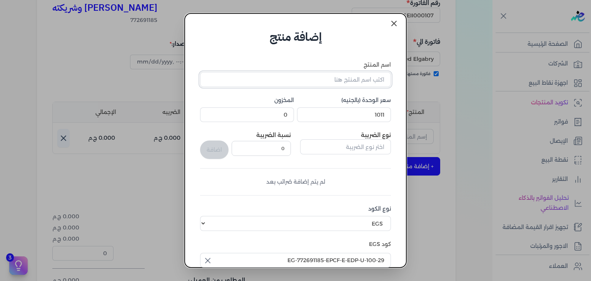
click at [375, 84] on input "اسم المنتج" at bounding box center [295, 79] width 191 height 15
paste input "ذي بلاك 92 او دي بيرفيوم للجنسين - 100 مللي"
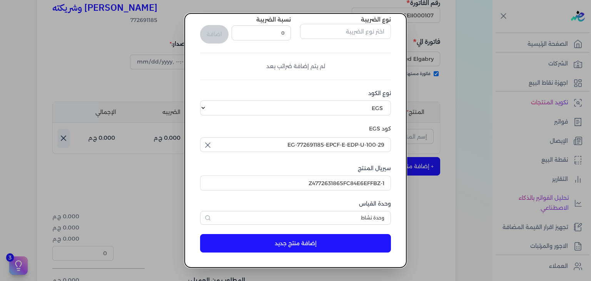
click at [376, 243] on button "إضافة منتج جديد" at bounding box center [295, 243] width 191 height 18
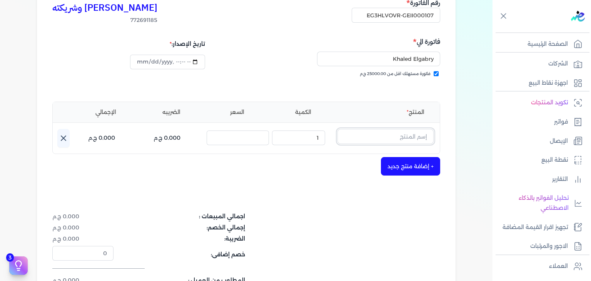
click at [391, 134] on input "text" at bounding box center [385, 136] width 96 height 15
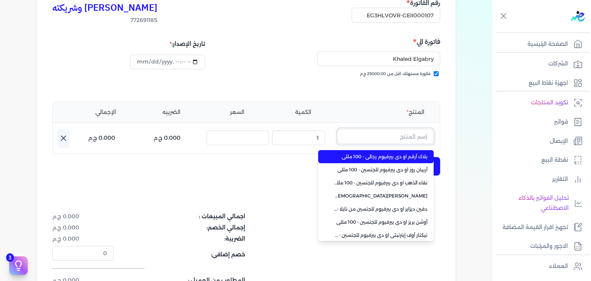
paste input "ذي بلاك 92 او دي بيرفيوم للجنسين - 100 مللي"
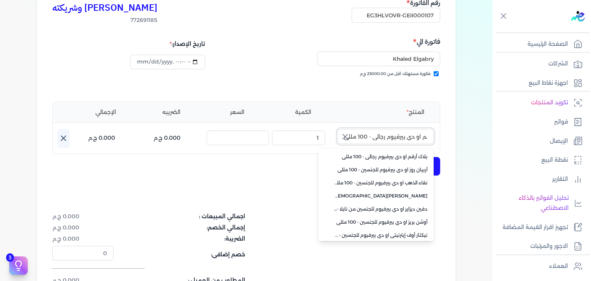
scroll to position [0, 0]
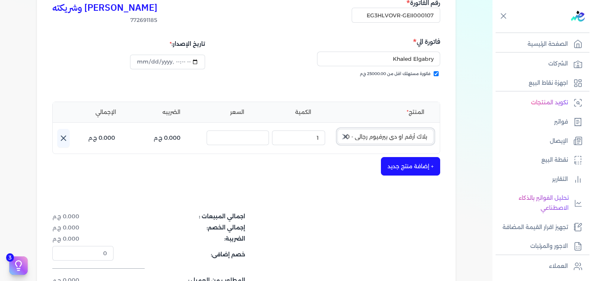
click at [393, 139] on input "بلاك أرقم او دي بيرفيوم رجالي - 100 مللي" at bounding box center [385, 136] width 96 height 15
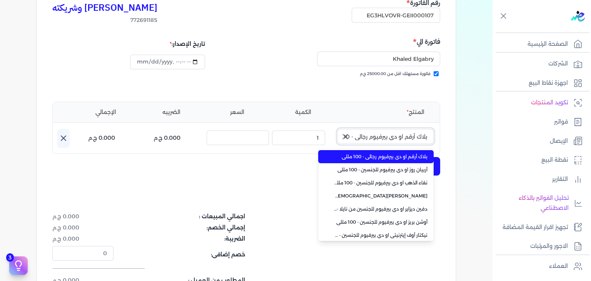
paste input "ي بلاك 92 او دي بيرفيوم للجنسين"
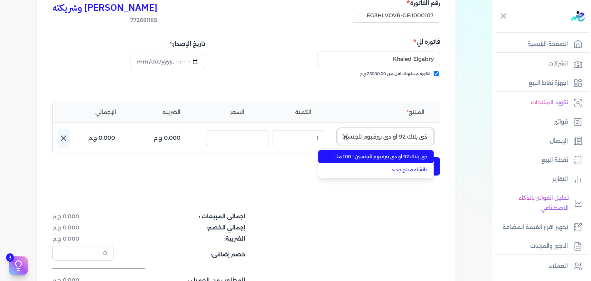
scroll to position [0, -30]
click at [393, 155] on span "ذي بلاك 92 او دي بيرفيوم للجنسين - 100 مللي" at bounding box center [381, 156] width 94 height 7
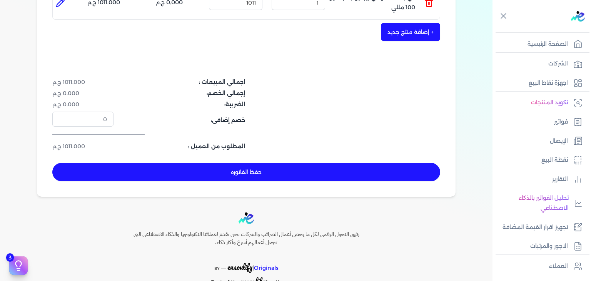
scroll to position [251, 0]
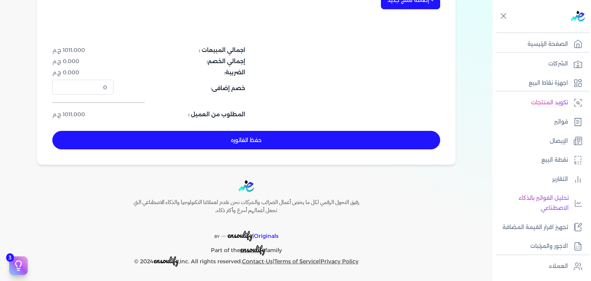
click at [312, 135] on button "حفظ الفاتوره" at bounding box center [246, 140] width 388 height 18
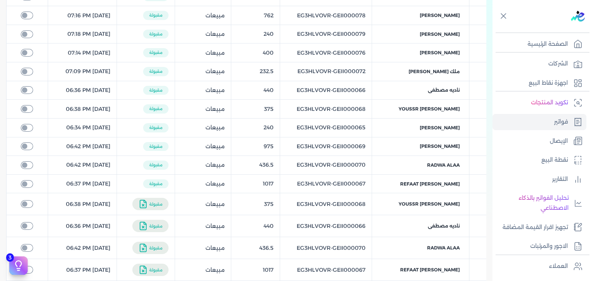
scroll to position [12, 0]
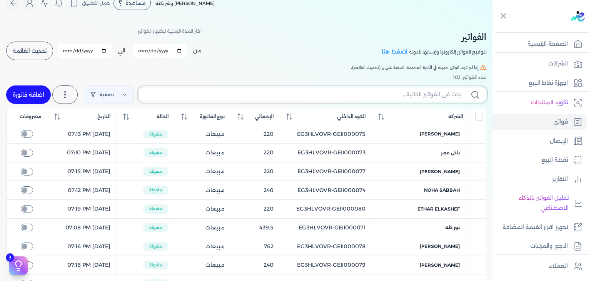
click at [418, 94] on input "text" at bounding box center [303, 94] width 316 height 8
paste input "EG3HLVOVR-GEII000107"
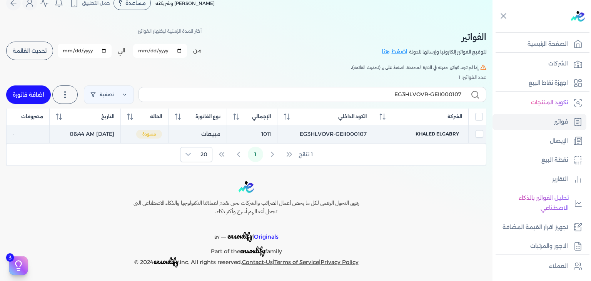
click at [450, 133] on span "Khaled Elgabry" at bounding box center [437, 133] width 43 height 7
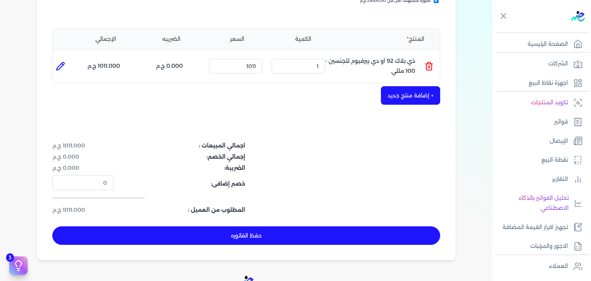
scroll to position [243, 0]
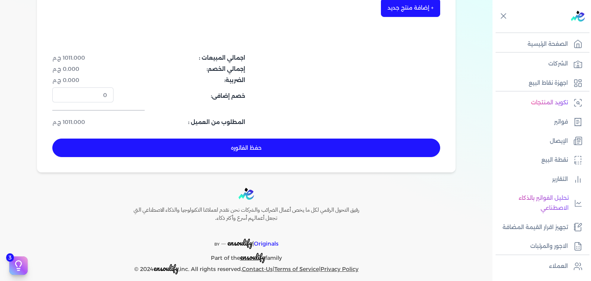
drag, startPoint x: 340, startPoint y: 142, endPoint x: 344, endPoint y: 119, distance: 23.5
click at [340, 143] on button "حفظ الفاتوره" at bounding box center [246, 148] width 388 height 18
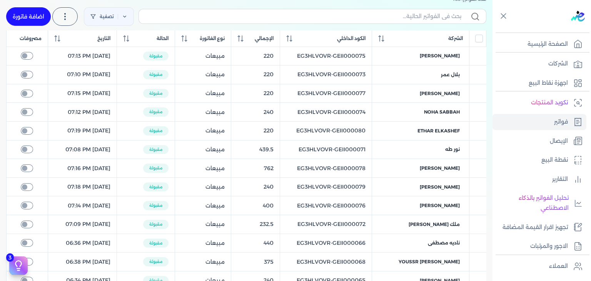
scroll to position [82, 0]
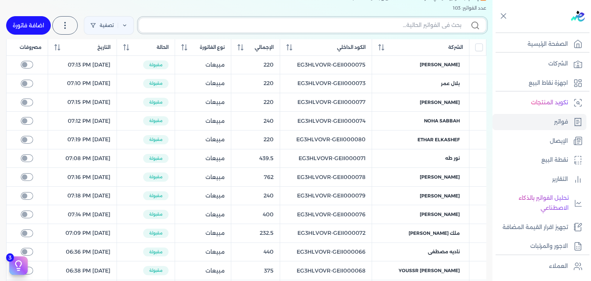
click at [340, 25] on input "text" at bounding box center [303, 25] width 316 height 8
paste input "EG3HLVOVR-GEII000108"
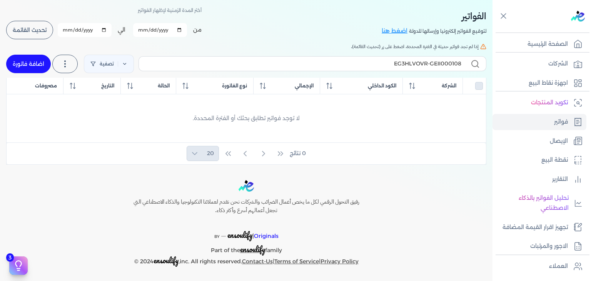
click at [40, 68] on link "اضافة فاتورة" at bounding box center [28, 64] width 45 height 18
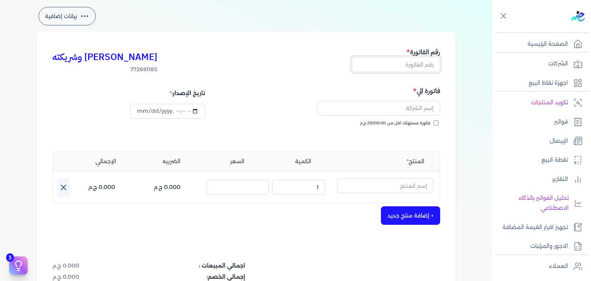
click at [409, 68] on input "text" at bounding box center [396, 64] width 88 height 15
paste input "EG3HLVOVR-GEII000108"
click at [436, 124] on input "فاتورة مستهلك اقل من 25000.00 ج.م" at bounding box center [436, 122] width 5 height 5
click at [137, 108] on input "datetime-local" at bounding box center [167, 111] width 75 height 15
click at [385, 108] on input "text" at bounding box center [378, 108] width 123 height 15
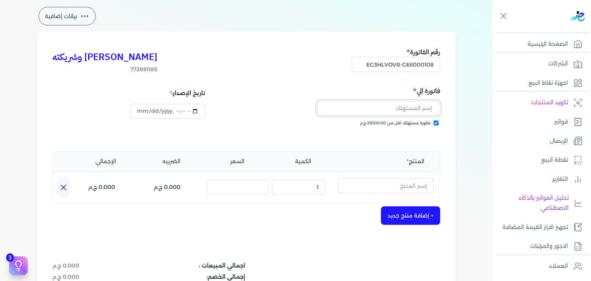
paste input "[PERSON_NAME]"
click at [382, 184] on input "text" at bounding box center [385, 185] width 96 height 15
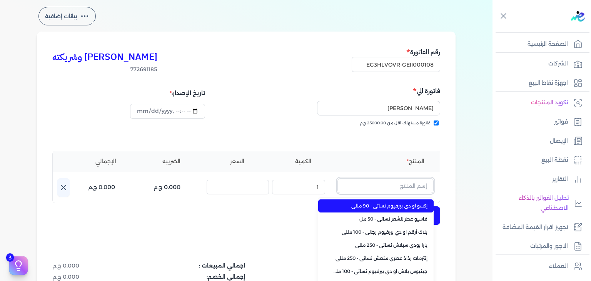
paste input "بلاك أبرا او دي بيرفيوم نسائي - 100 مللي"
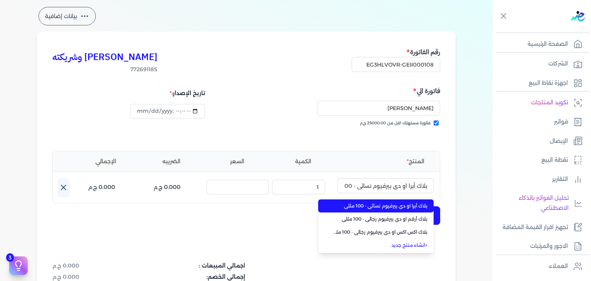
click at [396, 205] on span "بلاك أبرا او دي بيرفيوم نسائي - 100 مللي" at bounding box center [381, 205] width 94 height 7
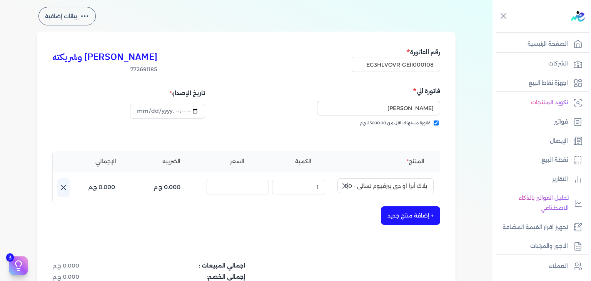
click at [344, 187] on icon "button" at bounding box center [344, 185] width 9 height 9
click at [380, 184] on input "text" at bounding box center [385, 185] width 96 height 15
paste input "بلاك أبرا او دي بيرفيوم نسائي - 100 مللي"
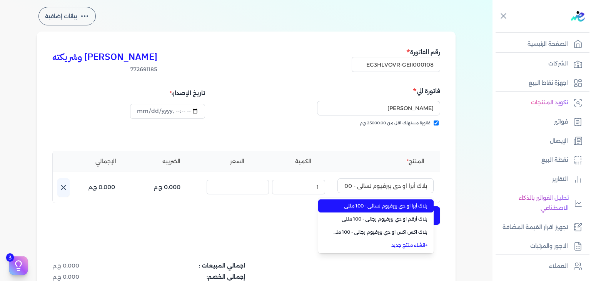
click at [389, 207] on span "بلاك أبرا او دي بيرفيوم نسائي - 100 مللي" at bounding box center [381, 205] width 94 height 7
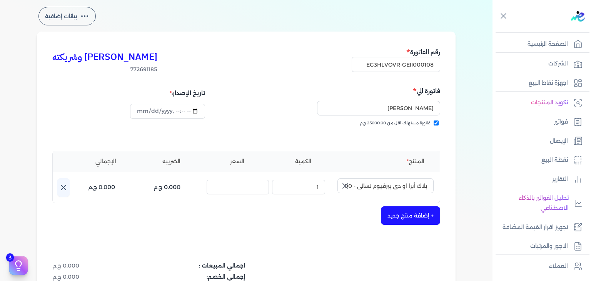
click at [344, 187] on icon "button" at bounding box center [344, 185] width 9 height 9
click at [391, 187] on input "text" at bounding box center [385, 185] width 96 height 15
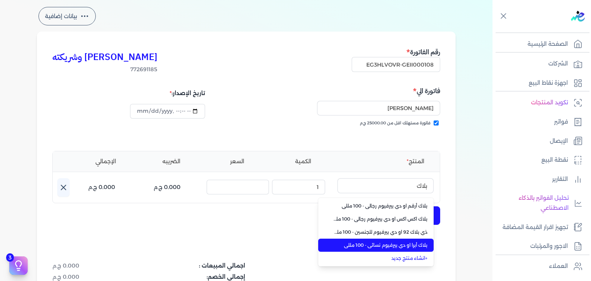
click at [411, 248] on span "بلاك أبرا او دي بيرفيوم نسائي - 100 مللي" at bounding box center [381, 245] width 94 height 7
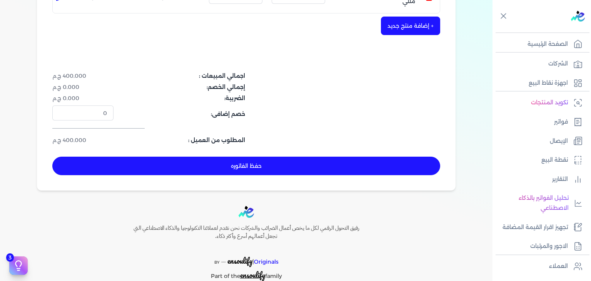
scroll to position [251, 0]
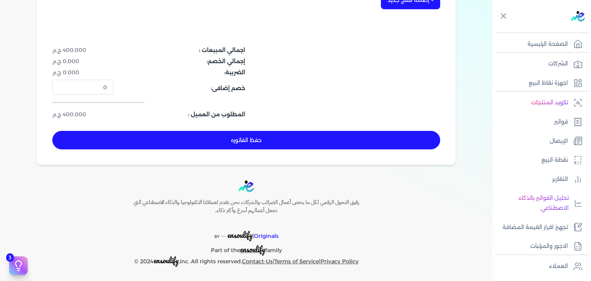
click at [289, 138] on button "حفظ الفاتوره" at bounding box center [246, 140] width 388 height 18
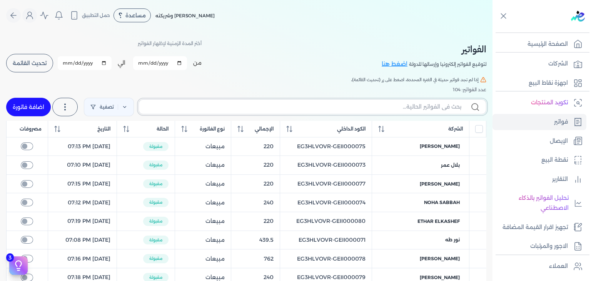
click at [398, 107] on input "text" at bounding box center [303, 107] width 316 height 8
paste input "EG3HLVOVR-GEII000108"
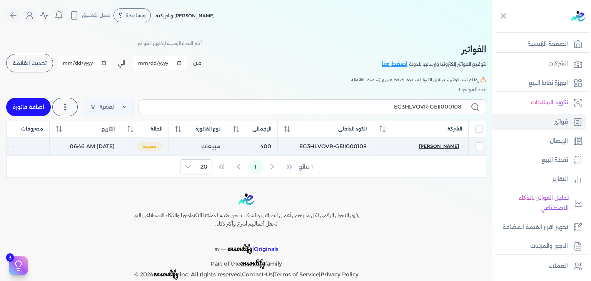
click at [443, 144] on span "[PERSON_NAME]" at bounding box center [439, 146] width 40 height 7
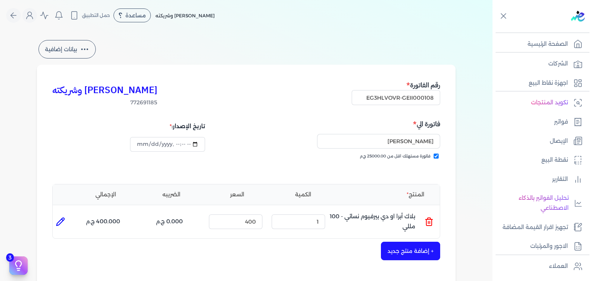
scroll to position [251, 0]
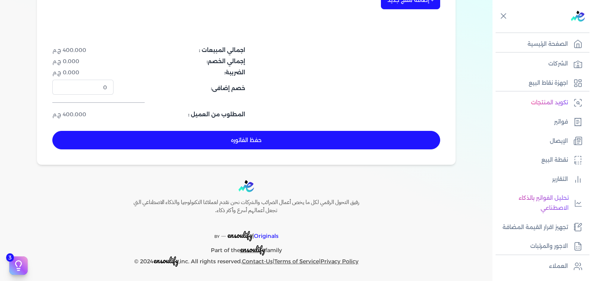
drag, startPoint x: 291, startPoint y: 142, endPoint x: 334, endPoint y: 148, distance: 42.8
click at [291, 142] on button "حفظ الفاتوره" at bounding box center [246, 140] width 388 height 18
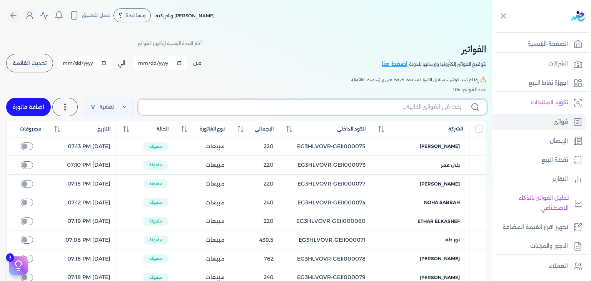
click at [419, 103] on input "text" at bounding box center [303, 107] width 316 height 8
paste input "EG3HLVOVR-GEII000108"
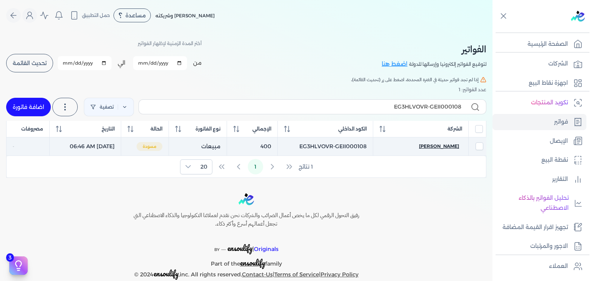
click at [434, 144] on span "[PERSON_NAME]" at bounding box center [439, 146] width 40 height 7
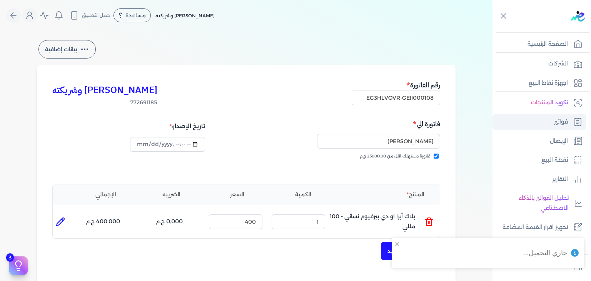
click at [557, 125] on p "فواتير" at bounding box center [561, 122] width 14 height 10
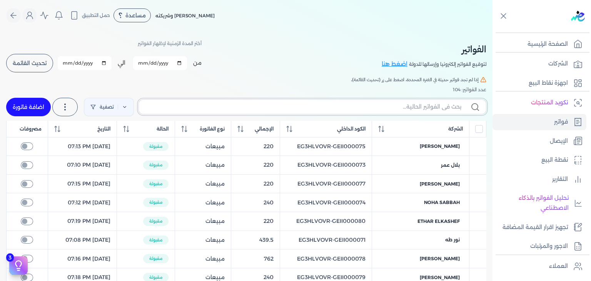
click at [406, 107] on input "text" at bounding box center [303, 107] width 316 height 8
paste input "EG3HLVOVR-GEII000109"
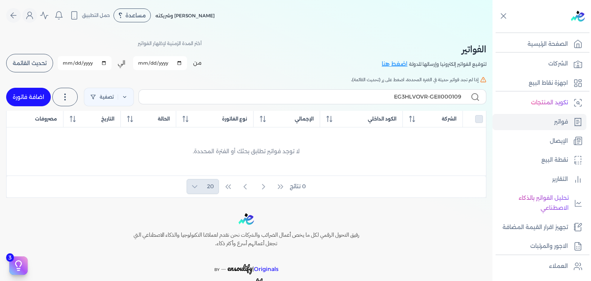
click at [16, 90] on link "اضافة فاتورة" at bounding box center [28, 97] width 45 height 18
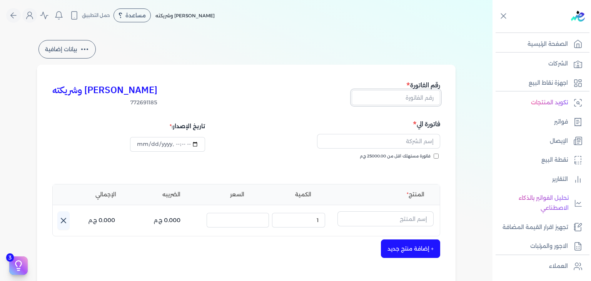
click at [411, 98] on input "text" at bounding box center [396, 97] width 88 height 15
paste input "EG3HLVOVR-GEII000109"
click at [437, 155] on input "فاتورة مستهلك اقل من 25000.00 ج.م" at bounding box center [436, 156] width 5 height 5
click at [140, 144] on input "datetime-local" at bounding box center [167, 144] width 75 height 15
click at [411, 137] on input "text" at bounding box center [378, 141] width 123 height 15
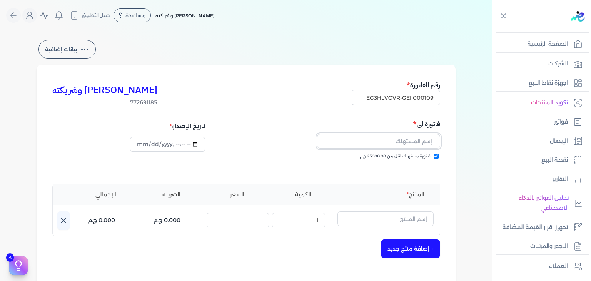
paste input "[PERSON_NAME]"
click at [422, 217] on input "text" at bounding box center [385, 218] width 96 height 15
paste input "بلاك أرقم او دي بيرفيوم رجالي - 100 مللي"
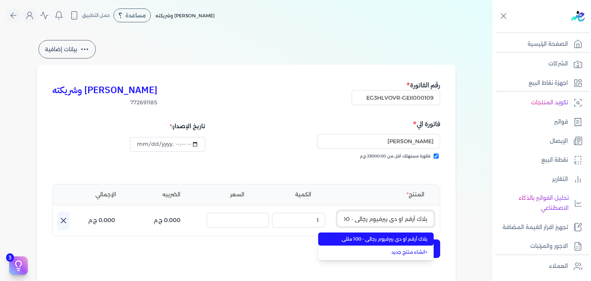
scroll to position [0, -17]
click at [412, 240] on span "بلاك أرقم او دي بيرفيوم رجالي - 100 مللي" at bounding box center [381, 238] width 94 height 7
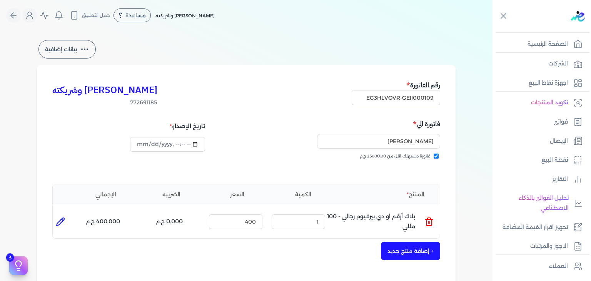
scroll to position [192, 0]
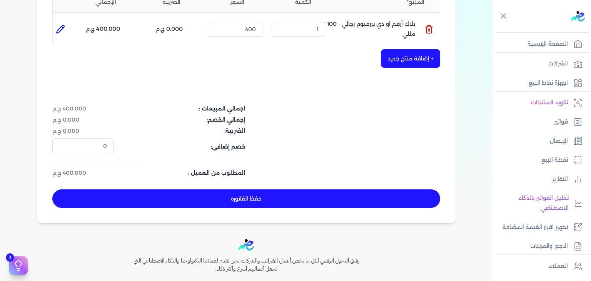
click at [329, 200] on button "حفظ الفاتوره" at bounding box center [246, 198] width 388 height 18
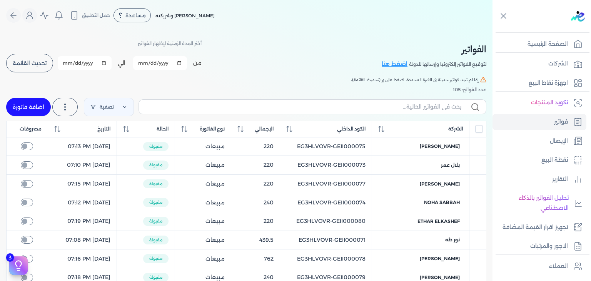
click at [391, 113] on label at bounding box center [313, 106] width 348 height 15
click at [391, 111] on input "text" at bounding box center [303, 107] width 316 height 8
paste input "EG3HLVOVR-GEII000109"
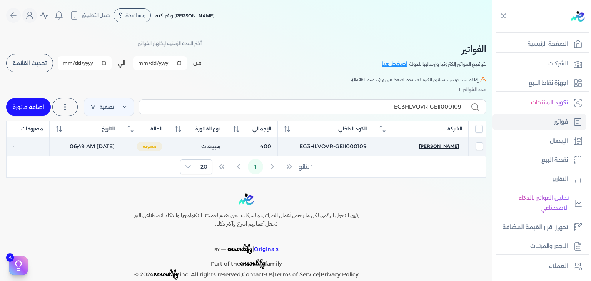
click at [435, 143] on span "[PERSON_NAME]" at bounding box center [439, 146] width 40 height 7
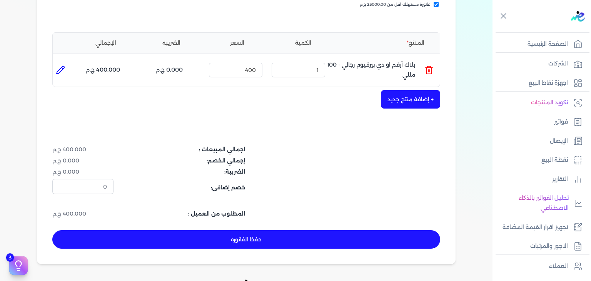
scroll to position [231, 0]
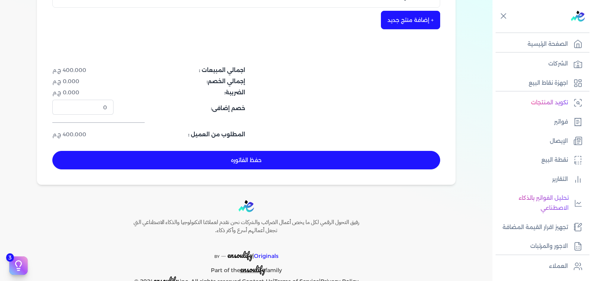
click at [307, 160] on button "حفظ الفاتوره" at bounding box center [246, 160] width 388 height 18
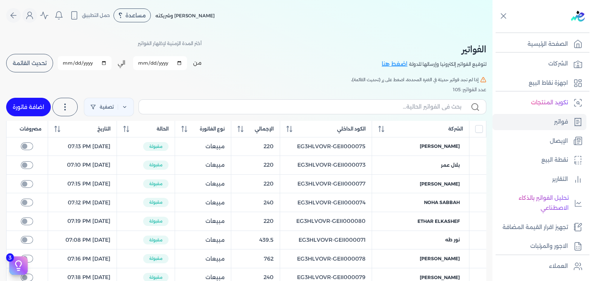
click at [36, 102] on link "اضافة فاتورة" at bounding box center [28, 107] width 45 height 18
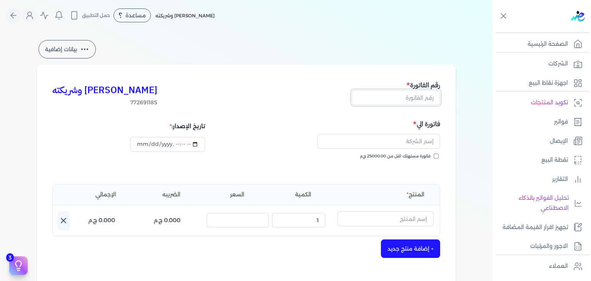
click at [422, 96] on input "text" at bounding box center [396, 97] width 88 height 15
paste input "EG3HLVOVR-GEII000110"
click at [435, 157] on input "فاتورة مستهلك اقل من 25000.00 ج.م" at bounding box center [436, 156] width 5 height 5
click at [141, 145] on input "datetime-local" at bounding box center [167, 144] width 75 height 15
click at [386, 139] on input "text" at bounding box center [378, 141] width 123 height 15
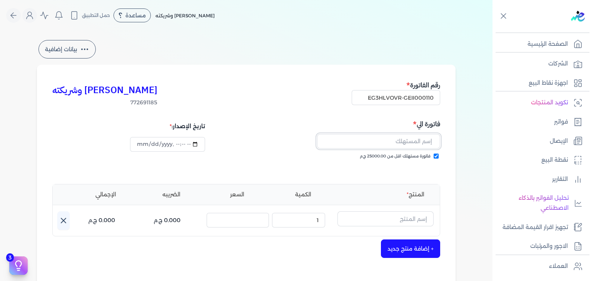
paste input "[PERSON_NAME][DATE]"
click at [417, 216] on input "text" at bounding box center [385, 218] width 96 height 15
paste input "[PERSON_NAME] عطري منعش نسائي - 250 مللي"
click at [425, 222] on input "text" at bounding box center [385, 218] width 96 height 15
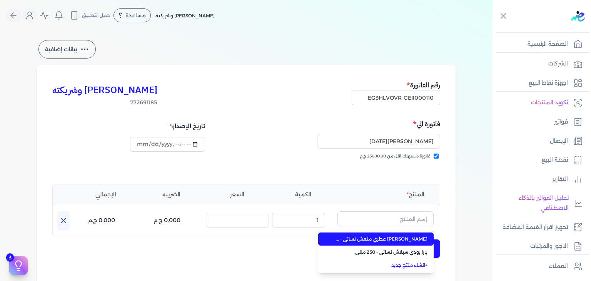
click at [417, 237] on span "[PERSON_NAME] عطري منعش نسائي - 250 مللي" at bounding box center [381, 238] width 94 height 7
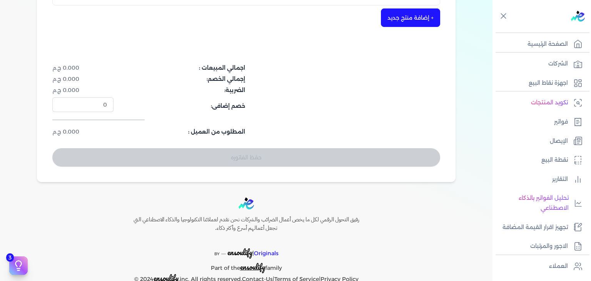
scroll to position [38, 0]
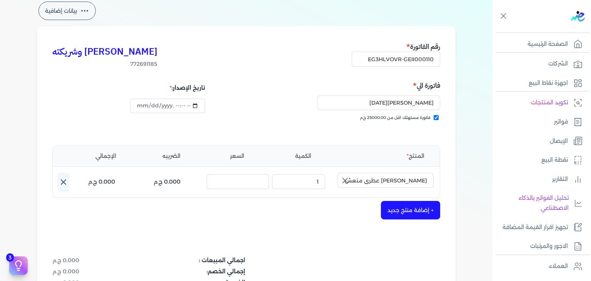
click at [344, 181] on icon "button" at bounding box center [344, 180] width 9 height 9
click at [413, 182] on input "text" at bounding box center [385, 180] width 96 height 15
paste input "[PERSON_NAME] عطري منعش نسائي - 250 مللي"
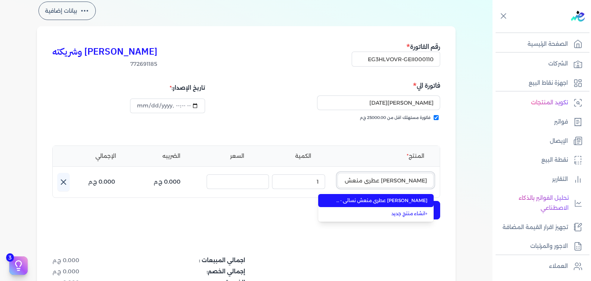
scroll to position [0, -14]
click at [396, 202] on span "[PERSON_NAME] عطري منعش نسائي - 250 مللي" at bounding box center [381, 200] width 94 height 7
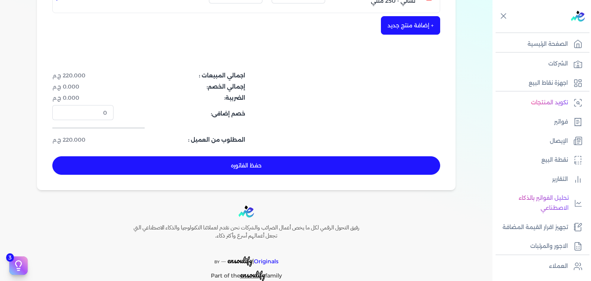
scroll to position [231, 0]
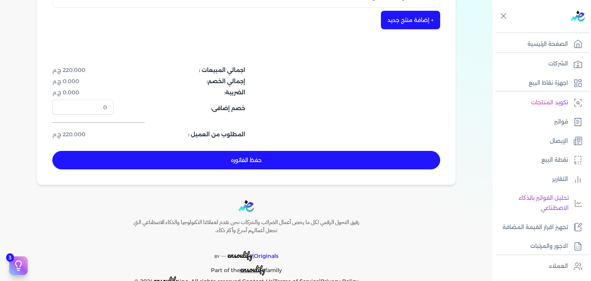
click at [290, 157] on button "حفظ الفاتوره" at bounding box center [246, 160] width 388 height 18
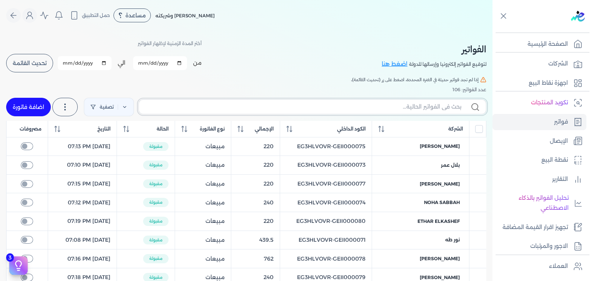
click at [417, 105] on input "text" at bounding box center [303, 107] width 316 height 8
paste input "EG3HLVOVR-GEII000110"
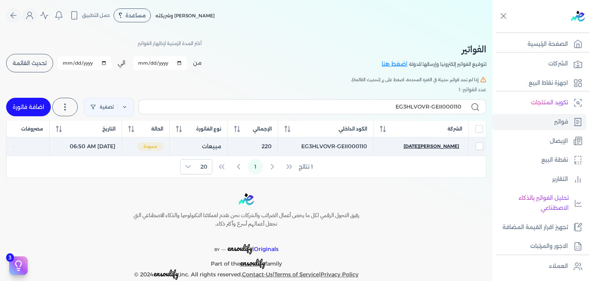
click at [443, 147] on span "[PERSON_NAME][DATE]" at bounding box center [431, 146] width 55 height 7
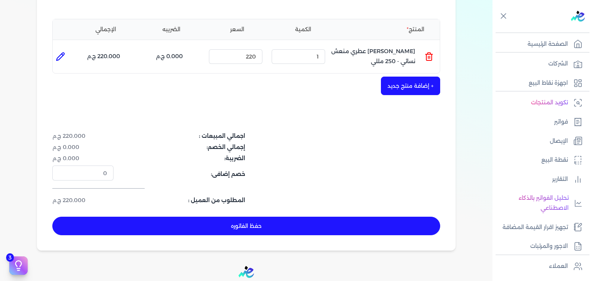
scroll to position [231, 0]
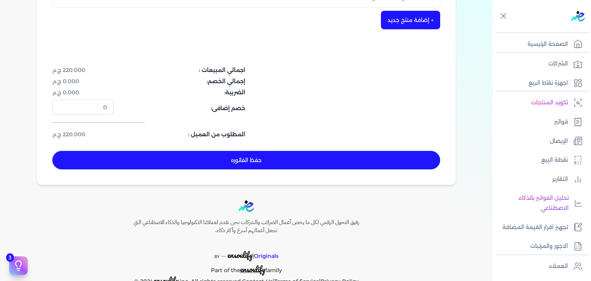
click at [350, 164] on button "حفظ الفاتوره" at bounding box center [246, 160] width 388 height 18
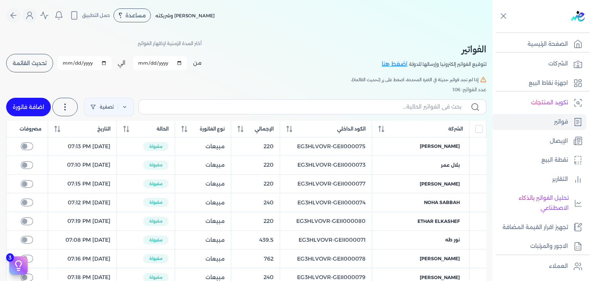
click at [38, 107] on link "اضافة فاتورة" at bounding box center [28, 107] width 45 height 18
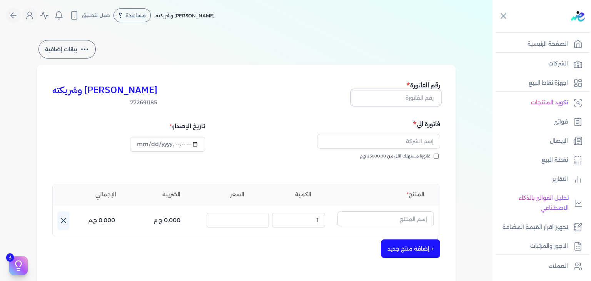
click at [421, 100] on input "text" at bounding box center [396, 97] width 88 height 15
paste input "EG3HLVOVR-GEII000111"
click at [437, 156] on input "فاتورة مستهلك اقل من 25000.00 ج.م" at bounding box center [436, 156] width 5 height 5
click at [139, 144] on input "datetime-local" at bounding box center [167, 144] width 75 height 15
paste input "hoyam abdelsabour"
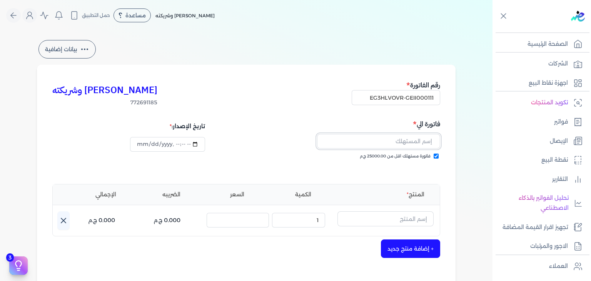
click at [399, 142] on input "text" at bounding box center [378, 141] width 123 height 15
click at [397, 219] on input "text" at bounding box center [385, 218] width 96 height 15
paste input "فلاورت بلوسوم رذاذ عطري منعش نسائي - 250 مللي"
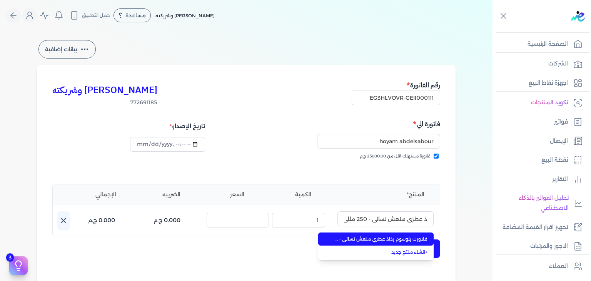
click at [397, 239] on span "فلاورت بلوسوم رذاذ عطري منعش نسائي - 250 مللي" at bounding box center [381, 238] width 94 height 7
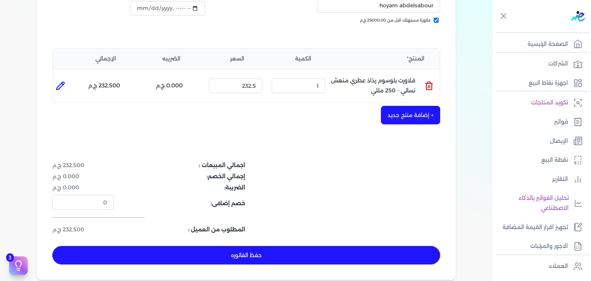
scroll to position [192, 0]
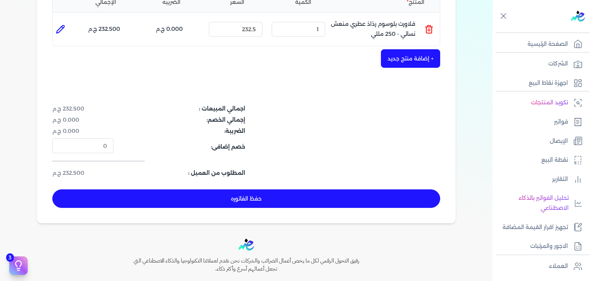
click at [330, 204] on button "حفظ الفاتوره" at bounding box center [246, 198] width 388 height 18
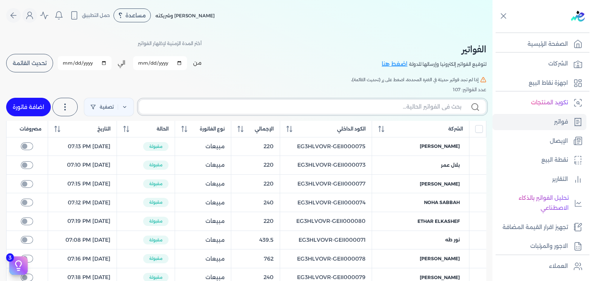
click at [403, 107] on input "text" at bounding box center [303, 107] width 316 height 8
paste input "EG3HLVOVR-GEII000111"
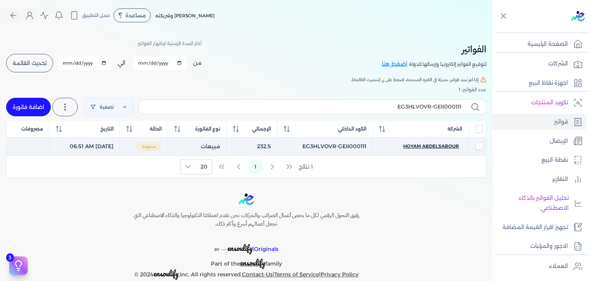
click at [420, 146] on span "hoyam abdelsabour" at bounding box center [431, 146] width 56 height 7
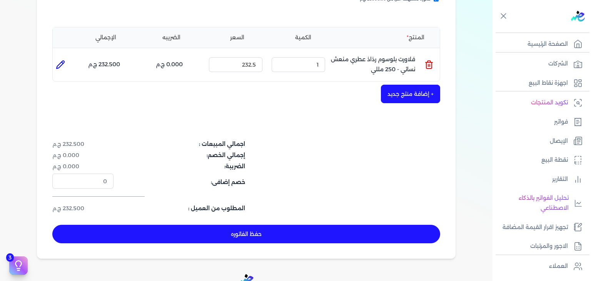
scroll to position [231, 0]
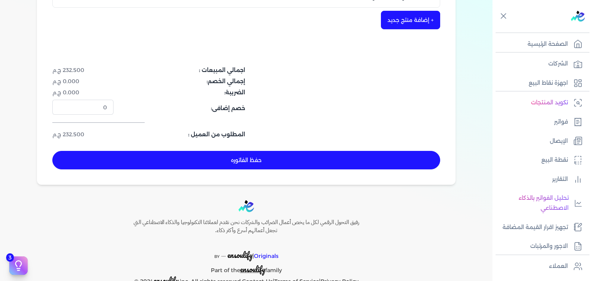
click at [318, 156] on button "حفظ الفاتوره" at bounding box center [246, 160] width 388 height 18
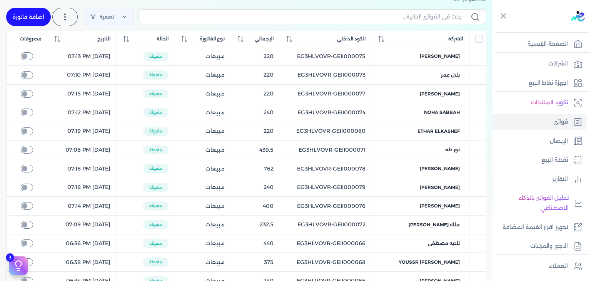
scroll to position [34, 0]
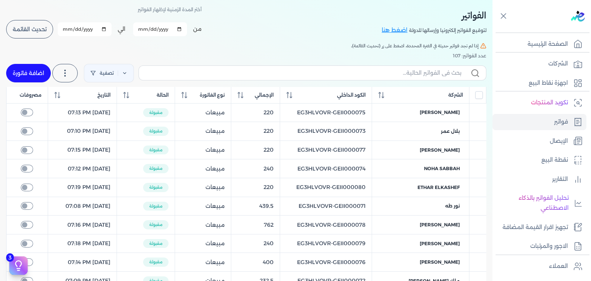
click at [33, 33] on button "تحديث القائمة" at bounding box center [29, 29] width 47 height 18
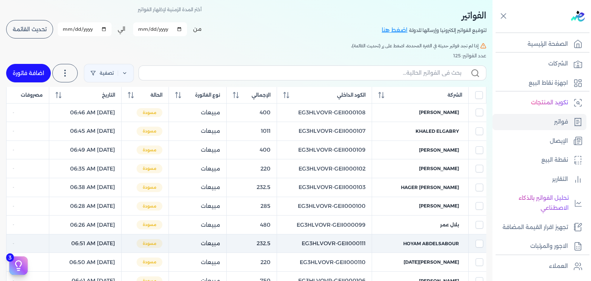
click at [362, 240] on td "EG3HLVOVR-GEII000111" at bounding box center [324, 243] width 95 height 19
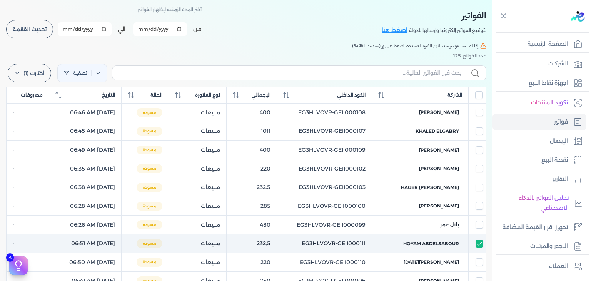
click at [416, 240] on span "hoyam abdelsabour" at bounding box center [431, 243] width 56 height 7
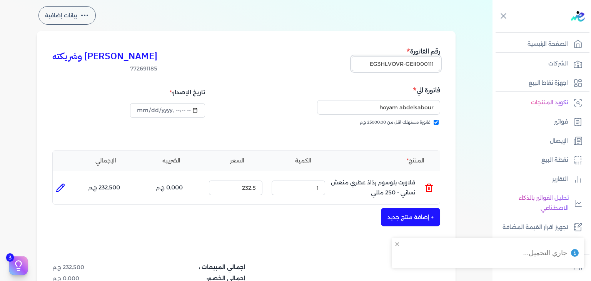
click at [414, 67] on input "EG3HLVOVR-GEII000111" at bounding box center [396, 63] width 88 height 15
click at [547, 124] on link "فواتير" at bounding box center [539, 122] width 94 height 16
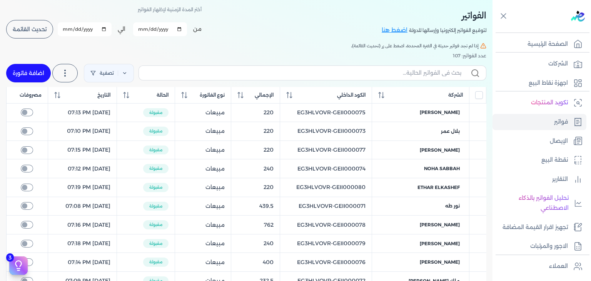
click at [37, 33] on button "تحديث القائمة" at bounding box center [29, 29] width 47 height 18
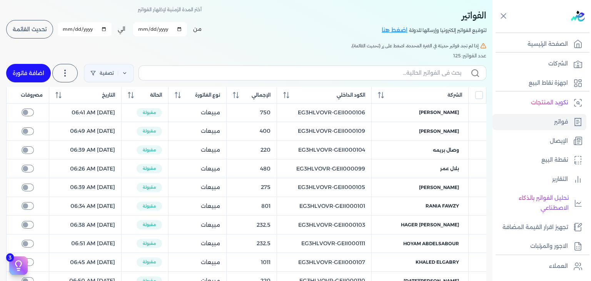
click at [51, 72] on link "اضافة فاتورة" at bounding box center [28, 73] width 45 height 18
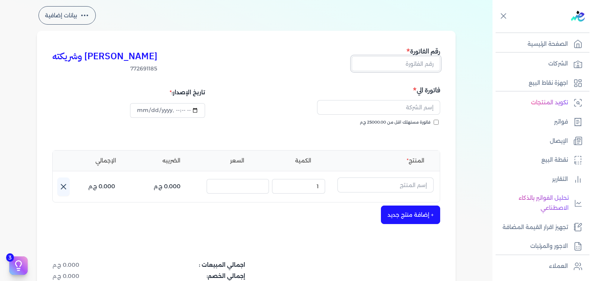
click at [401, 67] on input "text" at bounding box center [396, 63] width 88 height 15
paste input "EG3HLVOVR-GEII000112"
click at [145, 108] on input "datetime-local" at bounding box center [167, 110] width 75 height 15
click at [410, 113] on input "text" at bounding box center [378, 107] width 123 height 15
paste input "[PERSON_NAME]"
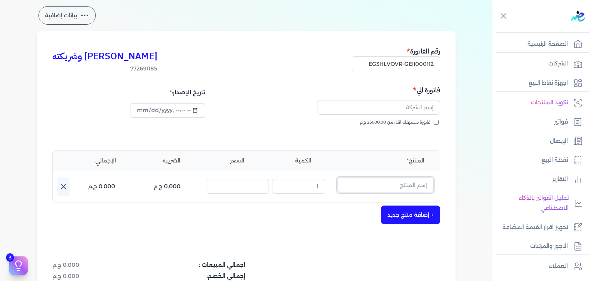
click at [404, 188] on input "text" at bounding box center [385, 184] width 96 height 15
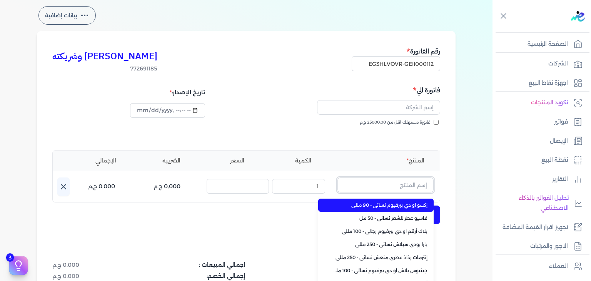
paste input "طقم هدايا فاسيو مكون من ( او دي بيرفيوم 100مللي - سبراي بيرفيوم 200مللي) نسائي"
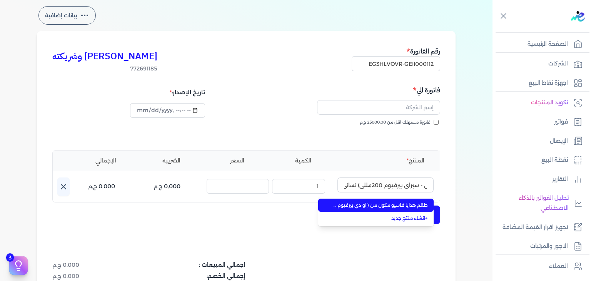
click at [397, 207] on span "طقم هدايا فاسيو مكون من ( او دي بيرفيوم 100مللي - سبراي بيرفيوم 200مللي) نسائي" at bounding box center [381, 205] width 94 height 7
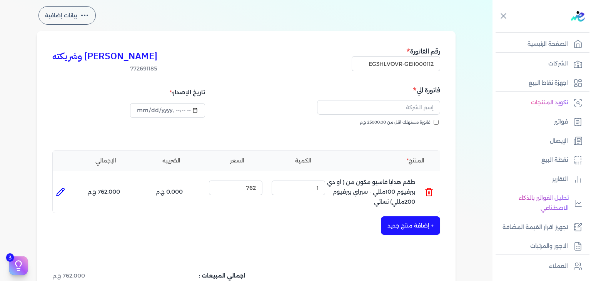
click at [426, 226] on button "+ إضافة منتج جديد" at bounding box center [410, 225] width 59 height 18
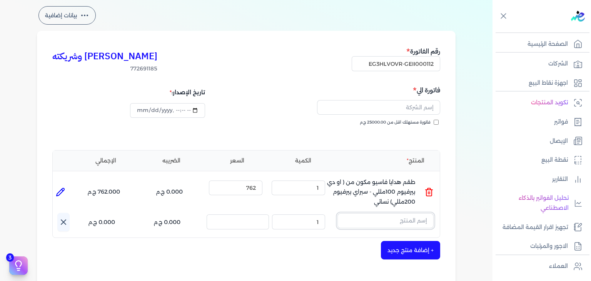
click at [421, 225] on input "text" at bounding box center [385, 220] width 96 height 15
paste input "طقم هدايا فاسيو مكون من ( او دي بيرفيوم 100مللي - سبراي بيرفيوم 200مللي) نسائي"
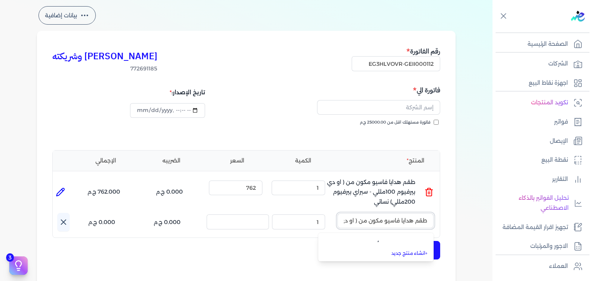
scroll to position [0, -129]
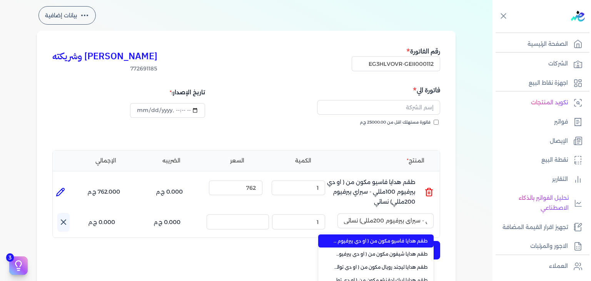
click at [406, 244] on li "طقم هدايا فاسيو مكون من ( او دي بيرفيوم 100مللي - سبراي بيرفيوم 200مللي) نسائي" at bounding box center [375, 240] width 115 height 13
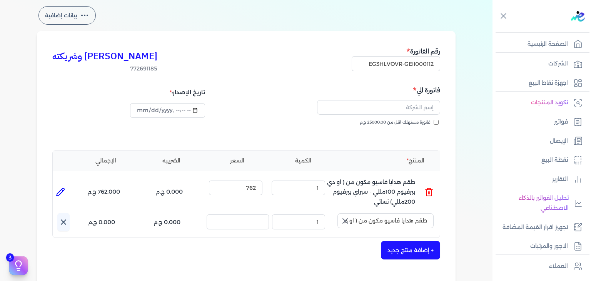
click at [346, 224] on icon "button" at bounding box center [344, 220] width 9 height 9
click at [425, 224] on input "text" at bounding box center [385, 220] width 96 height 15
paste input "طقم هدايا فاسيو مكون من ( او دي بيرفيوم 100مللي - سبراي بيرفيوم 200مللي) نسائي"
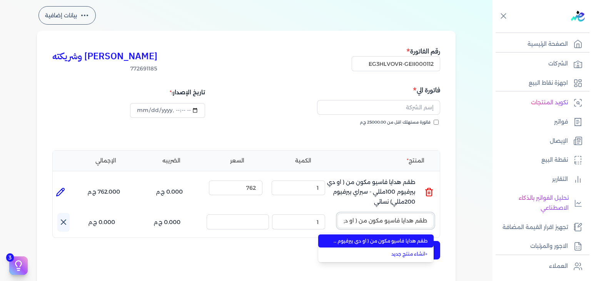
scroll to position [0, -127]
click at [416, 240] on span "طقم هدايا فاسيو مكون من ( او دي بيرفيوم 100مللي - سبراي بيرفيوم 200مللي) نسائي" at bounding box center [381, 240] width 94 height 7
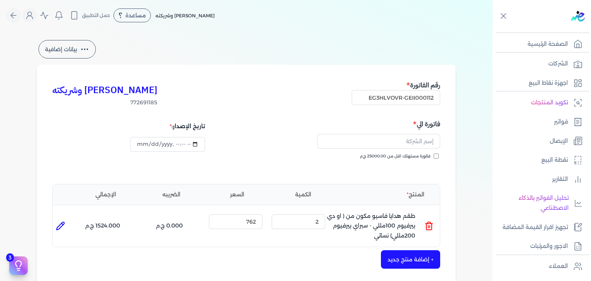
scroll to position [0, 0]
click at [409, 144] on input "text" at bounding box center [378, 141] width 123 height 15
paste input "[PERSON_NAME]"
click at [453, 162] on div "[PERSON_NAME] وشريكته 772691185 رقم الفاتورة EG3HLVOVR-GEII000112 فاتورة الي + …" at bounding box center [246, 244] width 419 height 359
click at [437, 158] on input "فاتورة مستهلك اقل من 25000.00 ج.م" at bounding box center [436, 156] width 5 height 5
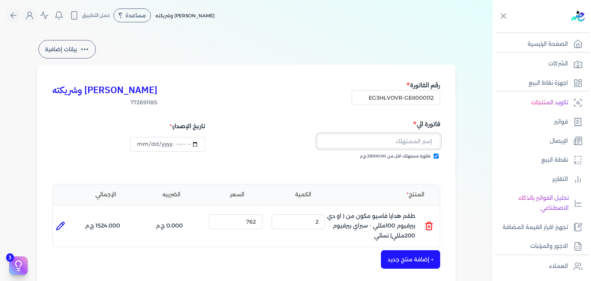
click at [424, 144] on input "text" at bounding box center [378, 141] width 123 height 15
paste input "[PERSON_NAME]"
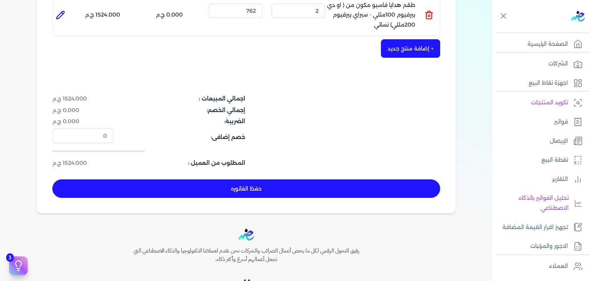
scroll to position [259, 0]
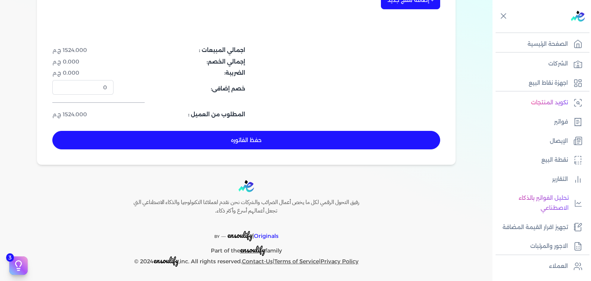
drag, startPoint x: 386, startPoint y: 140, endPoint x: 441, endPoint y: 185, distance: 71.0
click at [386, 139] on button "حفظ الفاتوره" at bounding box center [246, 140] width 388 height 18
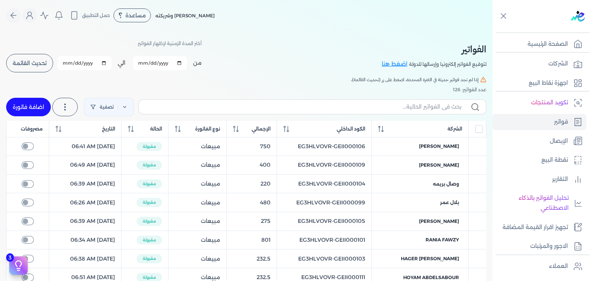
click at [412, 115] on div "تصفية استخرج العملاء استخرج المنتجات اضافة فاتورة" at bounding box center [246, 107] width 480 height 28
click at [412, 107] on input "text" at bounding box center [303, 107] width 316 height 8
paste input "EG3HLVOVR-GEII000112"
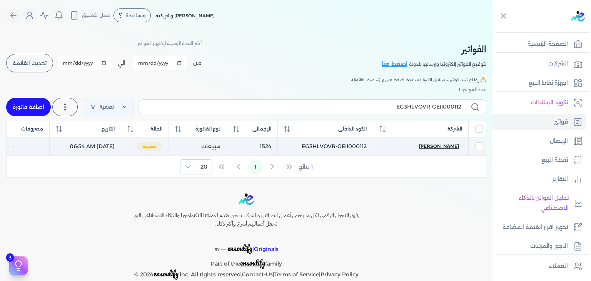
click at [448, 147] on span "[PERSON_NAME]" at bounding box center [439, 146] width 40 height 7
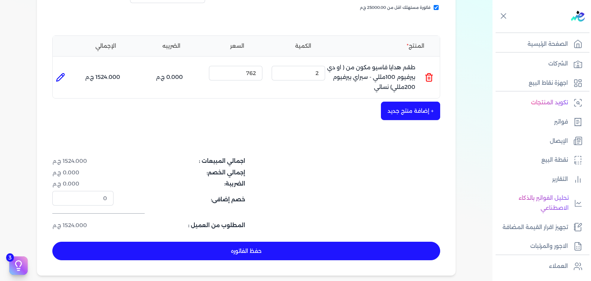
scroll to position [259, 0]
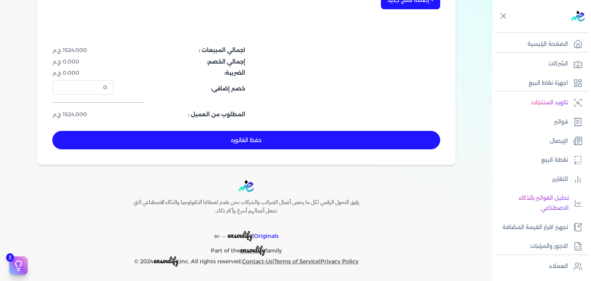
click at [278, 144] on button "حفظ الفاتوره" at bounding box center [246, 140] width 388 height 18
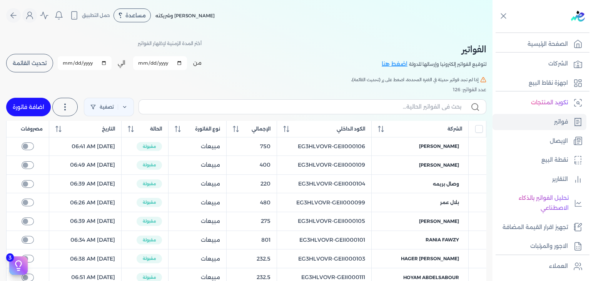
click at [50, 113] on link "اضافة فاتورة" at bounding box center [28, 107] width 45 height 18
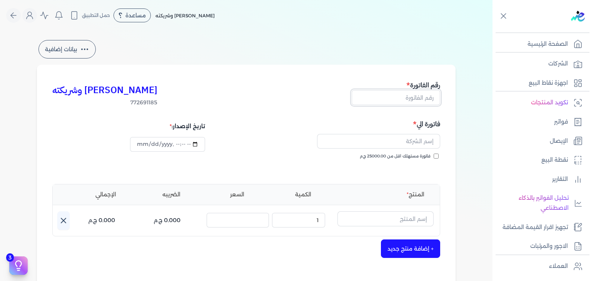
click at [384, 94] on input "text" at bounding box center [396, 97] width 88 height 15
paste
click at [436, 155] on input "فاتورة مستهلك اقل من 25000.00 ج.م" at bounding box center [436, 156] width 5 height 5
click at [140, 144] on input "datetime-local" at bounding box center [167, 144] width 75 height 15
click at [417, 144] on input "text" at bounding box center [378, 141] width 123 height 15
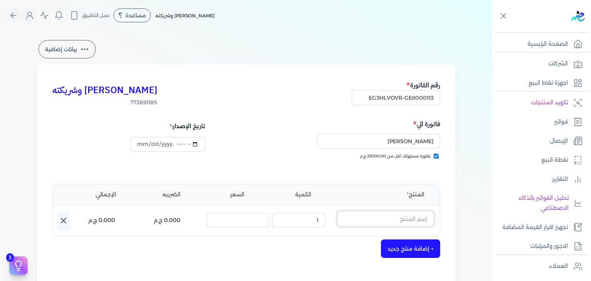
click at [417, 215] on input "text" at bounding box center [385, 218] width 96 height 15
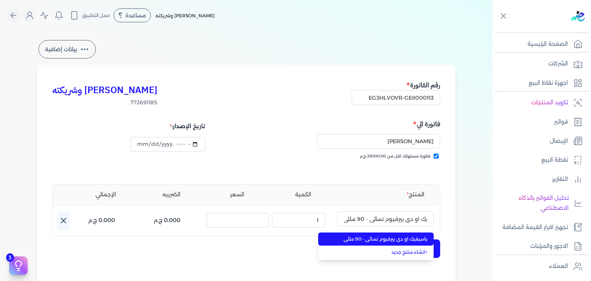
click at [407, 238] on span "باسيفيك او دي بيرفيوم نسائي - 90 مللي" at bounding box center [381, 238] width 94 height 7
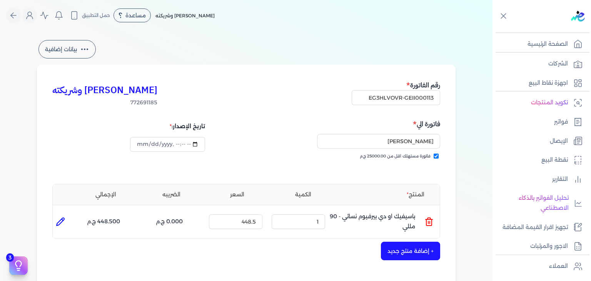
click at [417, 244] on button "+ إضافة منتج جديد" at bounding box center [410, 251] width 59 height 18
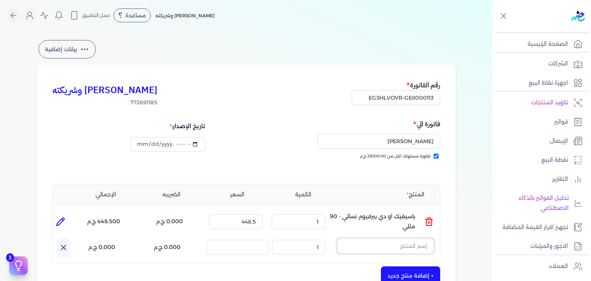
drag, startPoint x: 409, startPoint y: 246, endPoint x: 422, endPoint y: 247, distance: 12.8
click at [409, 246] on input "text" at bounding box center [385, 246] width 96 height 15
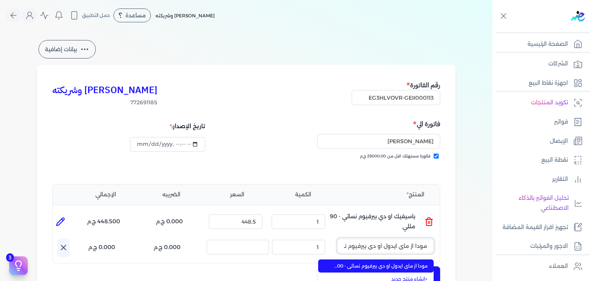
scroll to position [0, -39]
click at [416, 260] on li "مودا از ماي ايدول او دي بيرفيوم نسائي - 100 مللي" at bounding box center [375, 265] width 115 height 13
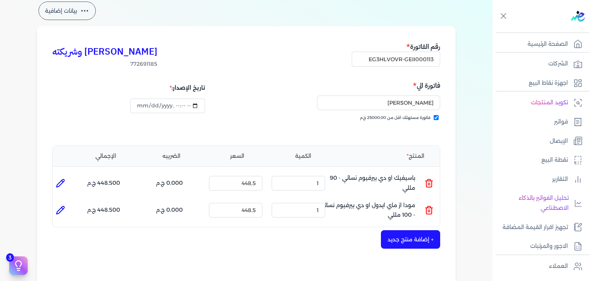
scroll to position [77, 0]
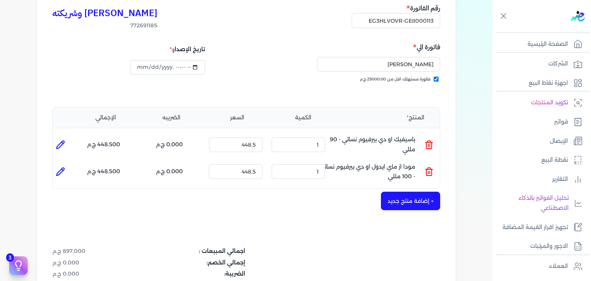
click at [411, 200] on button "+ إضافة منتج جديد" at bounding box center [410, 201] width 59 height 18
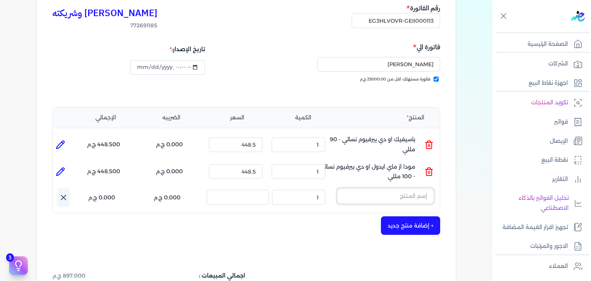
click at [381, 196] on input "text" at bounding box center [385, 196] width 96 height 15
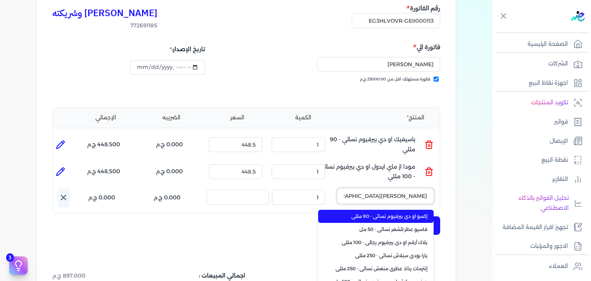
scroll to position [0, -39]
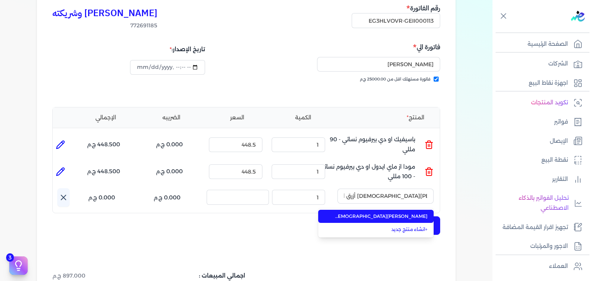
click at [380, 219] on span "[PERSON_NAME][DEMOGRAPHIC_DATA] أزرق او دي بيرفيوم للجنسين - 100 مللي" at bounding box center [381, 216] width 94 height 7
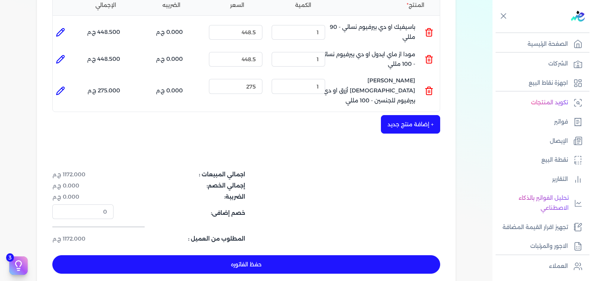
scroll to position [192, 0]
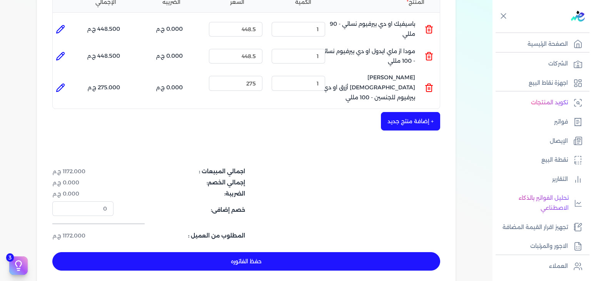
click at [293, 252] on button "حفظ الفاتوره" at bounding box center [246, 261] width 388 height 18
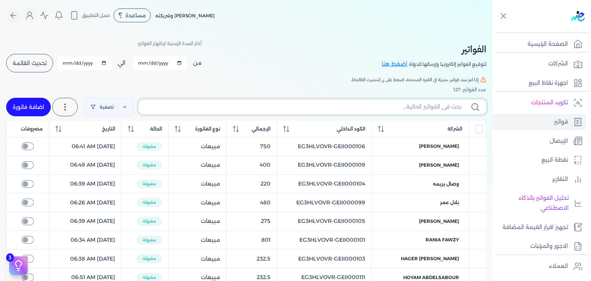
click at [409, 105] on input "text" at bounding box center [303, 107] width 316 height 8
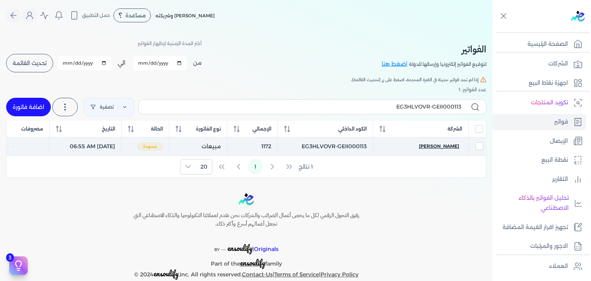
click at [446, 148] on span "[PERSON_NAME]" at bounding box center [439, 146] width 40 height 7
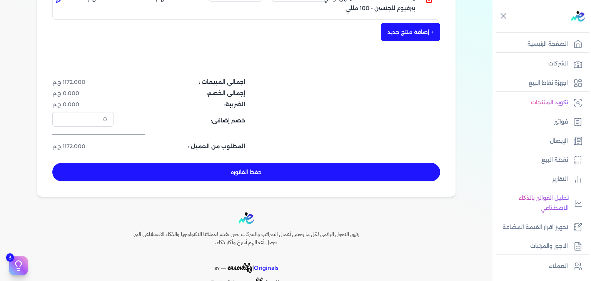
scroll to position [305, 0]
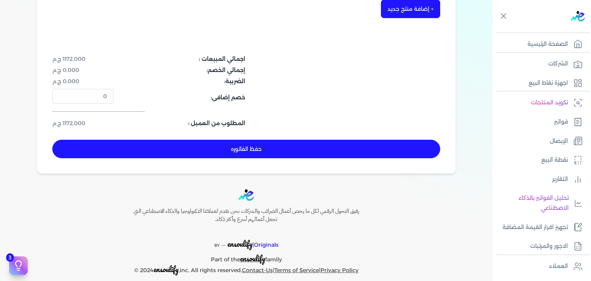
click at [289, 140] on button "حفظ الفاتوره" at bounding box center [246, 149] width 388 height 18
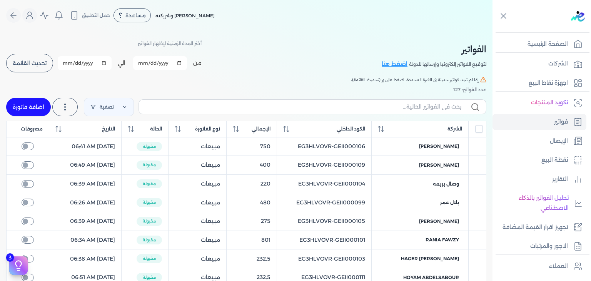
click at [43, 101] on link "اضافة فاتورة" at bounding box center [28, 107] width 45 height 18
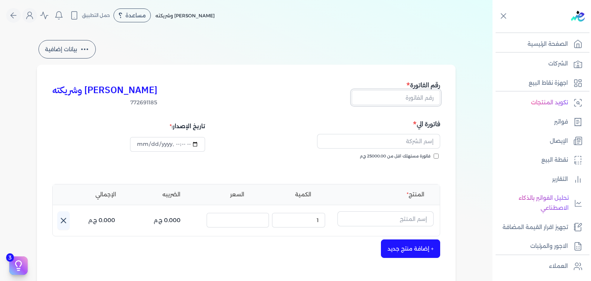
click at [379, 99] on input "text" at bounding box center [396, 97] width 88 height 15
click at [436, 153] on div "فاتورة الي فاتورة مستهلك اقل من 25000.00 ج.م" at bounding box center [345, 146] width 192 height 55
click at [437, 154] on input "فاتورة مستهلك اقل من 25000.00 ج.م" at bounding box center [436, 156] width 5 height 5
click at [142, 143] on input "datetime-local" at bounding box center [167, 144] width 75 height 15
click at [374, 139] on input "text" at bounding box center [378, 141] width 123 height 15
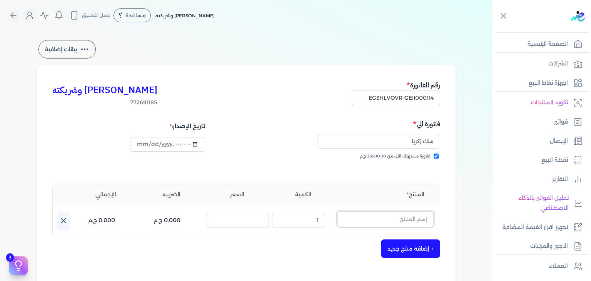
click at [408, 219] on input "text" at bounding box center [385, 218] width 96 height 15
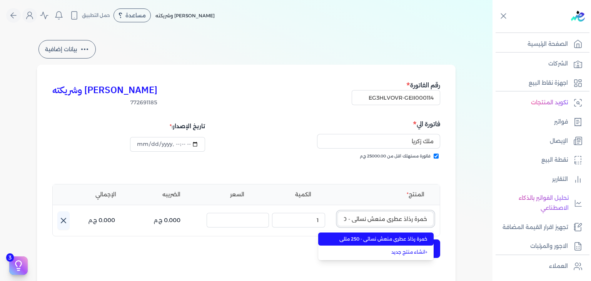
scroll to position [0, -20]
click at [408, 239] on span "خمرة رذاذ عطري منعش نسائي - 250 مللي" at bounding box center [381, 238] width 94 height 7
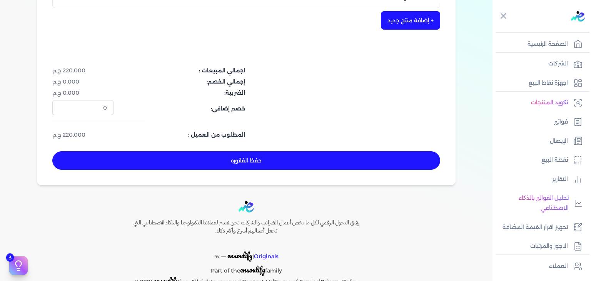
scroll to position [231, 0]
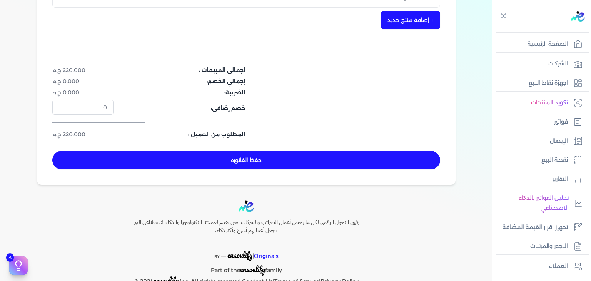
drag, startPoint x: 323, startPoint y: 159, endPoint x: 409, endPoint y: 210, distance: 100.0
click at [324, 159] on button "حفظ الفاتوره" at bounding box center [246, 160] width 388 height 18
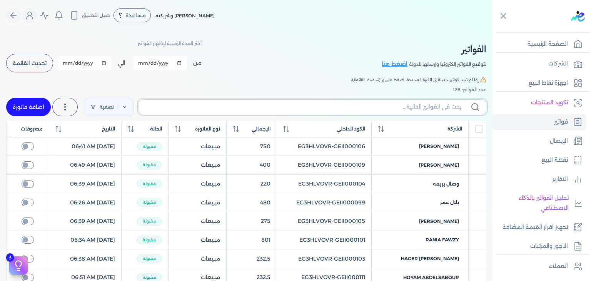
click at [426, 105] on input "text" at bounding box center [303, 107] width 316 height 8
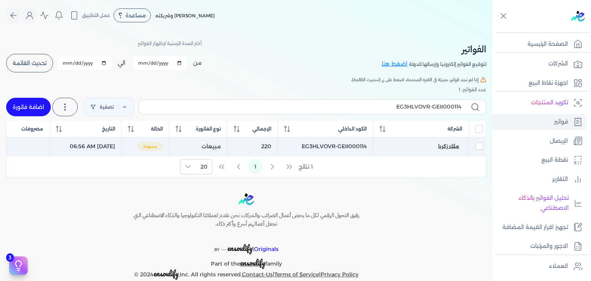
click at [449, 144] on span "ملك زكريا" at bounding box center [448, 146] width 21 height 7
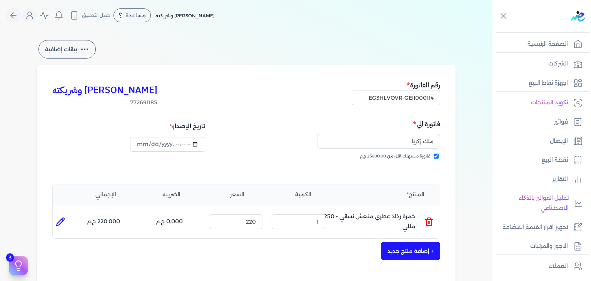
scroll to position [251, 0]
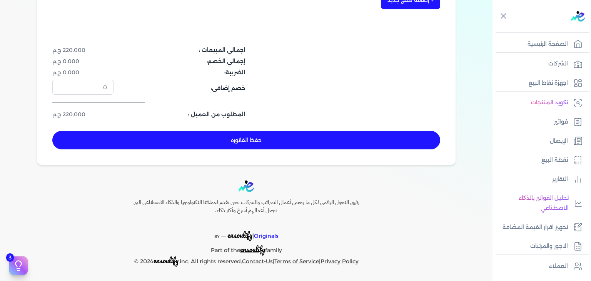
click at [315, 140] on button "حفظ الفاتوره" at bounding box center [246, 140] width 388 height 18
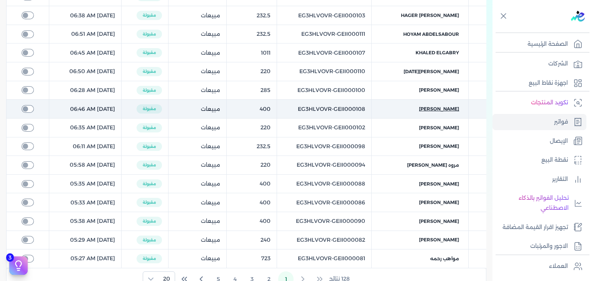
scroll to position [89, 0]
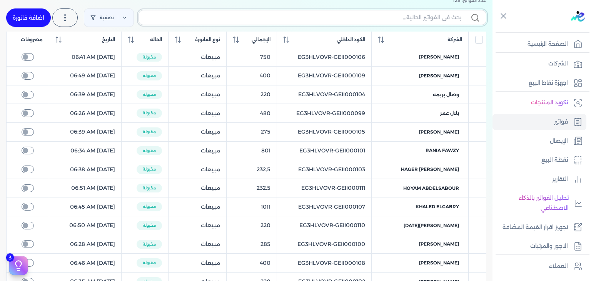
click at [374, 17] on input "text" at bounding box center [303, 17] width 316 height 8
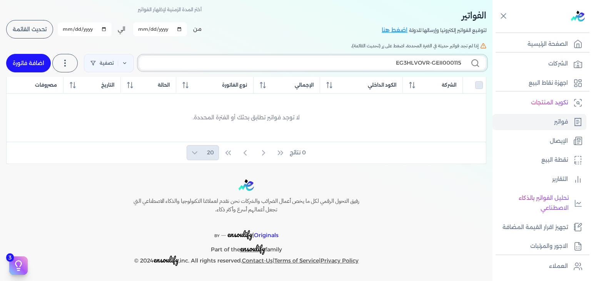
scroll to position [33, 0]
click at [38, 67] on link "اضافة فاتورة" at bounding box center [28, 64] width 45 height 18
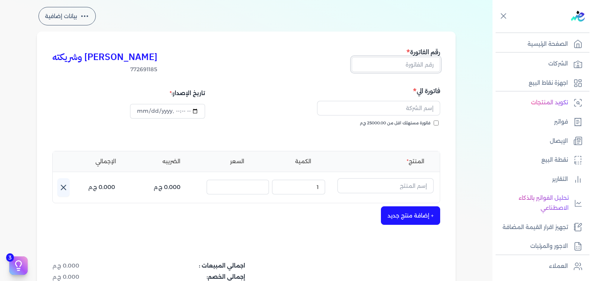
click at [417, 65] on input "text" at bounding box center [396, 64] width 88 height 15
click at [436, 122] on input "فاتورة مستهلك اقل من 25000.00 ج.م" at bounding box center [436, 122] width 5 height 5
click at [143, 111] on input "datetime-local" at bounding box center [167, 111] width 75 height 15
click at [411, 111] on input "text" at bounding box center [378, 108] width 123 height 15
click at [409, 182] on input "text" at bounding box center [385, 185] width 96 height 15
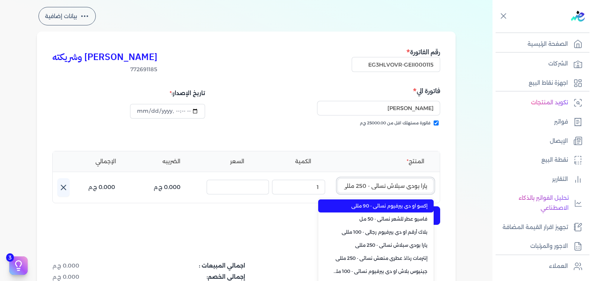
scroll to position [0, -2]
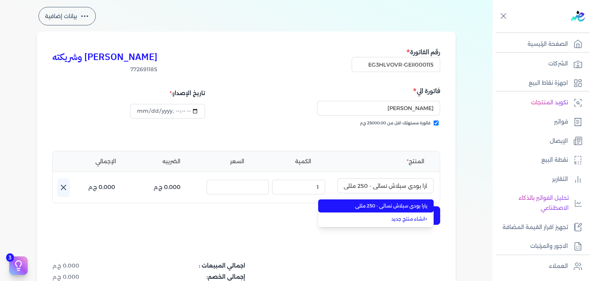
click at [402, 206] on span "يارا بودي سبلاش نسائي - 250 مللي" at bounding box center [381, 205] width 94 height 7
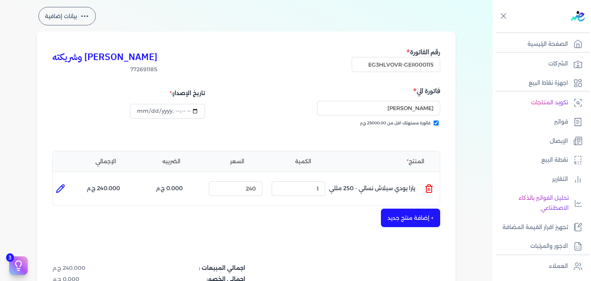
scroll to position [225, 0]
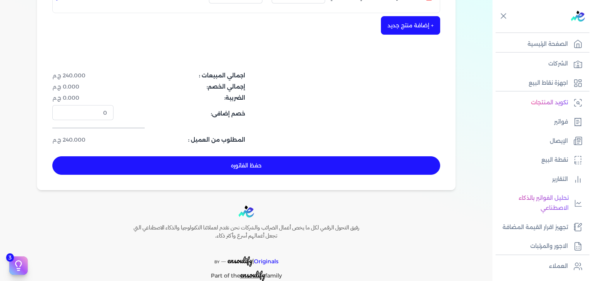
click at [264, 161] on button "حفظ الفاتوره" at bounding box center [246, 165] width 388 height 18
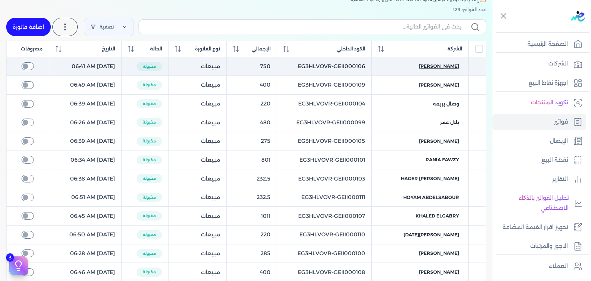
scroll to position [64, 0]
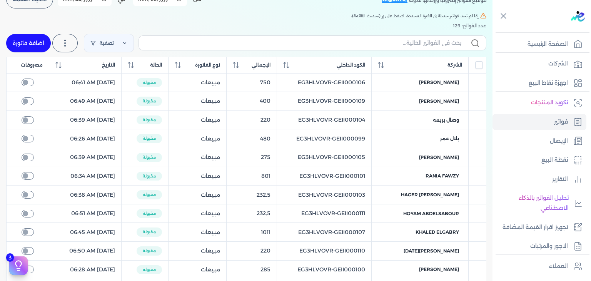
click at [432, 47] on label at bounding box center [313, 42] width 348 height 15
click at [432, 47] on input "text" at bounding box center [303, 43] width 316 height 8
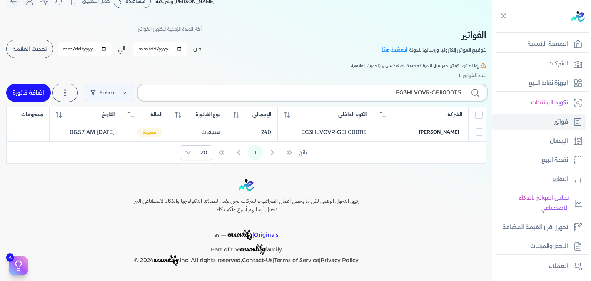
scroll to position [13, 0]
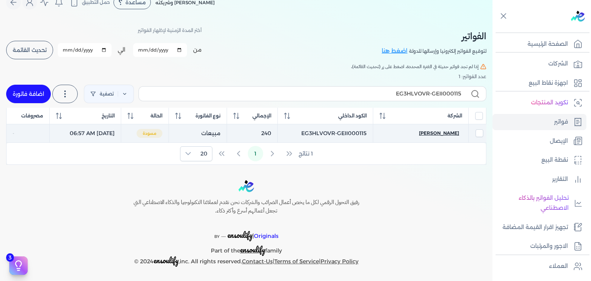
click at [445, 131] on span "[PERSON_NAME]" at bounding box center [439, 133] width 40 height 7
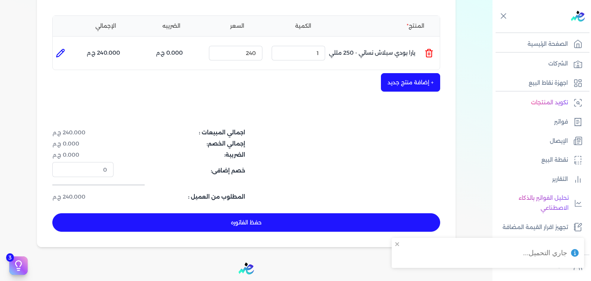
scroll to position [244, 0]
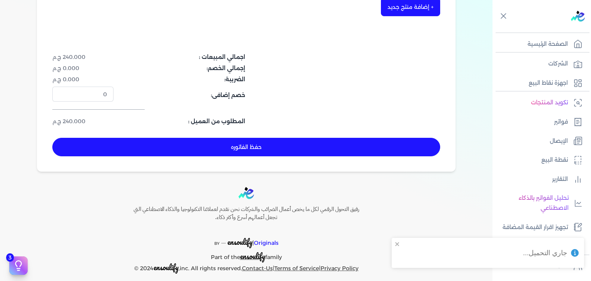
drag, startPoint x: 315, startPoint y: 137, endPoint x: 336, endPoint y: 158, distance: 29.1
click at [315, 138] on button "حفظ الفاتوره" at bounding box center [246, 147] width 388 height 18
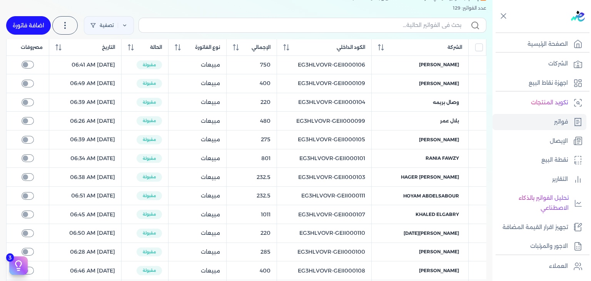
scroll to position [44, 0]
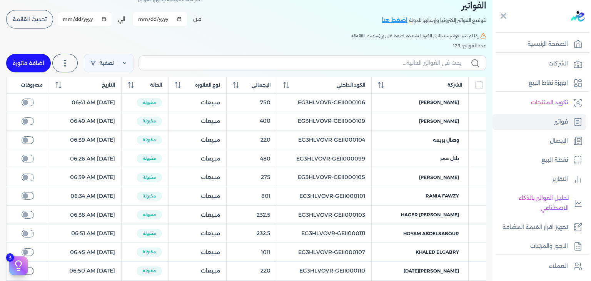
click at [44, 59] on link "اضافة فاتورة" at bounding box center [28, 63] width 45 height 18
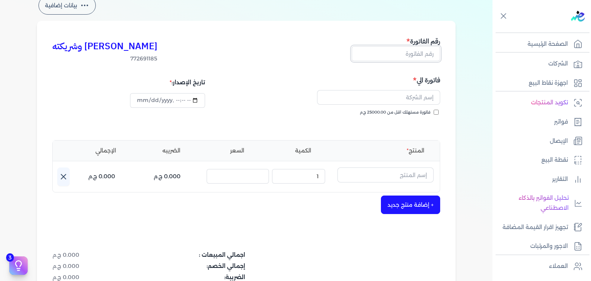
click at [382, 57] on input "text" at bounding box center [396, 53] width 88 height 15
click at [438, 112] on input "فاتورة مستهلك اقل من 25000.00 ج.م" at bounding box center [436, 112] width 5 height 5
click at [137, 99] on input "datetime-local" at bounding box center [167, 100] width 75 height 15
click at [412, 99] on input "text" at bounding box center [378, 97] width 123 height 15
click at [400, 170] on input "text" at bounding box center [385, 174] width 96 height 15
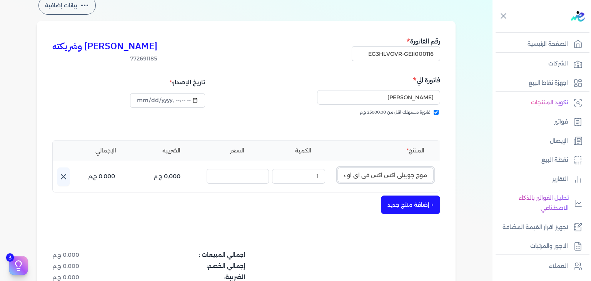
scroll to position [0, -68]
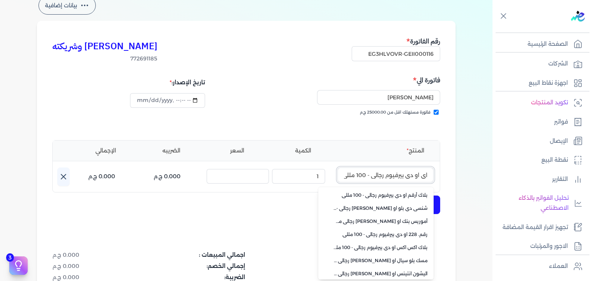
click at [428, 174] on input "موج جوبيلي اكس اكس في اي او دي بيرفيوم رجالي - 100 مللي" at bounding box center [385, 174] width 96 height 15
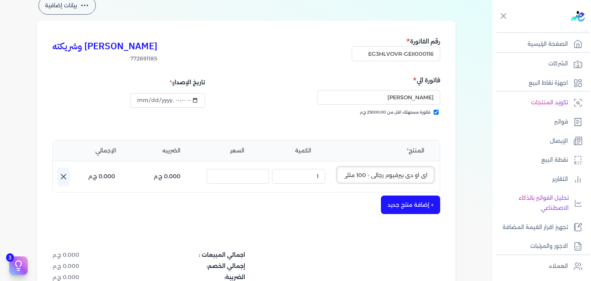
scroll to position [0, 0]
click at [410, 173] on input "موج جوبيلي اكس اكس في اي او دي بيرفيوم رجالي - 100 مللي" at bounding box center [385, 174] width 96 height 15
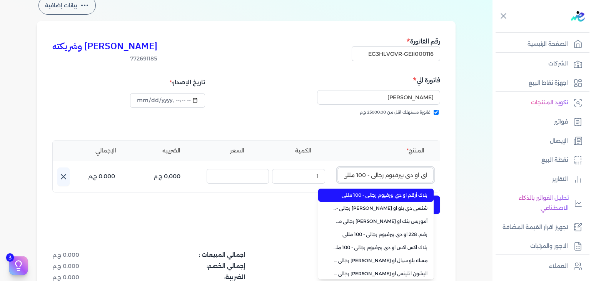
click at [416, 176] on input "موج جوبيلي اكس اكس في اي او دي بيرفيوم رجالي - 100 مللي" at bounding box center [385, 174] width 96 height 15
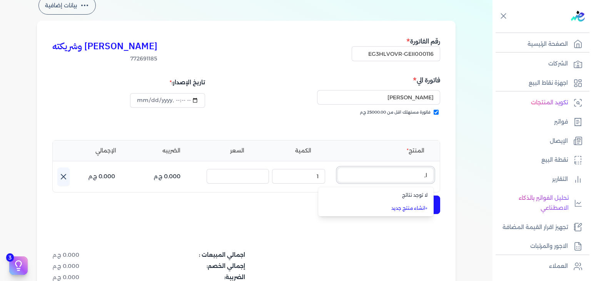
scroll to position [0, 0]
click at [400, 205] on link "+ انشاء منتج جديد" at bounding box center [381, 208] width 94 height 7
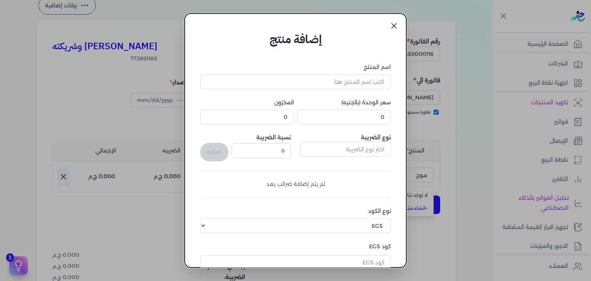
scroll to position [118, 0]
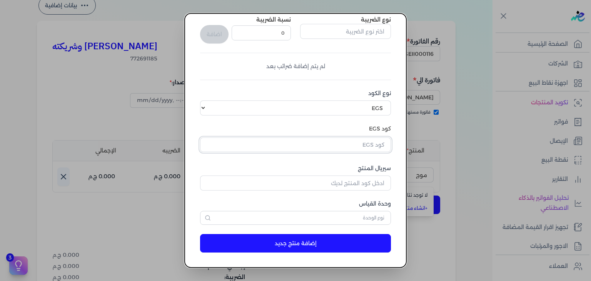
click at [379, 150] on input "text" at bounding box center [295, 144] width 191 height 15
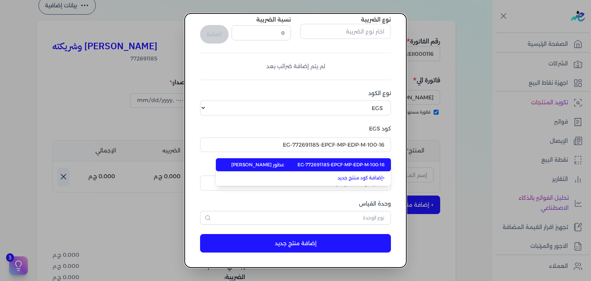
click at [369, 164] on span "EG-772691185-EPCF-MP-EDP-M-100-16" at bounding box center [340, 164] width 87 height 7
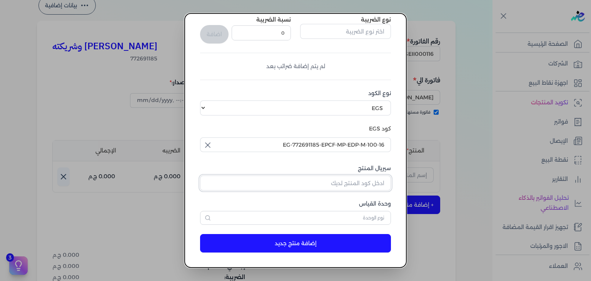
click at [373, 179] on input "سيريال المنتج" at bounding box center [295, 182] width 191 height 15
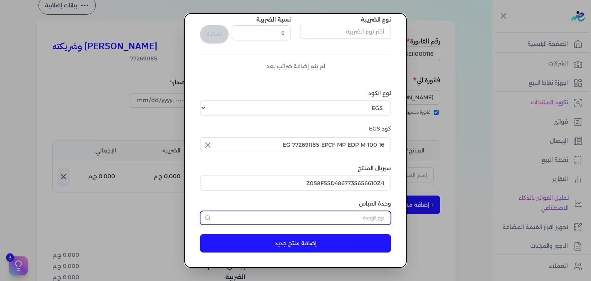
click at [368, 214] on input "text" at bounding box center [295, 218] width 191 height 14
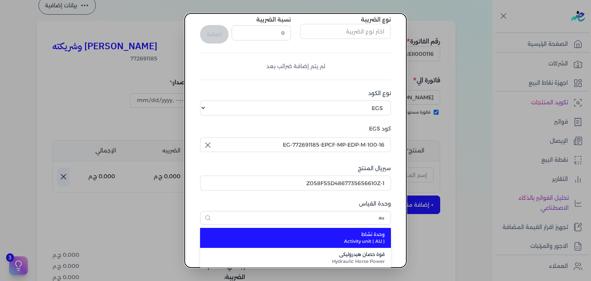
click at [364, 235] on span "وحدة نشاط" at bounding box center [299, 234] width 169 height 7
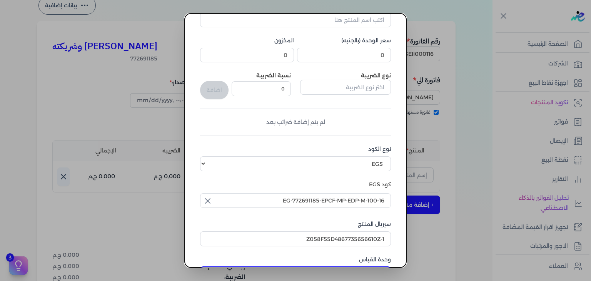
scroll to position [2, 0]
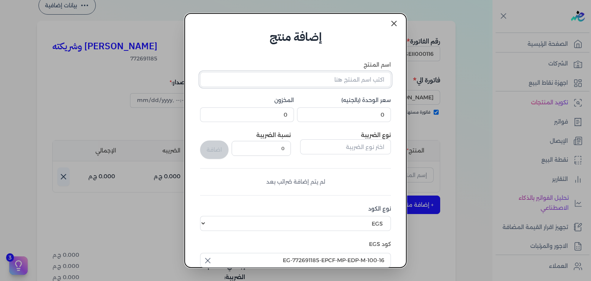
click at [368, 83] on input "اسم المنتج" at bounding box center [295, 79] width 191 height 15
click at [371, 108] on div "سعر الوحدة (بالجنيه) 0" at bounding box center [344, 109] width 94 height 26
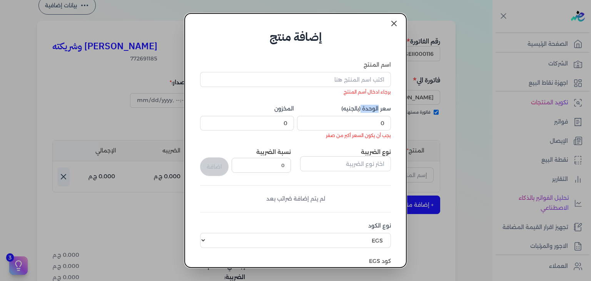
click at [371, 108] on label "سعر الوحدة (بالجنيه)" at bounding box center [344, 109] width 94 height 8
click at [371, 116] on input "0" at bounding box center [344, 123] width 94 height 15
click at [371, 108] on label "سعر الوحدة (بالجنيه)" at bounding box center [344, 109] width 94 height 8
click at [371, 116] on input "0" at bounding box center [344, 123] width 94 height 15
click at [371, 120] on input "0" at bounding box center [344, 123] width 94 height 15
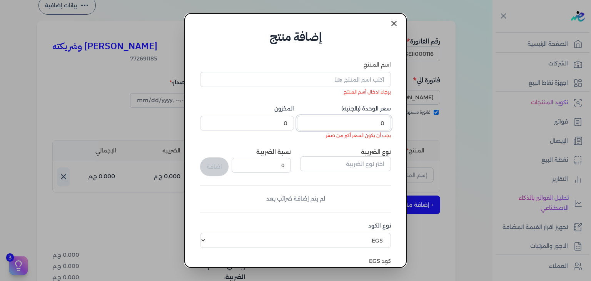
click at [371, 120] on input "0" at bounding box center [344, 123] width 94 height 15
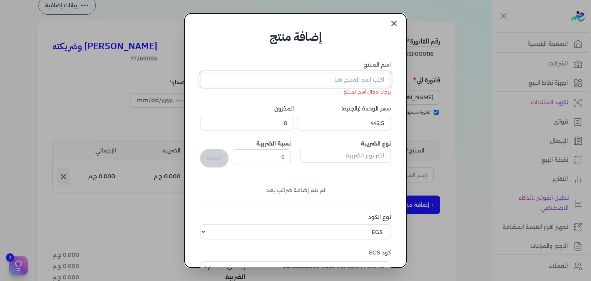
click at [358, 81] on input "اسم المنتج" at bounding box center [295, 79] width 191 height 15
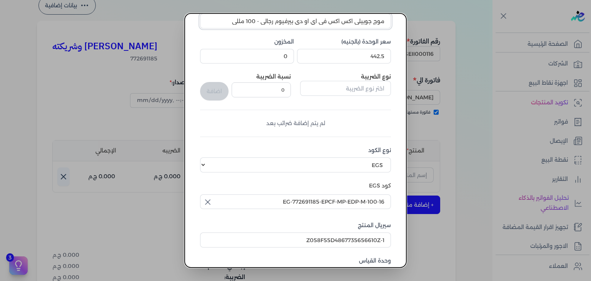
scroll to position [118, 0]
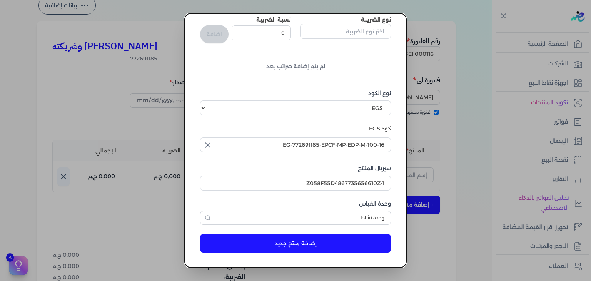
click at [327, 238] on button "إضافة منتج جديد" at bounding box center [295, 243] width 191 height 18
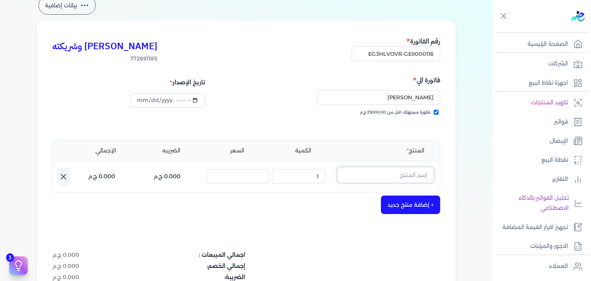
click at [396, 171] on input "text" at bounding box center [385, 174] width 96 height 15
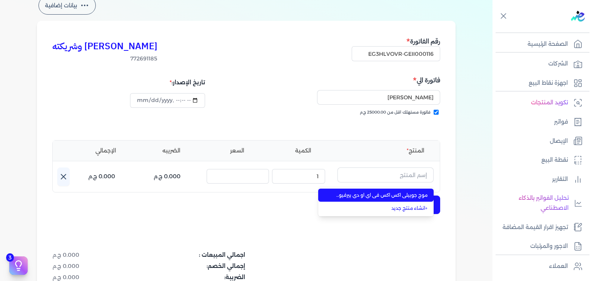
drag, startPoint x: 427, startPoint y: 196, endPoint x: 393, endPoint y: 200, distance: 34.1
click at [427, 196] on span "موج جوبيلي اكس اكس في اي او دي بيرفيوم رجالي - 100 مللي" at bounding box center [381, 195] width 94 height 7
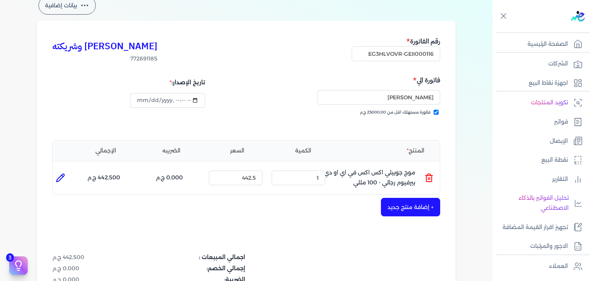
scroll to position [251, 0]
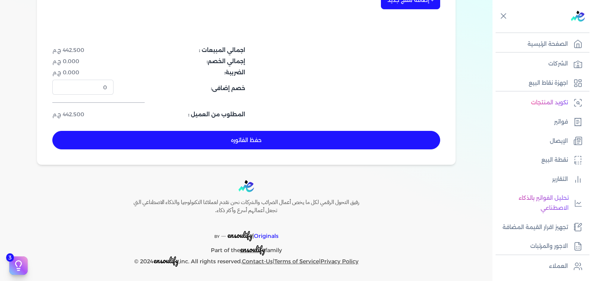
click at [331, 145] on button "حفظ الفاتوره" at bounding box center [246, 140] width 388 height 18
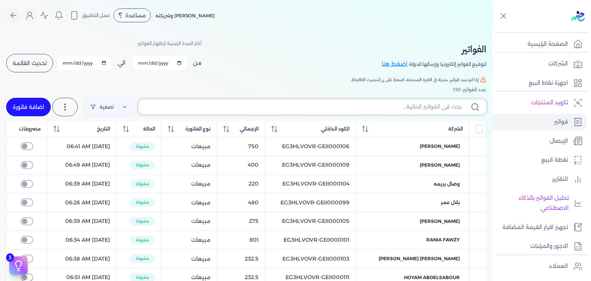
click at [422, 109] on input "text" at bounding box center [303, 107] width 316 height 8
paste input "EG3HLVOVR-GEII000116"
type input "EG3HLVOVR-GEII000116"
checkbox input "false"
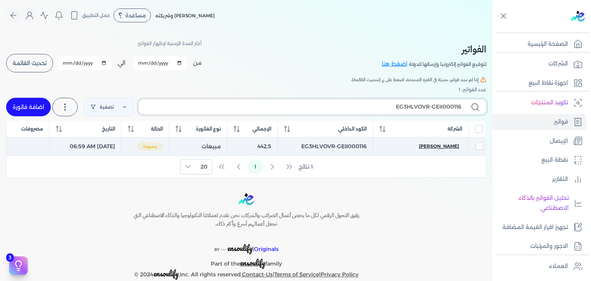
type input "EG3HLVOVR-GEII000116"
click at [441, 145] on span "[PERSON_NAME]" at bounding box center [439, 146] width 40 height 7
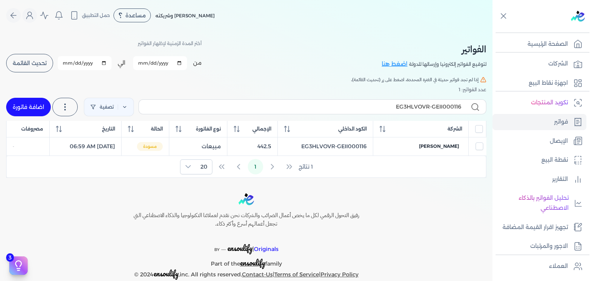
select select "EGP"
select select "B"
select select "EGS"
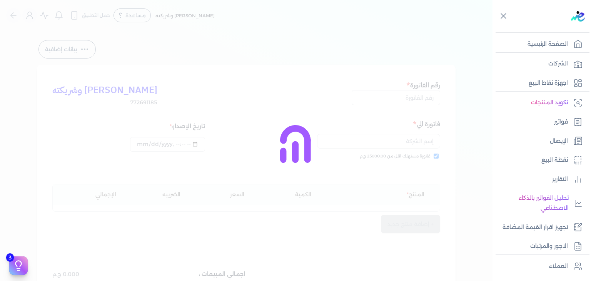
type input "EG3HLVOVR-GEII000116"
checkbox input "true"
type input "2025-09-10T06:59:48"
type input "[DATE]"
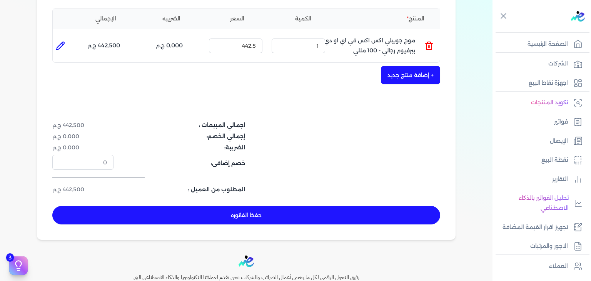
scroll to position [251, 0]
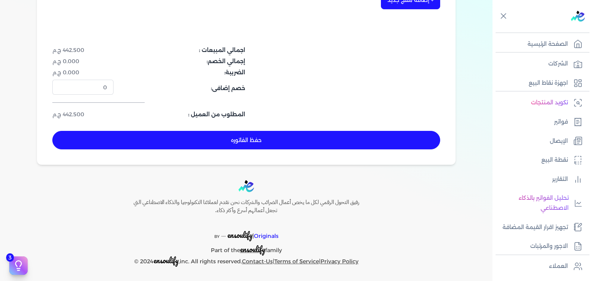
click at [319, 139] on button "حفظ الفاتوره" at bounding box center [246, 140] width 388 height 18
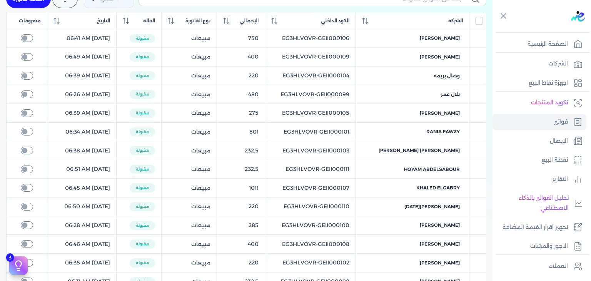
scroll to position [51, 0]
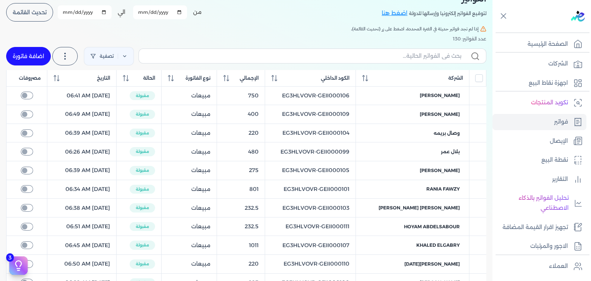
click at [37, 48] on link "اضافة فاتورة" at bounding box center [28, 56] width 45 height 18
select select "EGP"
select select "B"
select select "EGS"
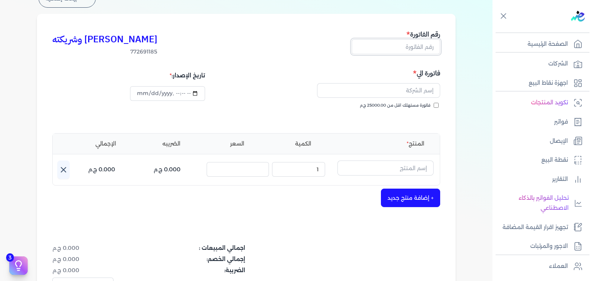
click at [414, 49] on input "text" at bounding box center [396, 46] width 88 height 15
paste input "EG3HLVOVR-GEII000117"
type input "EG3HLVOVR-GEII000117"
click at [437, 104] on input "فاتورة مستهلك اقل من 25000.00 ج.م" at bounding box center [436, 105] width 5 height 5
checkbox input "true"
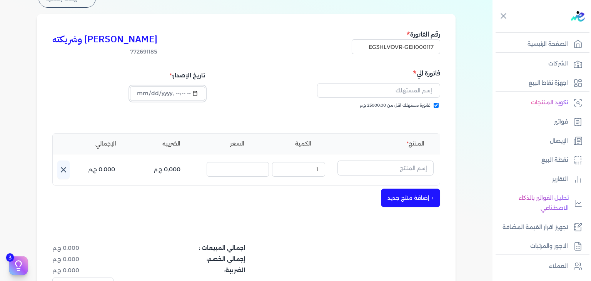
click at [143, 95] on input "datetime-local" at bounding box center [167, 93] width 75 height 15
type input "2025-09-10T07:00:27"
click at [396, 94] on input "text" at bounding box center [378, 90] width 123 height 15
paste input "Nour El Din Ali"
type input "Nour El Din Ali"
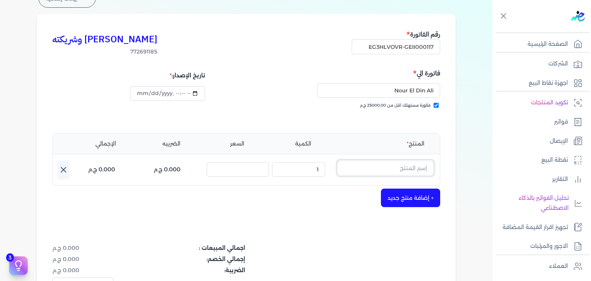
click at [399, 165] on input "text" at bounding box center [385, 167] width 96 height 15
paste input "إكسو او دي بيرفيوم نسائي - 90 مللي"
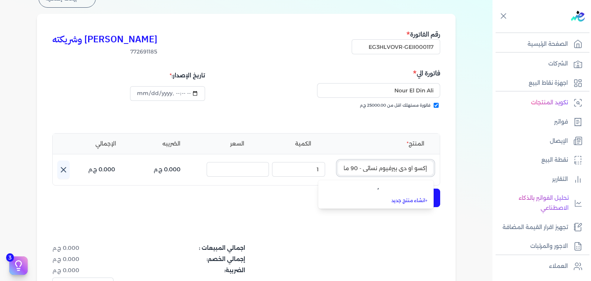
scroll to position [0, -8]
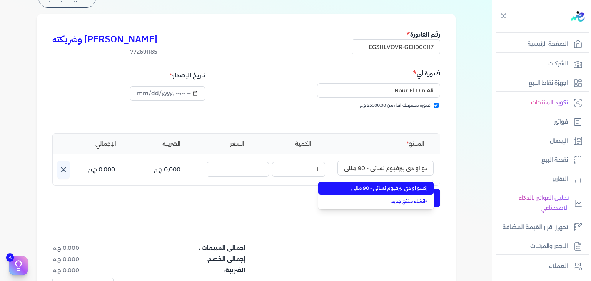
click at [401, 187] on span "إكسو او دي بيرفيوم نسائي - 90 مللي" at bounding box center [381, 188] width 94 height 7
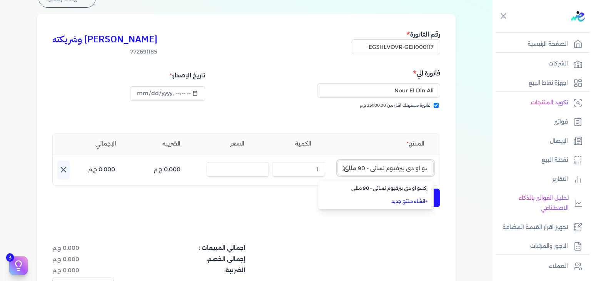
scroll to position [0, 0]
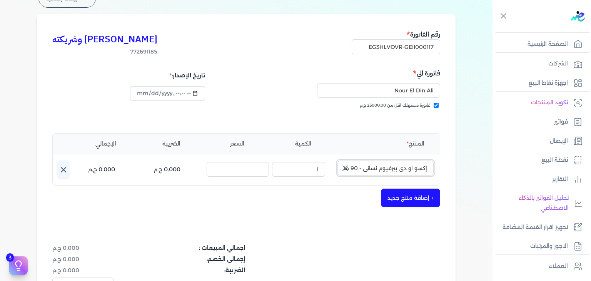
click at [406, 169] on input "إكسو او دي بيرفيوم نسائي - 90 مللي" at bounding box center [385, 167] width 96 height 15
type input "إكسو او دي بيرفيوم نسائي - 90 مللي"
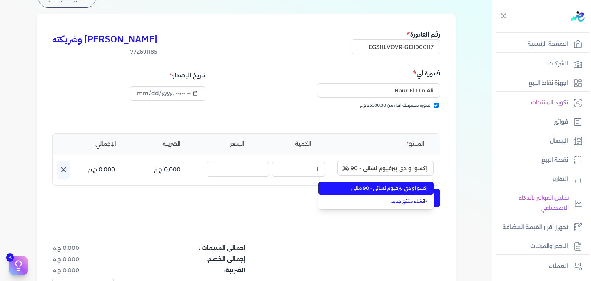
click at [375, 188] on span "إكسو او دي بيرفيوم نسائي - 90 مللي" at bounding box center [381, 188] width 94 height 7
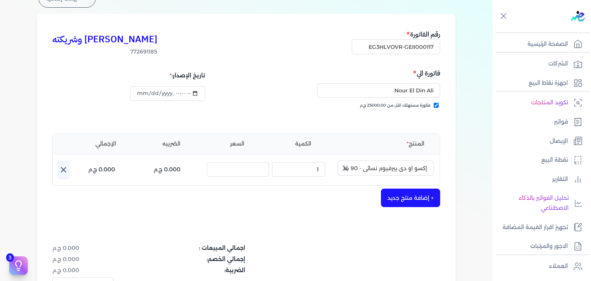
click at [369, 199] on div "+ إضافة منتج جديد" at bounding box center [246, 198] width 388 height 18
click at [347, 165] on icon "button" at bounding box center [344, 168] width 9 height 9
click at [374, 171] on input "text" at bounding box center [385, 167] width 96 height 15
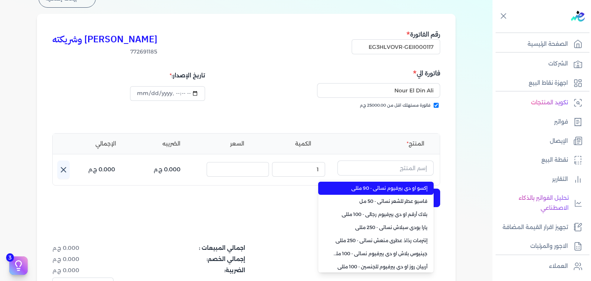
click at [372, 187] on span "إكسو او دي بيرفيوم نسائي - 90 مللي" at bounding box center [381, 188] width 94 height 7
type input "إكسو او دي بيرفيوم نسائي - 90 مللي"
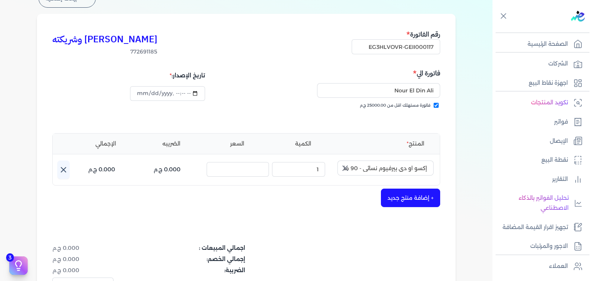
click at [347, 170] on icon "button" at bounding box center [345, 168] width 5 height 5
click at [398, 172] on input "text" at bounding box center [385, 167] width 96 height 15
paste input "إكسو او دي بيرفيوم نسائي - 90 مللي"
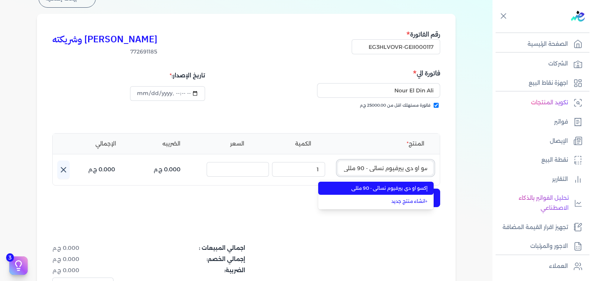
type input "إكسو او دي بيرفيوم نسائي - 90 مللي"
click at [371, 187] on span "إكسو او دي بيرفيوم نسائي - 90 مللي" at bounding box center [381, 188] width 94 height 7
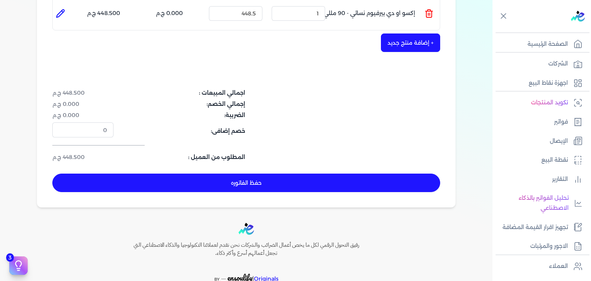
scroll to position [251, 0]
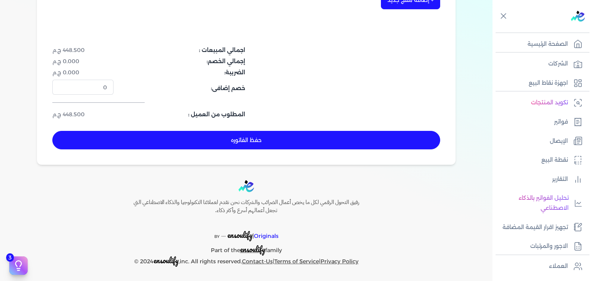
click at [348, 146] on button "حفظ الفاتوره" at bounding box center [246, 140] width 388 height 18
type input "[DATE]"
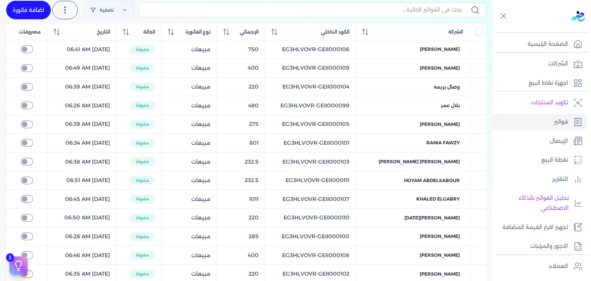
scroll to position [51, 0]
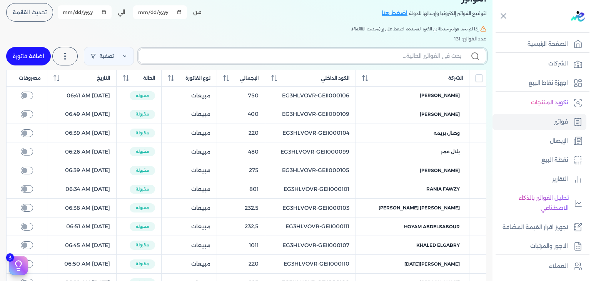
click at [411, 55] on input "text" at bounding box center [303, 56] width 316 height 8
paste input "EG3HLVOVR-GEII000117"
type input "EG3HLVOVR-GEII000117"
checkbox input "false"
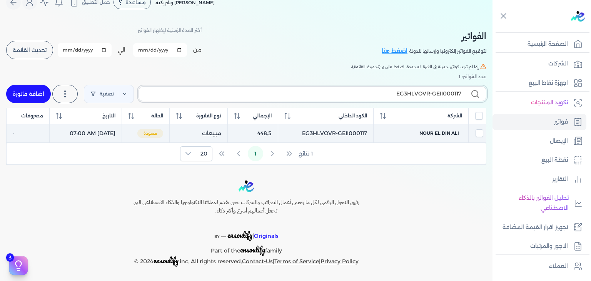
type input "EG3HLVOVR-GEII000117"
click at [439, 129] on td "Nour El Din Ali" at bounding box center [420, 133] width 95 height 19
checkbox input "true"
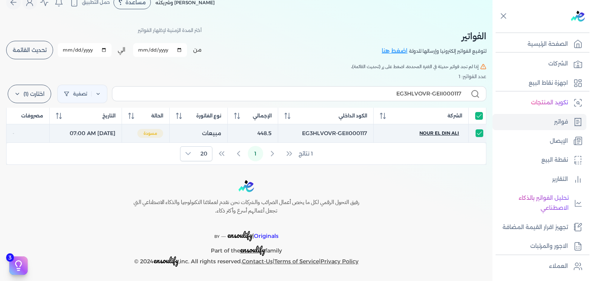
click at [432, 133] on span "Nour El Din Ali" at bounding box center [439, 133] width 40 height 7
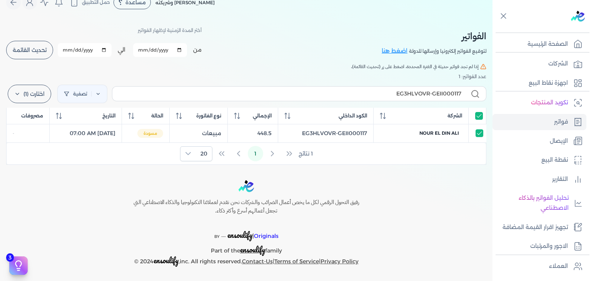
select select "EGP"
select select "B"
select select "EGS"
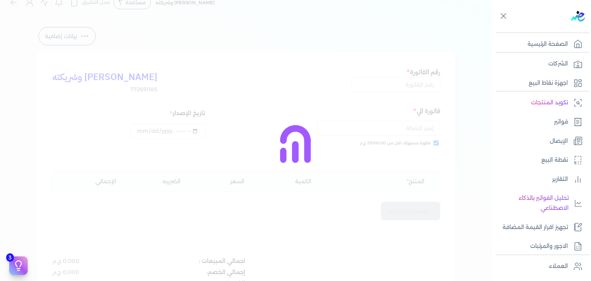
type input "EG3HLVOVR-GEII000117"
checkbox input "true"
type input "2025-09-10T07:00:57"
type input "[DATE]"
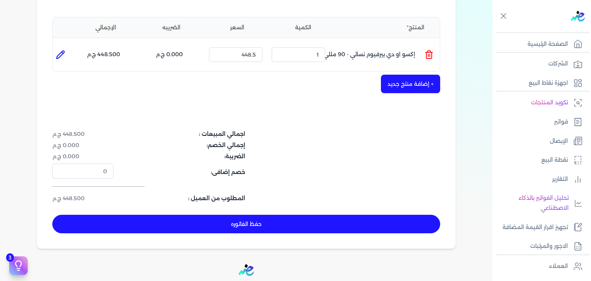
scroll to position [251, 0]
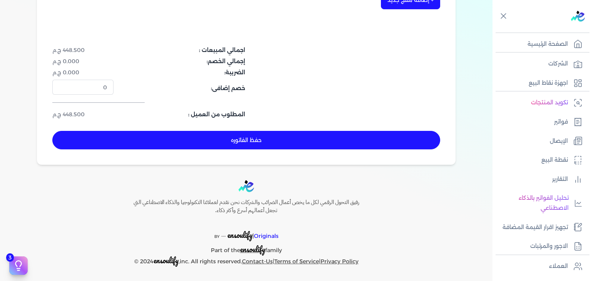
click at [310, 147] on button "حفظ الفاتوره" at bounding box center [246, 140] width 388 height 18
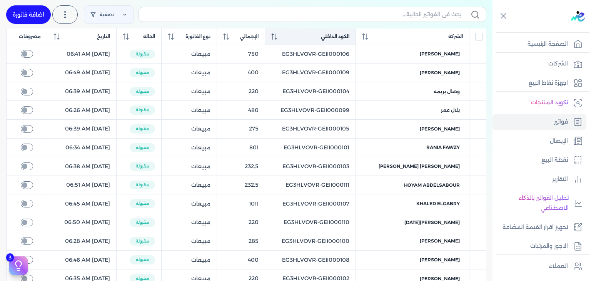
scroll to position [51, 0]
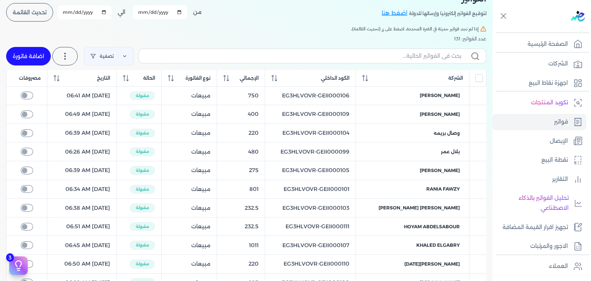
click at [38, 53] on link "اضافة فاتورة" at bounding box center [28, 56] width 45 height 18
select select "EGP"
select select "B"
select select "EGS"
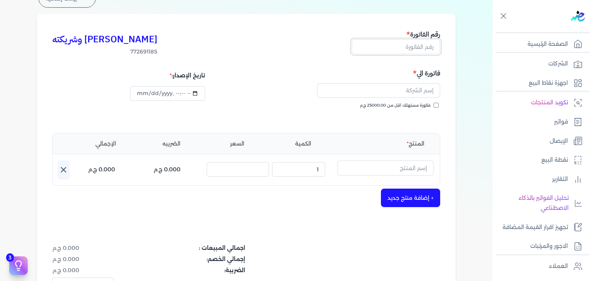
click at [406, 45] on input "text" at bounding box center [396, 46] width 88 height 15
paste input "EG3HLVOVR-GEII000118"
type input "EG3HLVOVR-GEII000118"
click at [437, 104] on input "فاتورة مستهلك اقل من 25000.00 ج.م" at bounding box center [436, 105] width 5 height 5
checkbox input "true"
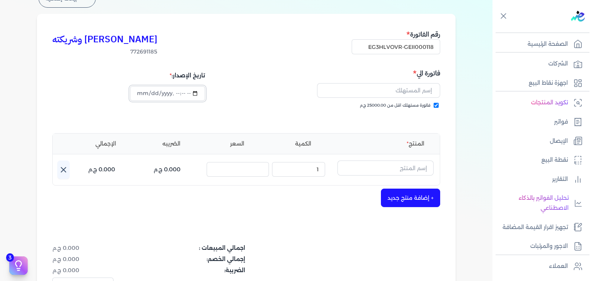
click at [142, 94] on input "datetime-local" at bounding box center [167, 93] width 75 height 15
type input "2025-09-09T07:01:28"
paste input "Yousef N"
click at [401, 93] on input "Yousef N" at bounding box center [378, 90] width 123 height 15
type input "Yousef N"
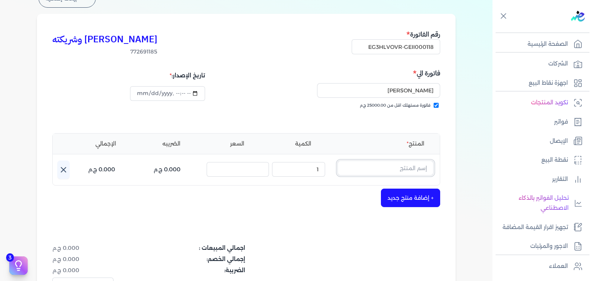
click at [393, 168] on input "text" at bounding box center [385, 167] width 96 height 15
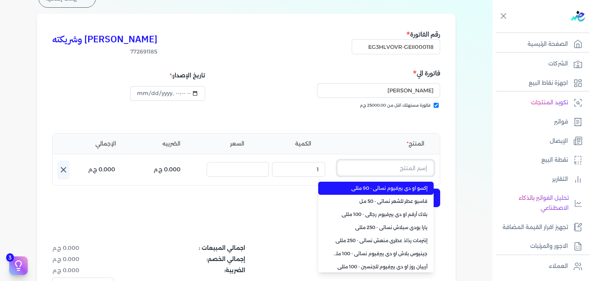
paste input "دراجون كوليكشن وينجز أوف جريس او دي بيرفيوم نسائي - 90 مللي"
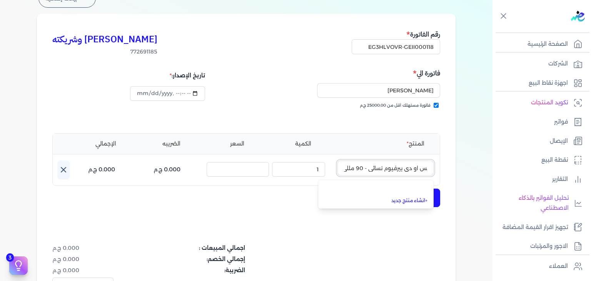
type input "دراجون كوليكشن وينجز أوف جريس او دي بيرفيوم نسائي - 90 مللي"
click at [409, 199] on link "+ انشاء منتج جديد" at bounding box center [381, 200] width 94 height 7
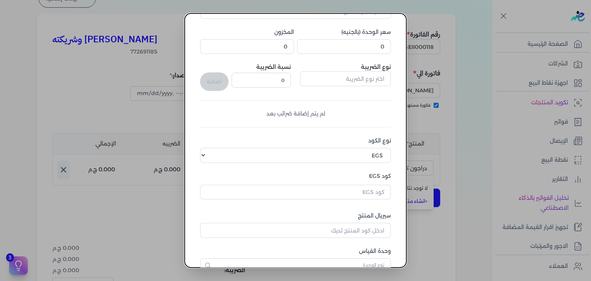
scroll to position [118, 0]
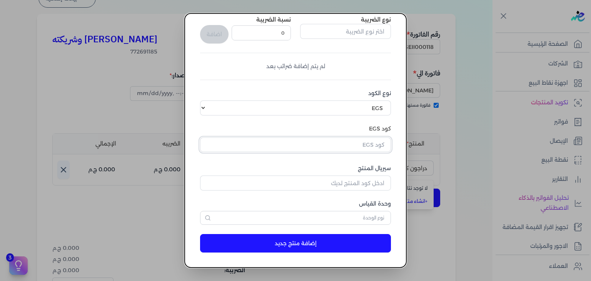
click at [372, 146] on input "text" at bounding box center [295, 144] width 191 height 15
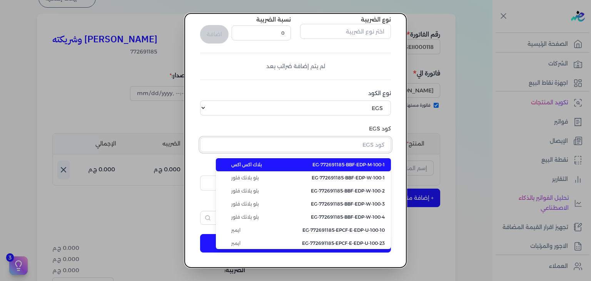
paste input "EG-772691185-EPCF-E-EDP-W-90-1"
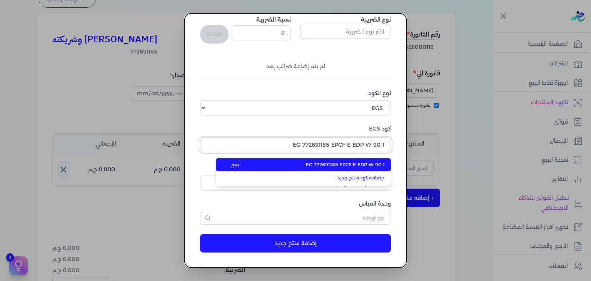
type input "EG-772691185-EPCF-E-EDP-W-90-1"
click at [374, 165] on span "EG-772691185-EPCF-E-EDP-W-90-1" at bounding box center [345, 164] width 79 height 7
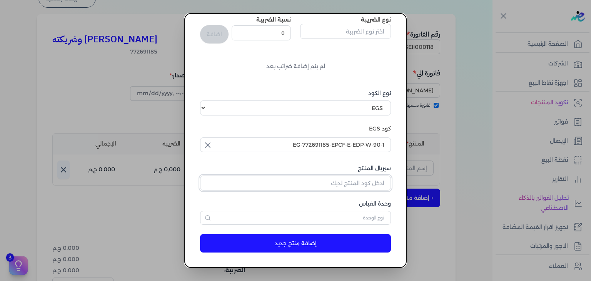
click at [359, 183] on input "سيريال المنتج" at bounding box center [295, 182] width 191 height 15
paste input "ZB9C38ABA8D5E88361221Z-1"
type input "ZB9C38ABA8D5E88361221Z-1"
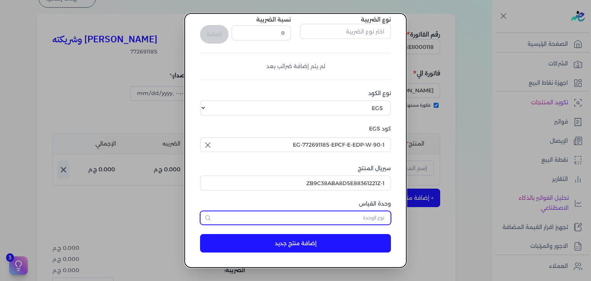
click at [369, 217] on input "text" at bounding box center [295, 218] width 191 height 14
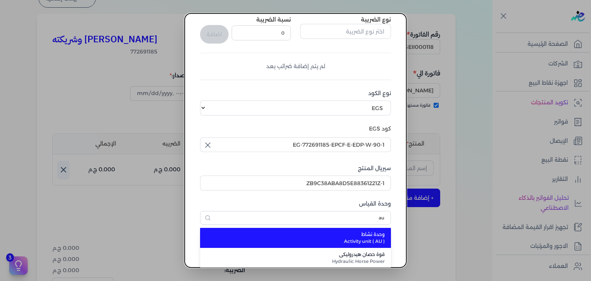
click at [351, 242] on span "Activity unit ( AU )" at bounding box center [299, 241] width 169 height 7
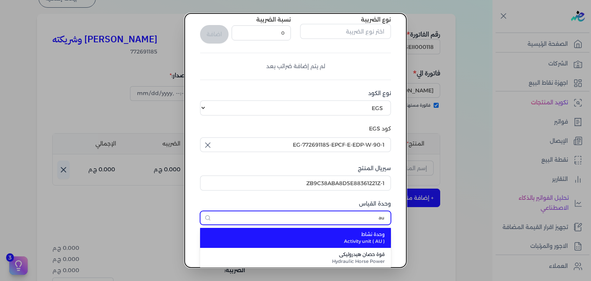
type input "وحدة نشاط"
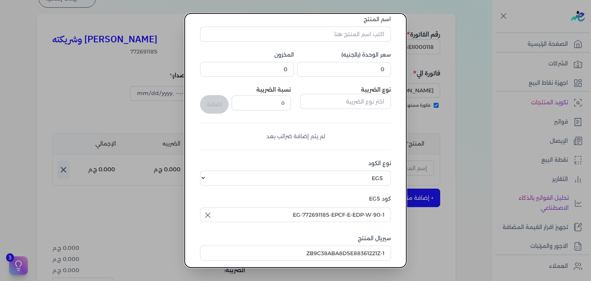
scroll to position [0, 0]
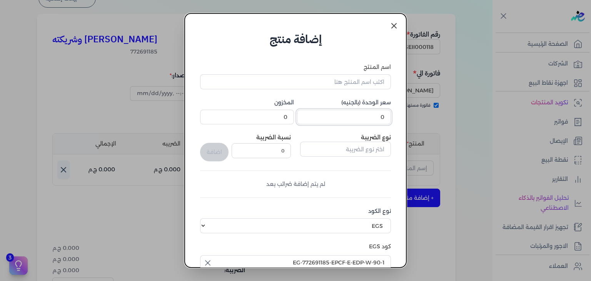
click at [359, 113] on input "0" at bounding box center [344, 117] width 94 height 15
type input "1068"
click at [377, 83] on input "اسم المنتج" at bounding box center [295, 81] width 191 height 15
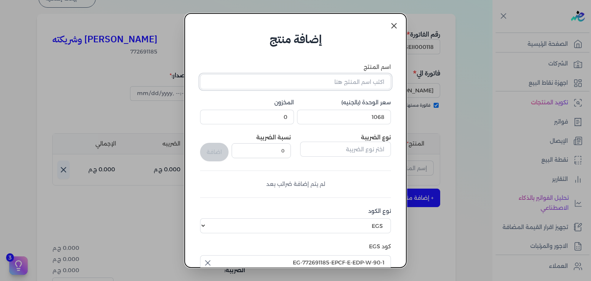
paste input "دراجون كوليكشن وينجز أوف جريس او دي بيرفيوم نسائي - 90 مللي"
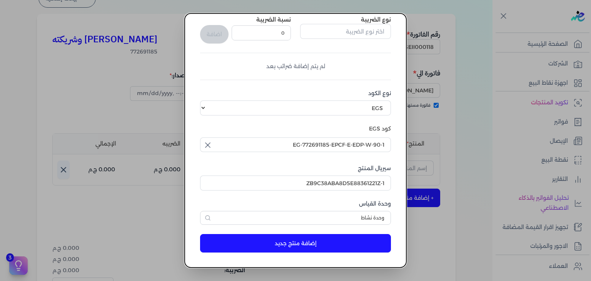
type input "دراجون كوليكشن وينجز أوف جريس او دي بيرفيوم نسائي - 90 مللي"
drag, startPoint x: 313, startPoint y: 242, endPoint x: 365, endPoint y: 257, distance: 54.0
click at [314, 242] on button "إضافة منتج جديد" at bounding box center [295, 243] width 191 height 18
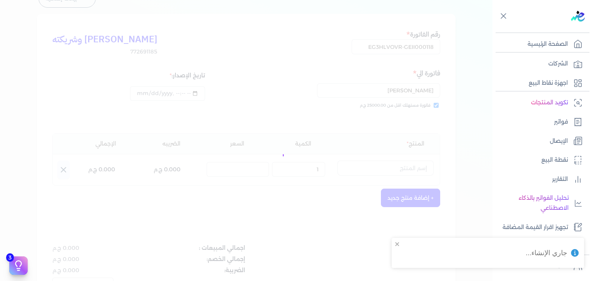
select select "EGS"
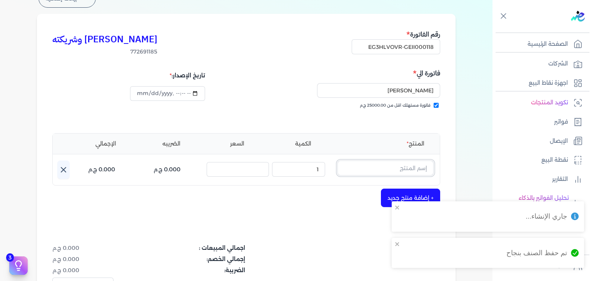
drag, startPoint x: 403, startPoint y: 165, endPoint x: 403, endPoint y: 171, distance: 5.8
click at [403, 166] on input "text" at bounding box center [385, 167] width 96 height 15
paste input "دراجون كوليكشن وينجز أوف جريس او دي بيرفيوم نسائي - 90 مللي"
type input "دراجون كوليكشن وينجز أوف جريس او دي بيرفيوم نسائي - 90 مللي"
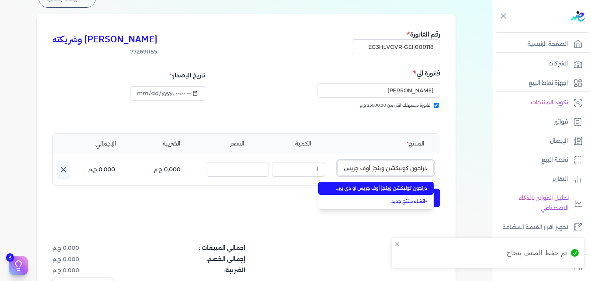
scroll to position [0, -75]
click at [392, 188] on span "دراجون كوليكشن وينجز أوف جريس او دي بيرفيوم نسائي - 90 مللي" at bounding box center [381, 188] width 94 height 7
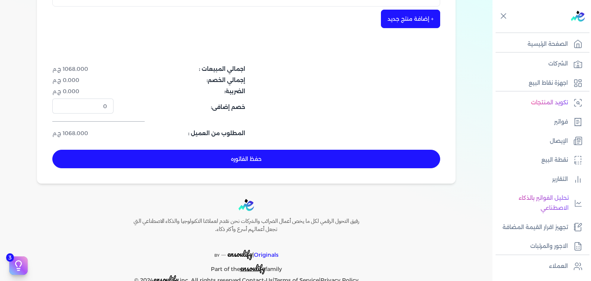
scroll to position [251, 0]
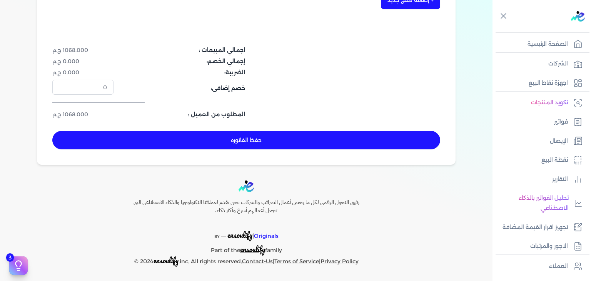
click at [328, 147] on button "حفظ الفاتوره" at bounding box center [246, 140] width 388 height 18
type input "[DATE]"
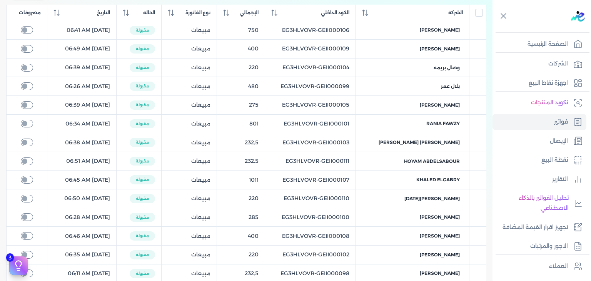
scroll to position [12, 0]
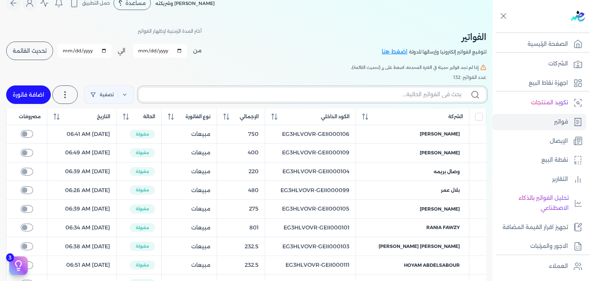
click at [423, 97] on input "text" at bounding box center [303, 94] width 316 height 8
paste input "EG3HLVOVR-GEII000118"
type input "EG3HLVOVR-GEII000118"
checkbox input "false"
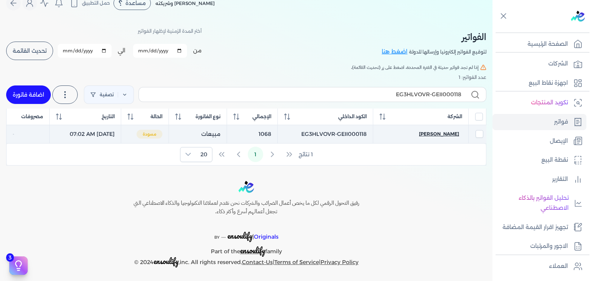
click at [449, 133] on span "Yousef N" at bounding box center [439, 133] width 40 height 7
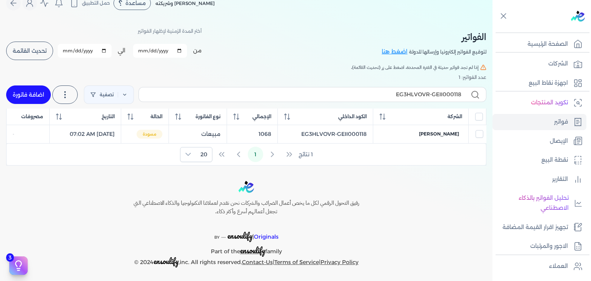
select select "EGP"
select select "B"
select select "EGS"
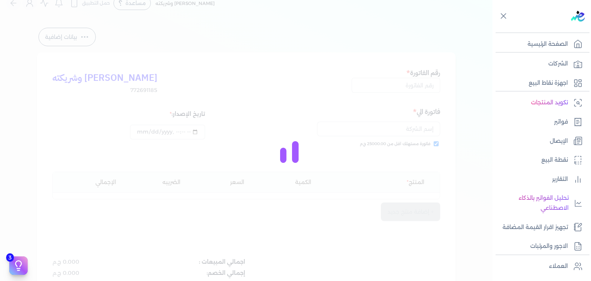
type input "EG3HLVOVR-GEII000118"
checkbox input "true"
type input "2025-09-09T07:02:40"
type input "[DATE]"
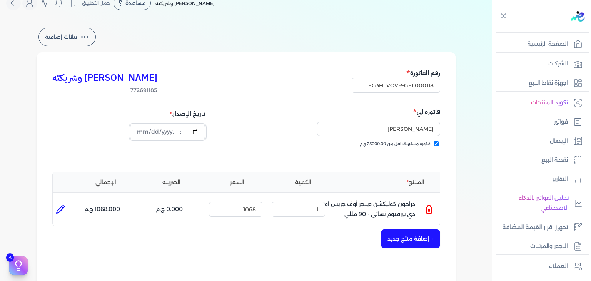
click at [144, 135] on input "datetime-local" at bounding box center [167, 132] width 75 height 15
type input "2025-09-10T07:02:40"
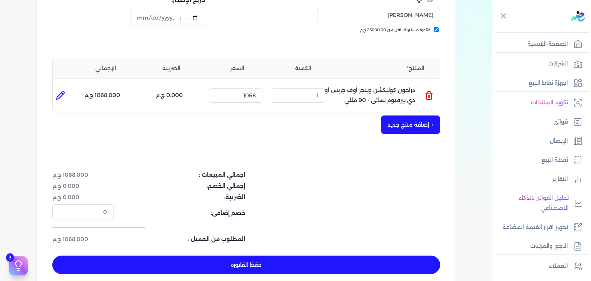
scroll to position [243, 0]
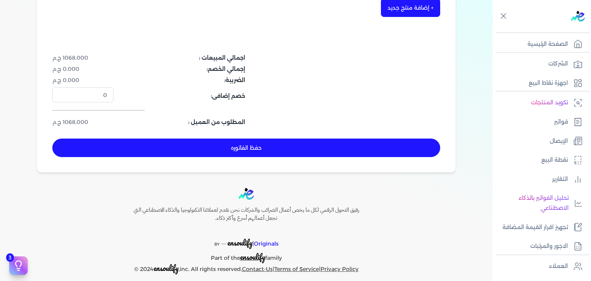
click at [327, 146] on button "حفظ الفاتوره" at bounding box center [246, 148] width 388 height 18
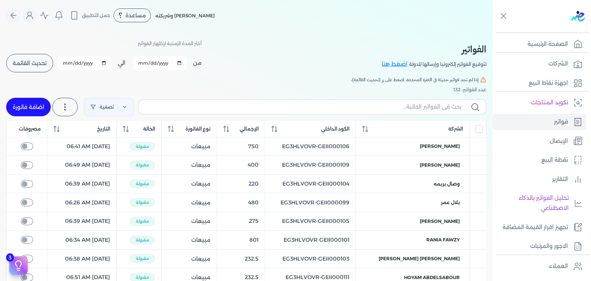
click at [44, 102] on link "اضافة فاتورة" at bounding box center [28, 107] width 45 height 18
select select "EGP"
select select "B"
select select "EGS"
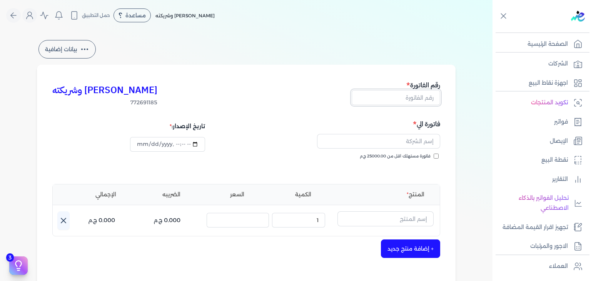
click at [407, 100] on input "text" at bounding box center [396, 97] width 88 height 15
paste input "EG3HLVOVR-GEII000119"
type input "EG3HLVOVR-GEII000119"
click at [438, 157] on input "فاتورة مستهلك اقل من 25000.00 ج.م" at bounding box center [436, 156] width 5 height 5
checkbox input "true"
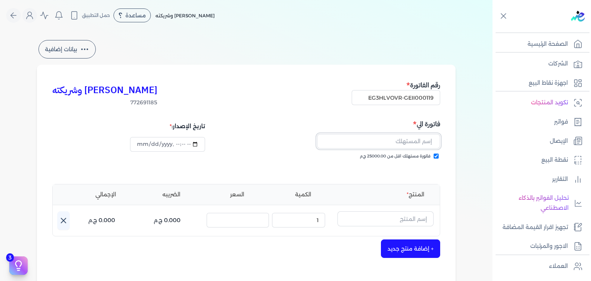
click at [396, 145] on input "text" at bounding box center [378, 141] width 123 height 15
paste input "دكتور ريهام جلال"
type input "دكتور ريهام جلال"
click at [140, 147] on input "datetime-local" at bounding box center [167, 144] width 75 height 15
type input "2025-09-10T07:03:22"
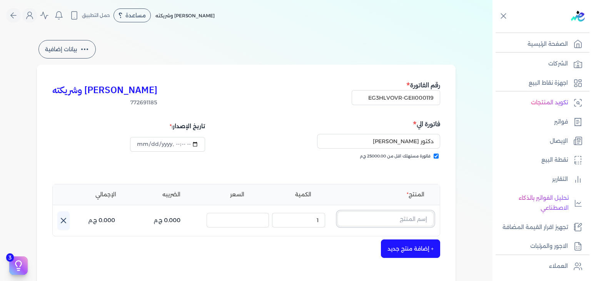
click at [414, 220] on input "text" at bounding box center [385, 218] width 96 height 15
paste input "ليبرال او دي بيرفيوم نسائي - 100 مللي"
type input "ليبرال او دي بيرفيوم نسائي - 100 مللي"
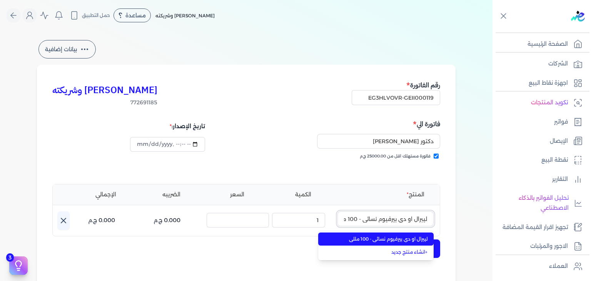
scroll to position [0, -9]
click at [414, 239] on span "ليبرال او دي بيرفيوم نسائي - 100 مللي" at bounding box center [381, 238] width 94 height 7
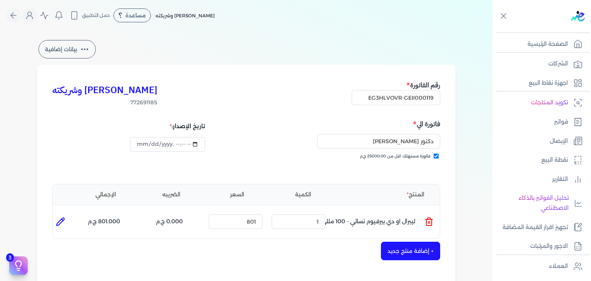
click at [417, 247] on button "+ إضافة منتج جديد" at bounding box center [410, 251] width 59 height 18
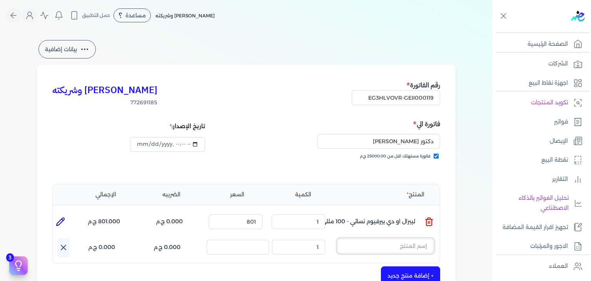
click at [411, 247] on input "text" at bounding box center [385, 246] width 96 height 15
paste input "ليبرال او دي بيرفيوم نسائي - 100 مللي"
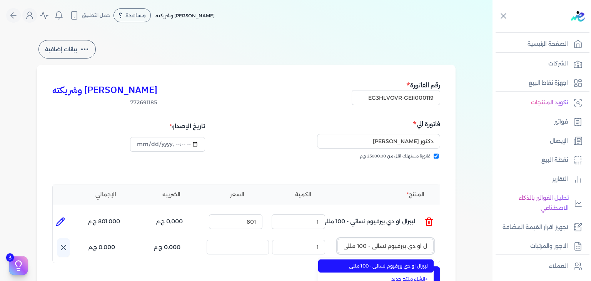
type input "ليبرال او دي بيرفيوم نسائي - 100 مللي"
click at [410, 267] on span "ليبرال او دي بيرفيوم نسائي - 100 مللي" at bounding box center [381, 265] width 94 height 7
type input "2"
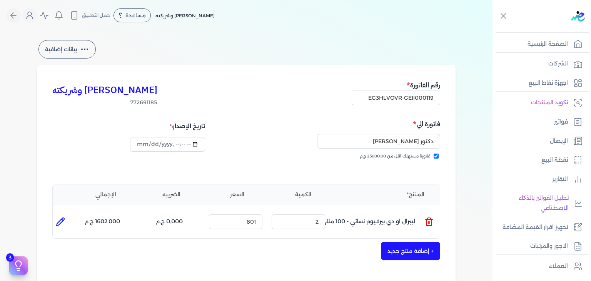
scroll to position [192, 0]
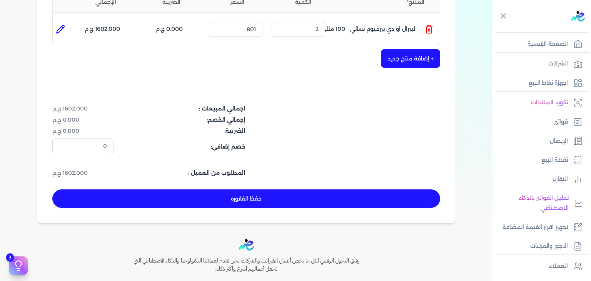
drag, startPoint x: 262, startPoint y: 198, endPoint x: 348, endPoint y: 239, distance: 95.9
click at [263, 197] on button "حفظ الفاتوره" at bounding box center [246, 198] width 388 height 18
type input "[DATE]"
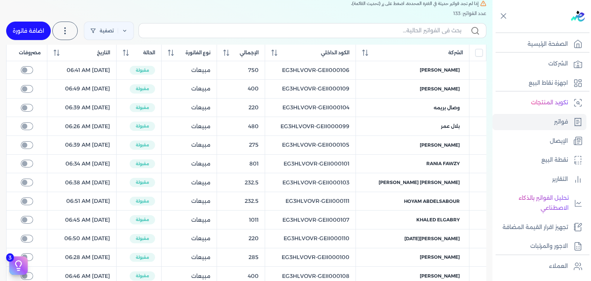
scroll to position [31, 0]
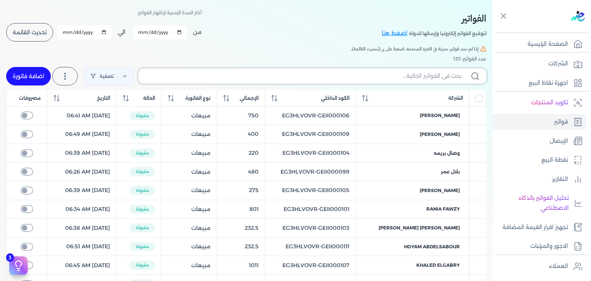
click at [386, 73] on input "text" at bounding box center [303, 76] width 316 height 8
paste input "EG3HLVOVR-GEII000119"
type input "EG3HLVOVR-GEII000119"
checkbox input "false"
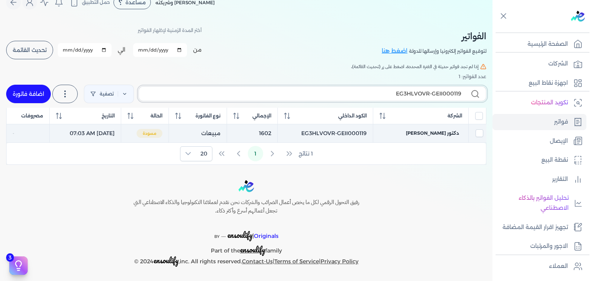
type input "EG3HLVOVR-GEII000119"
click at [443, 129] on td "دكتور ريهام جلال" at bounding box center [420, 133] width 95 height 19
checkbox input "true"
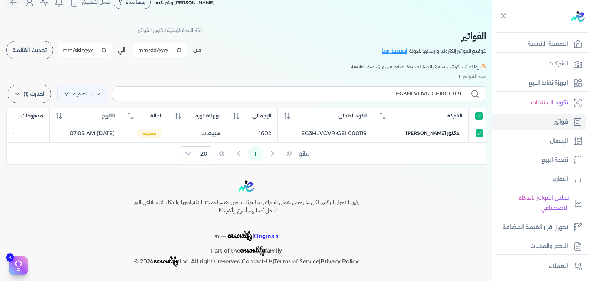
click at [440, 134] on span "دكتور ريهام جلال" at bounding box center [432, 133] width 53 height 7
select select "EGP"
select select "B"
select select "EGS"
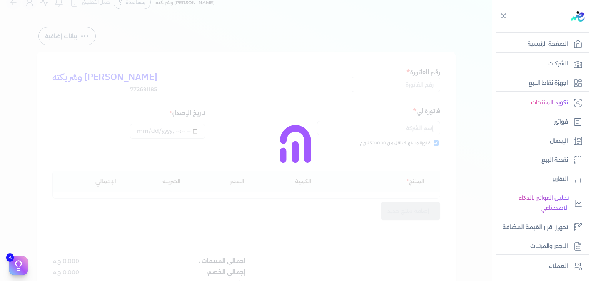
type input "EG3HLVOVR-GEII000119"
checkbox input "true"
type input "2025-09-10T07:03:43"
type input "[DATE]"
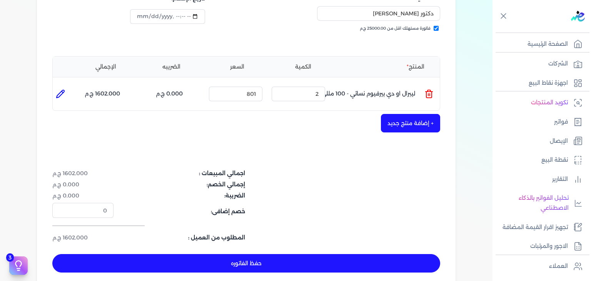
scroll to position [129, 0]
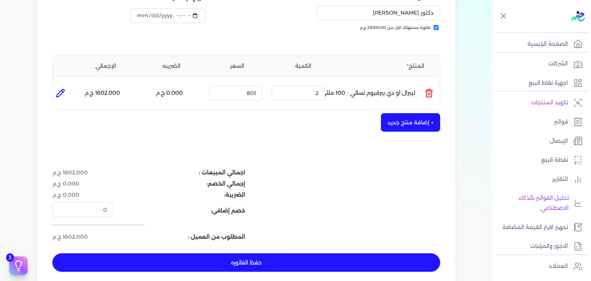
click at [287, 260] on button "حفظ الفاتوره" at bounding box center [246, 262] width 388 height 18
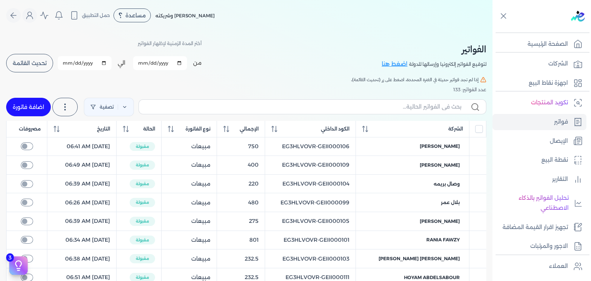
click at [27, 106] on link "اضافة فاتورة" at bounding box center [28, 107] width 45 height 18
select select "EGP"
select select "B"
select select "EGS"
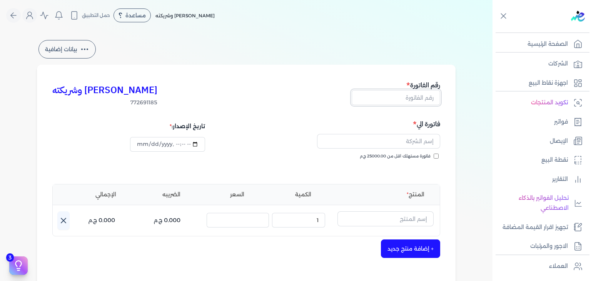
click at [427, 95] on input "text" at bounding box center [396, 97] width 88 height 15
paste input "EG3HLVOVR-GEII000120"
type input "EG3HLVOVR-GEII000120"
click at [437, 157] on input "فاتورة مستهلك اقل من 25000.00 ج.م" at bounding box center [436, 156] width 5 height 5
checkbox input "true"
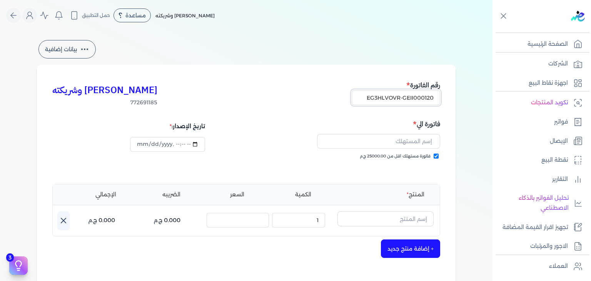
click at [419, 97] on input "EG3HLVOVR-GEII000120" at bounding box center [396, 97] width 88 height 15
paste input "1"
type input "EG3HLVOVR-GEII000121"
click at [404, 215] on input "text" at bounding box center [385, 218] width 96 height 15
paste input "خمرة رذاذ عطري منعش نسائي - 250 ملل"
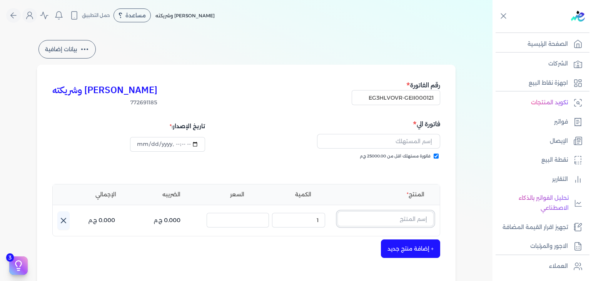
type input "خمرة رذاذ عطري منعش نسائي - 250 ملل"
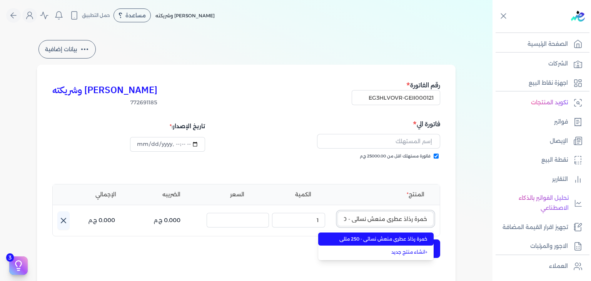
scroll to position [0, -18]
click at [409, 239] on span "خمرة رذاذ عطري منعش نسائي - 250 مللي" at bounding box center [381, 238] width 94 height 7
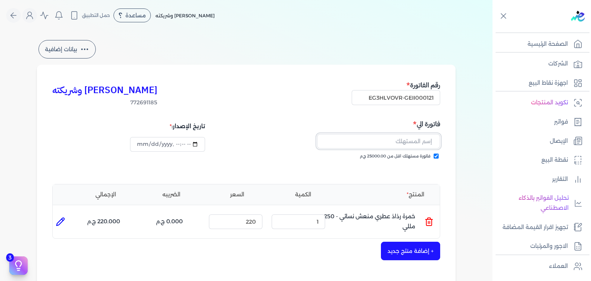
click at [404, 144] on input "text" at bounding box center [378, 141] width 123 height 15
paste input "truvim yousra"
type input "truvim yousra"
click at [144, 145] on input "datetime-local" at bounding box center [167, 144] width 75 height 15
type input "2025-09-10T07:04:40"
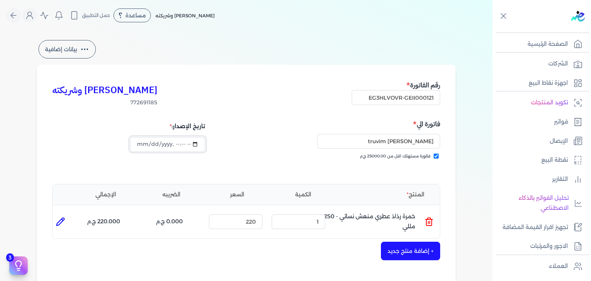
scroll to position [251, 0]
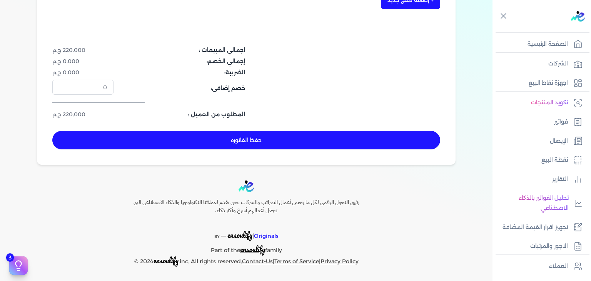
click at [267, 147] on button "حفظ الفاتوره" at bounding box center [246, 140] width 388 height 18
type input "[DATE]"
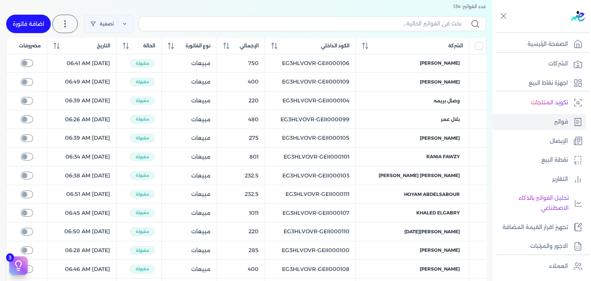
scroll to position [51, 0]
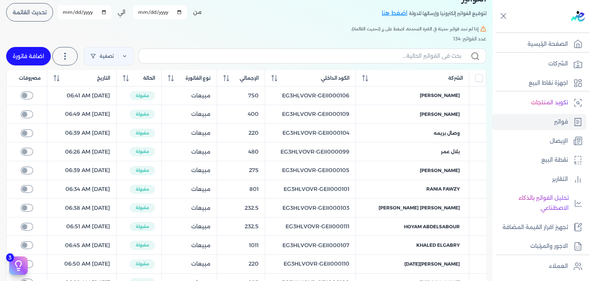
click at [372, 50] on label at bounding box center [313, 55] width 348 height 15
click at [372, 52] on input "text" at bounding box center [303, 56] width 316 height 8
paste input "EG3HLVOVR-GEII000121"
type input "EG3HLVOVR-GEII000121"
checkbox input "false"
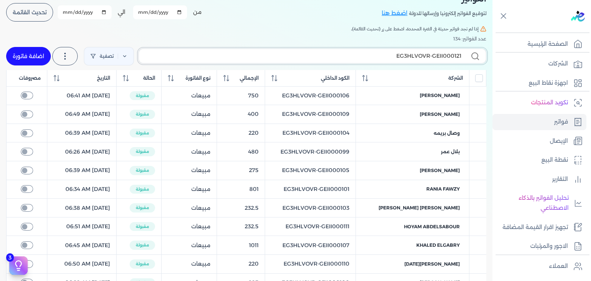
scroll to position [13, 0]
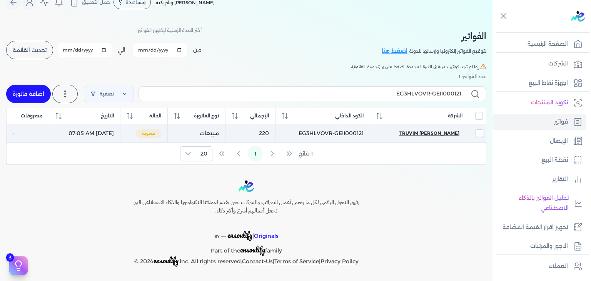
click at [444, 133] on span "truvim yousra" at bounding box center [429, 133] width 60 height 7
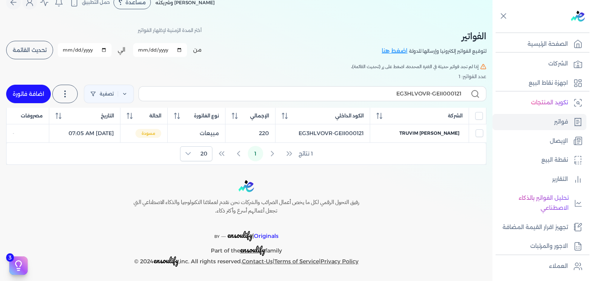
select select "EGP"
select select "B"
select select "EGS"
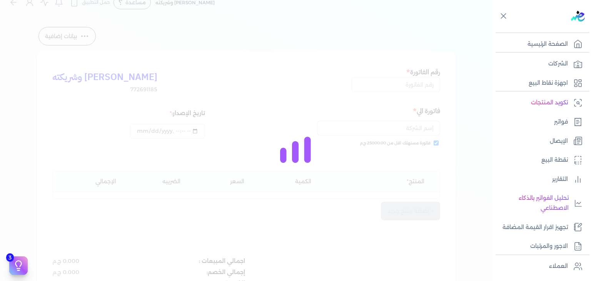
type input "EG3HLVOVR-GEII000121"
checkbox input "true"
type input "2025-09-10T07:05:36"
type input "[DATE]"
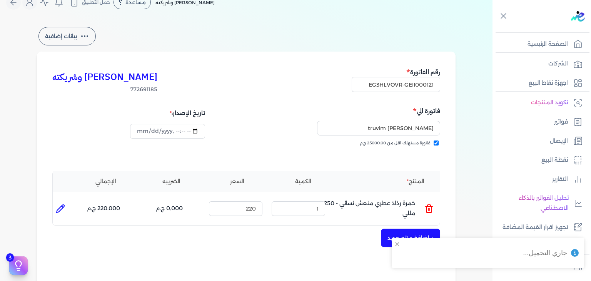
scroll to position [251, 0]
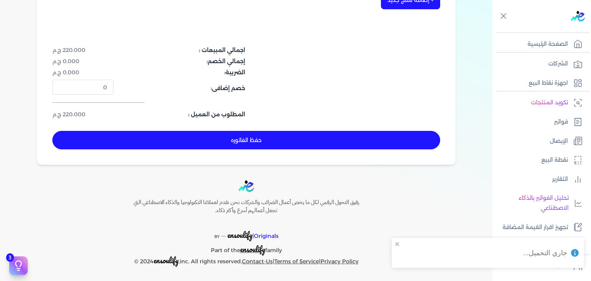
click at [313, 145] on button "حفظ الفاتوره" at bounding box center [246, 140] width 388 height 18
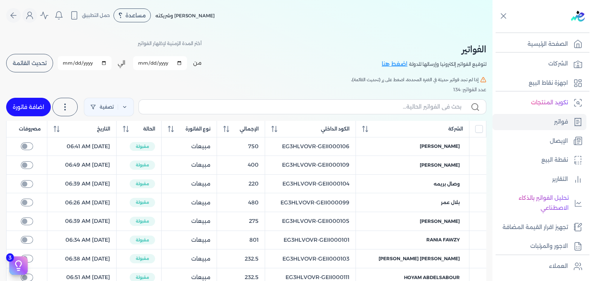
drag, startPoint x: 31, startPoint y: 111, endPoint x: 305, endPoint y: 68, distance: 276.9
click at [31, 111] on link "اضافة فاتورة" at bounding box center [28, 107] width 45 height 18
select select "EGP"
select select "B"
select select "EGS"
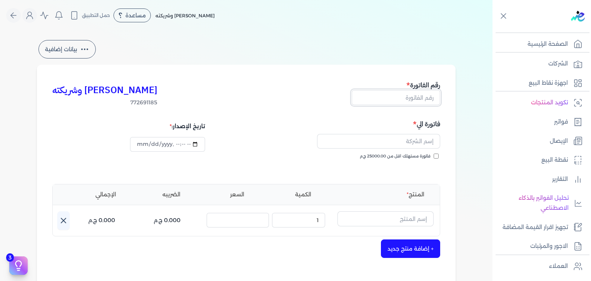
click at [428, 97] on input "text" at bounding box center [396, 97] width 88 height 15
paste input "EG3HLVOVR-GEII000122"
type input "EG3HLVOVR-GEII000122"
click at [436, 156] on input "فاتورة مستهلك اقل من 25000.00 ج.م" at bounding box center [436, 156] width 5 height 5
checkbox input "true"
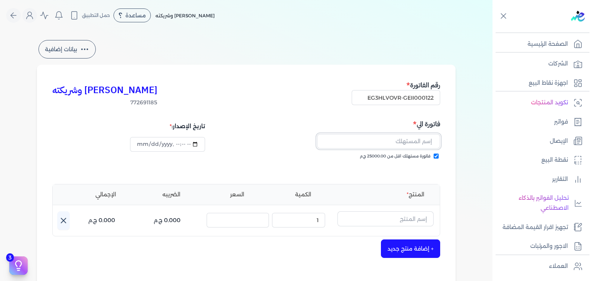
click at [403, 139] on input "text" at bounding box center [378, 141] width 123 height 15
paste input "sara baligh"
type input "sara baligh"
click at [134, 142] on input "datetime-local" at bounding box center [167, 144] width 75 height 15
type input "2025-09-10T07:06:41"
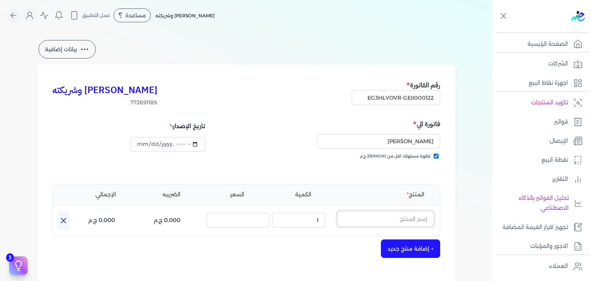
click at [409, 213] on input "text" at bounding box center [385, 218] width 96 height 15
paste input "يارا بودي سبلاش نسائي - 250 مللي"
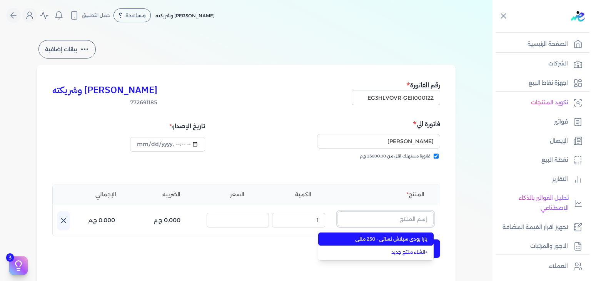
type input "يارا بودي سبلاش نسائي - 250 مللي"
click at [394, 240] on span "يارا بودي سبلاش نسائي - 250 مللي" at bounding box center [381, 238] width 94 height 7
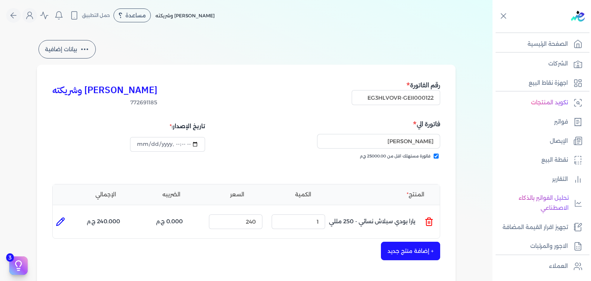
scroll to position [192, 0]
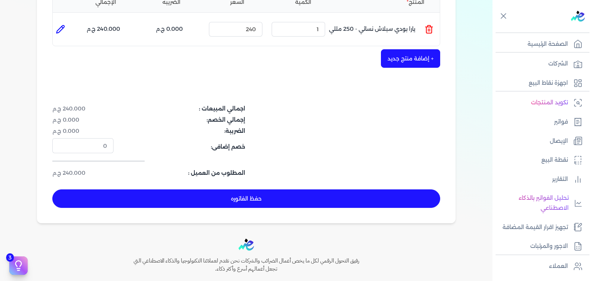
drag, startPoint x: 327, startPoint y: 199, endPoint x: 335, endPoint y: 205, distance: 10.7
click at [327, 199] on button "حفظ الفاتوره" at bounding box center [246, 198] width 388 height 18
type input "[DATE]"
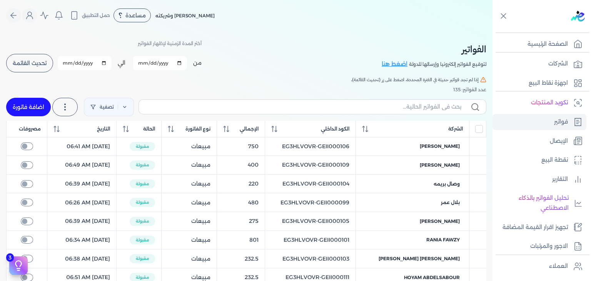
click at [369, 112] on label at bounding box center [313, 106] width 348 height 15
click at [369, 111] on input "text" at bounding box center [303, 107] width 316 height 8
paste input "EG3HLVOVR-GEII000122"
type input "EG3HLVOVR-GEII000122"
checkbox input "false"
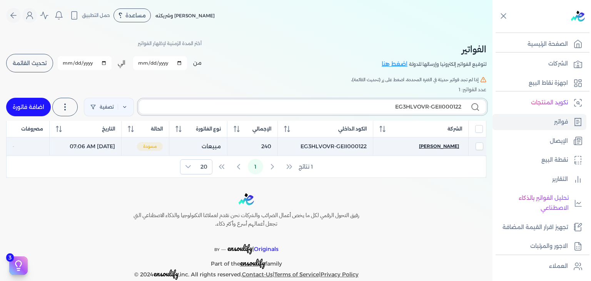
type input "EG3HLVOVR-GEII000122"
click at [455, 145] on span "sara baligh" at bounding box center [439, 146] width 40 height 7
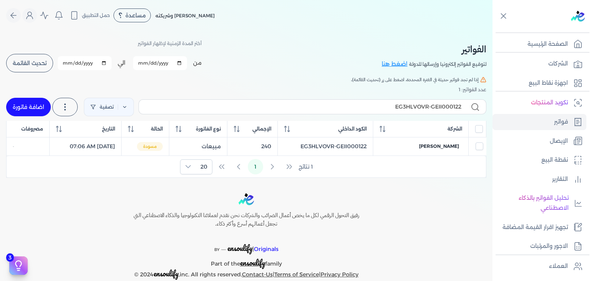
select select "EGP"
select select "B"
select select "EGS"
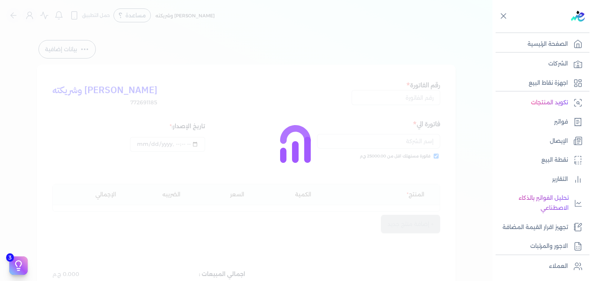
type input "EG3HLVOVR-GEII000122"
checkbox input "true"
type input "2025-09-10T07:06:57"
type input "[DATE]"
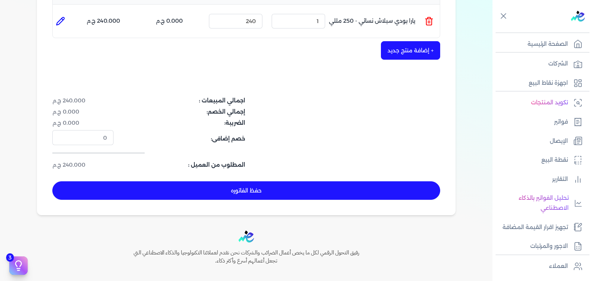
scroll to position [231, 0]
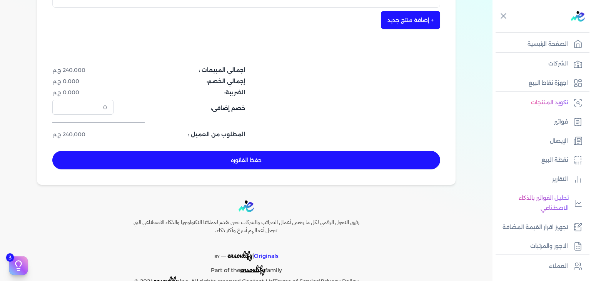
click at [321, 169] on div "حفظ الفاتوره" at bounding box center [246, 160] width 388 height 18
click at [340, 160] on button "حفظ الفاتوره" at bounding box center [246, 160] width 388 height 18
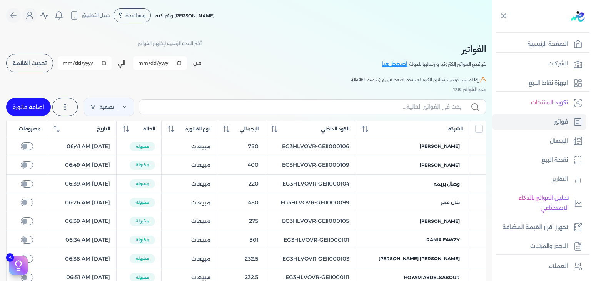
click at [30, 64] on span "تحديث القائمة" at bounding box center [30, 62] width 34 height 5
checkbox input "false"
